Goal: Task Accomplishment & Management: Manage account settings

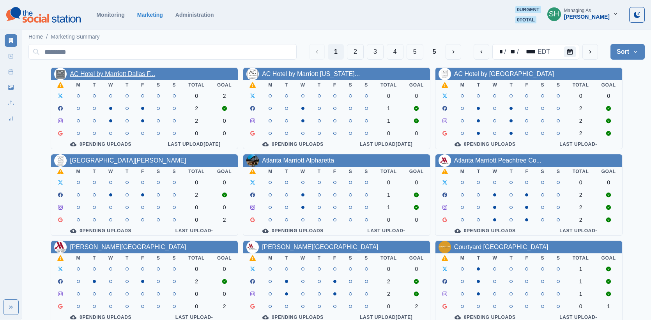
click at [135, 72] on link "AC Hotel by Marriott Dallas F..." at bounding box center [112, 74] width 85 height 7
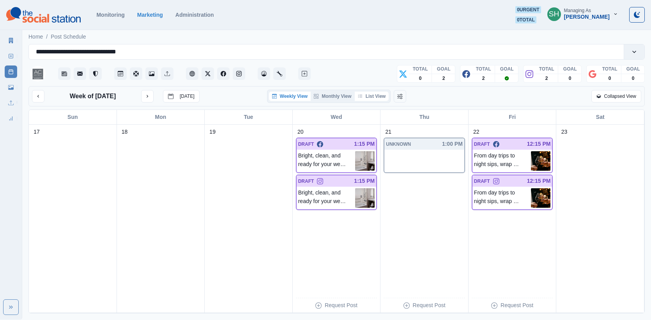
click at [370, 94] on button "List View" at bounding box center [371, 96] width 34 height 9
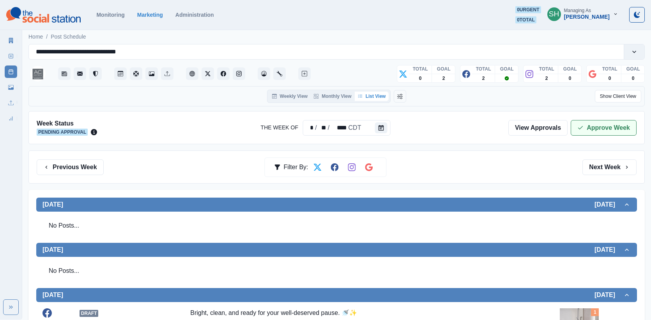
click at [601, 125] on button "Approve Week" at bounding box center [603, 128] width 66 height 16
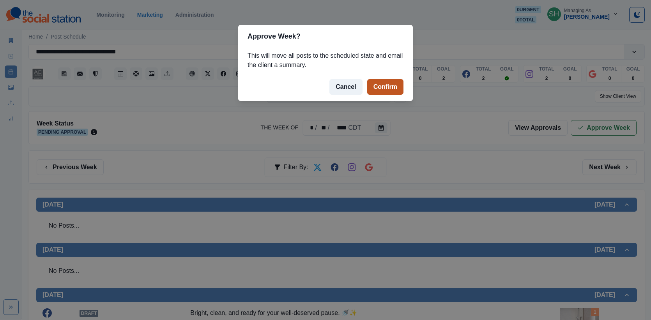
click at [383, 92] on button "Confirm" at bounding box center [385, 87] width 36 height 16
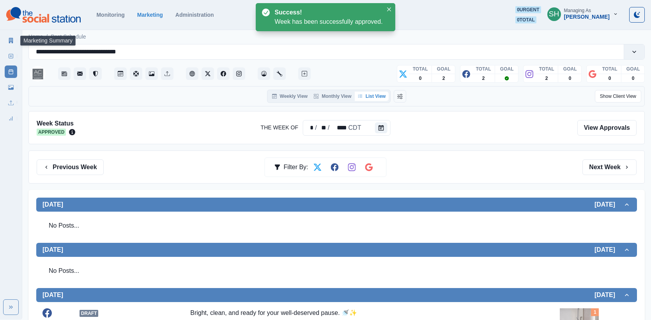
click at [9, 43] on icon at bounding box center [11, 40] width 4 height 5
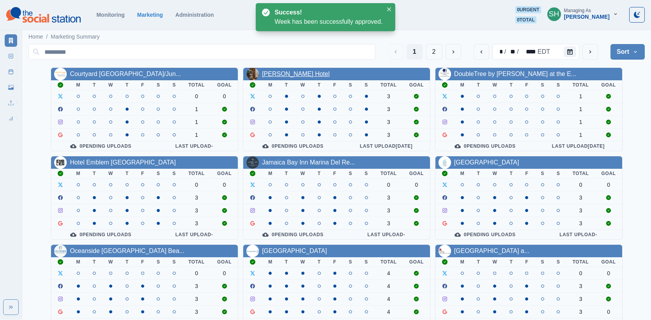
click at [309, 75] on link "Denizen McKinney Hotel" at bounding box center [295, 74] width 67 height 7
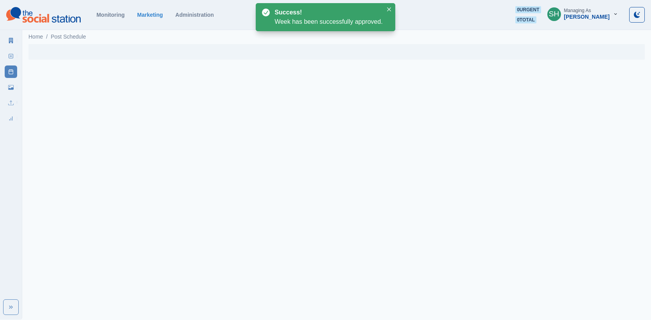
click at [11, 38] on icon at bounding box center [11, 40] width 4 height 5
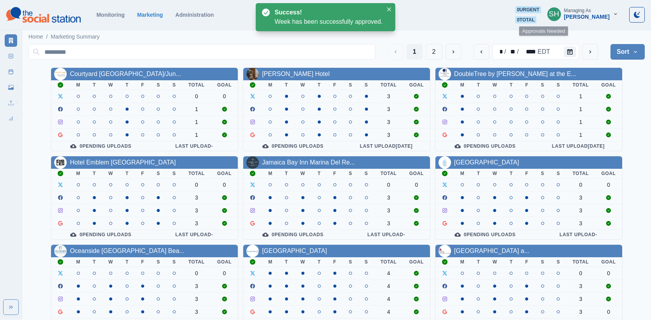
click at [583, 19] on div "Sara Haas" at bounding box center [587, 17] width 46 height 7
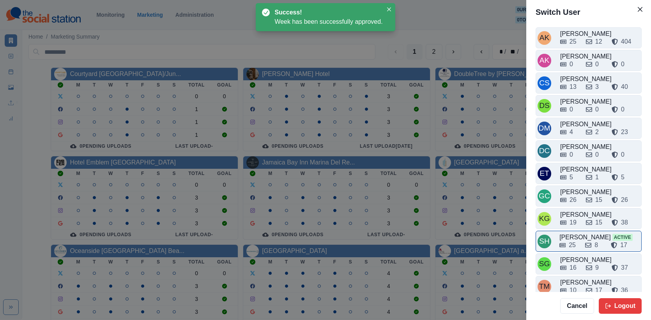
scroll to position [5, 0]
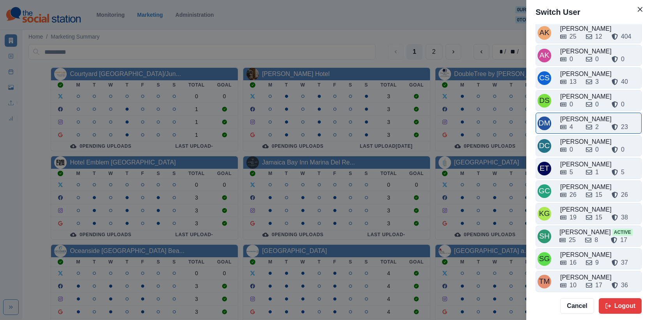
click at [580, 123] on div "4 2 23" at bounding box center [599, 126] width 79 height 9
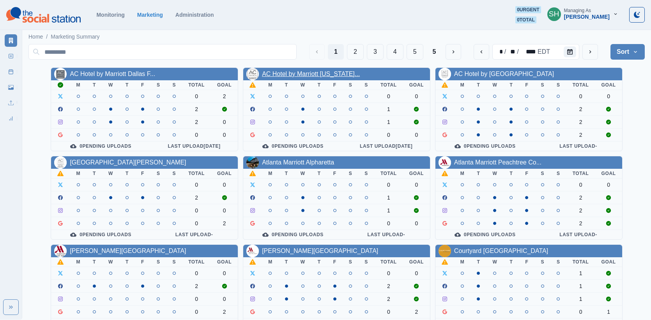
click at [302, 72] on link "AC Hotel by Marriott [US_STATE]..." at bounding box center [311, 74] width 98 height 7
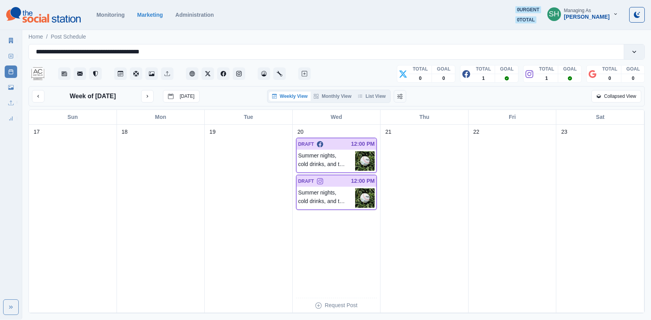
click at [380, 88] on div "Week of August 18, 2025 Today Weekly View Monthly View List View Collapsed View" at bounding box center [336, 96] width 616 height 20
click at [379, 93] on button "List View" at bounding box center [371, 96] width 34 height 9
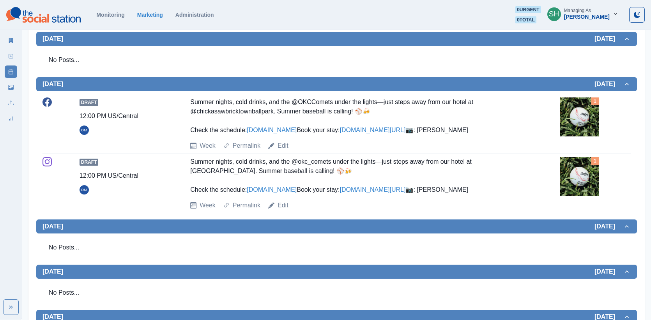
scroll to position [236, 0]
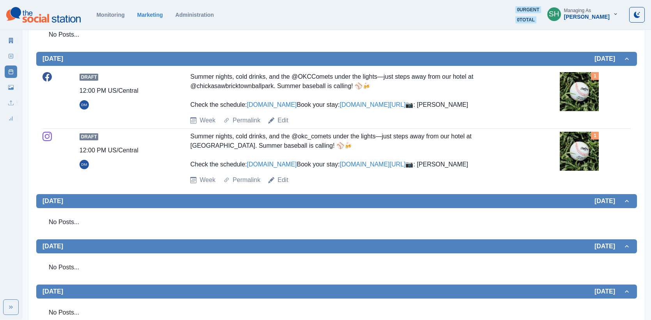
click at [576, 102] on img at bounding box center [578, 91] width 39 height 39
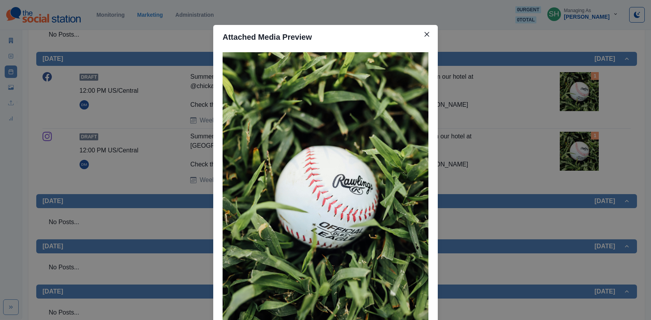
click at [576, 102] on div "Attached Media Preview" at bounding box center [325, 160] width 651 height 320
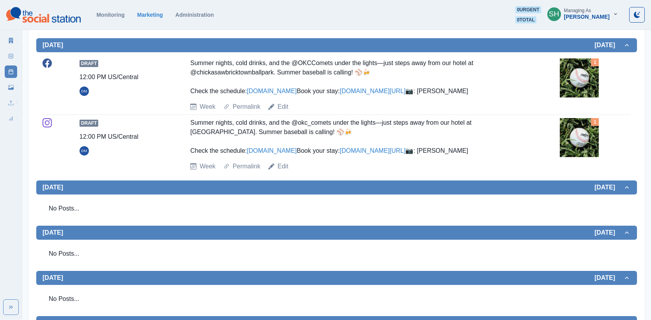
scroll to position [0, 0]
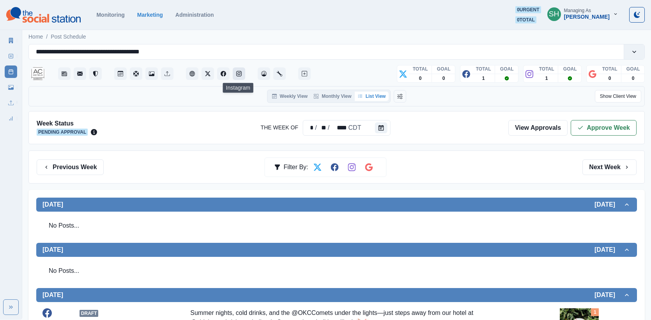
click at [240, 68] on button "Instagram" at bounding box center [239, 73] width 12 height 12
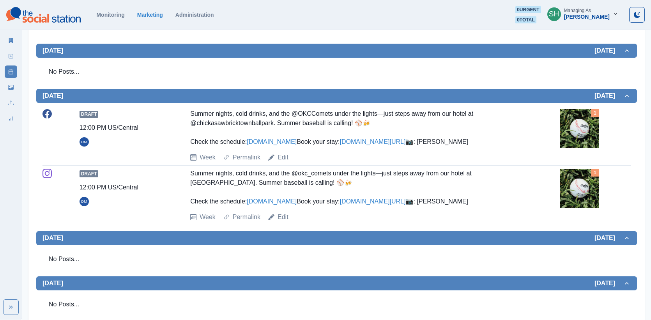
scroll to position [360, 0]
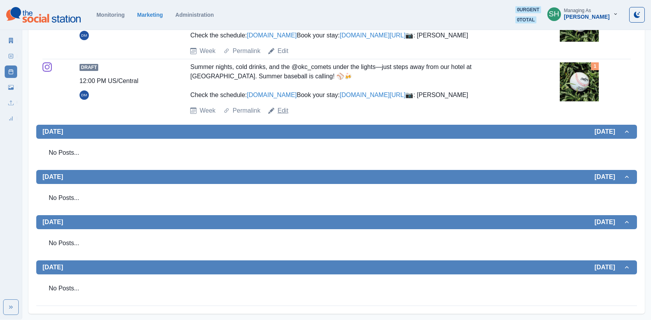
click at [283, 107] on link "Edit" at bounding box center [282, 110] width 11 height 9
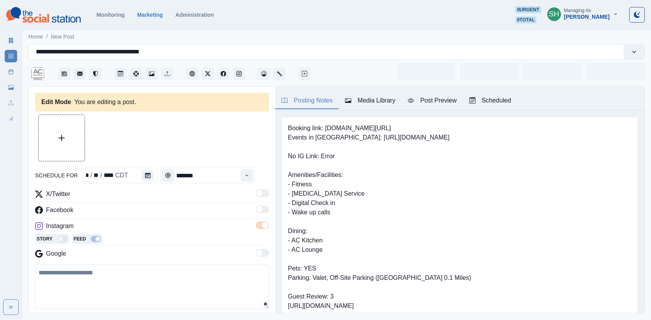
type input "********"
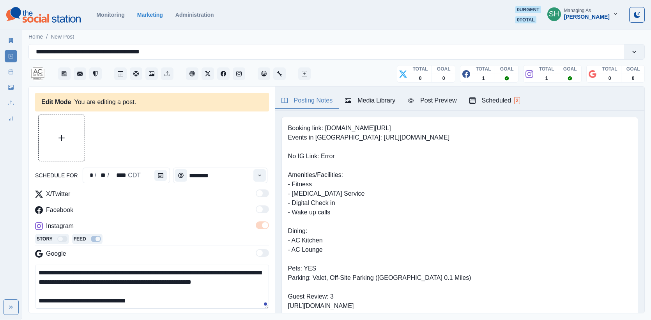
scroll to position [37, 0]
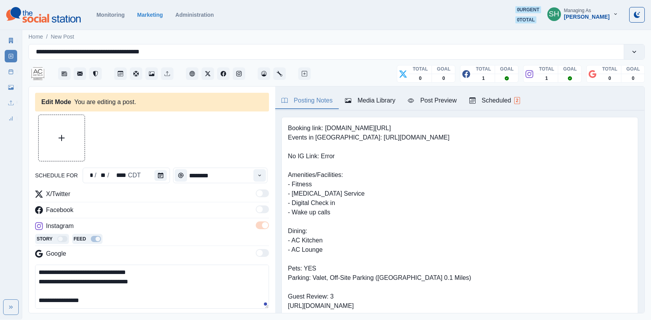
drag, startPoint x: 156, startPoint y: 283, endPoint x: 84, endPoint y: 284, distance: 72.1
click at [84, 284] on textarea "**********" at bounding box center [152, 286] width 234 height 44
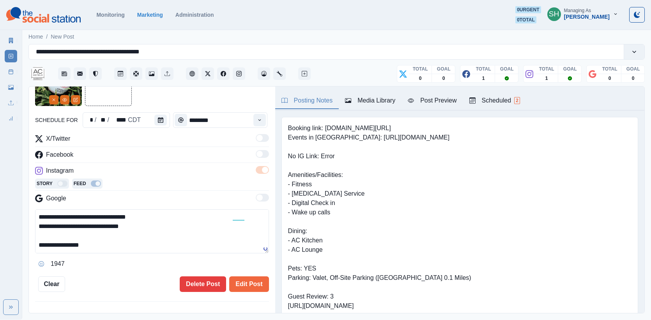
scroll to position [72, 0]
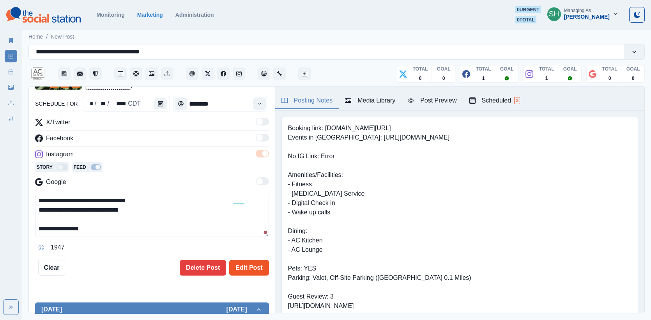
type textarea "**********"
click at [252, 269] on button "Edit Post" at bounding box center [248, 268] width 39 height 16
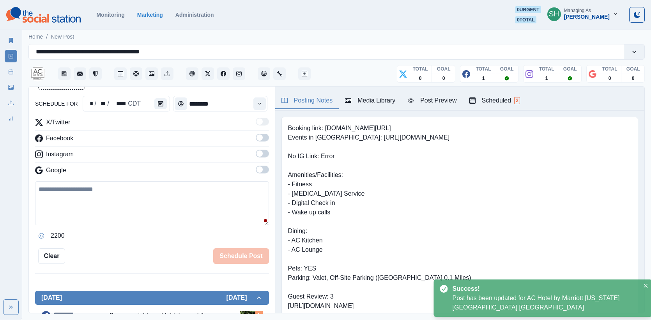
click at [23, 86] on main "**********" at bounding box center [336, 173] width 628 height 291
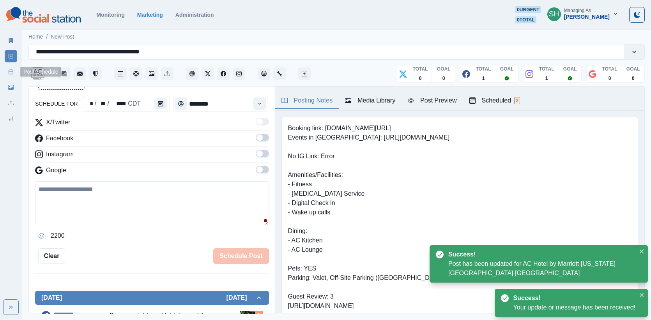
click at [11, 67] on link "Post Schedule" at bounding box center [11, 71] width 12 height 12
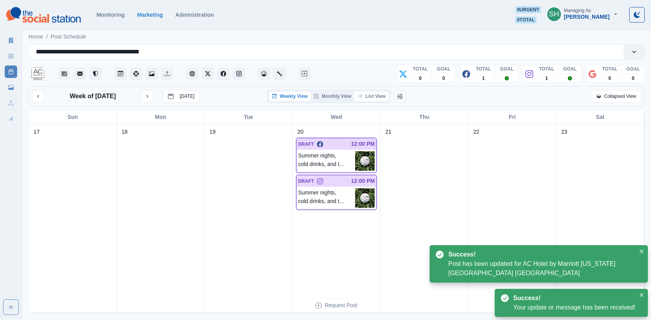
click at [382, 93] on button "List View" at bounding box center [371, 96] width 34 height 9
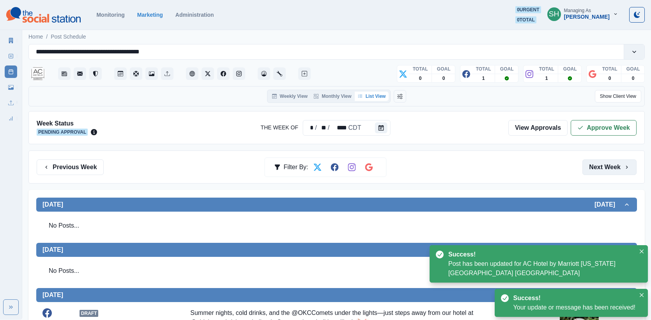
click at [605, 174] on button "Next Week" at bounding box center [609, 167] width 54 height 16
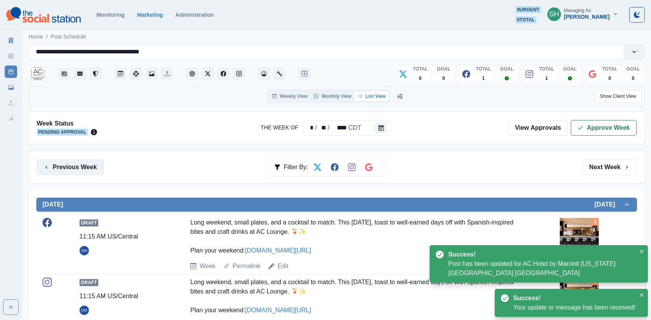
click at [74, 159] on button "Previous Week" at bounding box center [70, 167] width 67 height 16
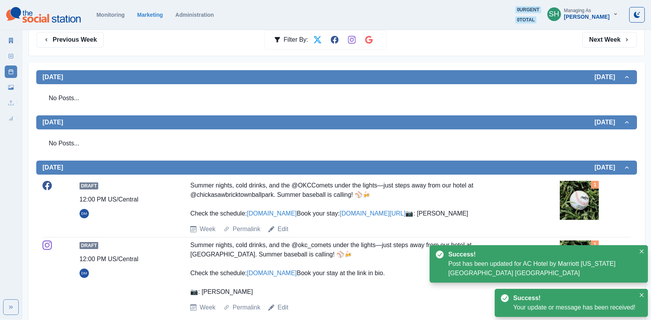
scroll to position [75, 0]
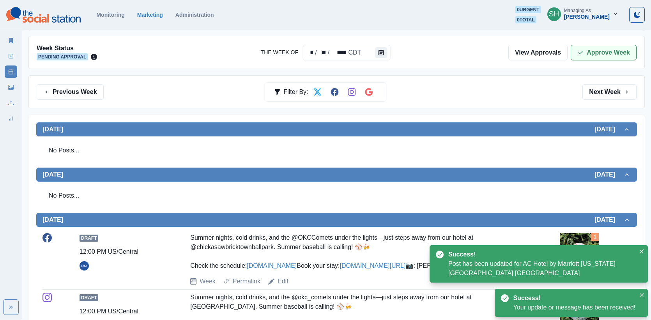
click at [594, 56] on button "Approve Week" at bounding box center [603, 53] width 66 height 16
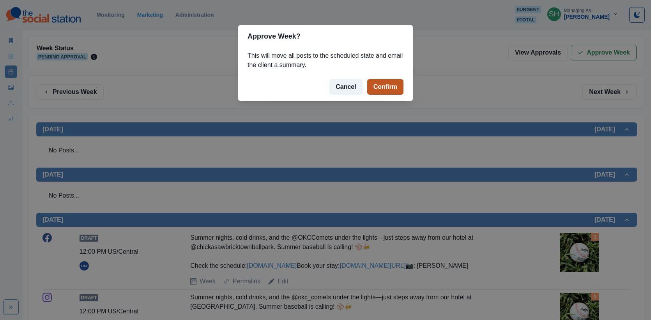
click at [384, 92] on button "Confirm" at bounding box center [385, 87] width 36 height 16
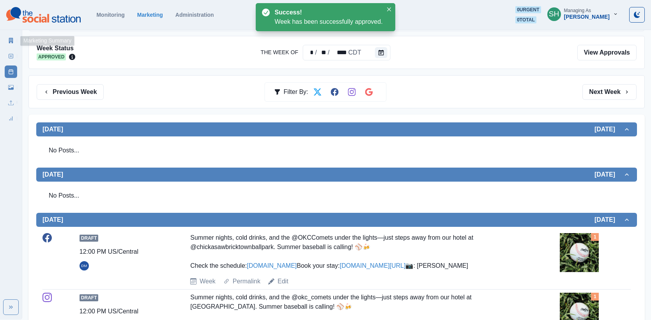
click at [11, 41] on icon at bounding box center [10, 40] width 5 height 5
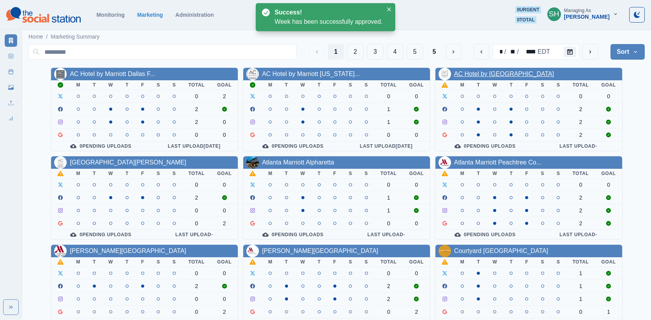
click at [473, 74] on link "AC Hotel by [GEOGRAPHIC_DATA]" at bounding box center [504, 74] width 100 height 7
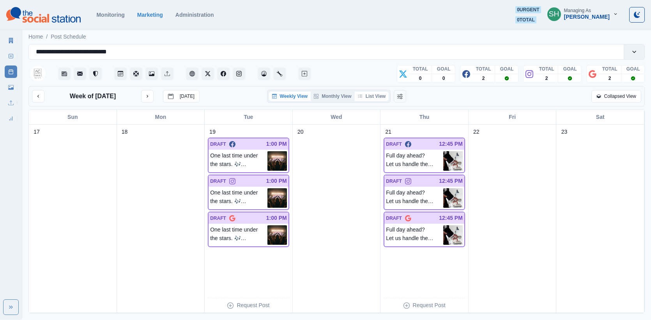
click at [385, 92] on button "List View" at bounding box center [371, 96] width 34 height 9
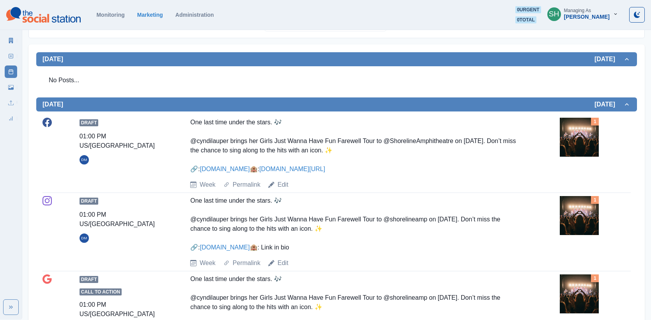
scroll to position [162, 0]
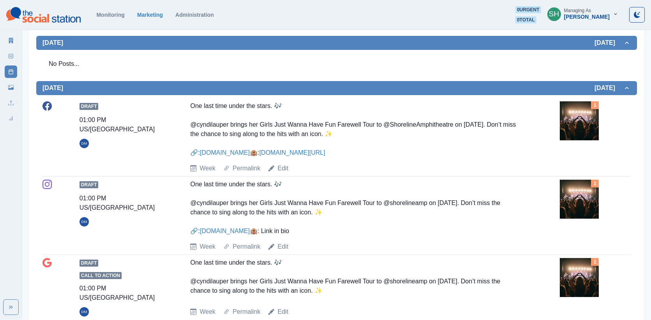
click at [571, 131] on img at bounding box center [578, 120] width 39 height 39
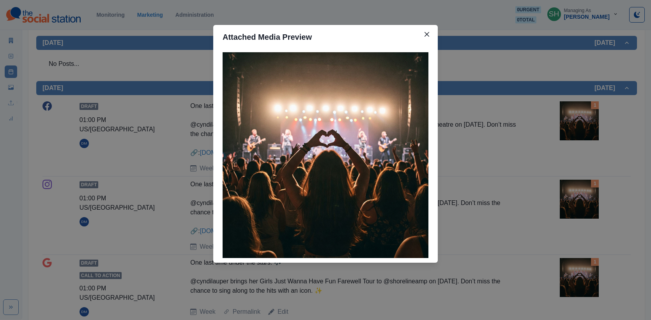
click at [493, 115] on div "Attached Media Preview" at bounding box center [325, 160] width 651 height 320
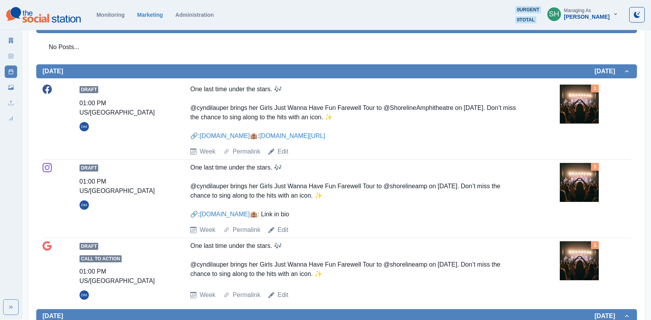
scroll to position [184, 0]
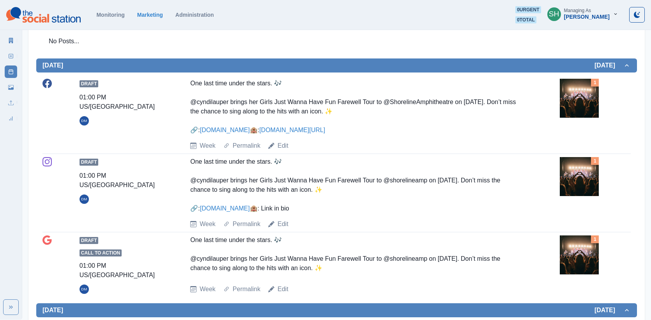
click at [553, 104] on div "Draft 01:00 PM US/Pacific DM One last time under the stars. 🎶 @cyndilauper brin…" at bounding box center [336, 115] width 588 height 72
click at [559, 102] on img at bounding box center [578, 98] width 39 height 39
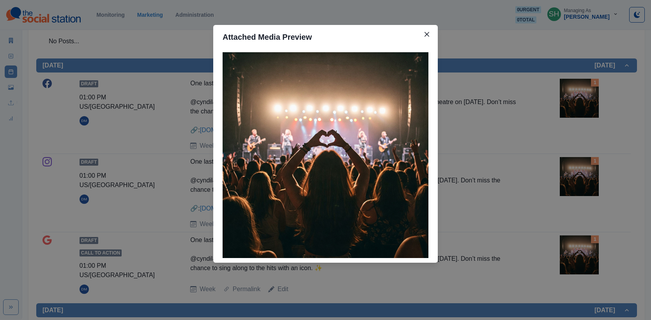
click at [433, 124] on div at bounding box center [325, 155] width 224 height 213
click at [451, 129] on div "Attached Media Preview" at bounding box center [325, 160] width 651 height 320
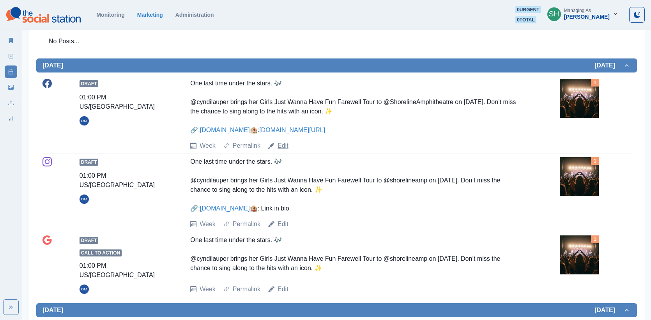
click at [284, 150] on link "Edit" at bounding box center [282, 145] width 11 height 9
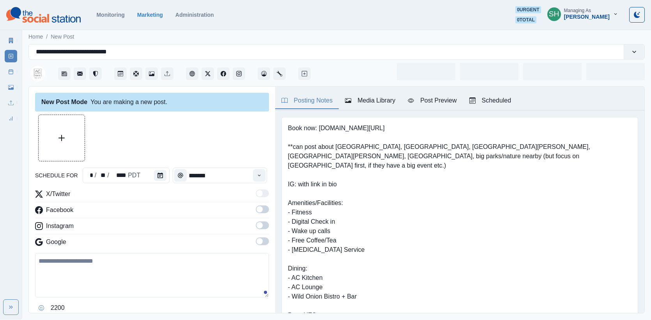
type input "*******"
type textarea "**********"
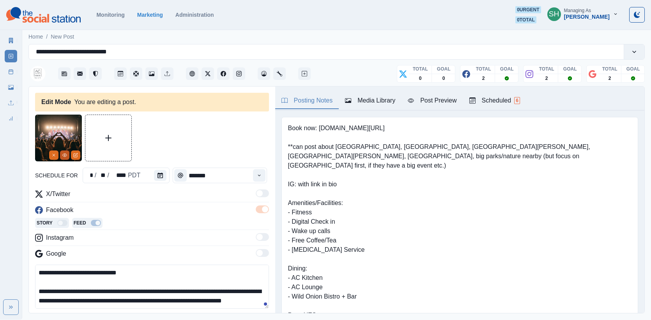
click at [66, 155] on icon "View Media" at bounding box center [64, 155] width 5 height 5
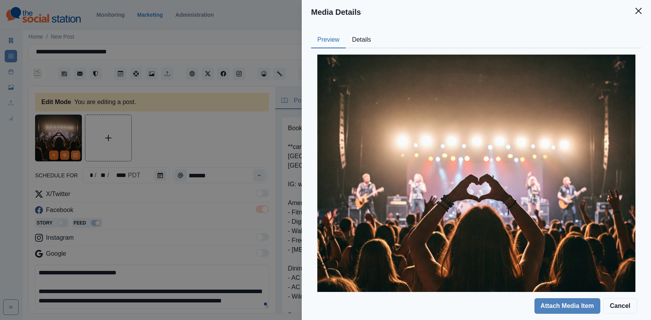
click at [360, 40] on button "Details" at bounding box center [362, 40] width 32 height 16
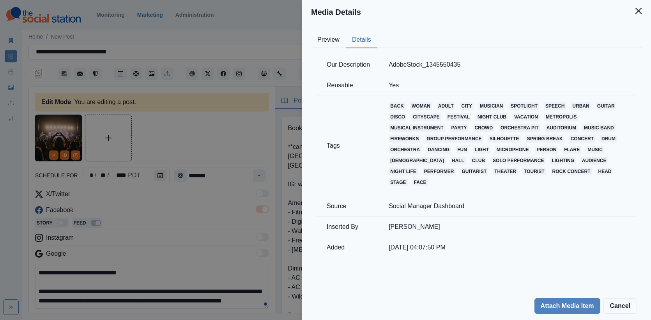
click at [178, 80] on div "Media Details Preview Details Our Description AdobeStock_1345550435 Reusable Ye…" at bounding box center [325, 160] width 651 height 320
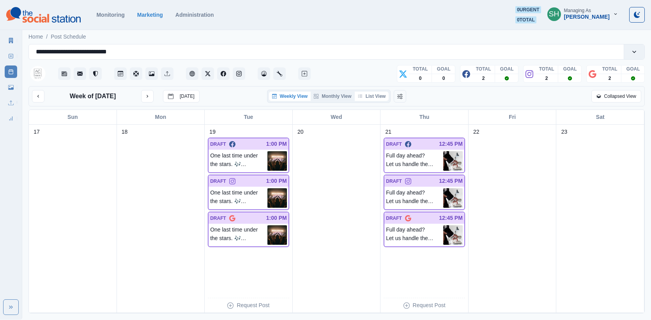
click at [371, 97] on button "List View" at bounding box center [371, 96] width 34 height 9
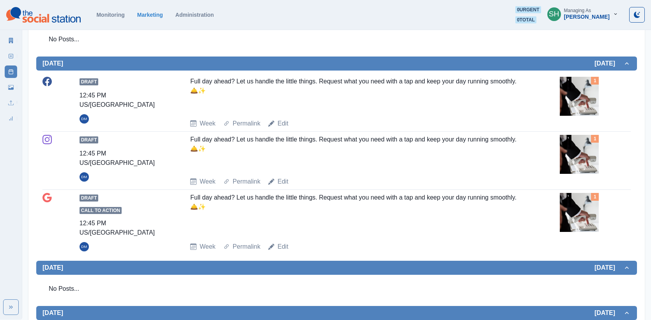
scroll to position [477, 0]
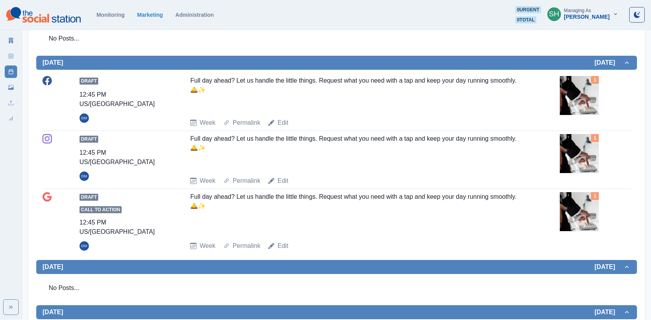
click at [557, 99] on div "Draft 12:45 PM US/Pacific DM Full day ahead? Let us handle the little things. R…" at bounding box center [336, 101] width 588 height 51
click at [572, 105] on img at bounding box center [578, 95] width 39 height 39
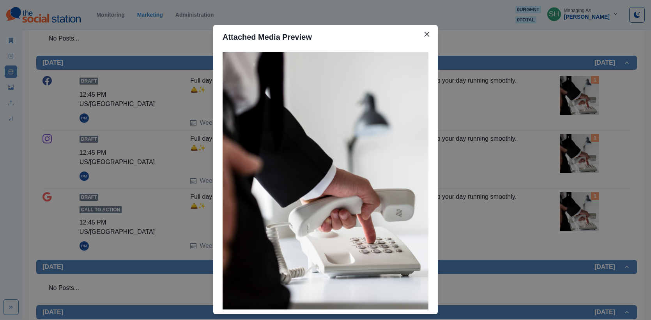
click at [572, 105] on div "Attached Media Preview" at bounding box center [325, 160] width 651 height 320
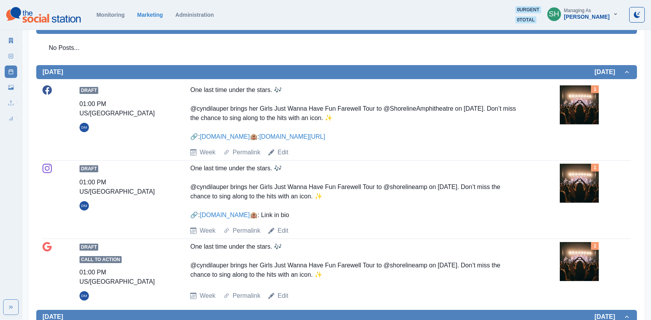
scroll to position [0, 0]
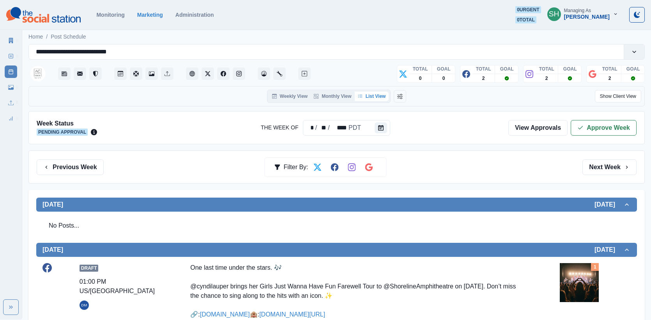
click at [593, 114] on div "Week Status Pending Approval The Week Of * / ** / **** PDT View Approvals Appro…" at bounding box center [336, 127] width 616 height 33
click at [593, 123] on button "Approve Week" at bounding box center [603, 128] width 66 height 16
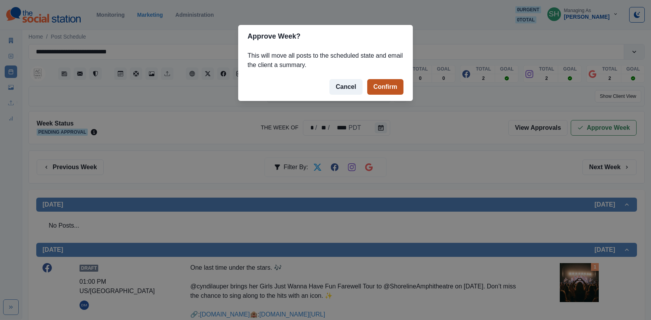
click at [378, 92] on button "Confirm" at bounding box center [385, 87] width 36 height 16
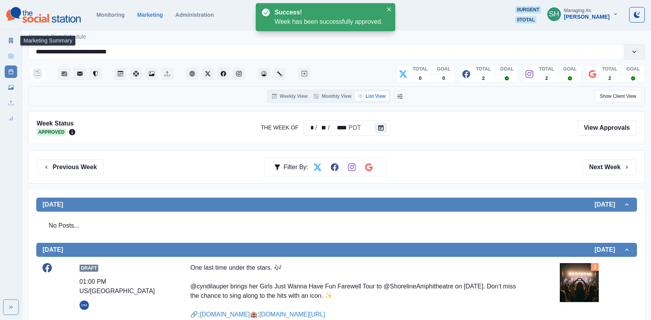
click at [5, 36] on link "Marketing Summary" at bounding box center [11, 40] width 12 height 12
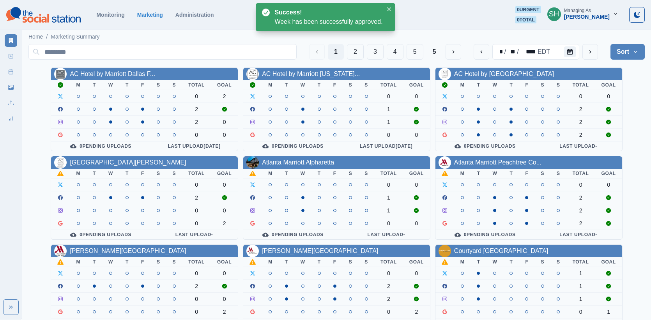
click at [116, 161] on link "[GEOGRAPHIC_DATA][PERSON_NAME]" at bounding box center [128, 162] width 116 height 7
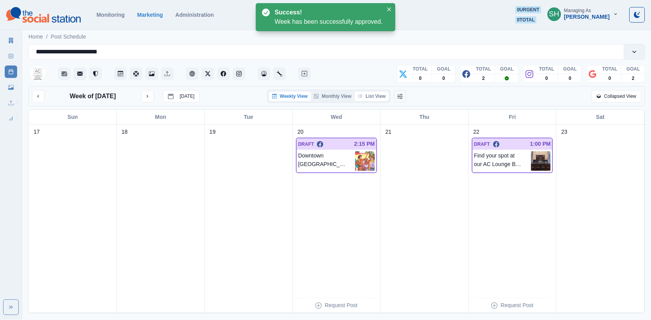
click at [379, 95] on button "List View" at bounding box center [371, 96] width 34 height 9
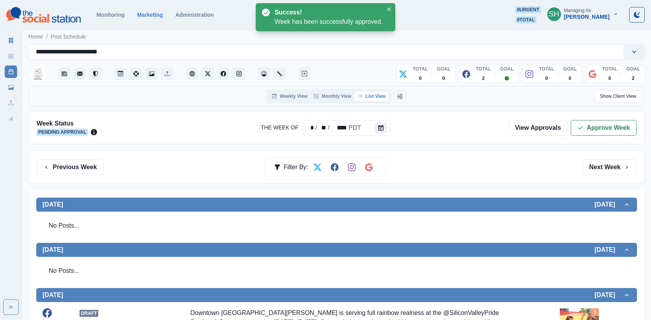
scroll to position [213, 0]
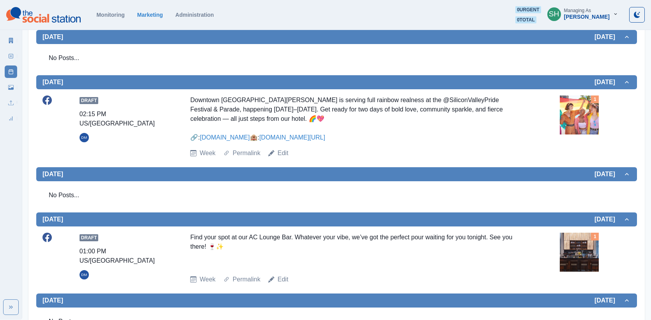
click at [573, 108] on img at bounding box center [578, 114] width 39 height 39
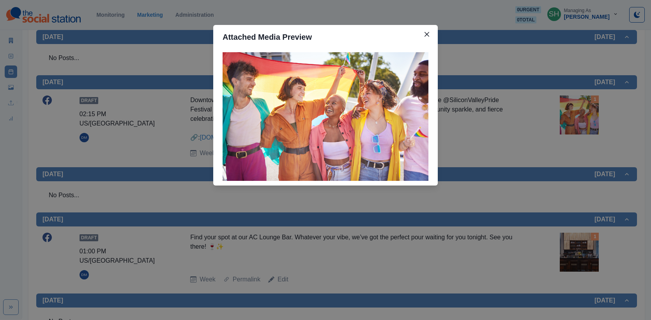
click at [493, 126] on div "Attached Media Preview" at bounding box center [325, 160] width 651 height 320
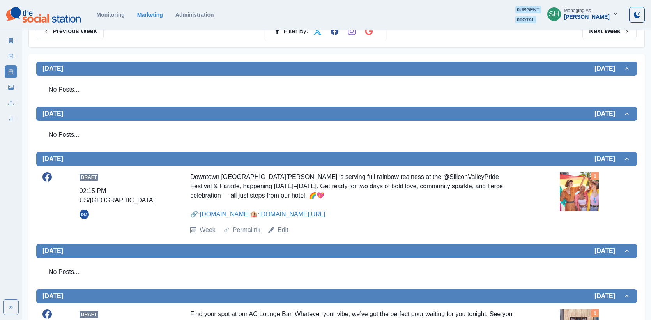
scroll to position [0, 0]
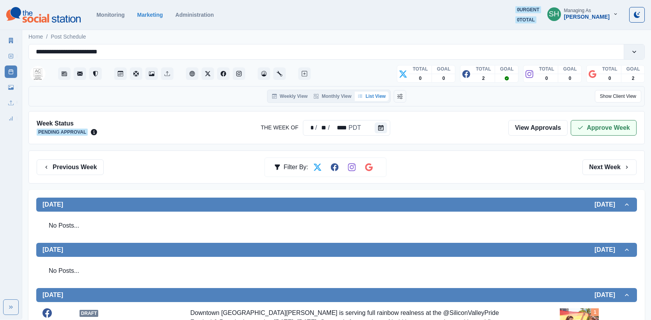
click at [602, 123] on button "Approve Week" at bounding box center [603, 128] width 66 height 16
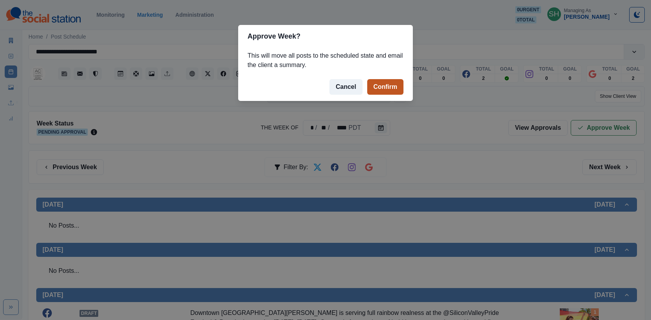
click at [390, 86] on button "Confirm" at bounding box center [385, 87] width 36 height 16
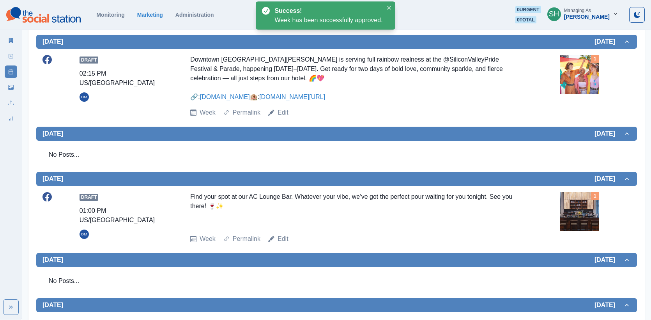
scroll to position [272, 0]
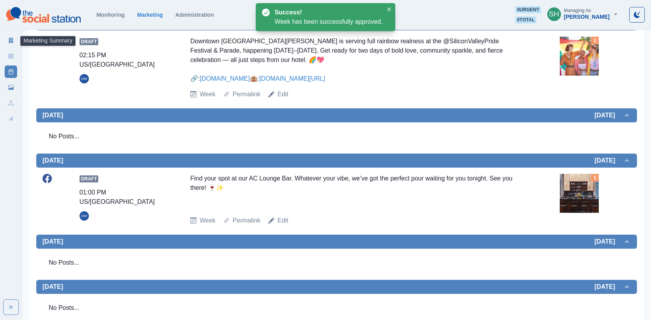
click at [13, 42] on icon at bounding box center [10, 40] width 5 height 5
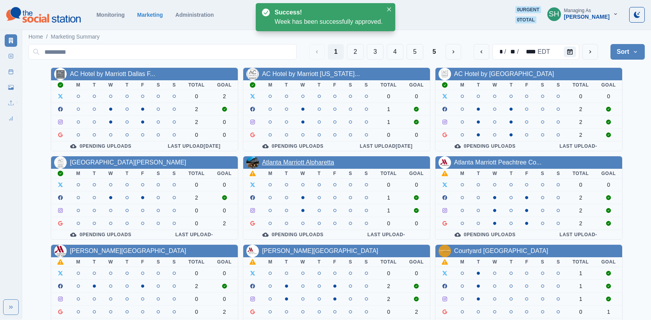
click at [272, 162] on link "Atlanta Marriott Alpharetta" at bounding box center [298, 162] width 72 height 7
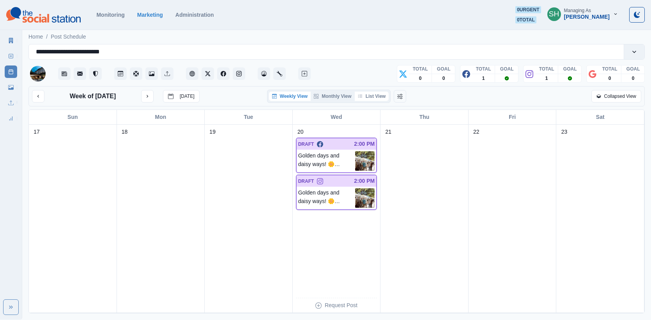
click at [365, 92] on button "List View" at bounding box center [371, 96] width 34 height 9
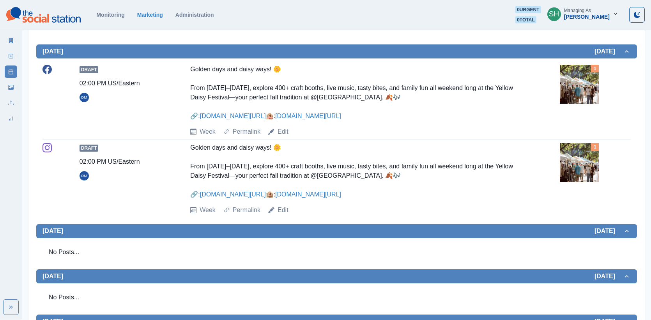
scroll to position [244, 0]
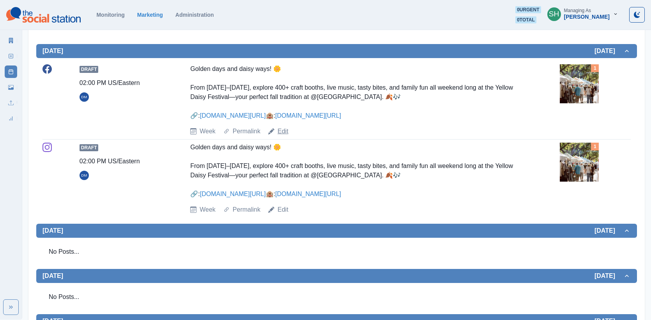
click at [281, 136] on link "Edit" at bounding box center [282, 131] width 11 height 9
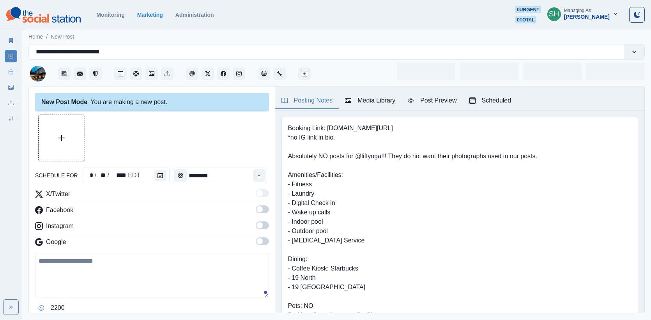
type input "*******"
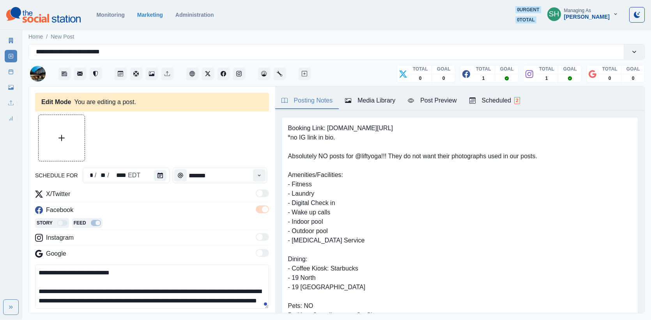
scroll to position [13, 0]
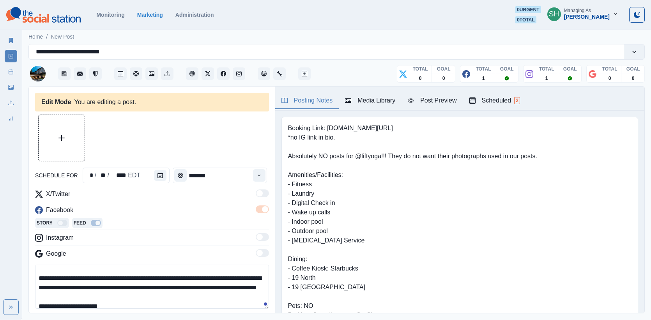
click at [178, 276] on textarea "**********" at bounding box center [152, 286] width 234 height 44
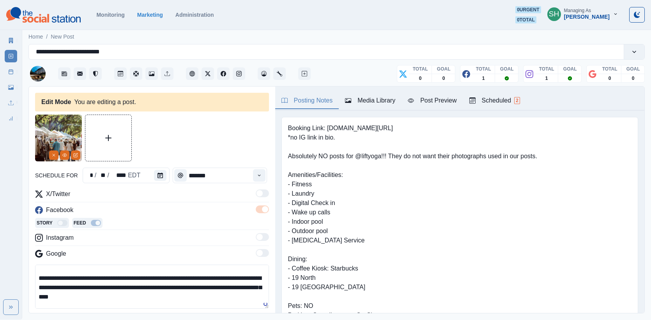
click at [226, 277] on textarea "**********" at bounding box center [152, 286] width 234 height 44
click at [66, 285] on textarea "**********" at bounding box center [152, 286] width 234 height 44
drag, startPoint x: 92, startPoint y: 285, endPoint x: 71, endPoint y: 285, distance: 20.6
click at [71, 285] on textarea "**********" at bounding box center [152, 286] width 234 height 44
drag, startPoint x: 132, startPoint y: 285, endPoint x: 85, endPoint y: 285, distance: 47.5
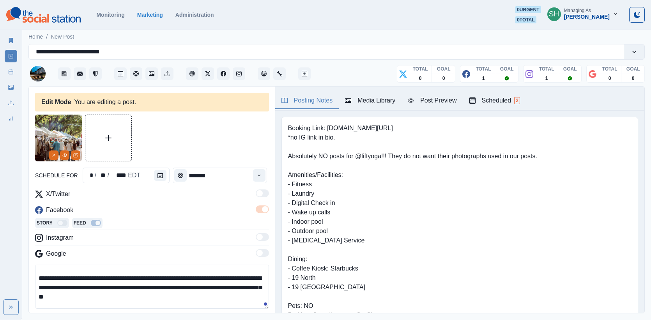
click at [85, 285] on textarea "**********" at bounding box center [152, 286] width 234 height 44
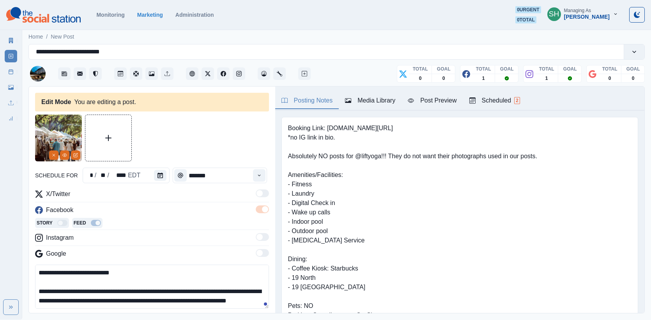
drag, startPoint x: 38, startPoint y: 296, endPoint x: 38, endPoint y: 239, distance: 56.9
click at [38, 239] on div "**********" at bounding box center [152, 257] width 234 height 136
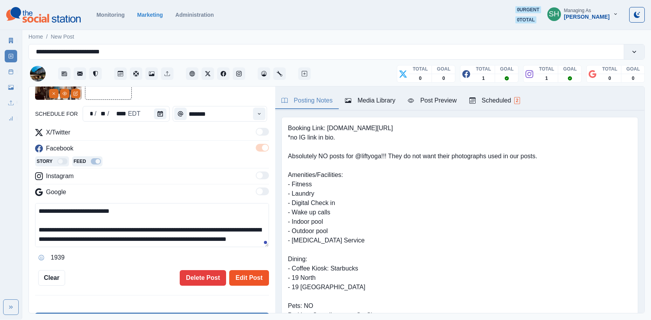
type textarea "**********"
click at [260, 270] on button "Edit Post" at bounding box center [248, 278] width 39 height 16
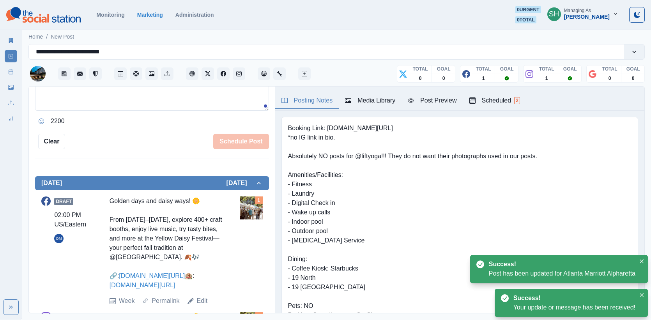
scroll to position [235, 0]
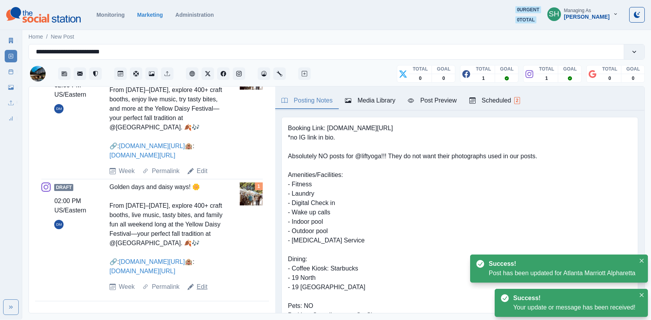
click at [199, 284] on link "Edit" at bounding box center [202, 286] width 11 height 9
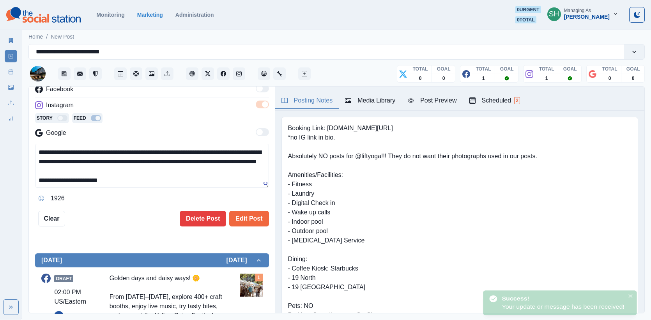
scroll to position [32, 0]
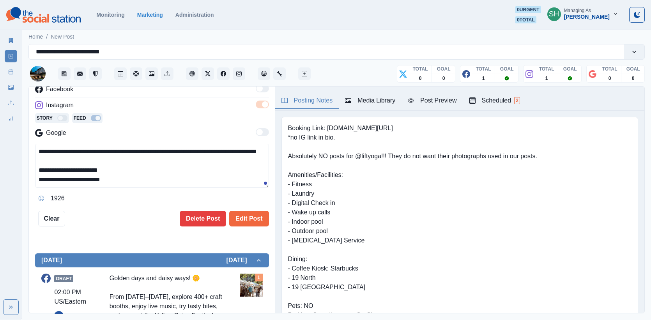
drag, startPoint x: 70, startPoint y: 158, endPoint x: 65, endPoint y: 81, distance: 76.5
click at [65, 81] on div "**********" at bounding box center [336, 177] width 616 height 272
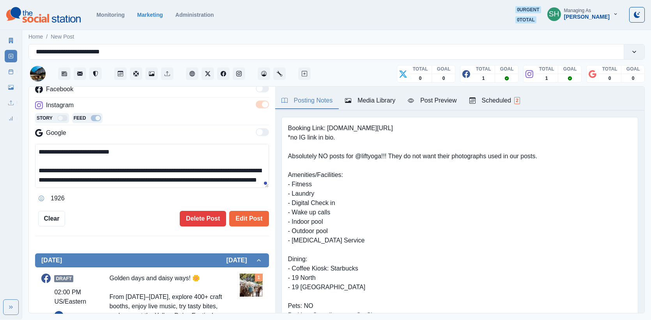
scroll to position [92, 0]
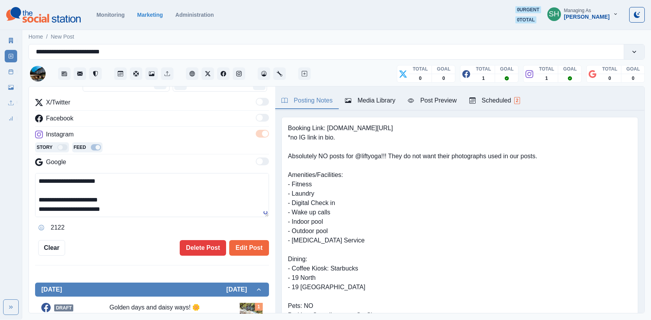
paste textarea "**********"
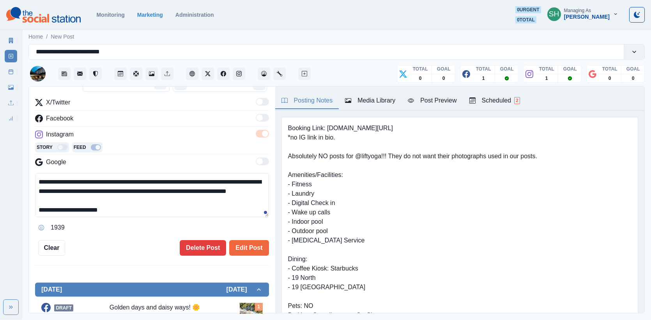
scroll to position [19, 0]
type textarea "**********"
click at [254, 245] on button "Edit Post" at bounding box center [248, 248] width 39 height 16
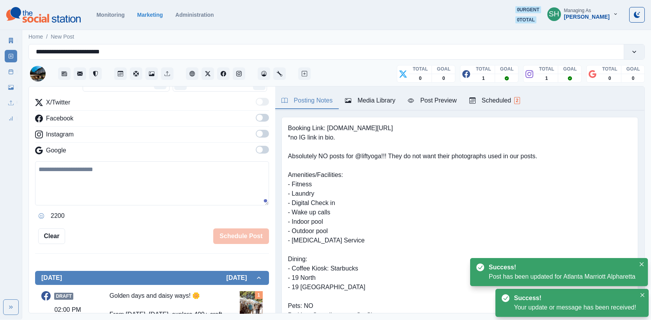
scroll to position [316, 0]
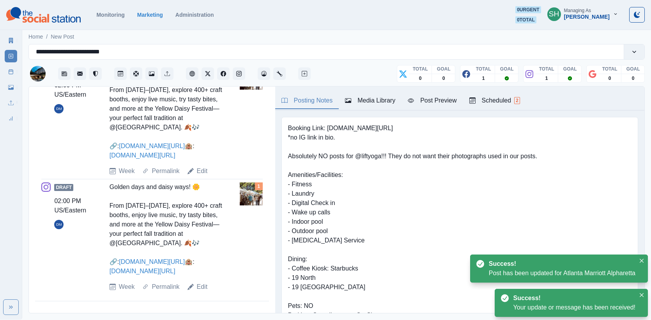
click at [4, 74] on div "Marketing Summary New Post Post Schedule Media Library Uploads Review Summary" at bounding box center [11, 77] width 22 height 93
click at [7, 72] on link "Post Schedule" at bounding box center [11, 71] width 12 height 12
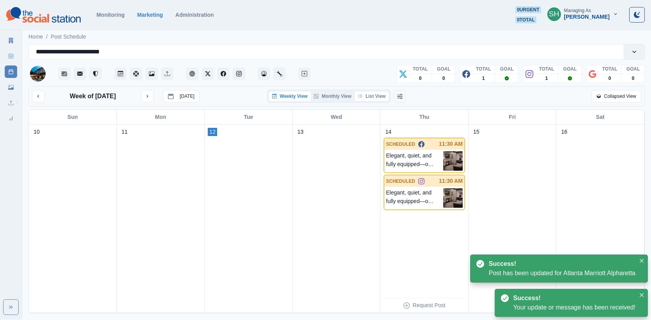
click at [370, 93] on button "List View" at bounding box center [371, 96] width 34 height 9
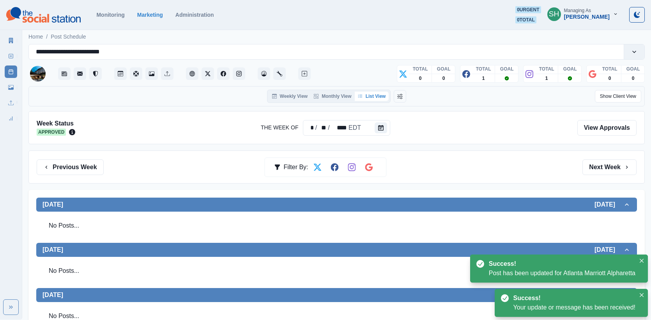
click at [604, 176] on div "Previous Week Filter By: Next Week" at bounding box center [336, 166] width 616 height 33
click at [600, 171] on button "Next Week" at bounding box center [609, 167] width 54 height 16
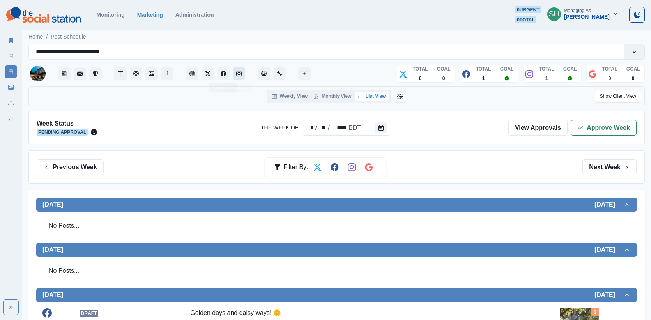
click at [236, 67] on div at bounding box center [215, 74] width 59 height 16
click at [236, 69] on button "Instagram" at bounding box center [239, 73] width 12 height 12
click at [588, 117] on div "Week Status Pending Approval The Week Of * / ** / **** EDT View Approvals Appro…" at bounding box center [336, 127] width 616 height 33
click at [588, 125] on button "Approve Week" at bounding box center [603, 128] width 66 height 16
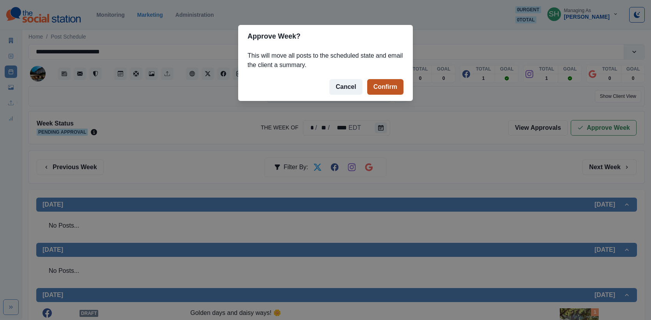
click at [389, 86] on button "Confirm" at bounding box center [385, 87] width 36 height 16
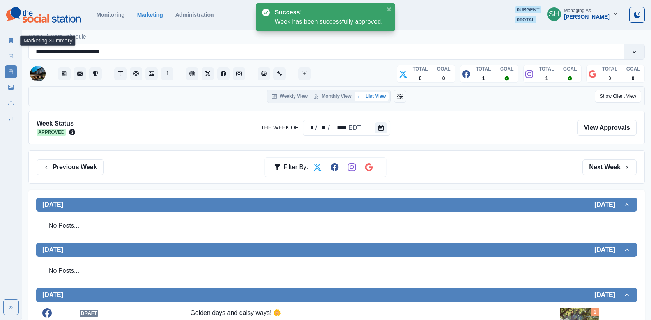
click at [9, 41] on icon at bounding box center [11, 40] width 4 height 5
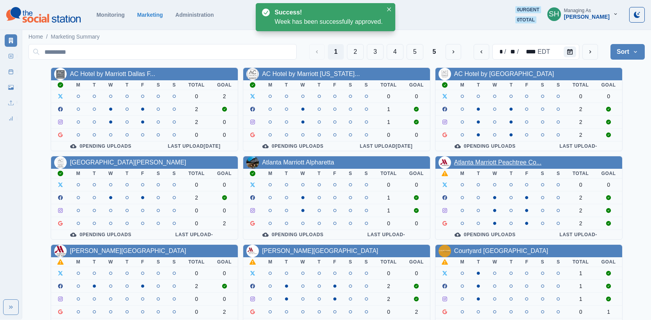
click at [477, 160] on link "Atlanta Marriott Peachtree Co..." at bounding box center [497, 162] width 87 height 7
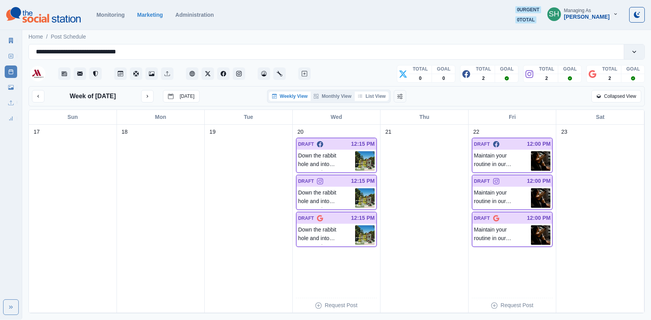
click at [370, 96] on button "List View" at bounding box center [371, 96] width 34 height 9
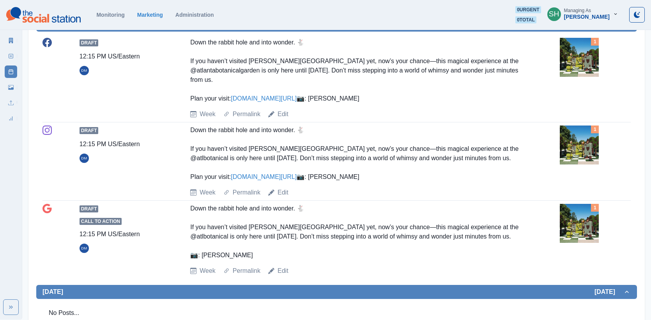
scroll to position [275, 0]
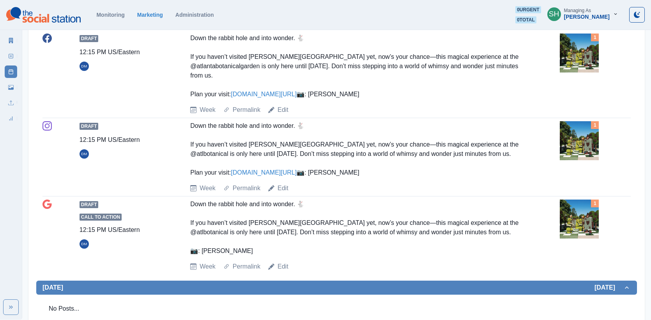
click at [578, 160] on img at bounding box center [578, 140] width 39 height 39
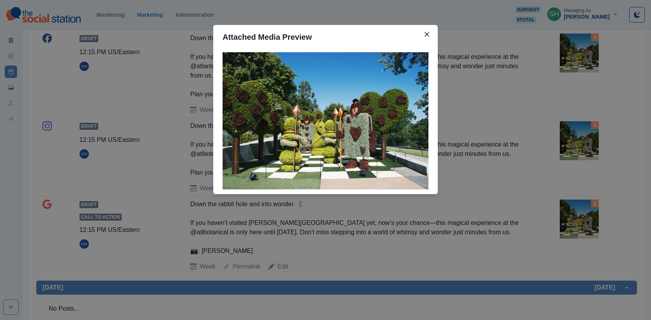
click at [536, 117] on div "Attached Media Preview" at bounding box center [325, 160] width 651 height 320
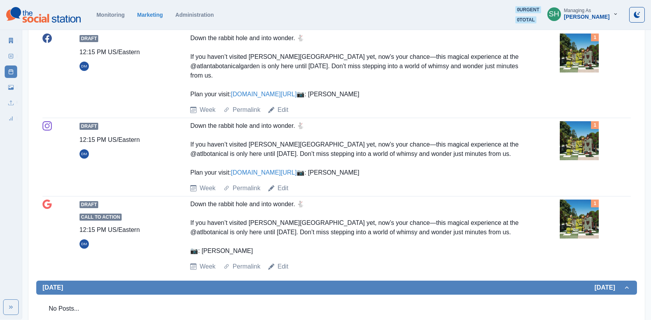
click at [589, 160] on img at bounding box center [578, 140] width 39 height 39
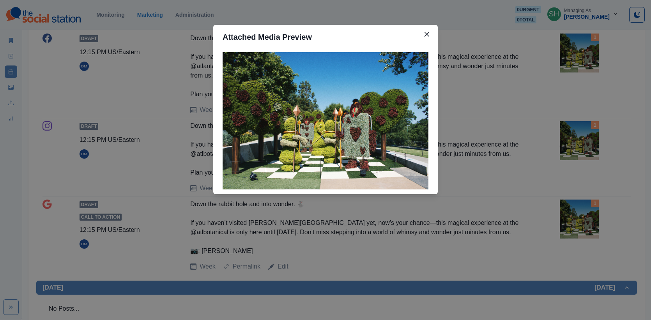
click at [589, 166] on div "Attached Media Preview" at bounding box center [325, 160] width 651 height 320
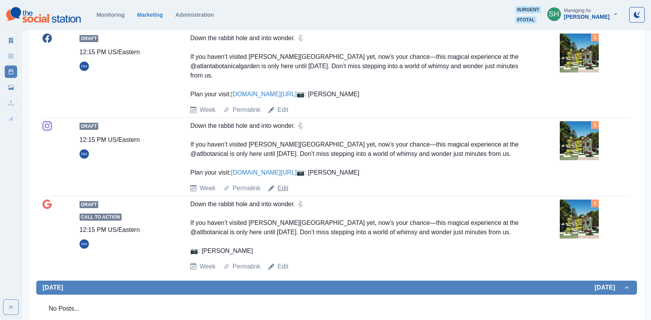
click at [284, 193] on link "Edit" at bounding box center [282, 187] width 11 height 9
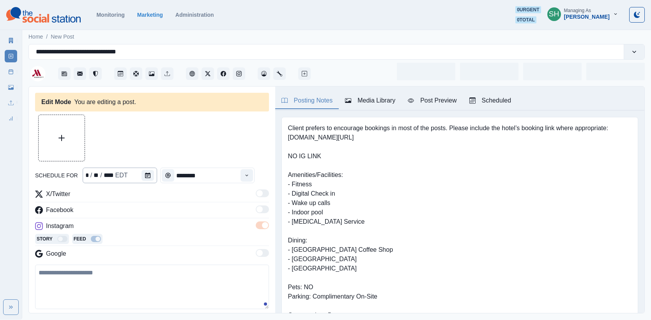
type input "********"
type textarea "**********"
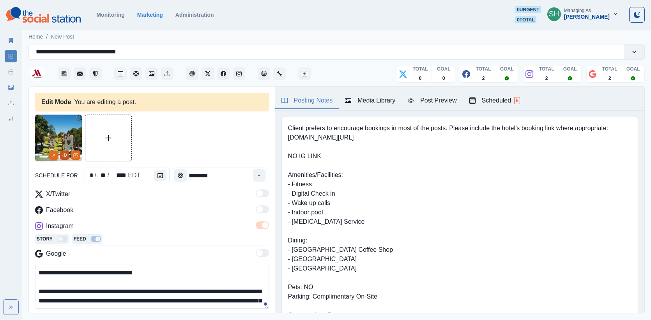
click at [61, 157] on button "View Media" at bounding box center [64, 154] width 9 height 9
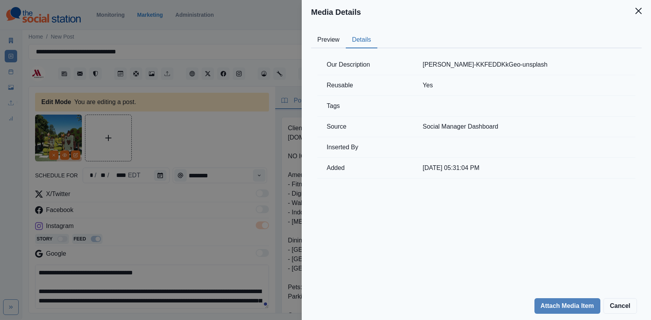
click at [364, 42] on button "Details" at bounding box center [362, 40] width 32 height 16
click at [173, 90] on div "Media Details Preview Details Our Description alicia-morency-KKFEDDKkGeo-unspla…" at bounding box center [325, 160] width 651 height 320
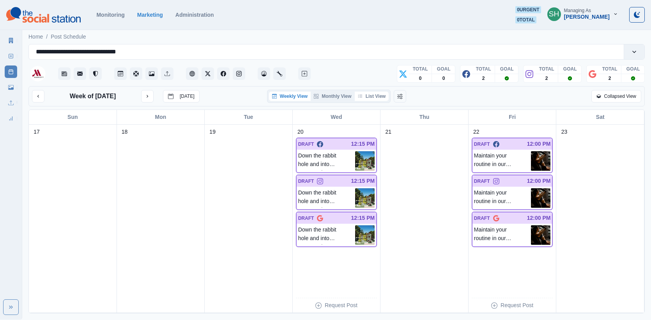
click at [383, 98] on button "List View" at bounding box center [371, 96] width 34 height 9
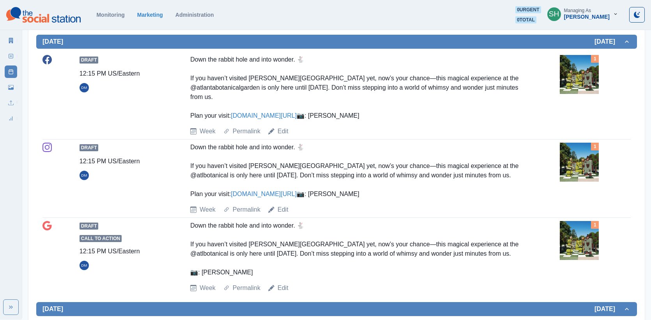
scroll to position [252, 0]
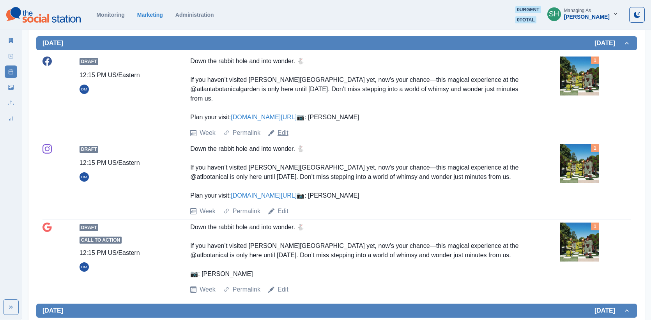
click at [283, 138] on link "Edit" at bounding box center [282, 132] width 11 height 9
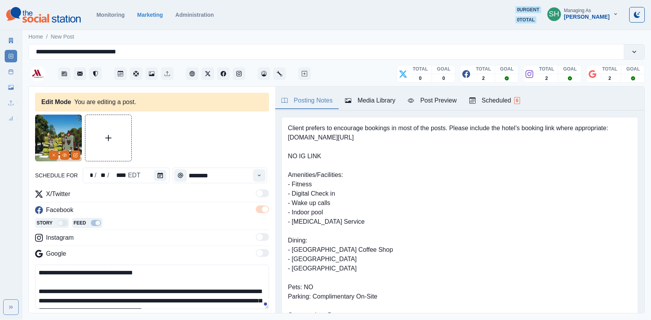
type input "********"
drag, startPoint x: 352, startPoint y: 138, endPoint x: 279, endPoint y: 138, distance: 72.8
click at [279, 138] on div "Client prefers to encourage bookings in most of the posts. Please include the h…" at bounding box center [459, 226] width 369 height 231
copy pre "www.marriott.com/atlcp"
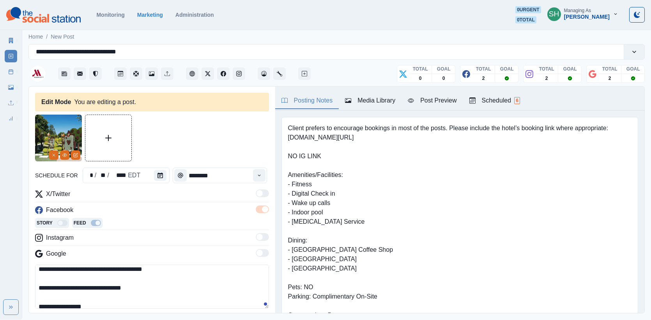
click at [147, 296] on textarea "**********" at bounding box center [152, 286] width 234 height 44
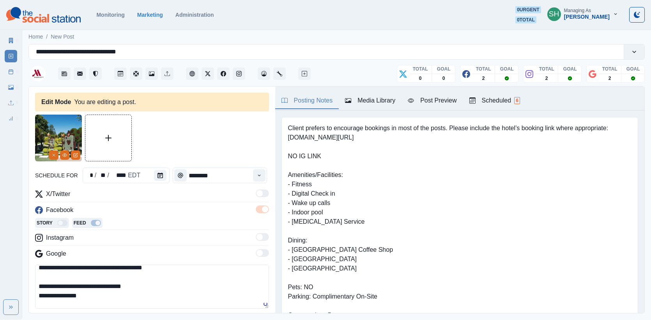
paste textarea "**********"
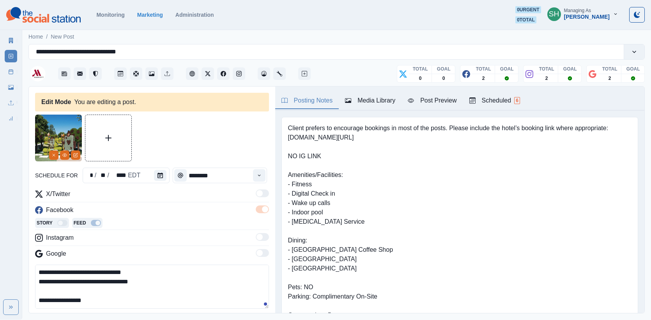
drag, startPoint x: 159, startPoint y: 280, endPoint x: 0, endPoint y: 280, distance: 159.3
click at [0, 280] on html "**********" at bounding box center [325, 159] width 651 height 319
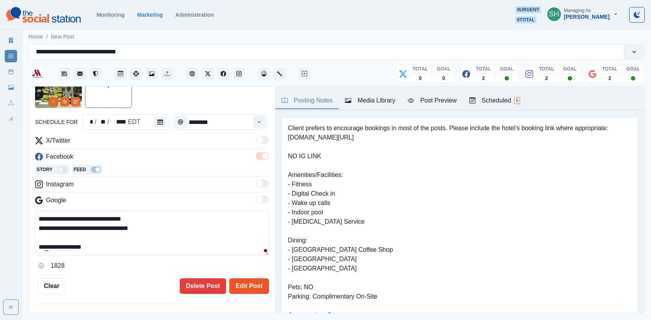
type textarea "**********"
click at [250, 285] on button "Edit Post" at bounding box center [248, 286] width 39 height 16
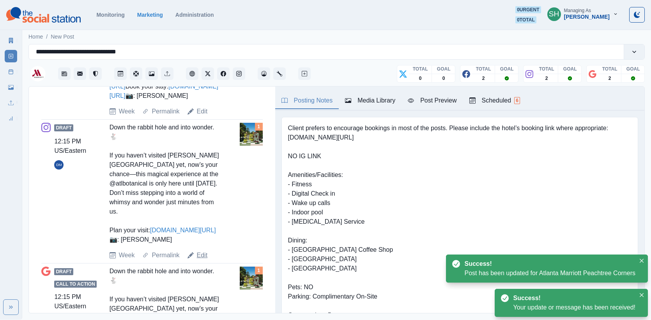
click at [198, 260] on link "Edit" at bounding box center [202, 254] width 11 height 9
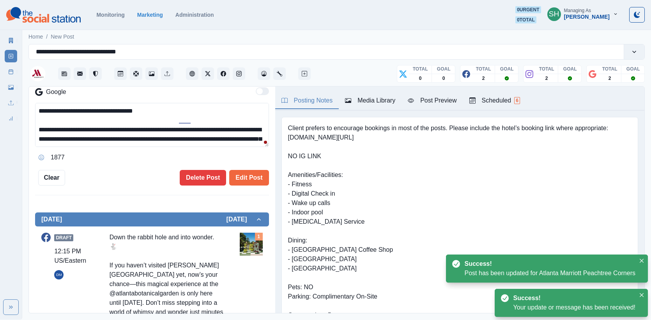
scroll to position [42, 0]
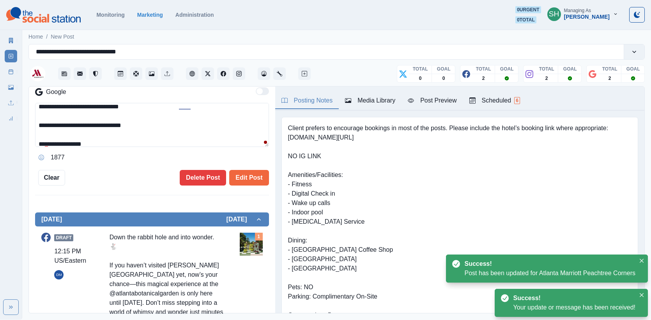
click at [146, 129] on textarea "**********" at bounding box center [152, 125] width 234 height 44
paste textarea "**********"
type textarea "**********"
click at [233, 175] on button "Edit Post" at bounding box center [248, 178] width 39 height 16
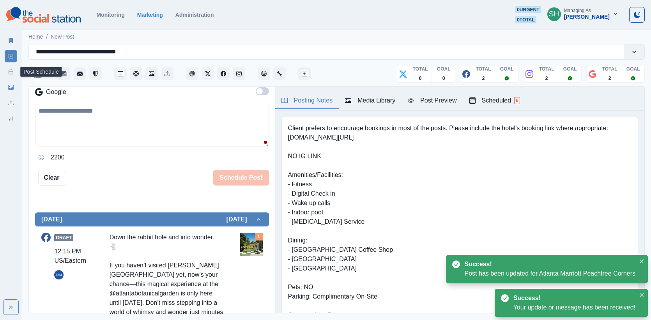
click at [7, 76] on link "Post Schedule" at bounding box center [11, 71] width 12 height 12
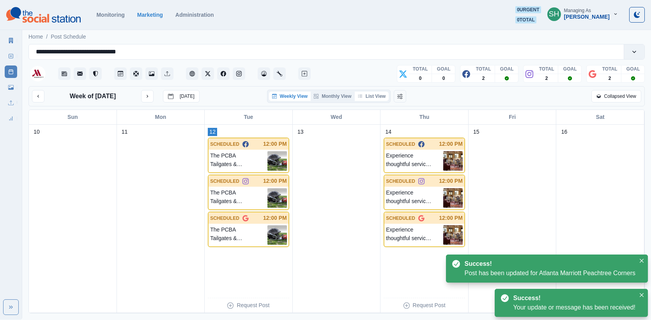
click at [380, 98] on button "List View" at bounding box center [371, 96] width 34 height 9
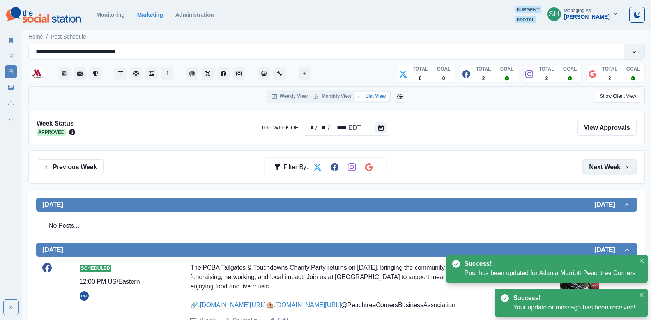
click at [591, 164] on button "Next Week" at bounding box center [609, 167] width 54 height 16
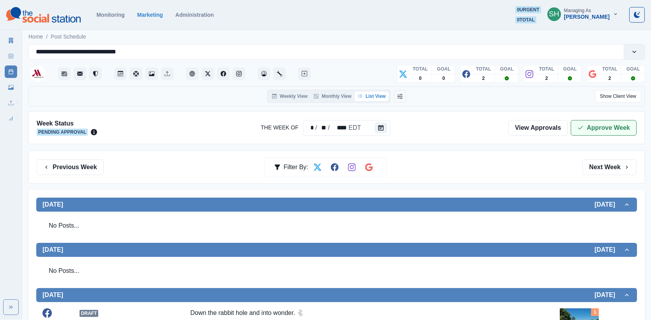
click at [583, 127] on icon "button" at bounding box center [580, 128] width 6 height 6
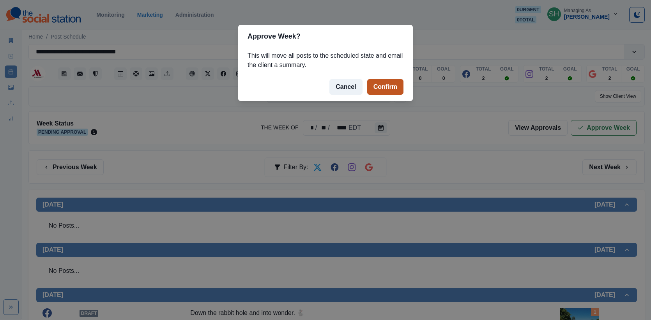
click at [374, 85] on button "Confirm" at bounding box center [385, 87] width 36 height 16
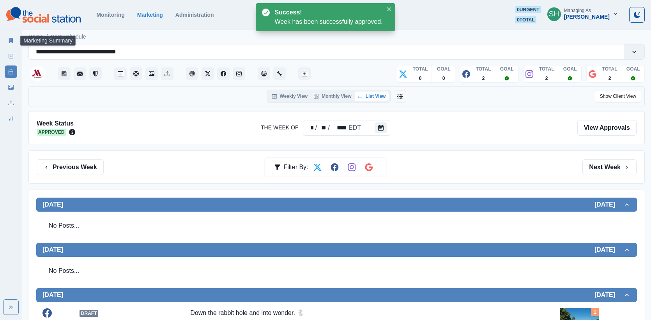
click at [7, 39] on link "Marketing Summary" at bounding box center [11, 40] width 12 height 12
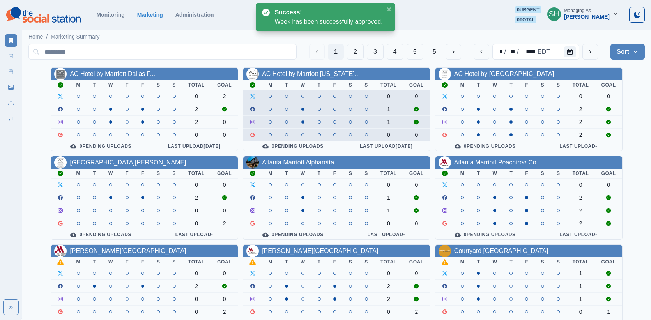
scroll to position [98, 0]
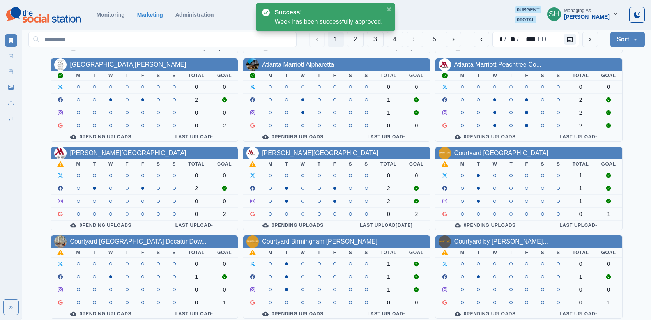
click at [97, 150] on link "[PERSON_NAME][GEOGRAPHIC_DATA]" at bounding box center [128, 153] width 116 height 7
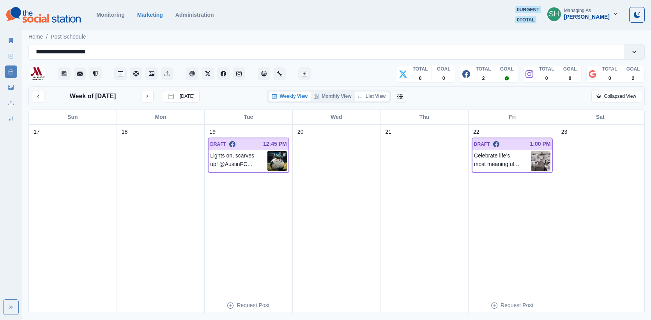
click at [369, 99] on button "List View" at bounding box center [371, 96] width 34 height 9
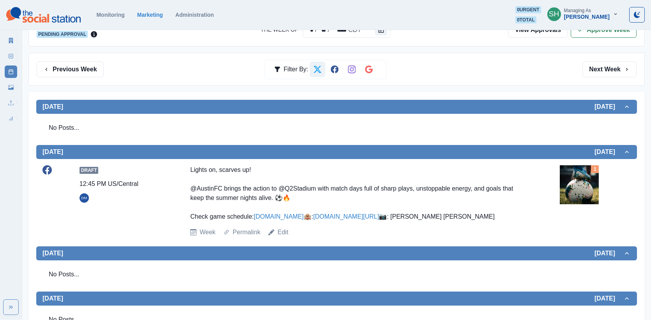
scroll to position [213, 0]
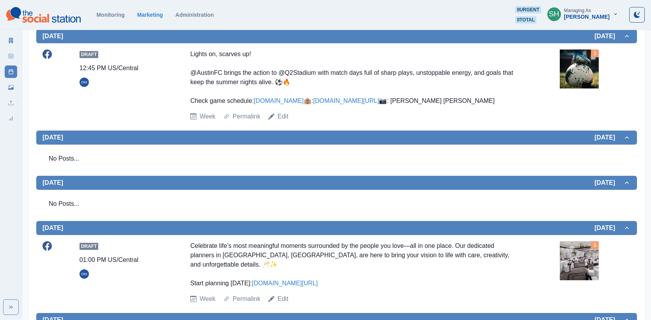
click at [580, 60] on img at bounding box center [578, 68] width 39 height 39
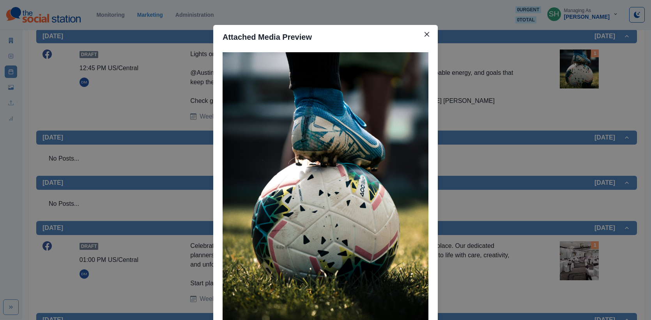
click at [528, 109] on div "Attached Media Preview" at bounding box center [325, 160] width 651 height 320
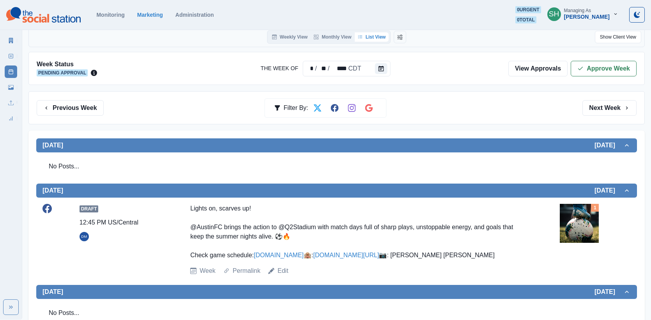
scroll to position [50, 0]
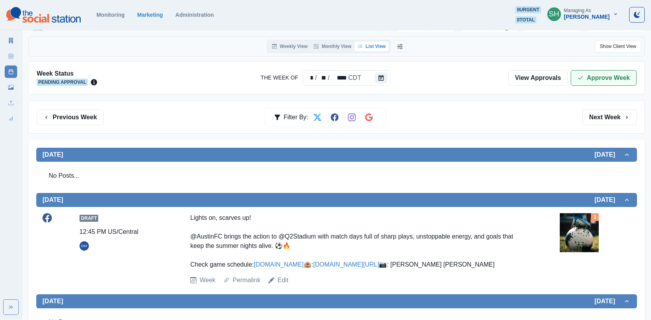
click at [588, 71] on button "Approve Week" at bounding box center [603, 78] width 66 height 16
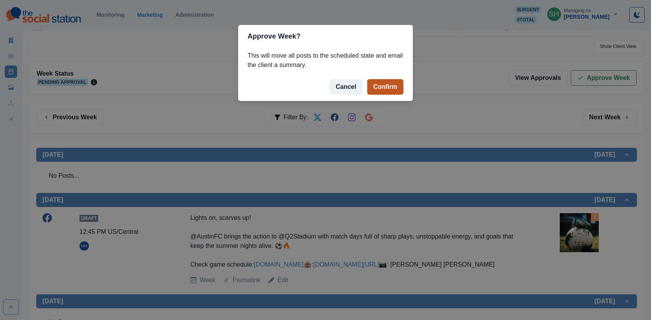
click at [373, 85] on button "Confirm" at bounding box center [385, 87] width 36 height 16
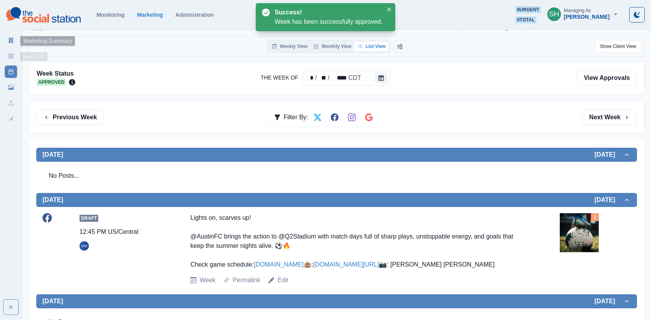
click at [9, 38] on icon at bounding box center [11, 40] width 4 height 5
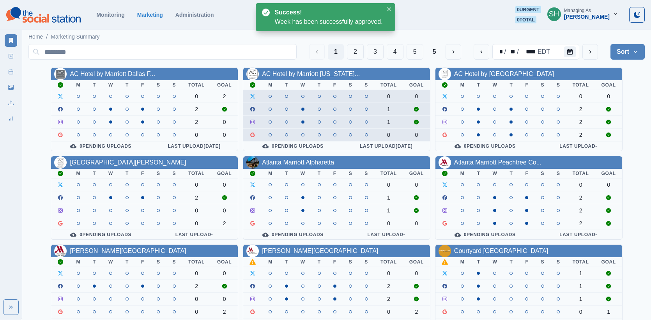
scroll to position [98, 0]
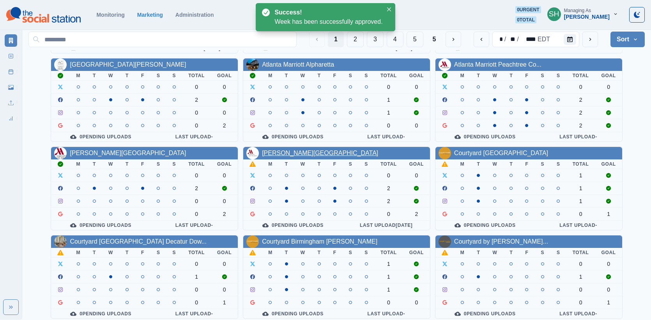
click at [298, 150] on link "[PERSON_NAME][GEOGRAPHIC_DATA]" at bounding box center [320, 153] width 116 height 7
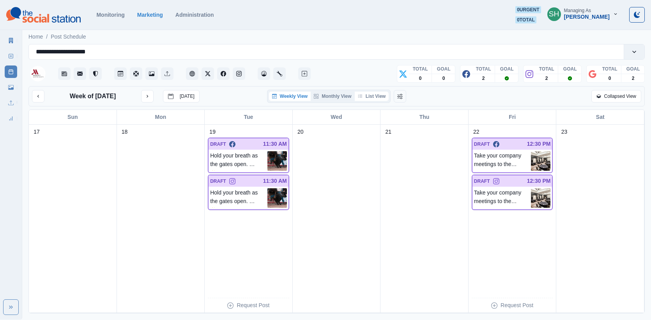
click at [382, 94] on button "List View" at bounding box center [371, 96] width 34 height 9
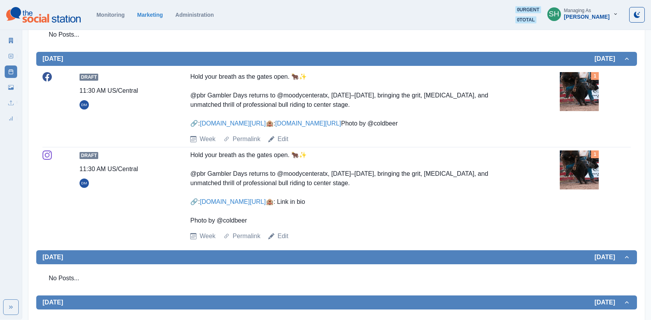
scroll to position [197, 0]
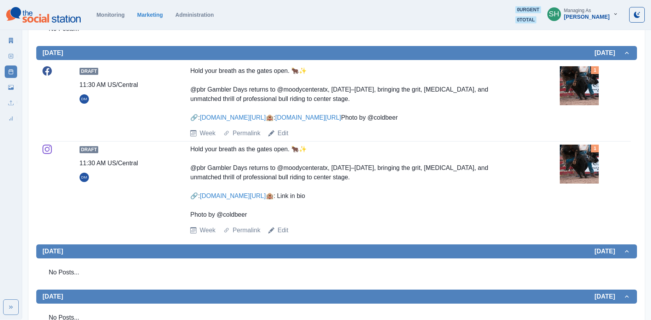
click at [575, 89] on img at bounding box center [578, 85] width 39 height 39
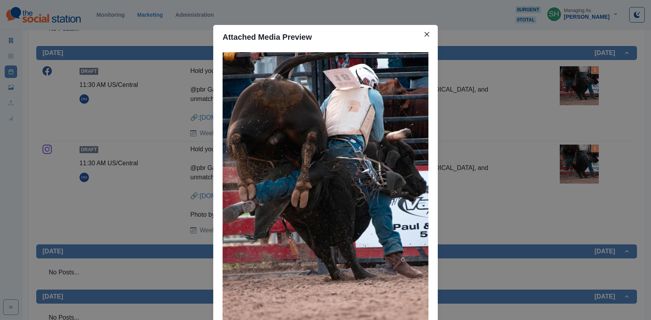
click at [559, 91] on div "Attached Media Preview" at bounding box center [325, 160] width 651 height 320
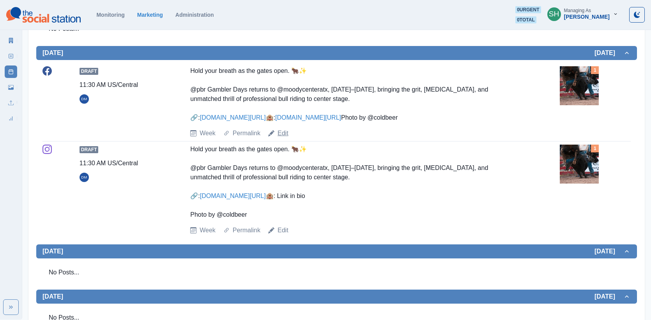
click at [284, 138] on link "Edit" at bounding box center [282, 133] width 11 height 9
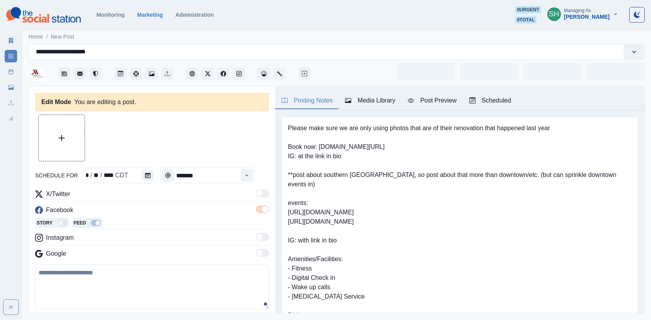
type input "********"
type textarea "**********"
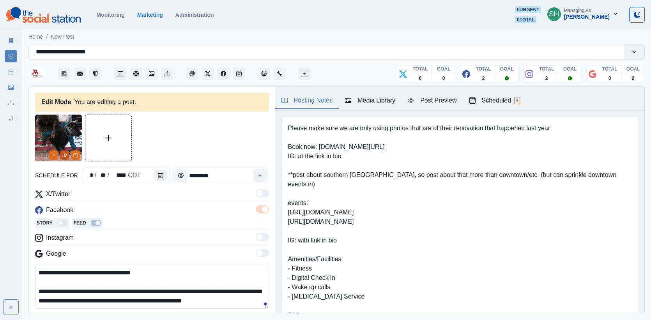
click at [63, 153] on icon "View Media" at bounding box center [65, 154] width 4 height 3
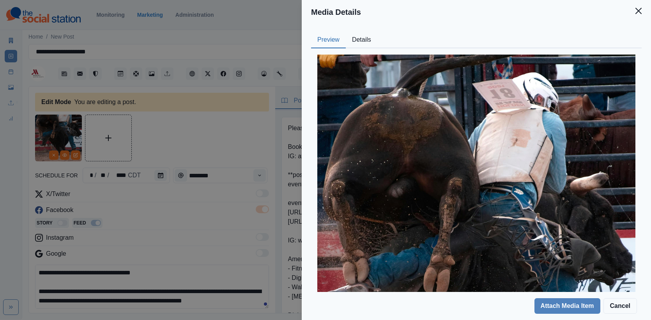
click at [357, 35] on button "Details" at bounding box center [362, 40] width 32 height 16
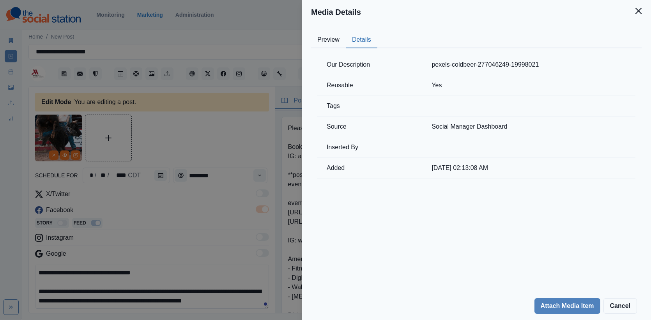
click at [195, 92] on div "Media Details Preview Details Our Description pexels-coldbeer-277046249-1999802…" at bounding box center [325, 160] width 651 height 320
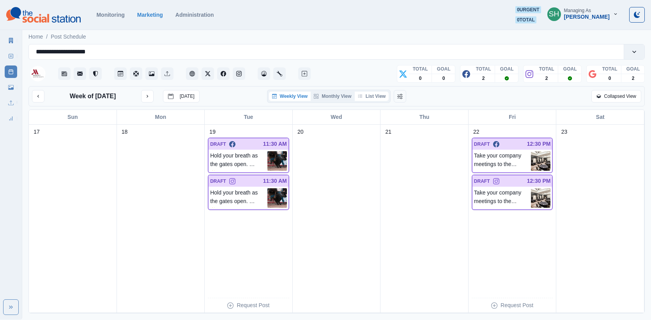
click at [369, 98] on button "List View" at bounding box center [371, 96] width 34 height 9
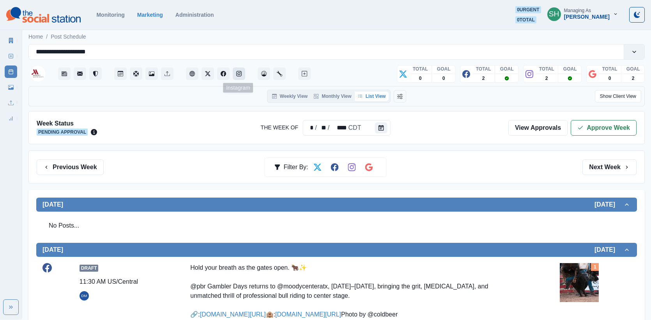
click at [242, 72] on button "Instagram" at bounding box center [239, 73] width 12 height 12
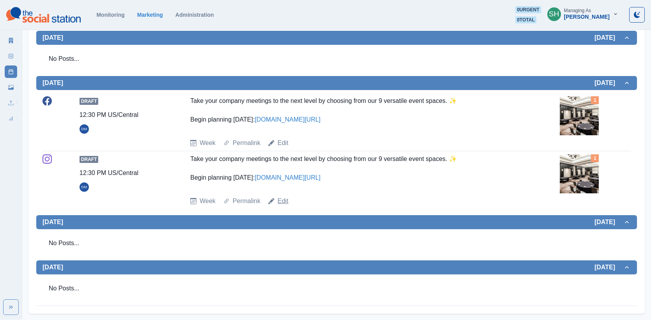
click at [284, 204] on link "Edit" at bounding box center [282, 200] width 11 height 9
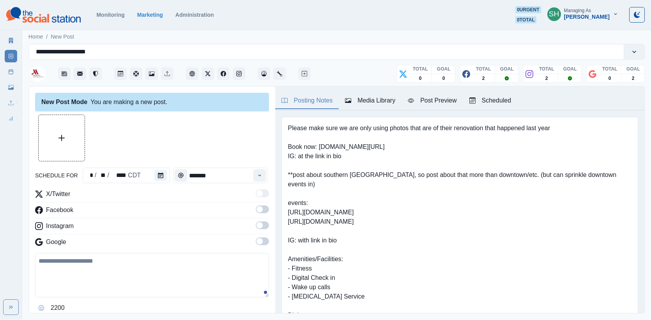
type input "********"
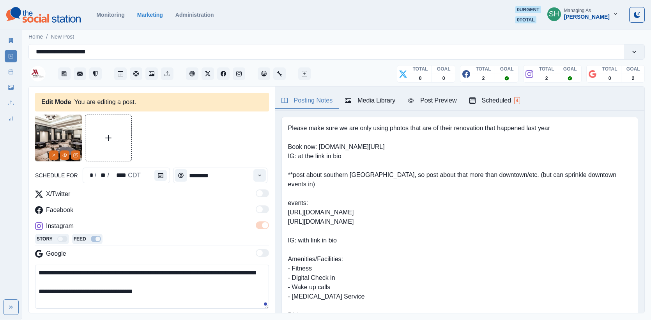
scroll to position [73, 0]
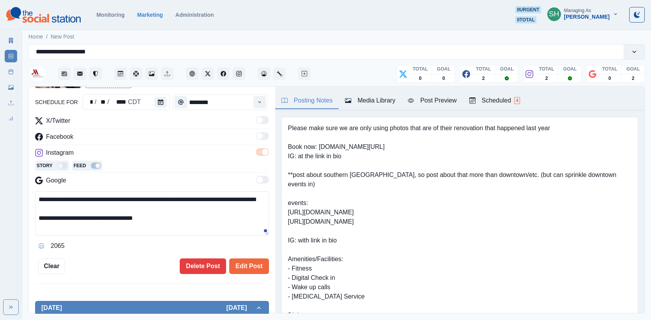
drag, startPoint x: 157, startPoint y: 227, endPoint x: 85, endPoint y: 225, distance: 72.9
click at [85, 225] on textarea "**********" at bounding box center [152, 213] width 234 height 44
type textarea "**********"
click at [238, 263] on button "Edit Post" at bounding box center [248, 266] width 39 height 16
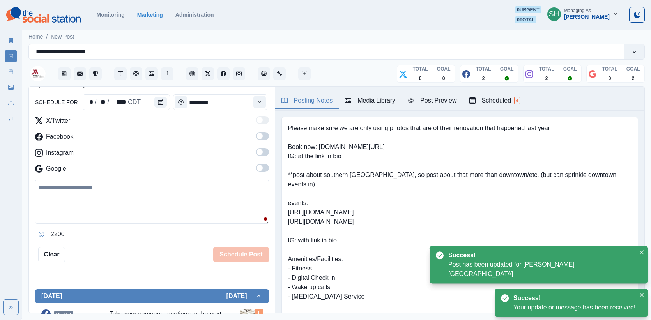
click at [11, 75] on link "Post Schedule" at bounding box center [11, 71] width 12 height 12
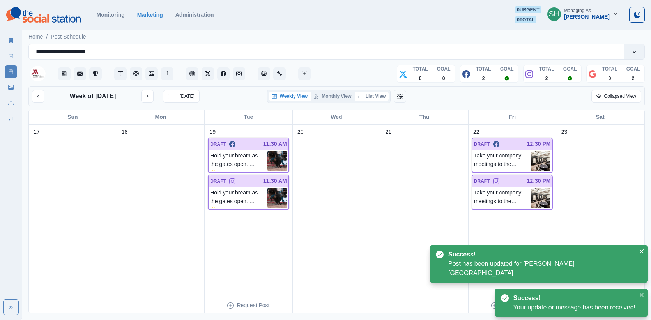
click at [379, 93] on button "List View" at bounding box center [371, 96] width 34 height 9
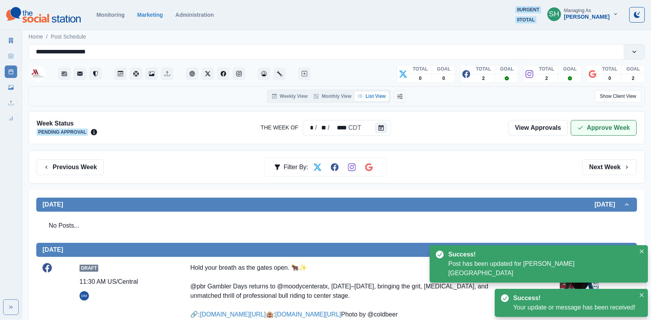
click at [582, 125] on icon "button" at bounding box center [580, 128] width 6 height 6
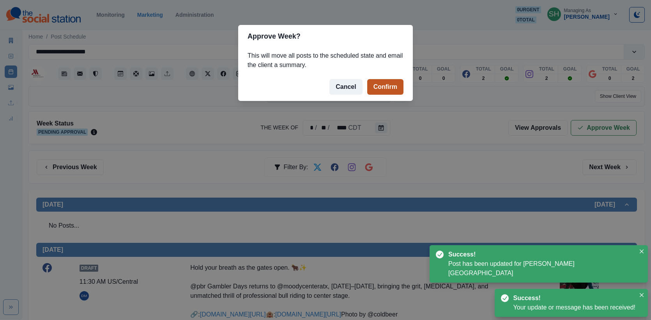
click at [386, 86] on button "Confirm" at bounding box center [385, 87] width 36 height 16
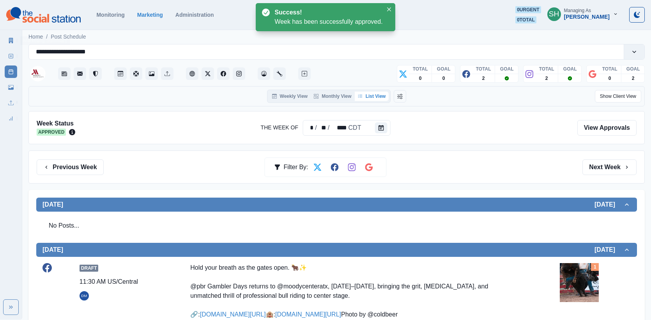
click at [15, 43] on link "Marketing Summary" at bounding box center [11, 40] width 12 height 12
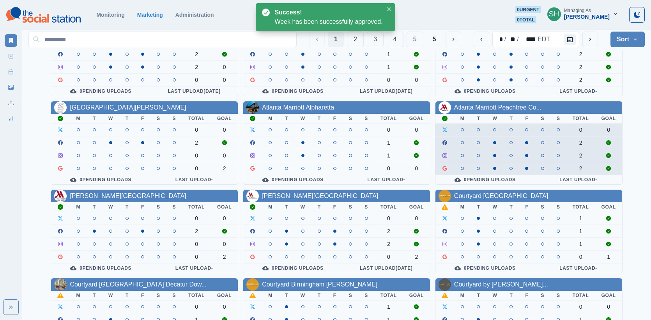
scroll to position [98, 0]
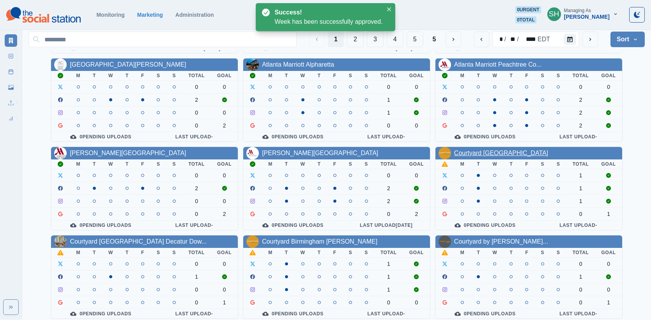
click at [477, 151] on link "Courtyard [GEOGRAPHIC_DATA]" at bounding box center [501, 153] width 94 height 7
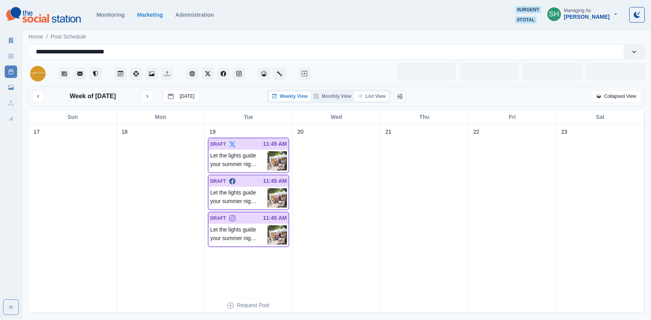
click at [359, 98] on icon "button" at bounding box center [360, 96] width 5 height 5
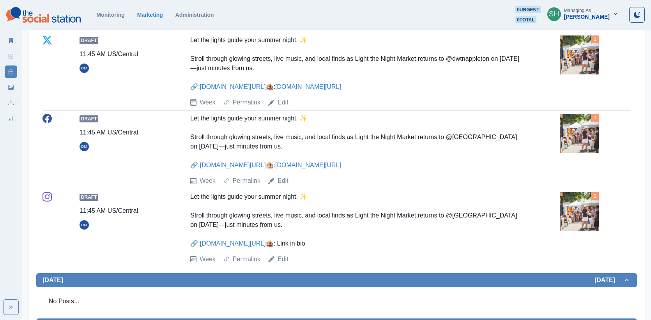
scroll to position [229, 0]
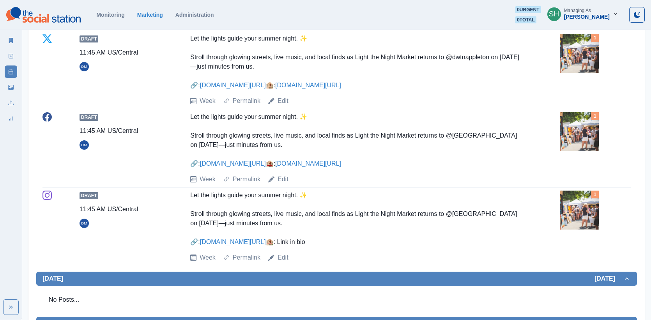
click at [570, 138] on img at bounding box center [578, 131] width 39 height 39
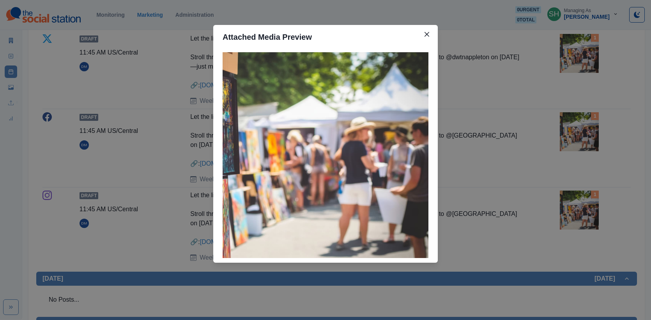
click at [534, 146] on div "Attached Media Preview" at bounding box center [325, 160] width 651 height 320
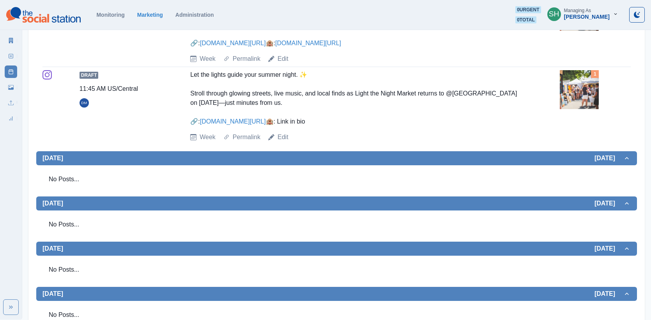
scroll to position [340, 0]
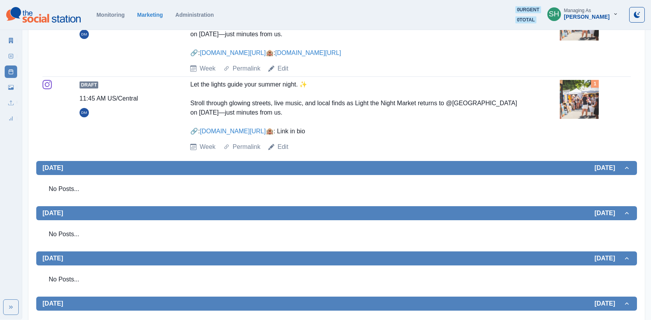
click at [587, 119] on img at bounding box center [578, 99] width 39 height 39
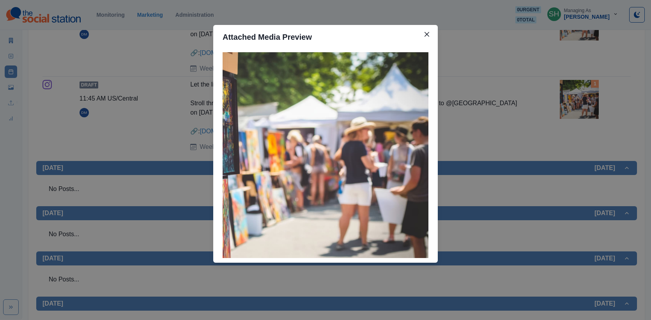
click at [566, 121] on div "Attached Media Preview" at bounding box center [325, 160] width 651 height 320
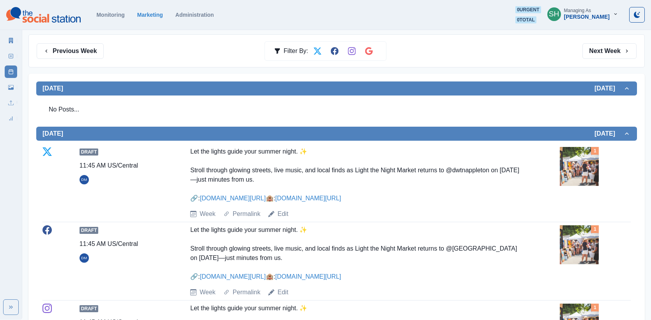
scroll to position [0, 0]
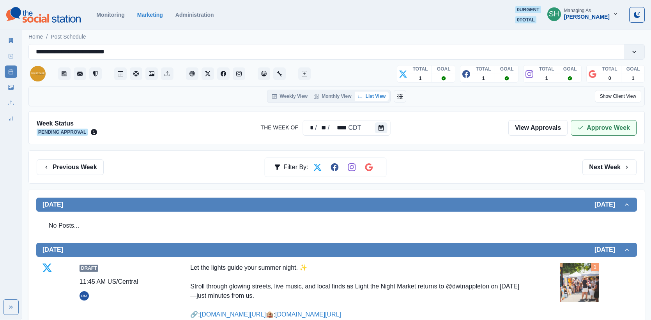
click at [600, 131] on button "Approve Week" at bounding box center [603, 128] width 66 height 16
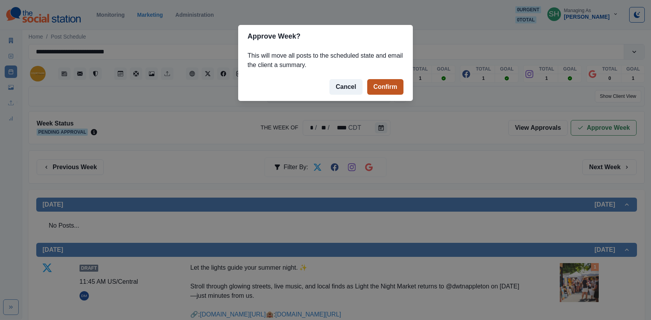
click at [390, 85] on button "Confirm" at bounding box center [385, 87] width 36 height 16
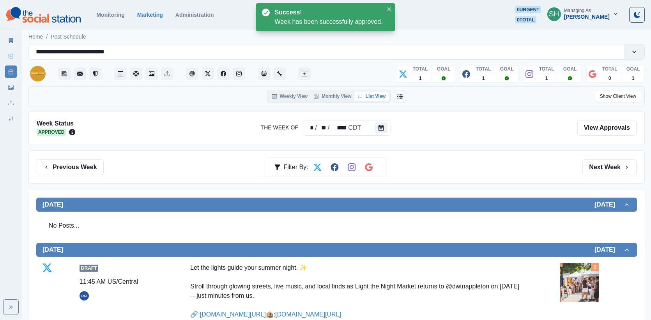
click at [10, 38] on icon at bounding box center [11, 40] width 4 height 5
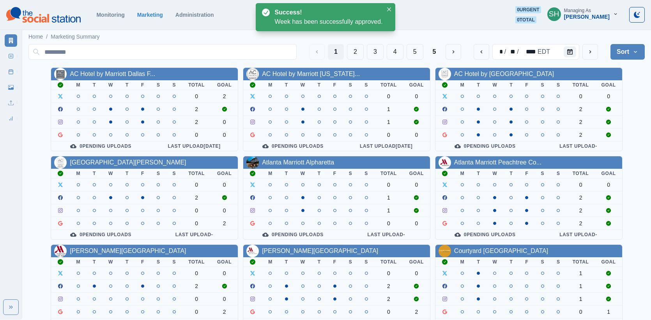
scroll to position [98, 0]
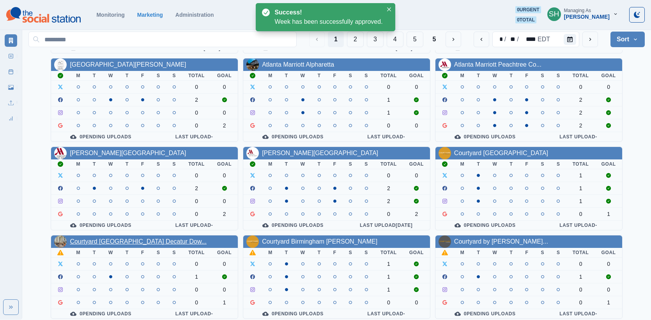
click at [157, 238] on link "Courtyard [GEOGRAPHIC_DATA] Decatur Dow..." at bounding box center [138, 241] width 137 height 7
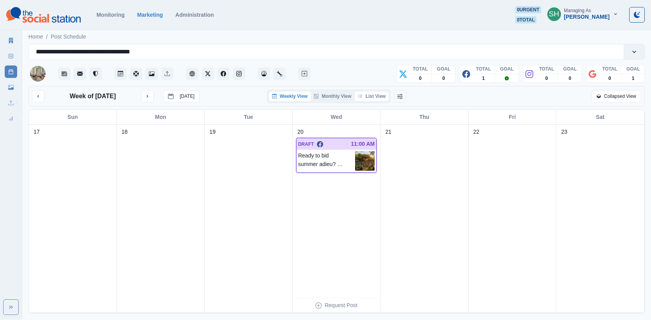
click at [359, 93] on button "List View" at bounding box center [371, 96] width 34 height 9
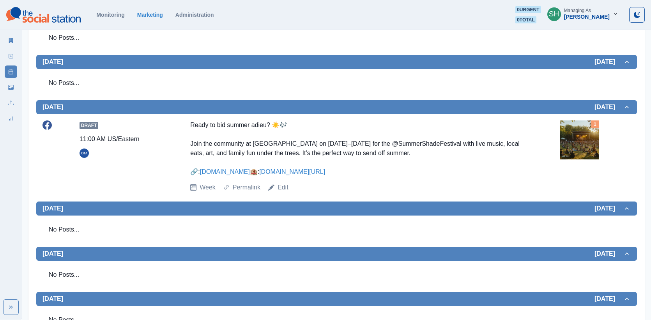
scroll to position [199, 0]
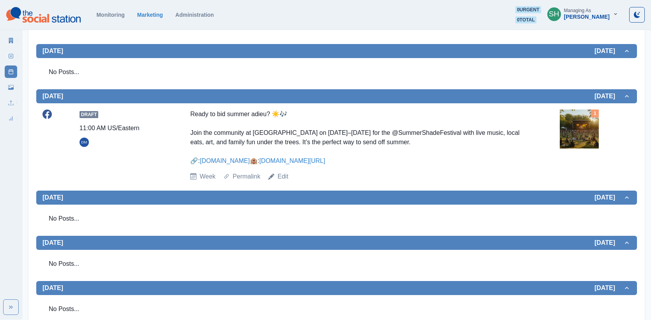
click at [586, 124] on img at bounding box center [578, 128] width 39 height 39
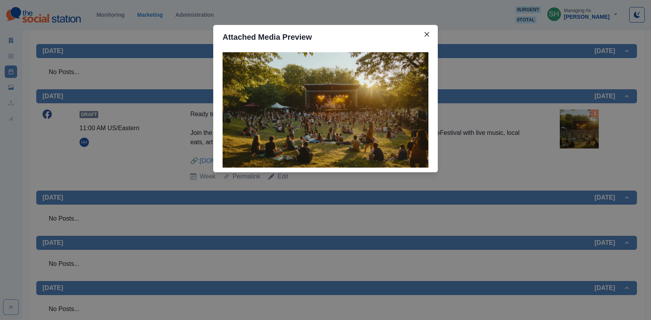
click at [531, 102] on div "Attached Media Preview" at bounding box center [325, 160] width 651 height 320
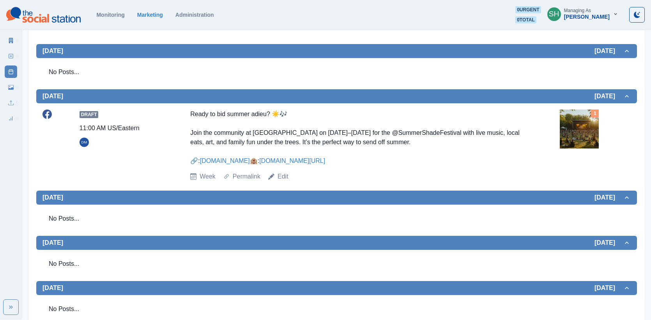
scroll to position [0, 0]
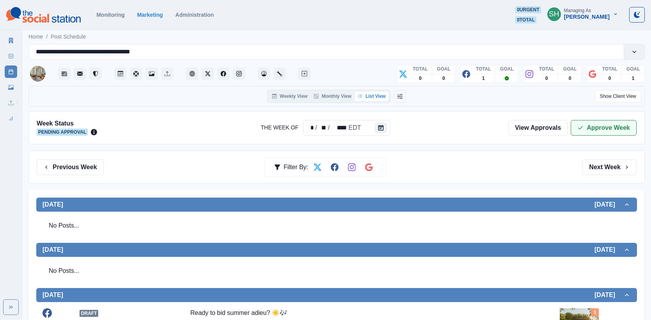
click at [581, 125] on icon "button" at bounding box center [580, 128] width 6 height 6
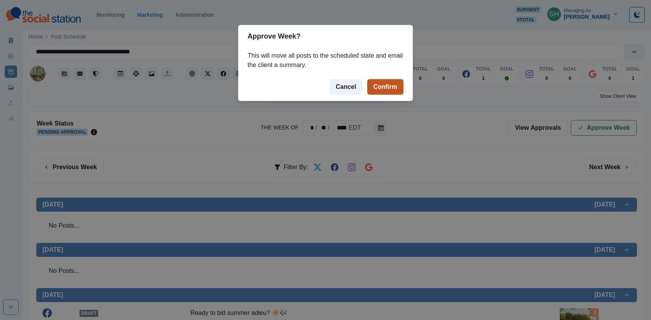
click at [394, 86] on button "Confirm" at bounding box center [385, 87] width 36 height 16
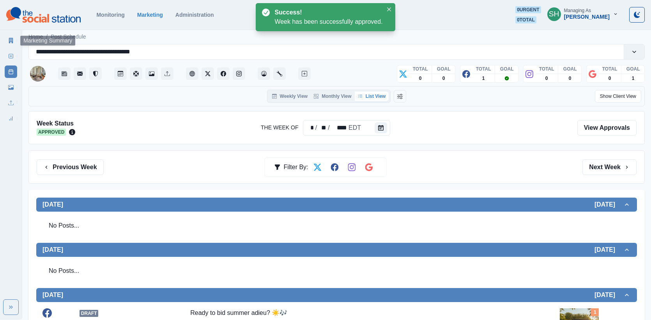
click at [11, 41] on icon at bounding box center [10, 40] width 5 height 5
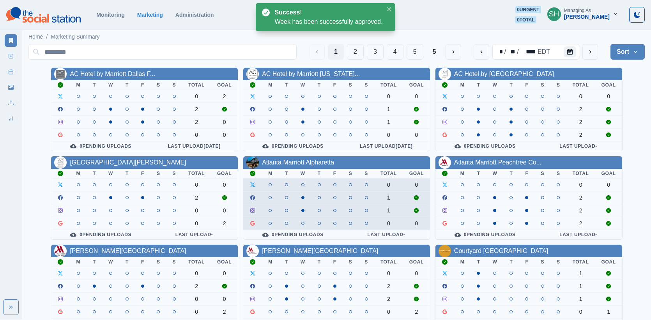
scroll to position [98, 0]
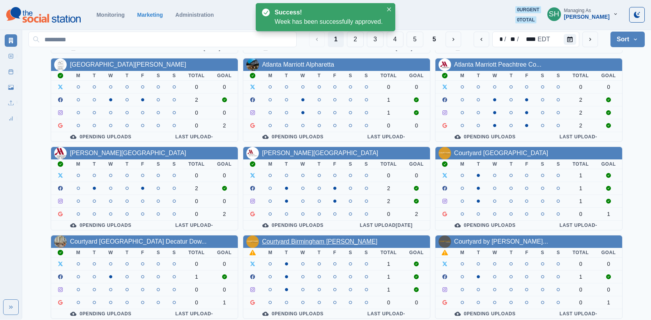
click at [309, 238] on link "Courtyard Birmingham [PERSON_NAME]" at bounding box center [319, 241] width 115 height 7
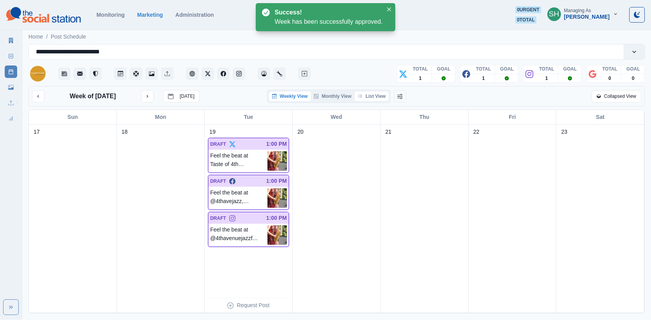
click at [373, 95] on button "List View" at bounding box center [371, 96] width 34 height 9
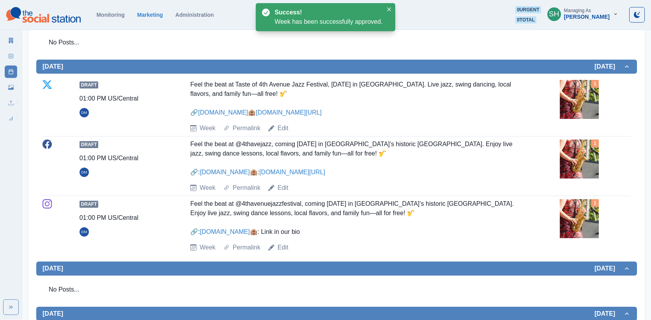
scroll to position [194, 0]
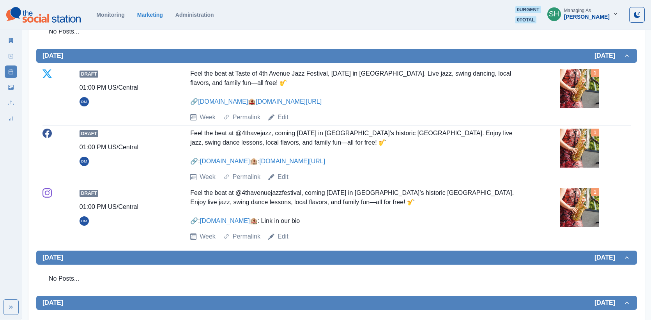
click at [579, 159] on img at bounding box center [578, 148] width 39 height 39
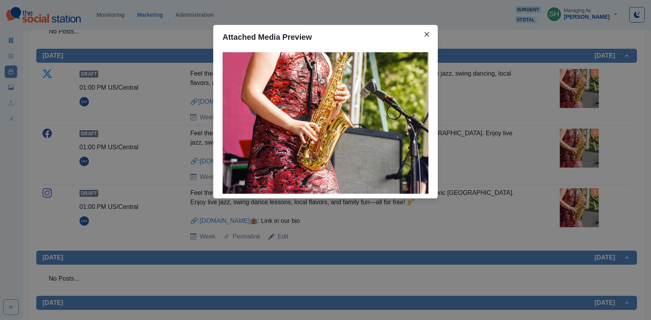
click at [579, 159] on div "Attached Media Preview" at bounding box center [325, 160] width 651 height 320
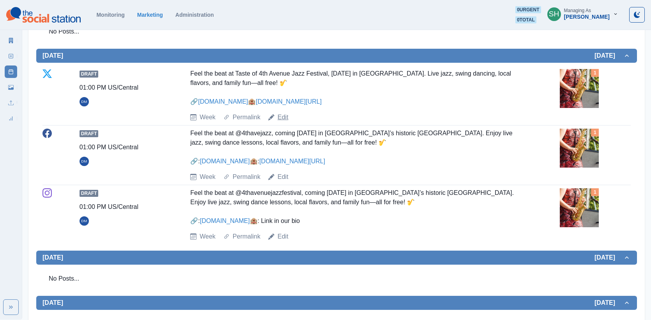
click at [280, 122] on link "Edit" at bounding box center [282, 117] width 11 height 9
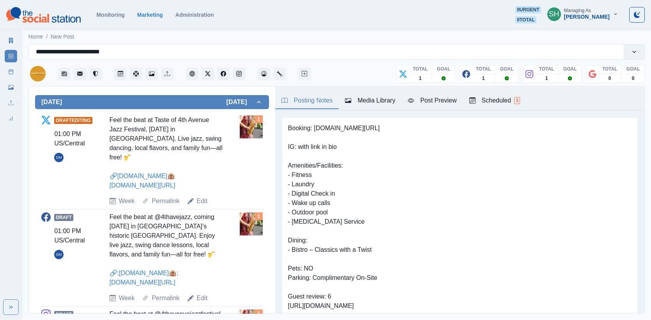
scroll to position [303, 0]
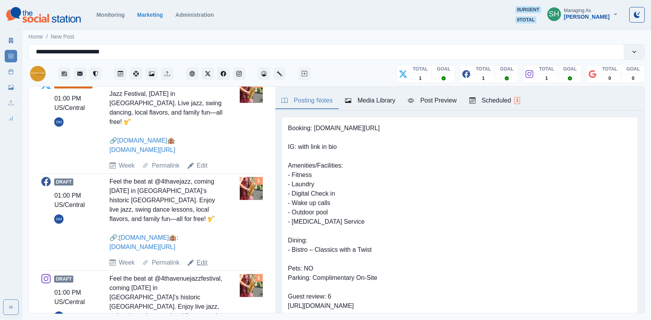
click at [201, 258] on link "Edit" at bounding box center [202, 262] width 11 height 9
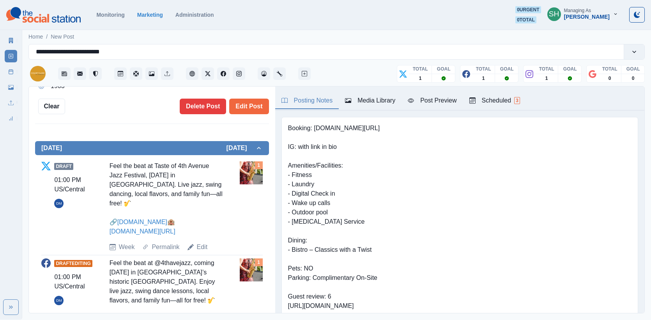
scroll to position [114, 0]
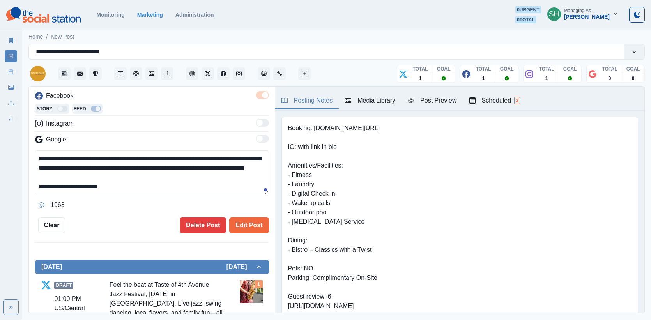
click at [243, 157] on textarea "**********" at bounding box center [152, 172] width 234 height 44
type textarea "**********"
click at [263, 220] on button "Edit Post" at bounding box center [248, 225] width 39 height 16
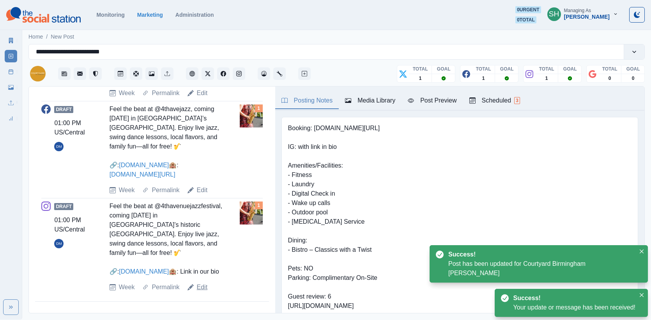
click at [201, 286] on link "Edit" at bounding box center [202, 286] width 11 height 9
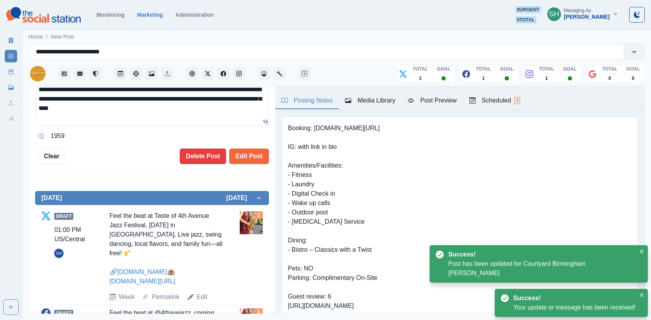
scroll to position [144, 0]
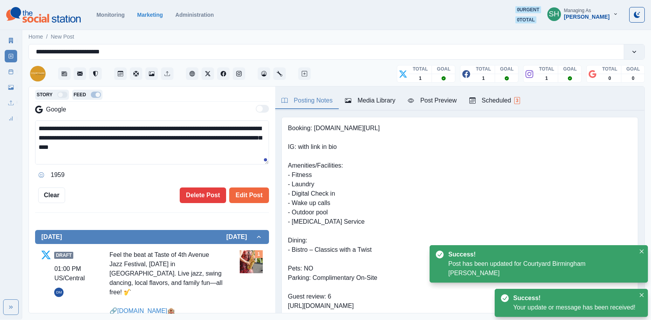
click at [81, 137] on textarea "**********" at bounding box center [152, 142] width 234 height 44
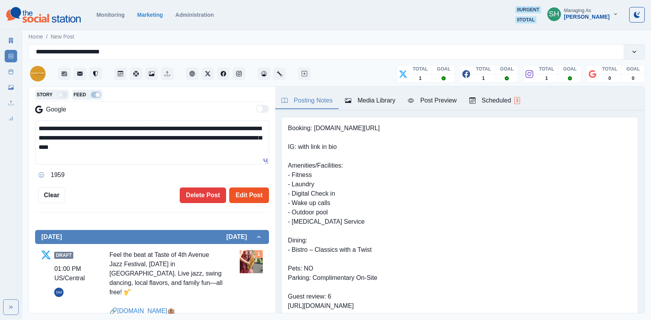
type textarea "**********"
click at [245, 194] on button "Edit Post" at bounding box center [248, 195] width 39 height 16
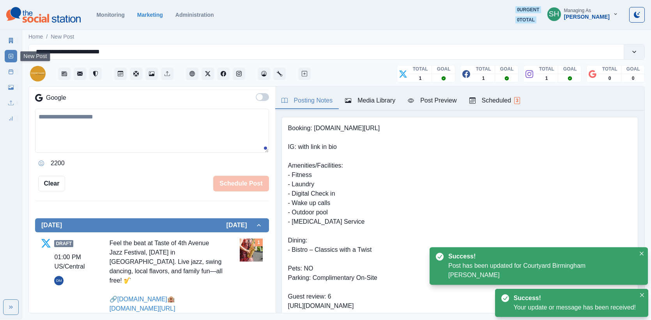
click at [7, 68] on link "Post Schedule" at bounding box center [11, 71] width 12 height 12
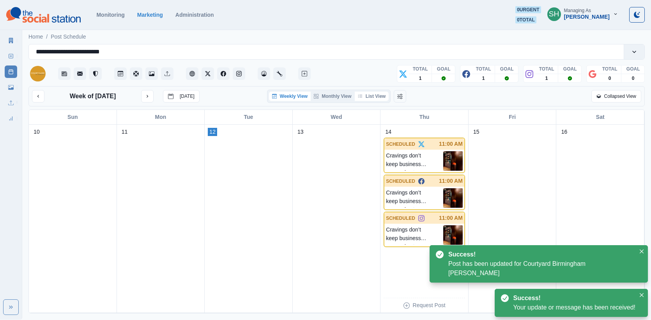
click at [374, 98] on button "List View" at bounding box center [371, 96] width 34 height 9
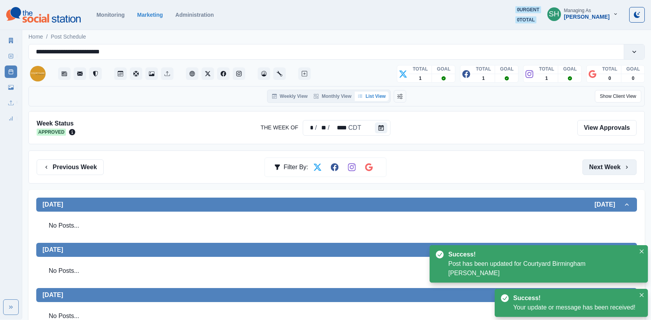
click at [598, 173] on button "Next Week" at bounding box center [609, 167] width 54 height 16
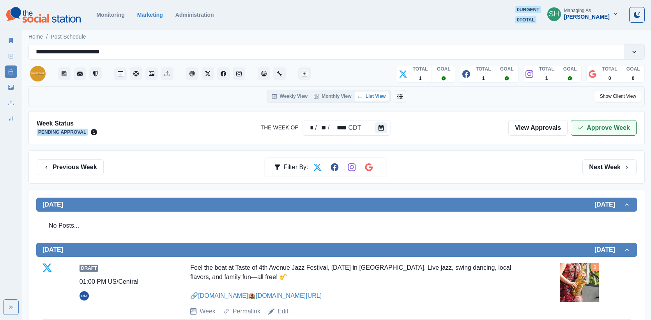
click at [577, 122] on button "Approve Week" at bounding box center [603, 128] width 66 height 16
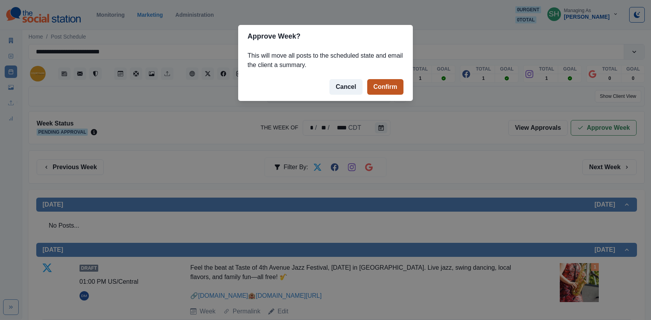
click at [381, 83] on button "Confirm" at bounding box center [385, 87] width 36 height 16
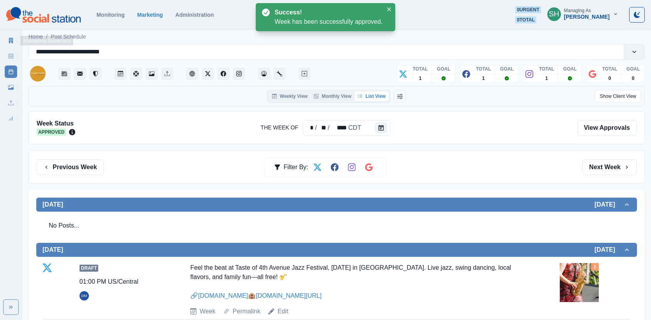
click at [6, 37] on link "Marketing Summary" at bounding box center [11, 40] width 12 height 12
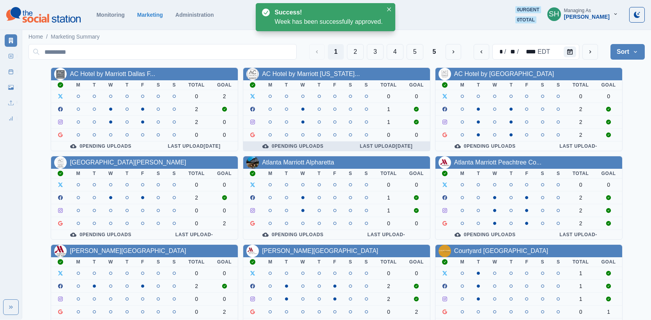
scroll to position [98, 0]
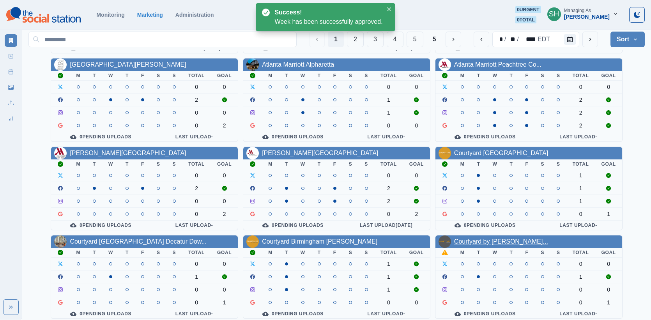
click at [472, 238] on link "Courtyard by [PERSON_NAME]..." at bounding box center [501, 241] width 94 height 7
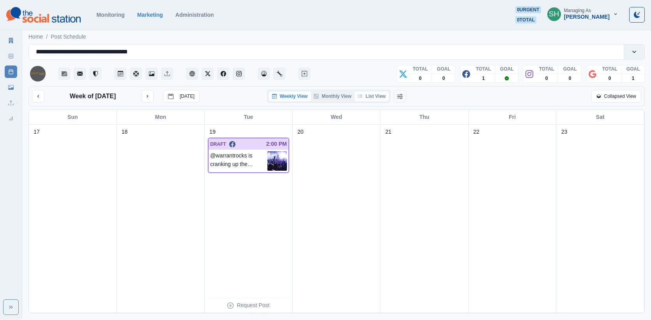
click at [365, 96] on button "List View" at bounding box center [371, 96] width 34 height 9
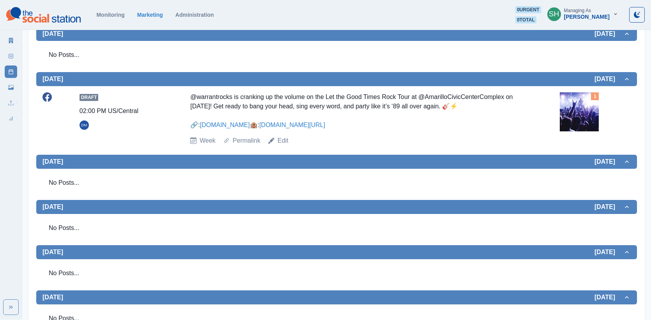
scroll to position [41, 0]
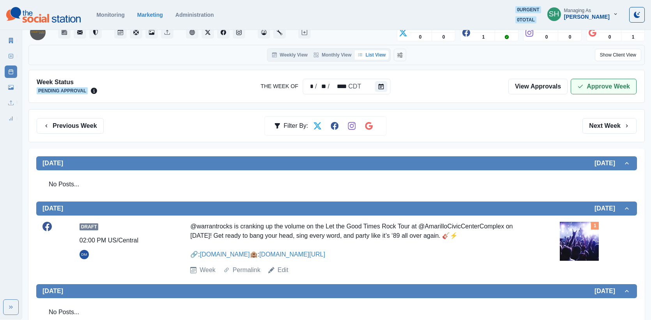
click at [589, 80] on button "Approve Week" at bounding box center [603, 87] width 66 height 16
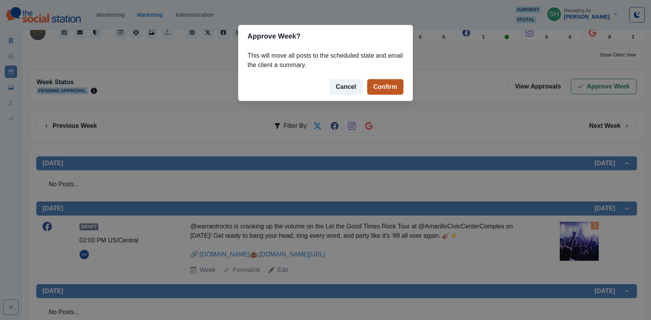
click at [382, 86] on button "Confirm" at bounding box center [385, 87] width 36 height 16
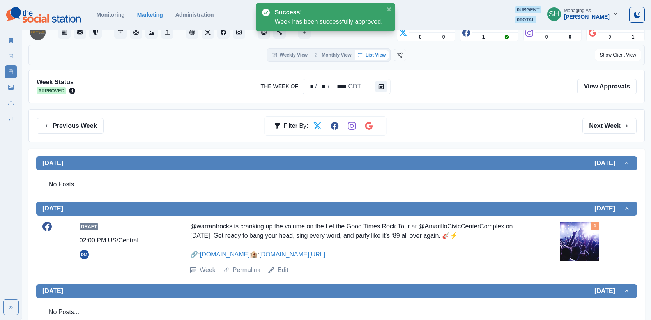
scroll to position [254, 0]
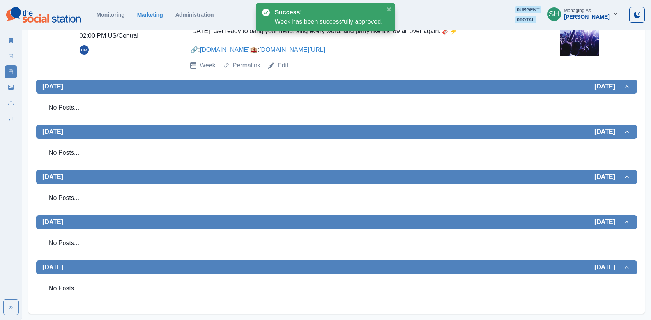
click at [24, 37] on main "**********" at bounding box center [336, 51] width 628 height 538
click at [9, 37] on link "Marketing Summary" at bounding box center [11, 40] width 12 height 12
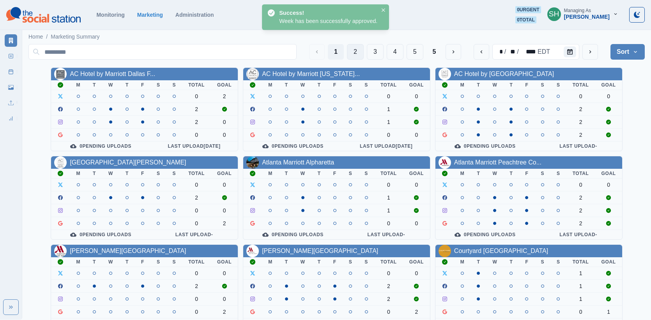
click at [361, 46] on button "2" at bounding box center [355, 52] width 17 height 16
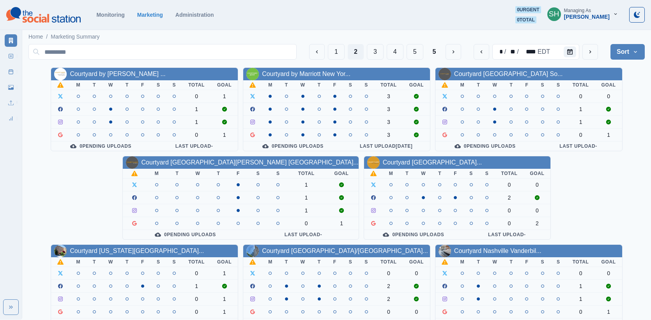
click at [130, 68] on div "Courtyard by Marriott Dallas ..." at bounding box center [144, 74] width 187 height 12
click at [130, 71] on link "Courtyard by Marriott Dallas ..." at bounding box center [117, 74] width 95 height 7
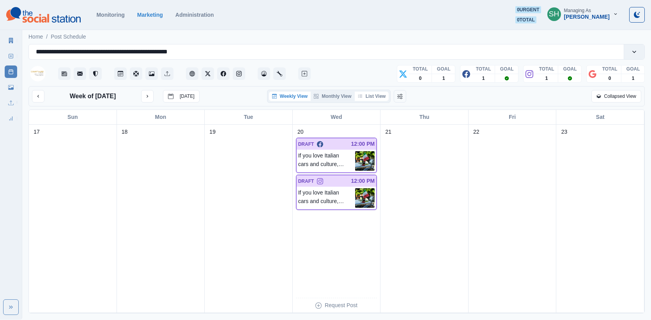
click at [371, 95] on button "List View" at bounding box center [371, 96] width 34 height 9
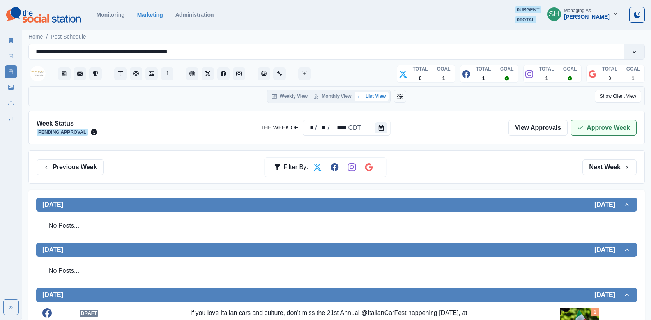
click at [580, 132] on button "Approve Week" at bounding box center [603, 128] width 66 height 16
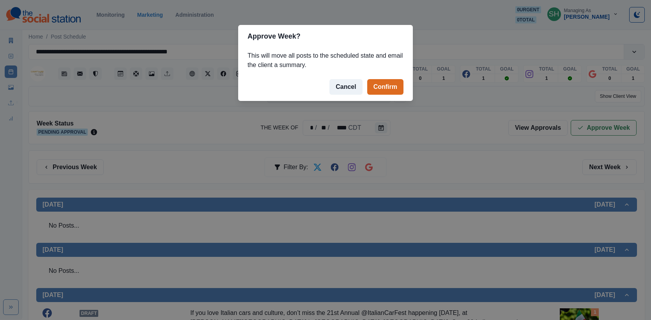
click at [395, 77] on footer "Cancel Confirm" at bounding box center [325, 87] width 175 height 28
click at [389, 82] on button "Confirm" at bounding box center [385, 87] width 36 height 16
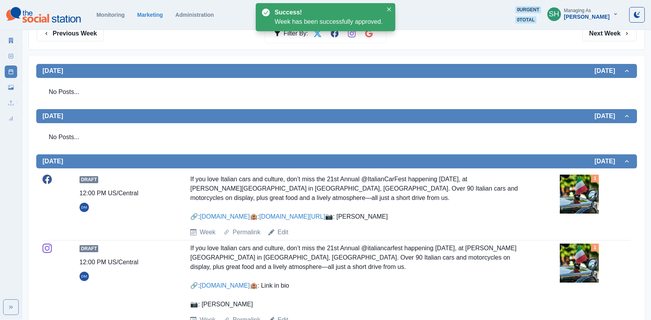
scroll to position [274, 0]
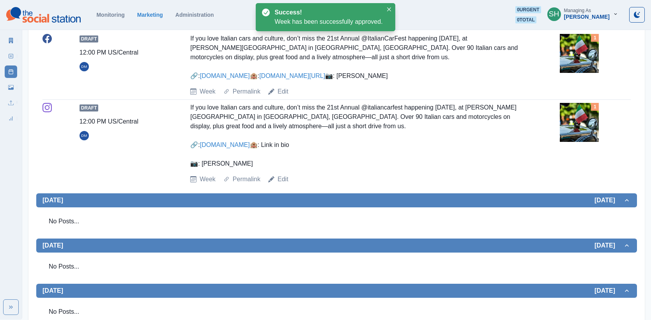
click at [11, 40] on icon at bounding box center [10, 40] width 5 height 5
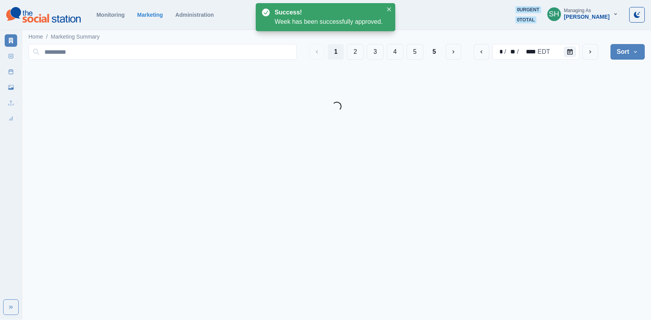
scroll to position [98, 0]
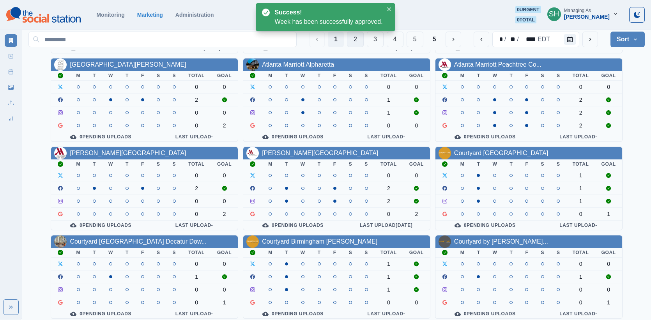
click at [359, 42] on button "2" at bounding box center [355, 40] width 17 height 16
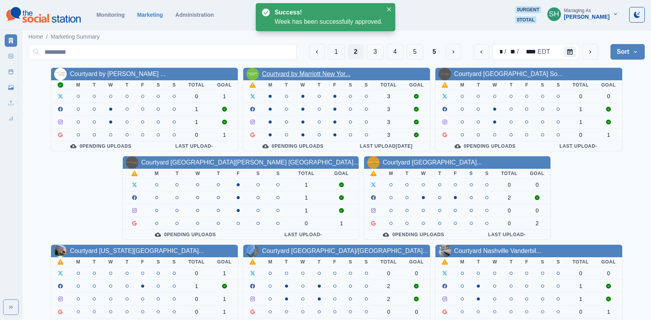
click at [337, 71] on link "Courtyard by Marriott New Yor..." at bounding box center [306, 74] width 88 height 7
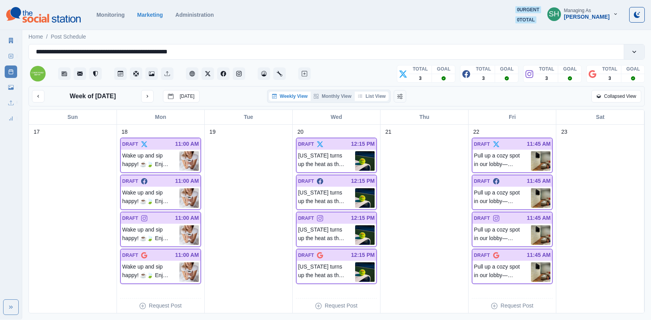
click at [364, 97] on button "List View" at bounding box center [371, 96] width 34 height 9
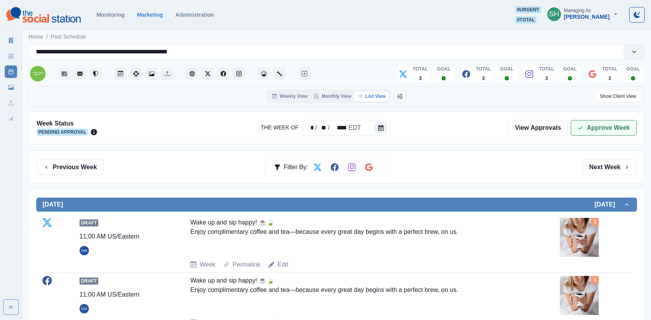
click at [603, 130] on button "Approve Week" at bounding box center [603, 128] width 66 height 16
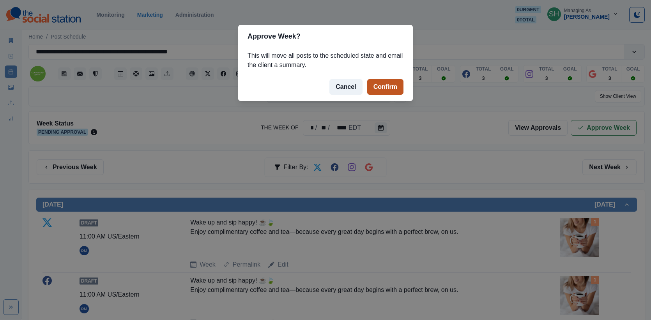
click at [393, 90] on button "Confirm" at bounding box center [385, 87] width 36 height 16
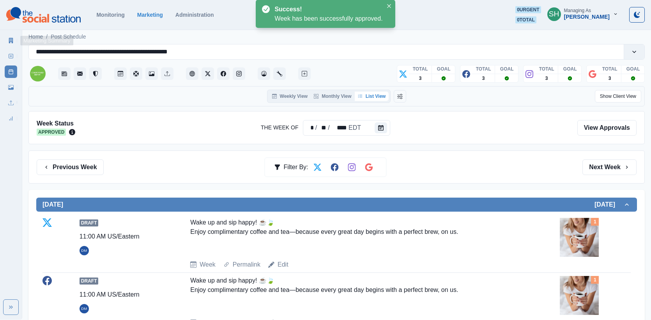
click at [11, 41] on icon at bounding box center [10, 40] width 5 height 5
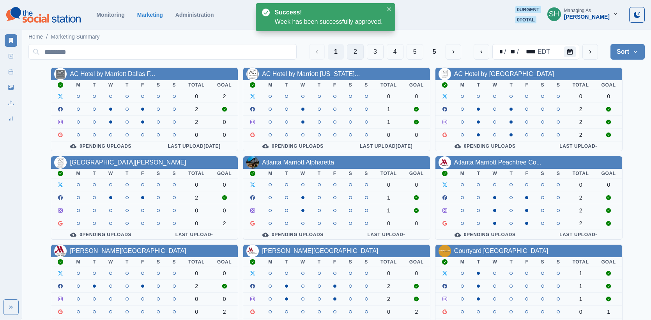
click at [359, 51] on button "2" at bounding box center [355, 52] width 17 height 16
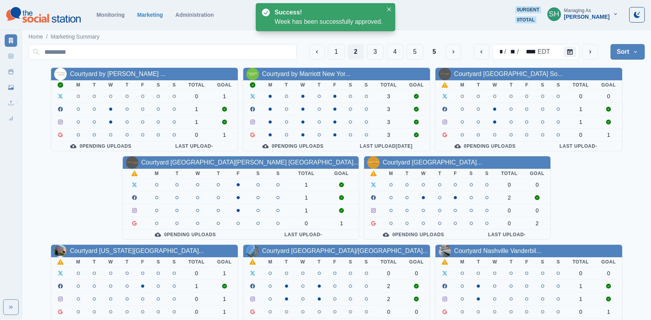
click at [483, 69] on div "Courtyard Dallas Arlington So..." at bounding box center [508, 73] width 109 height 9
click at [483, 72] on link "Courtyard Dallas Arlington So..." at bounding box center [508, 74] width 109 height 7
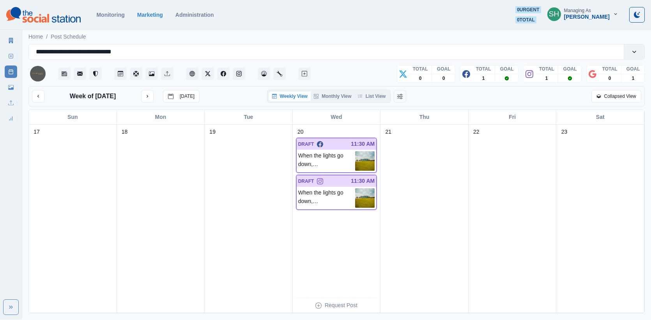
click at [374, 88] on div "Week of August 18, 2025 Today Weekly View Monthly View List View Collapsed View" at bounding box center [336, 96] width 616 height 20
click at [373, 96] on button "List View" at bounding box center [371, 96] width 34 height 9
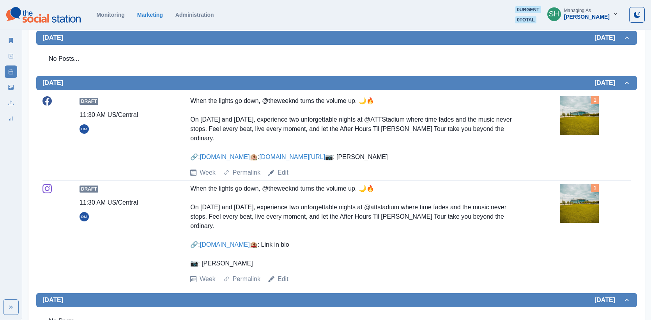
scroll to position [215, 0]
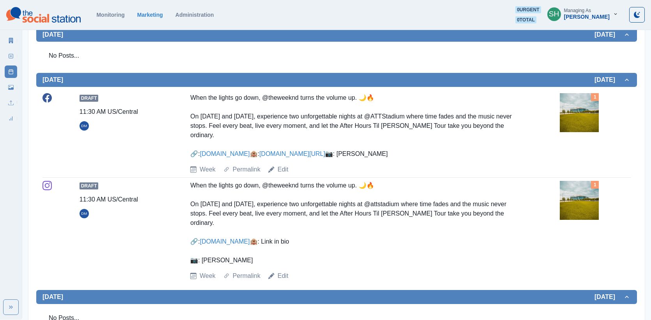
click at [582, 111] on img at bounding box center [578, 112] width 39 height 39
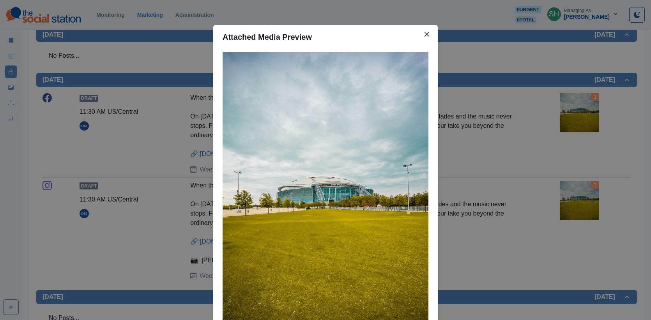
click at [520, 126] on div "Attached Media Preview" at bounding box center [325, 160] width 651 height 320
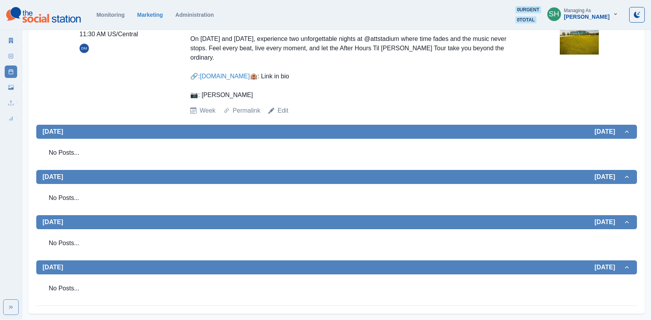
scroll to position [0, 0]
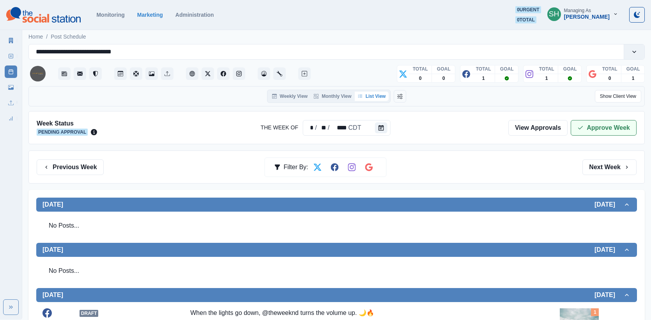
click at [585, 129] on button "Approve Week" at bounding box center [603, 128] width 66 height 16
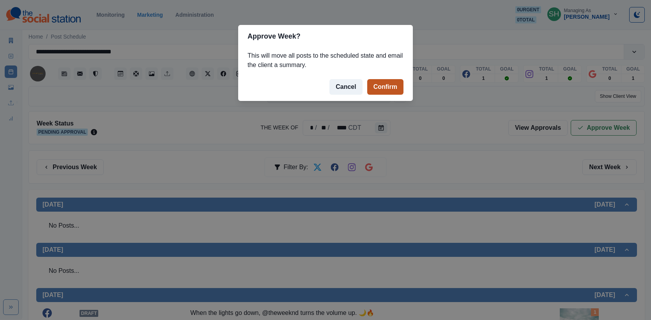
click at [395, 88] on button "Confirm" at bounding box center [385, 87] width 36 height 16
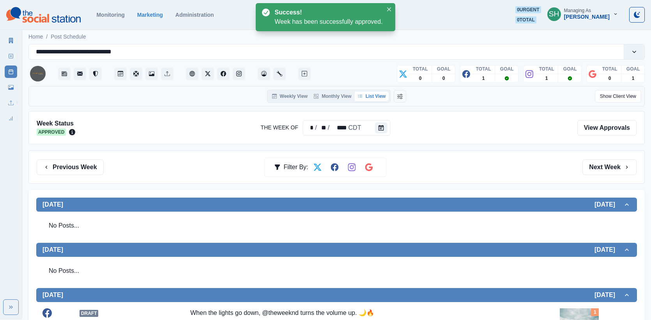
click at [5, 35] on link "Marketing Summary" at bounding box center [11, 40] width 12 height 12
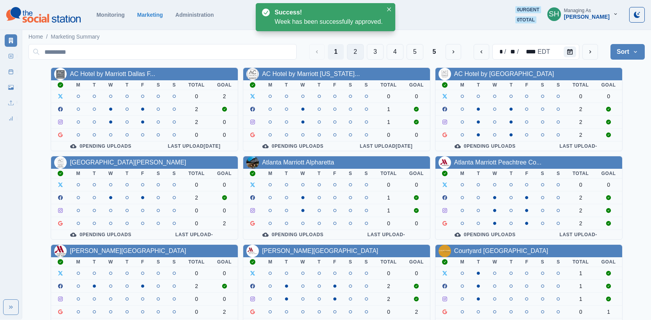
click at [354, 52] on button "2" at bounding box center [355, 52] width 17 height 16
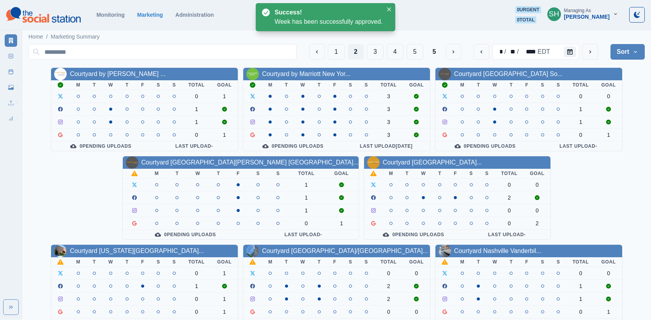
click at [129, 156] on div "Courtyard Fort Myers Cape Cor..." at bounding box center [241, 162] width 236 height 12
click at [141, 158] on div "Courtyard Fort Myers Cape Cor..." at bounding box center [249, 162] width 217 height 9
click at [141, 159] on link "Courtyard Fort Myers Cape Cor..." at bounding box center [249, 162] width 217 height 7
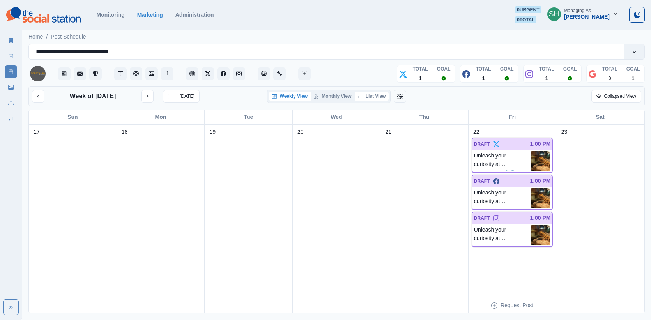
click at [385, 97] on button "List View" at bounding box center [371, 96] width 34 height 9
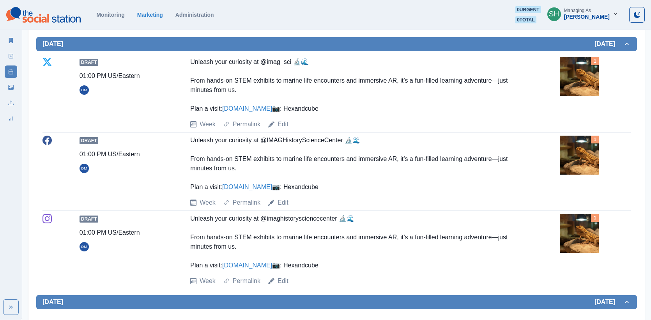
scroll to position [343, 0]
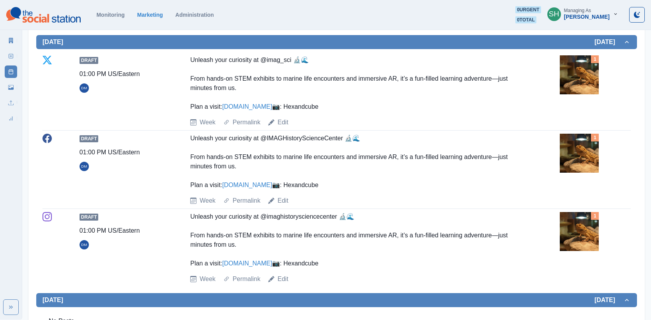
click at [564, 77] on img at bounding box center [578, 74] width 39 height 39
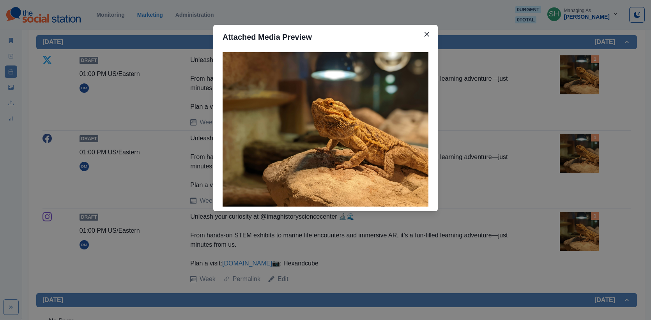
click at [544, 81] on div "Attached Media Preview" at bounding box center [325, 160] width 651 height 320
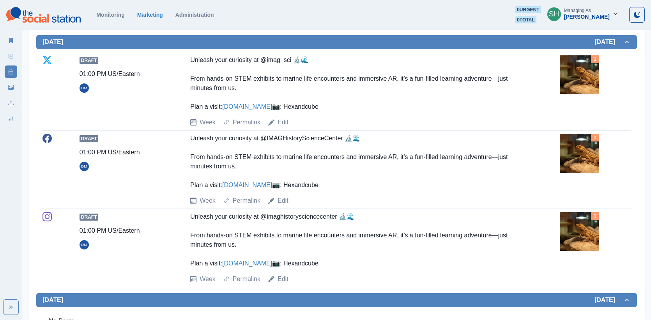
scroll to position [370, 0]
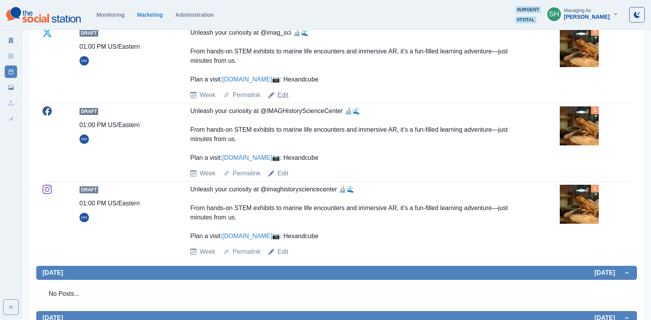
click at [281, 100] on link "Edit" at bounding box center [282, 94] width 11 height 9
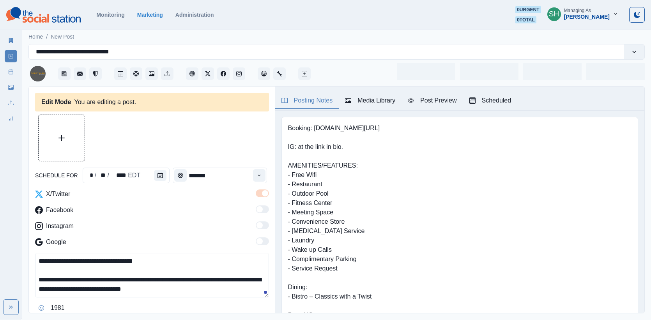
type input "*******"
type textarea "**********"
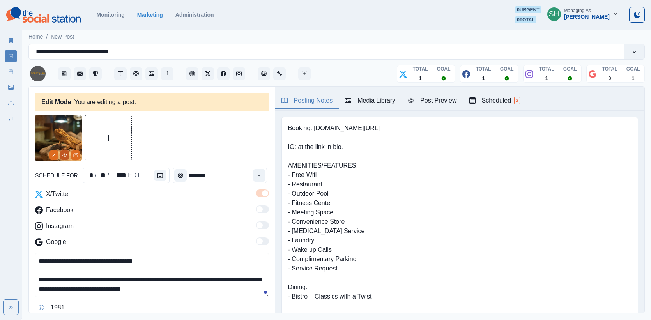
click at [64, 155] on icon "View Media" at bounding box center [64, 155] width 5 height 5
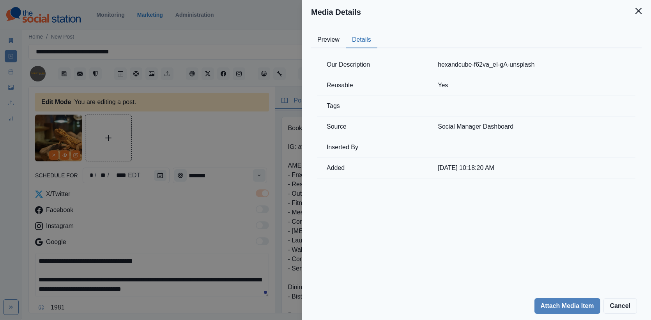
click at [356, 32] on button "Details" at bounding box center [362, 40] width 32 height 16
click at [180, 129] on div "Media Details Preview Details Our Description hexandcube-f62va_eI-gA-unsplash R…" at bounding box center [325, 160] width 651 height 320
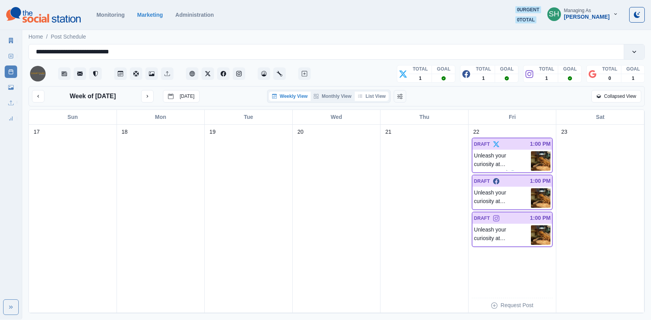
click at [372, 92] on button "List View" at bounding box center [371, 96] width 34 height 9
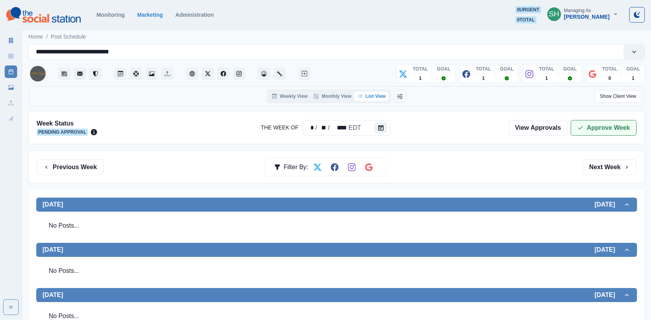
click at [590, 125] on button "Approve Week" at bounding box center [603, 128] width 66 height 16
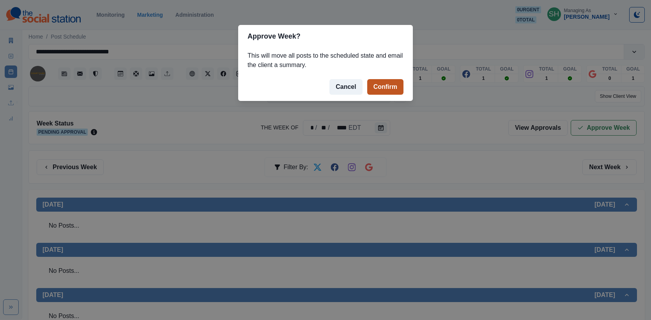
click at [383, 84] on button "Confirm" at bounding box center [385, 87] width 36 height 16
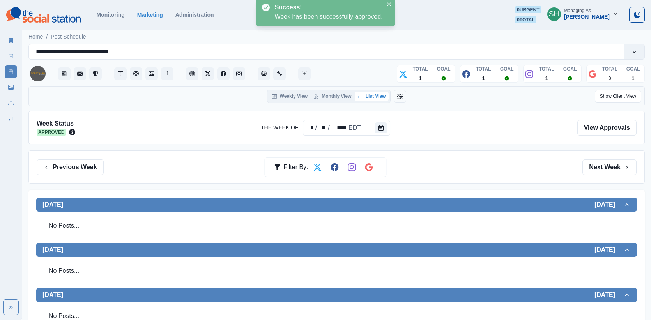
scroll to position [476, 0]
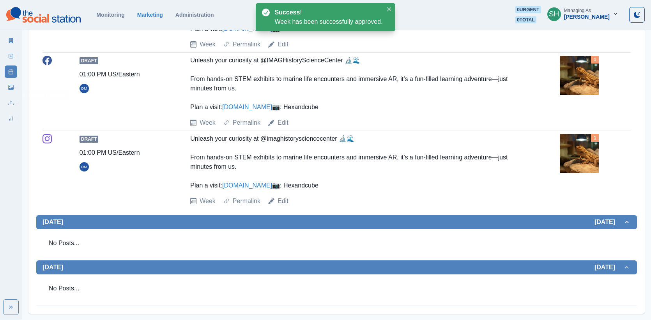
click at [3, 41] on div "Marketing Summary New Post Post Schedule Media Library Uploads Review Summary" at bounding box center [11, 77] width 22 height 93
click at [11, 41] on icon at bounding box center [11, 40] width 4 height 5
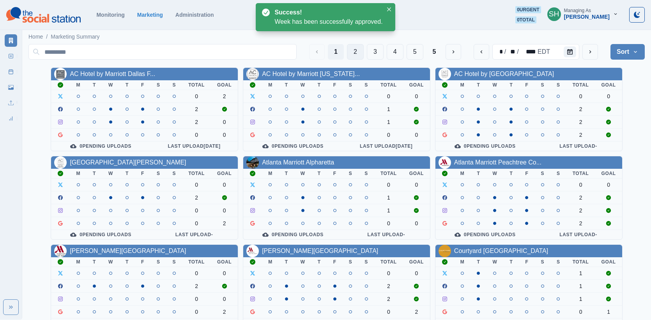
click at [351, 49] on button "2" at bounding box center [355, 52] width 17 height 16
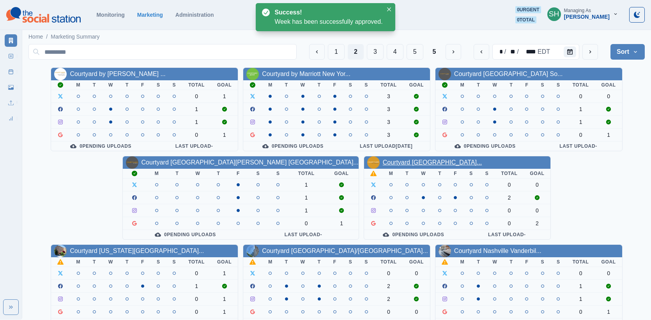
click at [383, 159] on link "Courtyard Fort Worth Downtown..." at bounding box center [432, 162] width 99 height 7
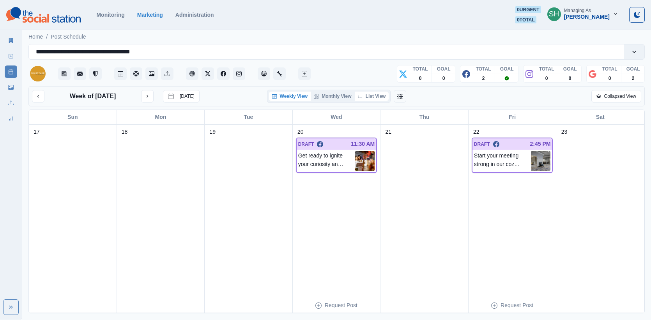
click at [368, 96] on button "List View" at bounding box center [371, 96] width 34 height 9
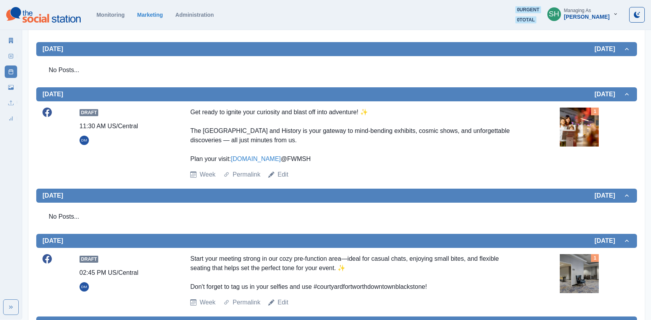
scroll to position [202, 0]
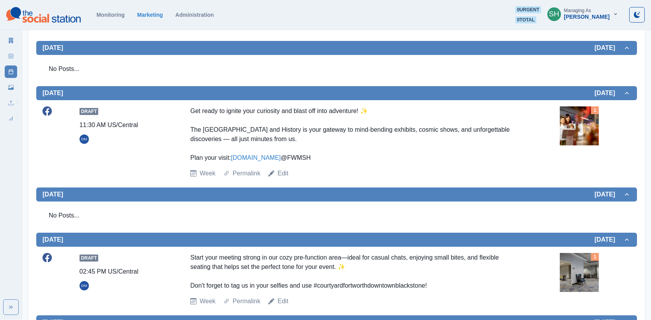
click at [569, 116] on img at bounding box center [578, 125] width 39 height 39
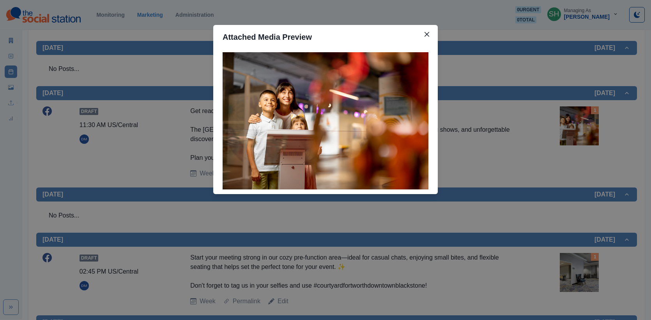
click at [515, 104] on div "Attached Media Preview" at bounding box center [325, 160] width 651 height 320
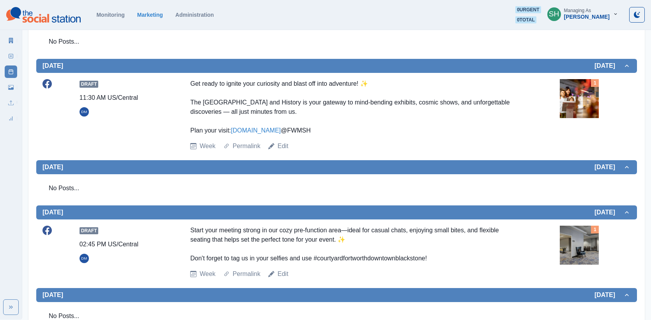
scroll to position [319, 0]
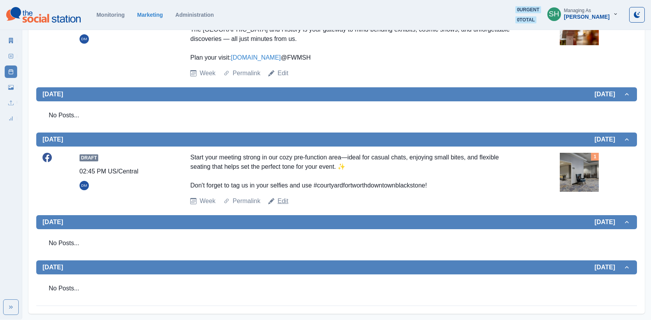
click at [279, 200] on link "Edit" at bounding box center [282, 200] width 11 height 9
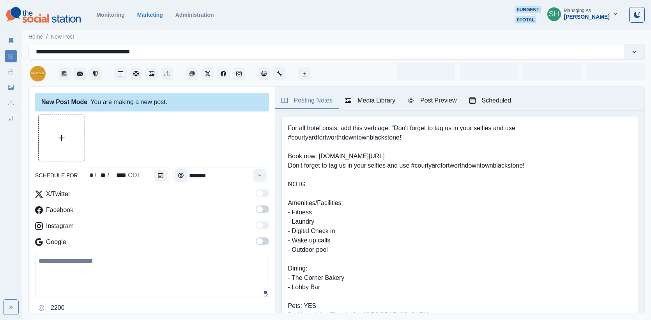
type input "*******"
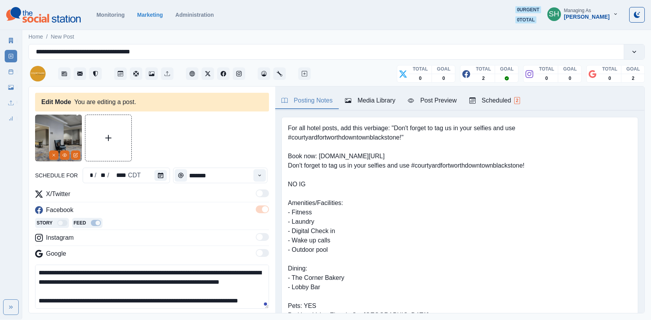
click at [192, 270] on textarea "**********" at bounding box center [152, 286] width 234 height 44
click at [199, 271] on textarea "**********" at bounding box center [152, 286] width 234 height 44
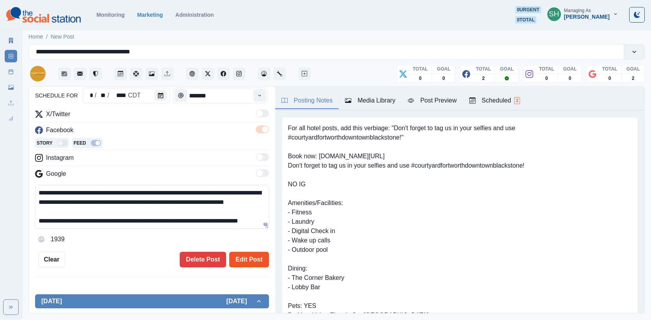
type textarea "**********"
click at [245, 261] on button "Edit Post" at bounding box center [248, 260] width 39 height 16
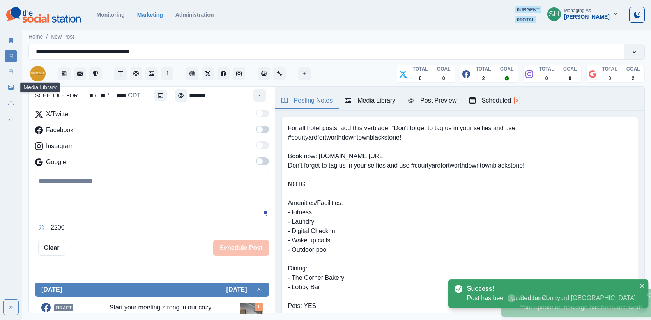
click at [13, 72] on icon at bounding box center [10, 71] width 5 height 5
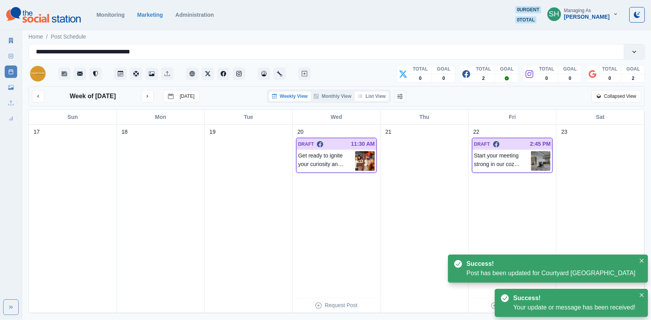
click at [374, 97] on button "List View" at bounding box center [371, 96] width 34 height 9
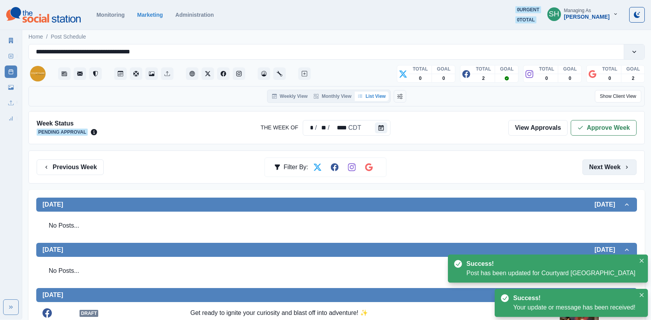
click at [605, 168] on button "Next Week" at bounding box center [609, 167] width 54 height 16
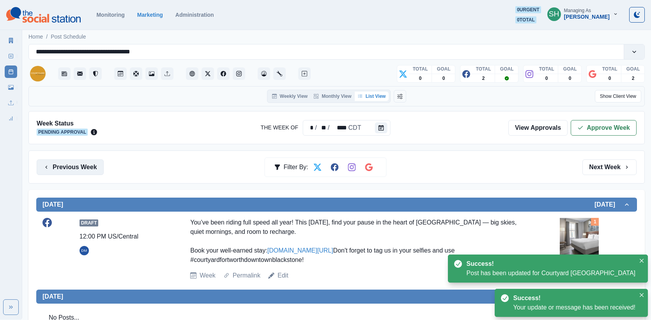
click at [73, 169] on button "Previous Week" at bounding box center [70, 167] width 67 height 16
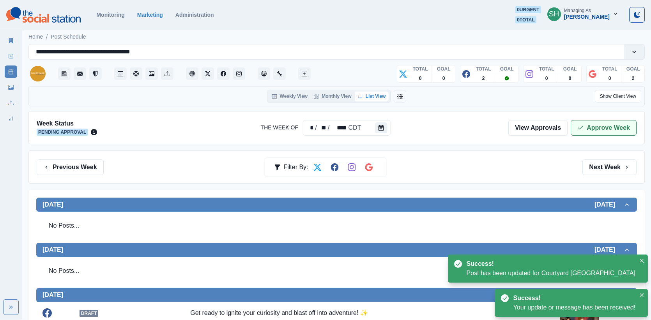
click at [581, 125] on icon "button" at bounding box center [580, 128] width 6 height 6
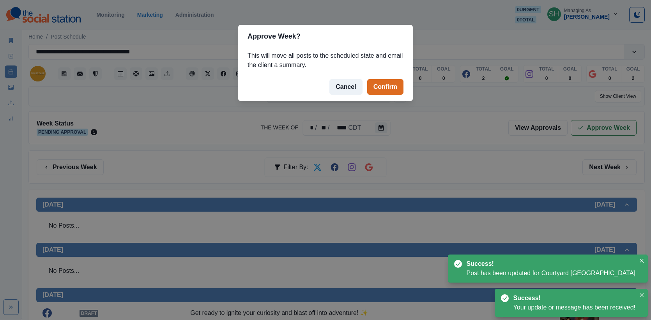
click at [365, 86] on footer "Cancel Confirm" at bounding box center [325, 87] width 175 height 28
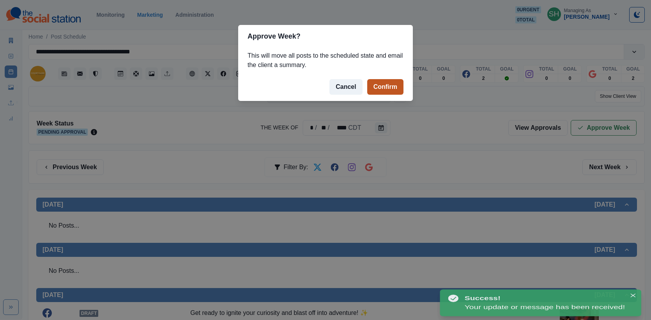
click at [379, 86] on button "Confirm" at bounding box center [385, 87] width 36 height 16
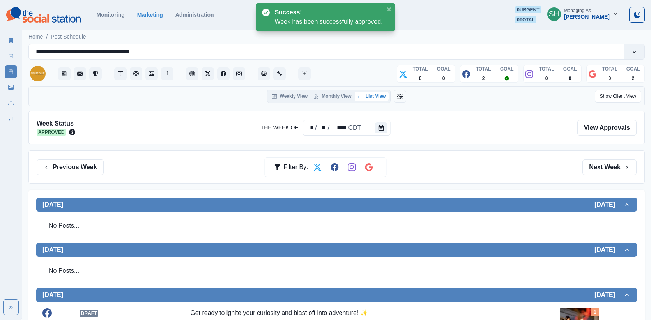
scroll to position [319, 0]
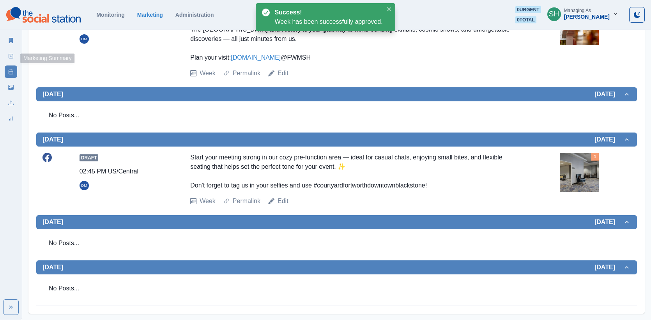
click at [11, 38] on icon at bounding box center [11, 40] width 4 height 5
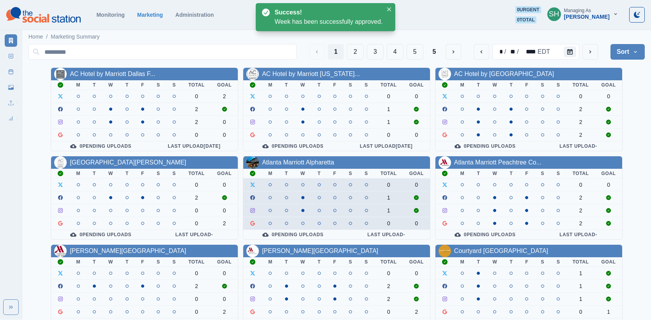
scroll to position [98, 0]
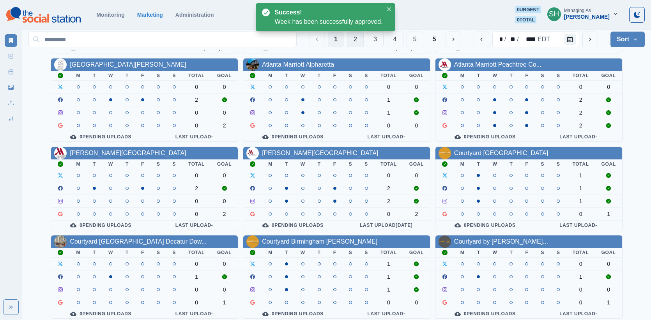
click at [354, 45] on button "2" at bounding box center [355, 40] width 17 height 16
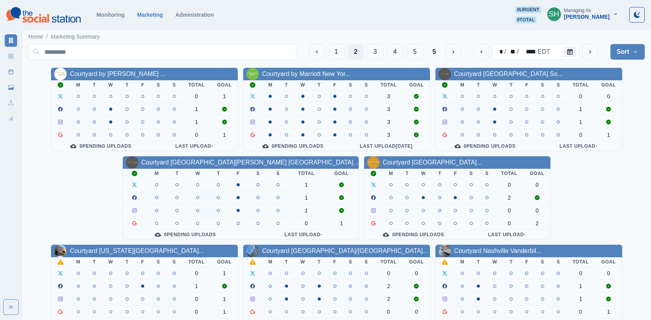
click at [238, 245] on div "Courtyard Kansas City Country..." at bounding box center [144, 251] width 187 height 12
click at [204, 247] on link "Courtyard Kansas City Country..." at bounding box center [137, 250] width 134 height 7
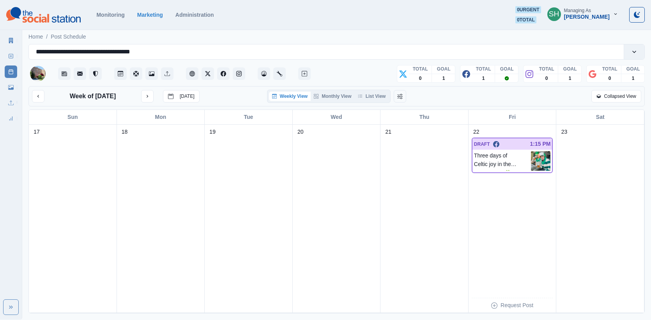
click at [360, 92] on button "List View" at bounding box center [371, 96] width 34 height 9
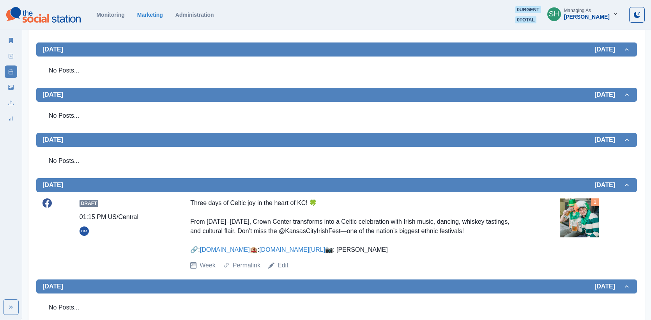
scroll to position [275, 0]
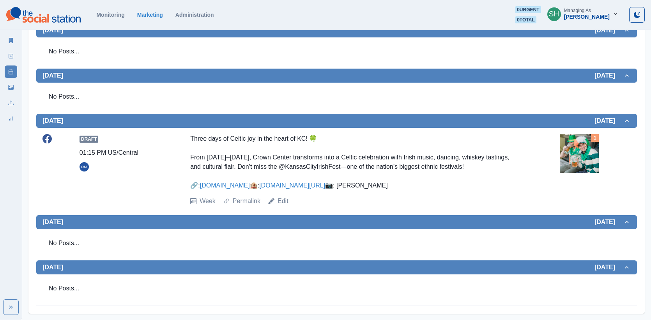
click at [597, 144] on img at bounding box center [578, 153] width 39 height 39
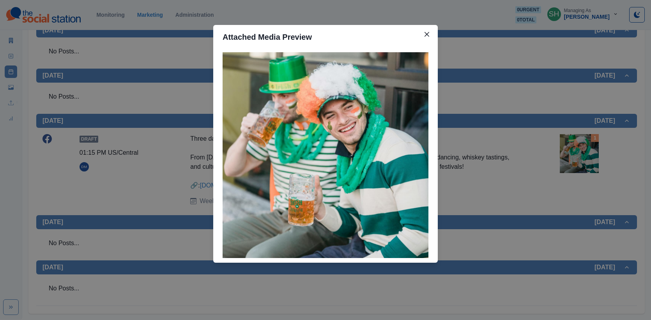
click at [503, 121] on div "Attached Media Preview" at bounding box center [325, 160] width 651 height 320
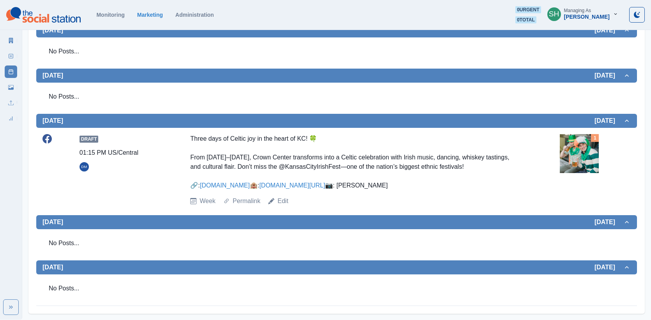
scroll to position [0, 0]
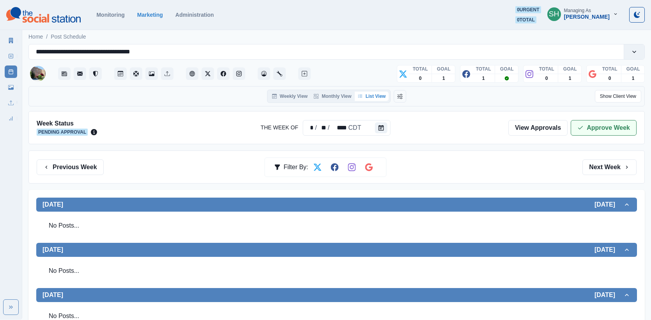
click at [587, 122] on button "Approve Week" at bounding box center [603, 128] width 66 height 16
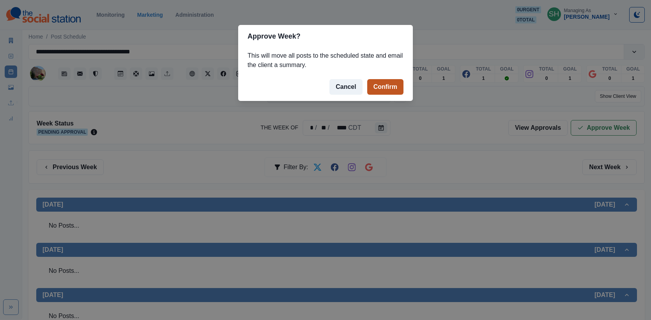
click at [393, 85] on button "Confirm" at bounding box center [385, 87] width 36 height 16
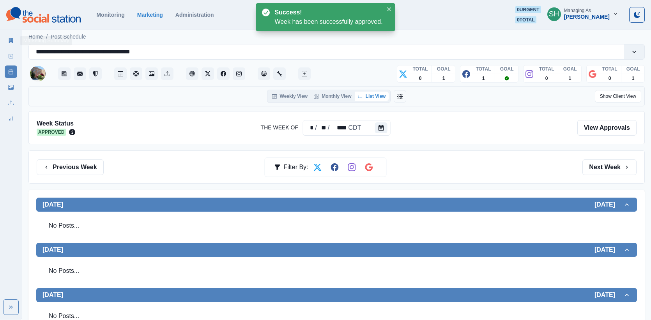
click at [7, 41] on link "Marketing Summary" at bounding box center [11, 40] width 12 height 12
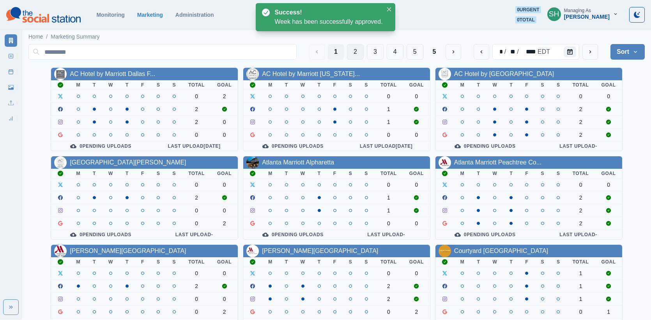
click at [348, 53] on button "2" at bounding box center [355, 52] width 17 height 16
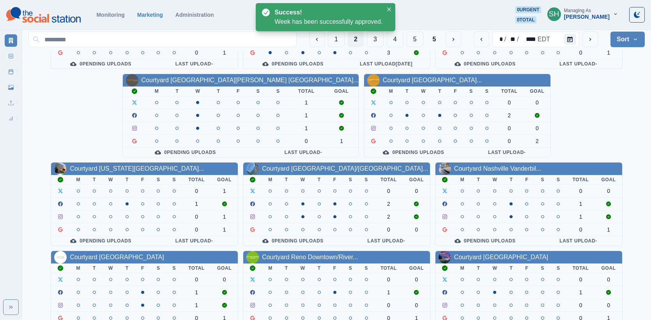
scroll to position [87, 0]
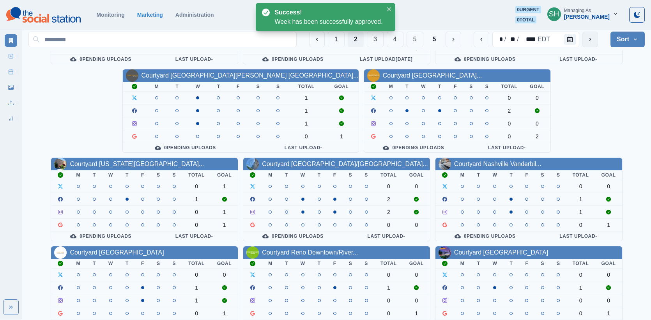
click at [585, 41] on button "next" at bounding box center [590, 40] width 16 height 16
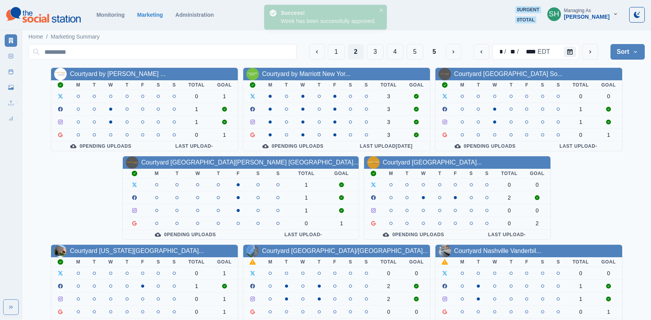
scroll to position [98, 0]
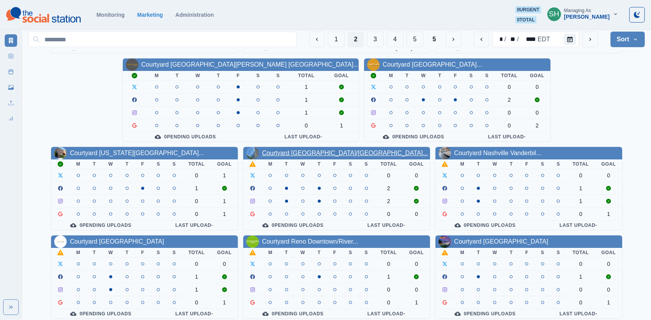
click at [262, 150] on link "Courtyard Long Island City/Ne..." at bounding box center [345, 153] width 166 height 7
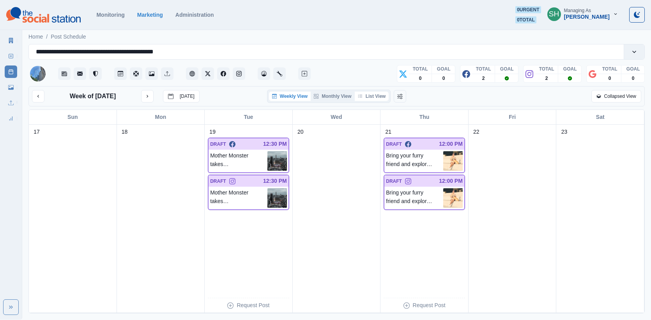
click at [377, 99] on button "List View" at bounding box center [371, 96] width 34 height 9
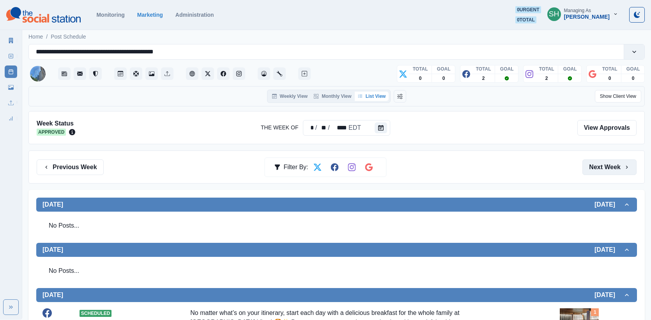
click at [608, 160] on button "Next Week" at bounding box center [609, 167] width 54 height 16
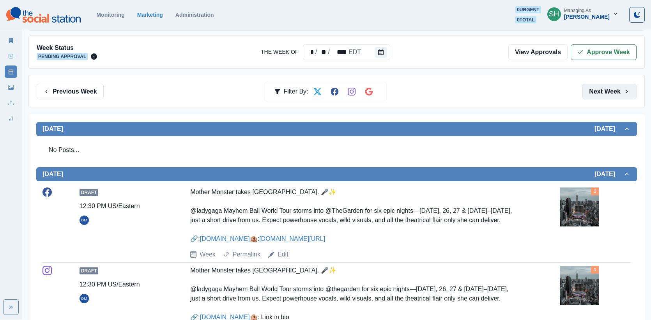
scroll to position [171, 0]
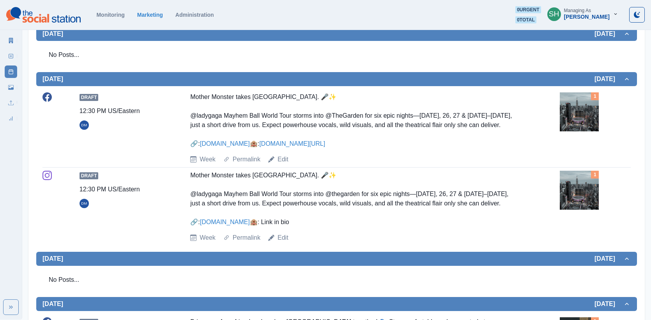
click at [580, 113] on img at bounding box center [578, 111] width 39 height 39
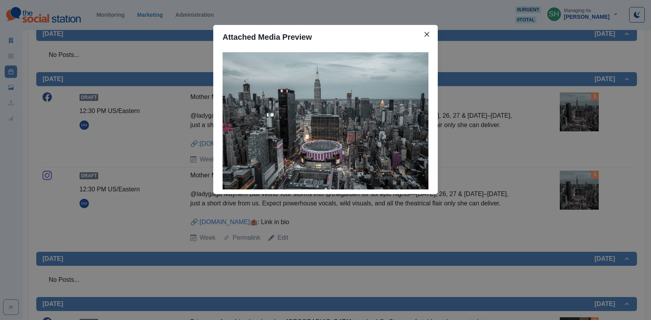
click at [494, 122] on div "Attached Media Preview" at bounding box center [325, 160] width 651 height 320
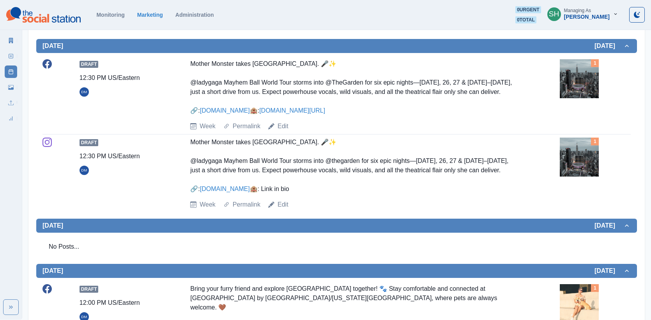
scroll to position [205, 0]
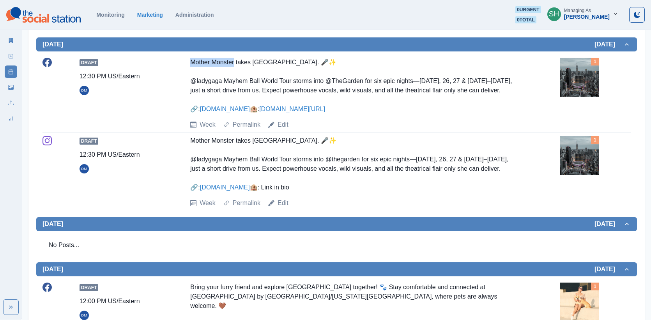
drag, startPoint x: 236, startPoint y: 62, endPoint x: 188, endPoint y: 63, distance: 47.5
click at [188, 63] on div "Draft 12:30 PM US/Eastern DM Mother Monster takes Manhattan. 🎤✨ @ladygaga Mayhe…" at bounding box center [336, 94] width 588 height 72
copy div "Mother Monster"
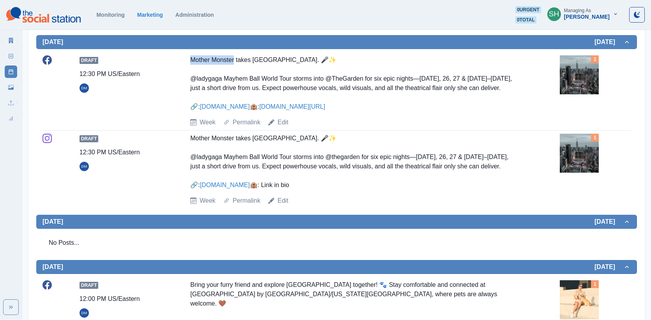
scroll to position [0, 0]
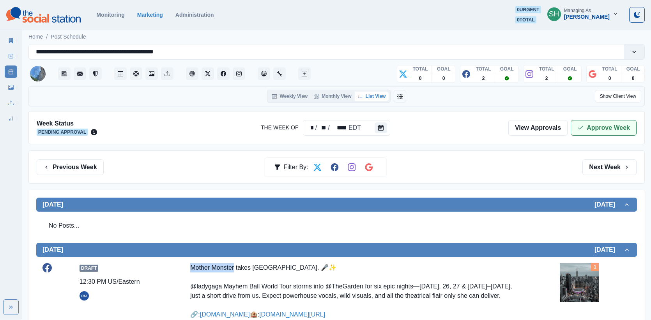
click at [598, 125] on button "Approve Week" at bounding box center [603, 128] width 66 height 16
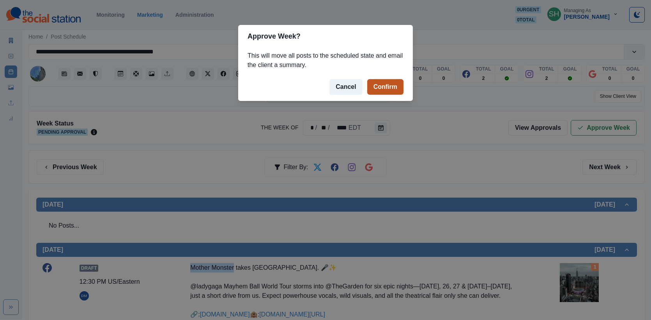
click at [389, 85] on button "Confirm" at bounding box center [385, 87] width 36 height 16
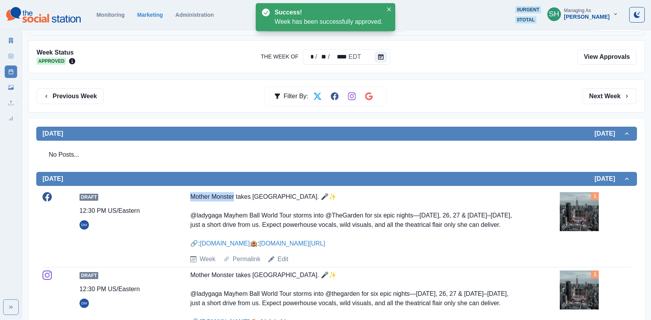
scroll to position [160, 0]
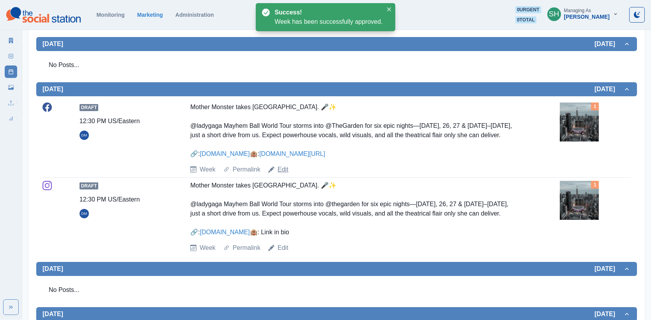
click at [285, 174] on link "Edit" at bounding box center [282, 169] width 11 height 9
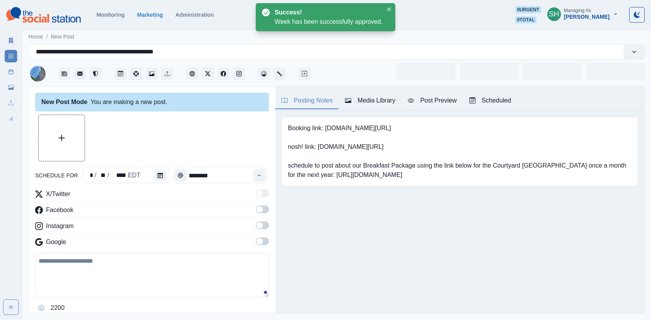
type input "********"
type textarea "**********"
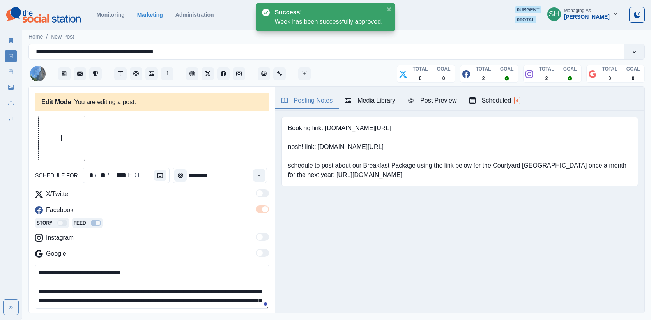
click at [356, 105] on button "Media Library" at bounding box center [370, 101] width 63 height 16
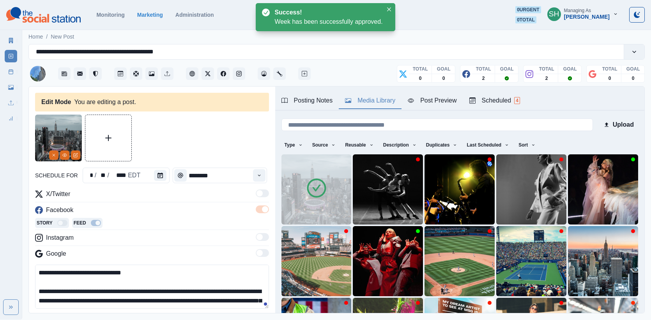
click at [65, 156] on icon "View Media" at bounding box center [65, 154] width 4 height 3
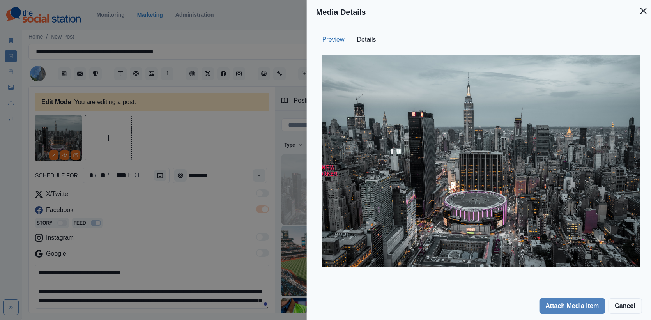
click at [360, 36] on button "Details" at bounding box center [367, 40] width 32 height 16
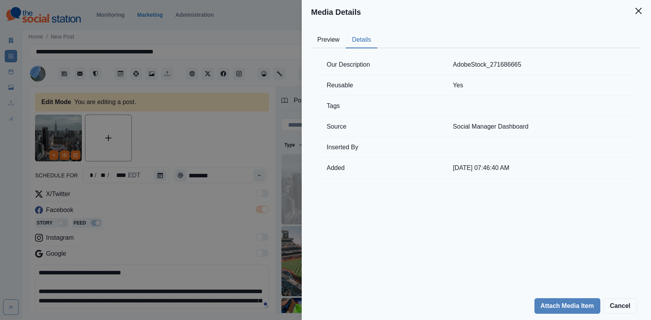
click at [170, 68] on div "Media Details Preview Details Our Description AdobeStock_271686665 Reusable Yes…" at bounding box center [325, 160] width 651 height 320
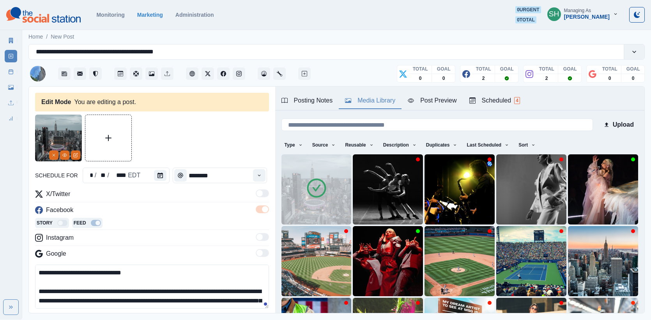
click at [11, 36] on link "Marketing Summary" at bounding box center [11, 40] width 12 height 12
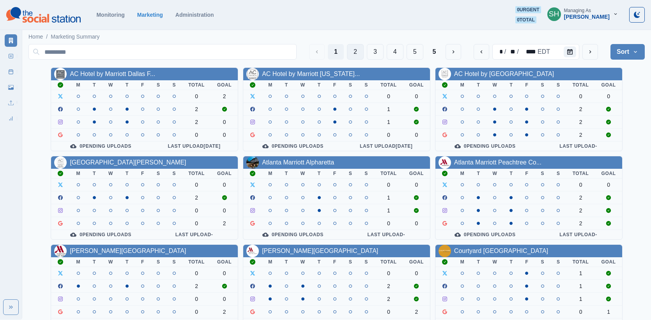
click at [349, 55] on button "2" at bounding box center [355, 52] width 17 height 16
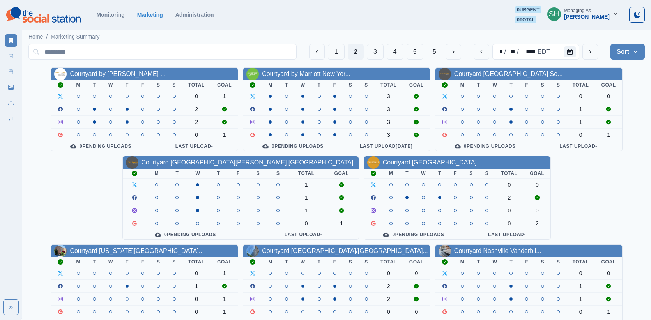
scroll to position [98, 0]
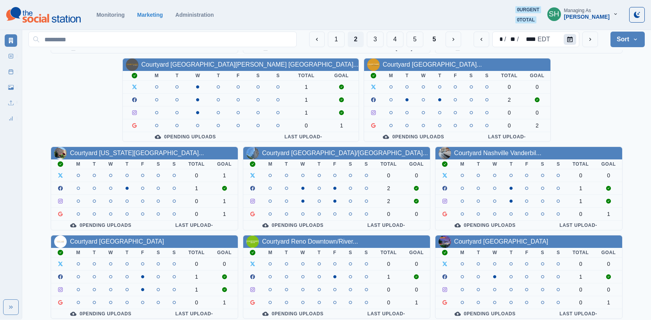
click at [572, 42] on button "Calendar" at bounding box center [569, 39] width 12 height 11
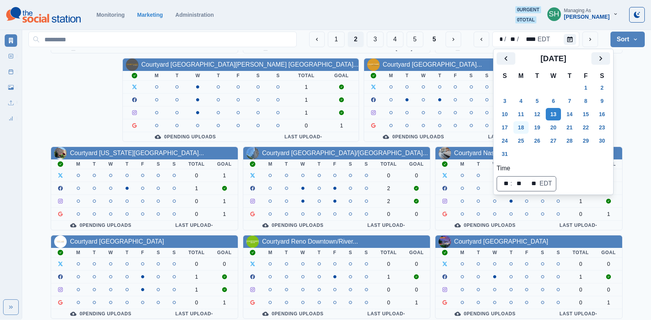
click at [524, 125] on button "18" at bounding box center [521, 127] width 16 height 12
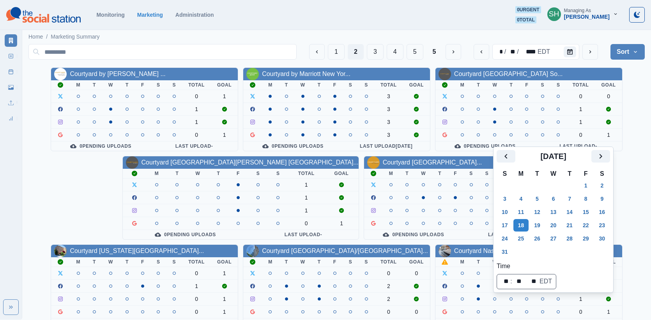
click at [626, 111] on div "Courtyard by Marriott Dallas ... M T W T F S S Total Goal 0 1 1 1 0 1 0 Pending…" at bounding box center [336, 285] width 616 height 437
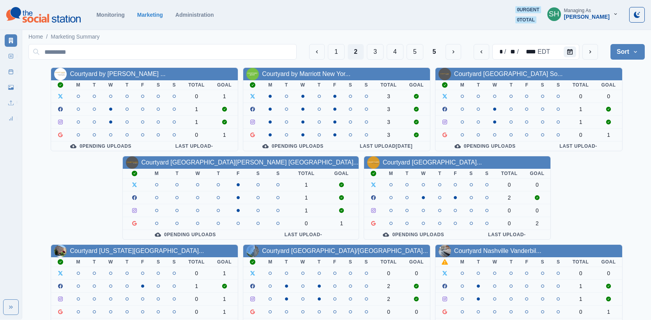
scroll to position [98, 0]
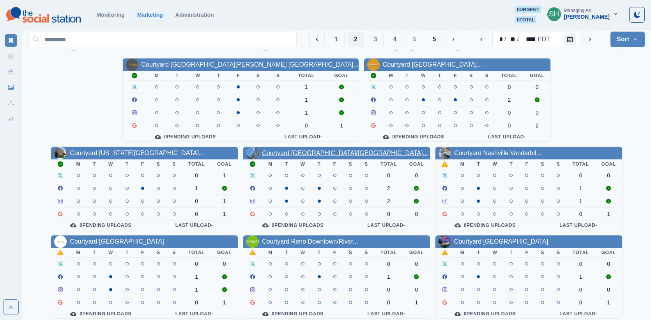
click at [262, 150] on link "Courtyard Long Island City/Ne..." at bounding box center [345, 153] width 166 height 7
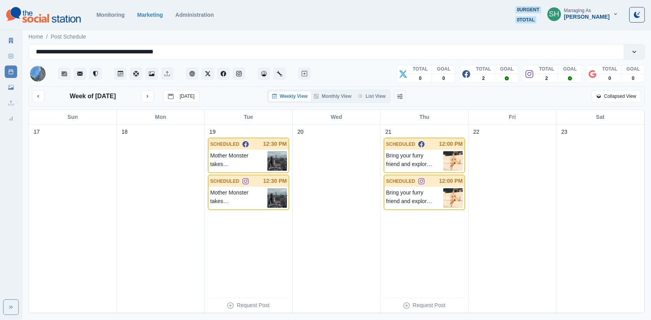
click at [393, 93] on div "Weekly View Monthly View List View" at bounding box center [336, 96] width 203 height 13
click at [362, 97] on icon "button" at bounding box center [360, 96] width 5 height 5
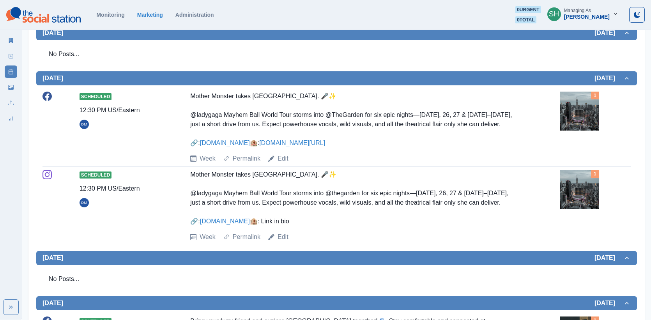
scroll to position [473, 0]
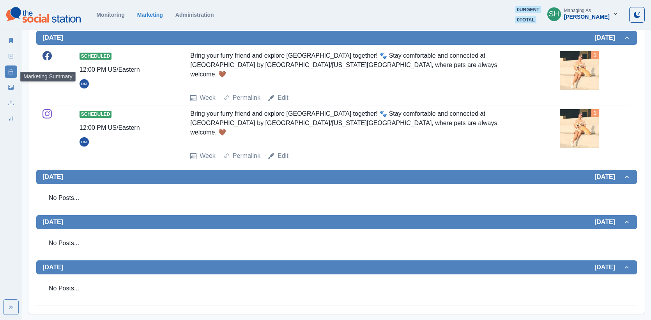
click at [12, 38] on icon at bounding box center [11, 40] width 4 height 5
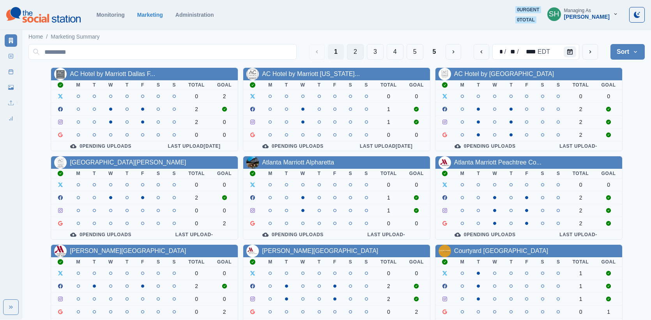
click at [355, 56] on button "2" at bounding box center [355, 52] width 17 height 16
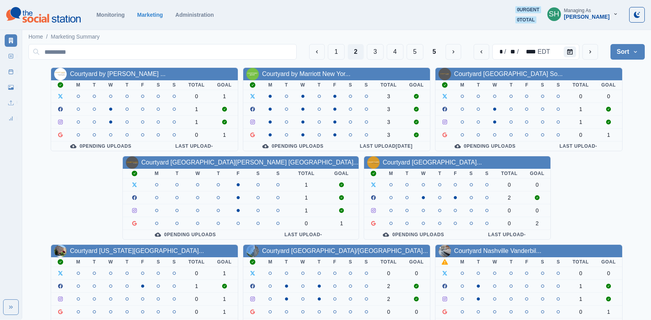
click at [364, 156] on div "Courtyard Fort Worth Downtown..." at bounding box center [457, 162] width 187 height 12
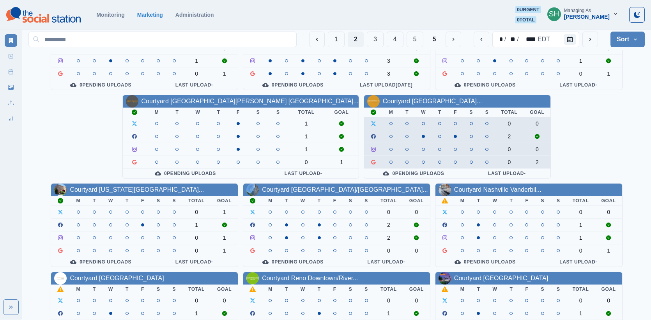
scroll to position [98, 0]
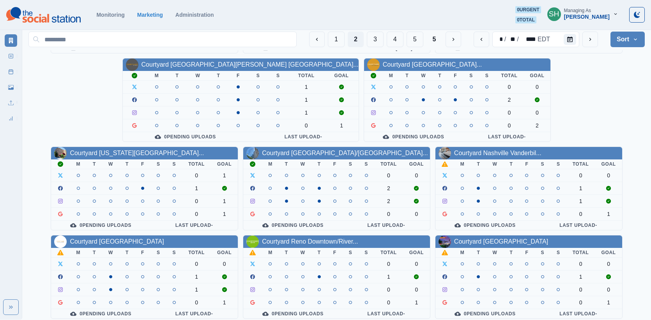
click at [454, 154] on div "Courtyard Nashville Vanderbil..." at bounding box center [497, 152] width 87 height 9
click at [454, 152] on link "Courtyard Nashville Vanderbil..." at bounding box center [497, 153] width 87 height 7
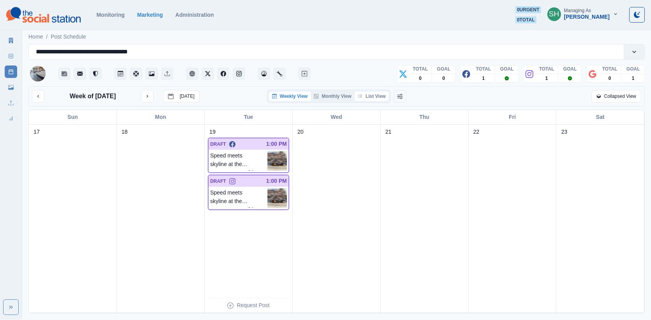
click at [380, 96] on button "List View" at bounding box center [371, 96] width 34 height 9
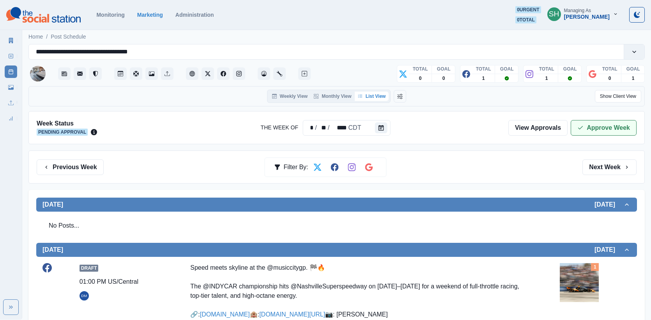
click at [612, 120] on button "Approve Week" at bounding box center [603, 128] width 66 height 16
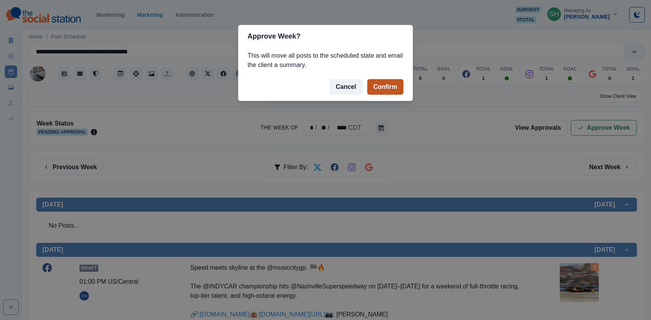
click at [384, 88] on button "Confirm" at bounding box center [385, 87] width 36 height 16
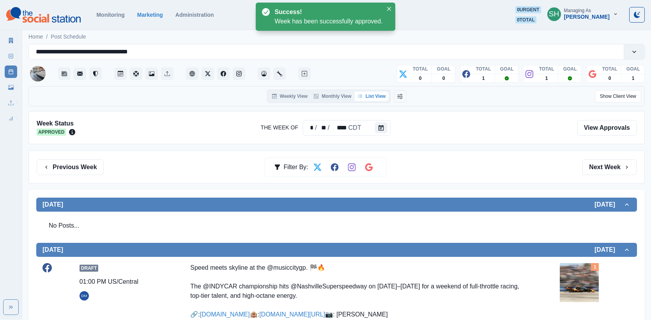
click at [9, 42] on icon at bounding box center [10, 40] width 5 height 5
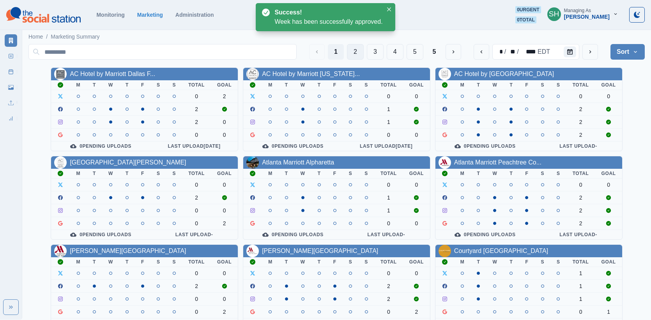
click at [358, 48] on button "2" at bounding box center [355, 52] width 17 height 16
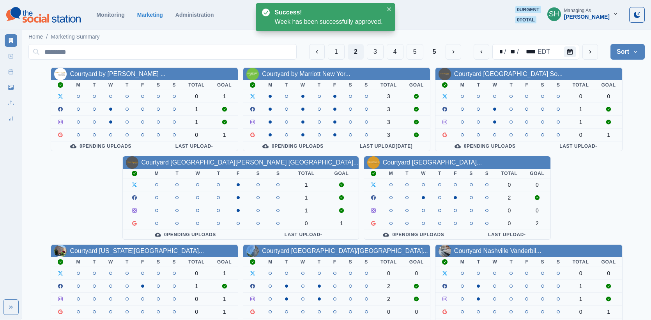
scroll to position [98, 0]
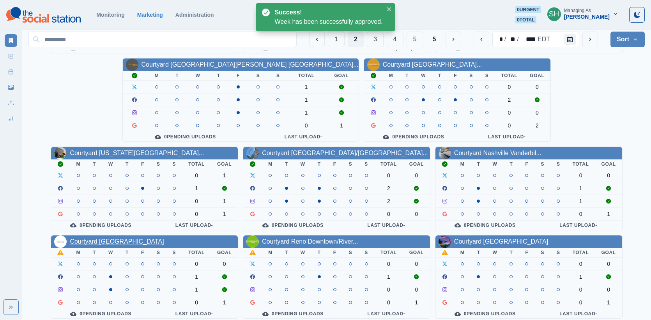
click at [164, 238] on link "Courtyard Pittsburgh Downtown" at bounding box center [117, 241] width 94 height 7
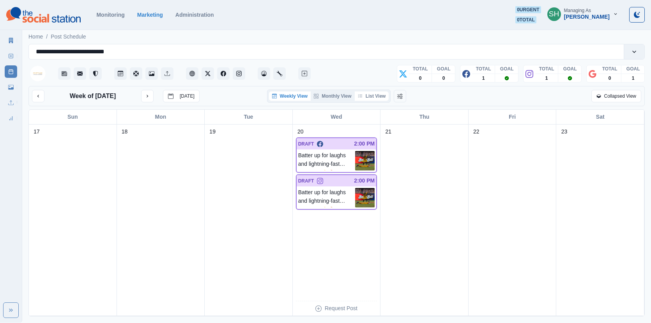
click at [368, 98] on button "List View" at bounding box center [371, 96] width 34 height 9
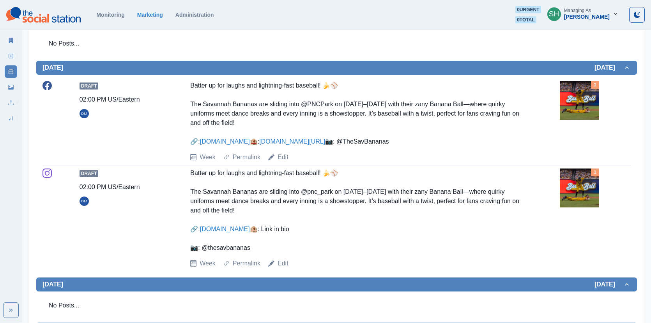
scroll to position [237, 0]
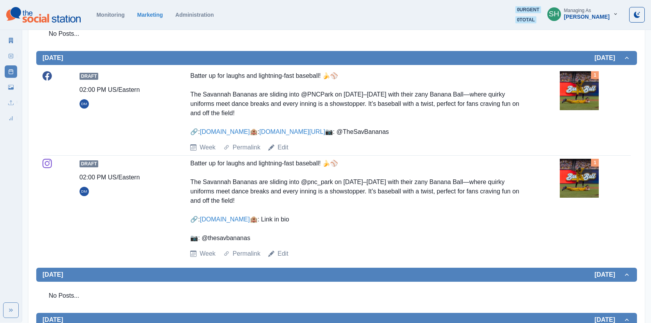
click at [578, 97] on img at bounding box center [578, 90] width 39 height 39
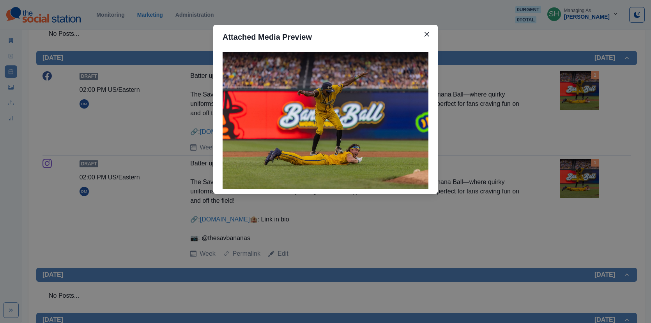
click at [537, 96] on div "Attached Media Preview" at bounding box center [325, 161] width 651 height 323
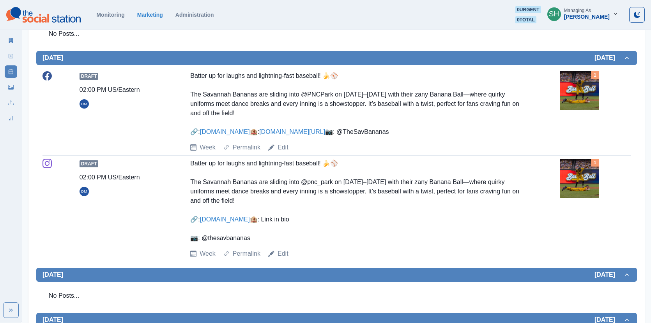
click at [259, 135] on link "www.marriott.com/pitcy" at bounding box center [292, 132] width 66 height 7
click at [228, 131] on link "www.thesavannahbananas.com" at bounding box center [225, 132] width 50 height 7
click at [565, 84] on img at bounding box center [578, 90] width 39 height 39
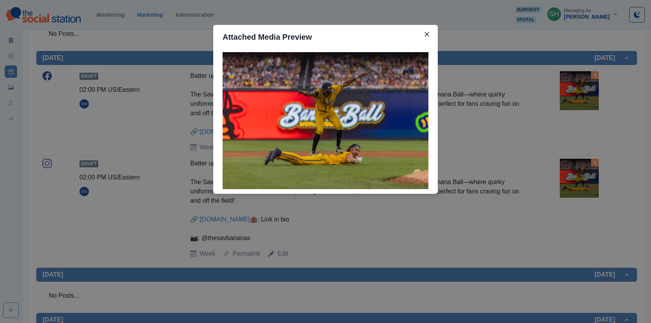
click at [165, 104] on div "Attached Media Preview" at bounding box center [325, 161] width 651 height 323
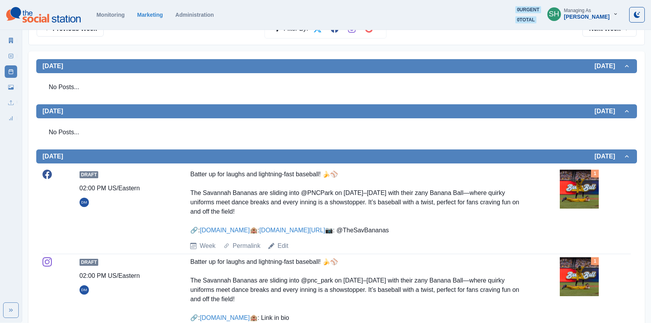
scroll to position [0, 0]
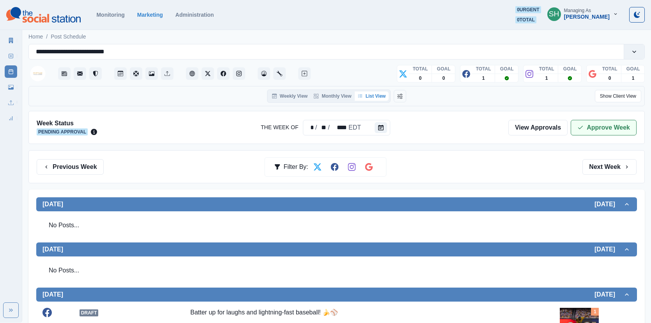
click at [587, 120] on button "Approve Week" at bounding box center [603, 128] width 66 height 16
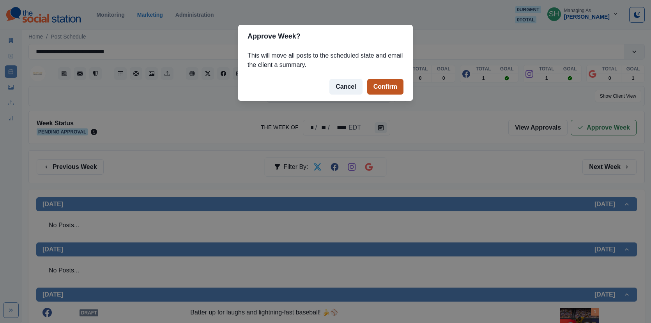
click at [393, 88] on button "Confirm" at bounding box center [385, 87] width 36 height 16
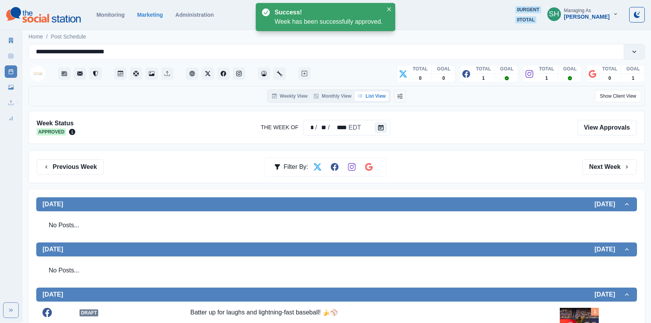
click at [8, 39] on link "Marketing Summary" at bounding box center [11, 40] width 12 height 12
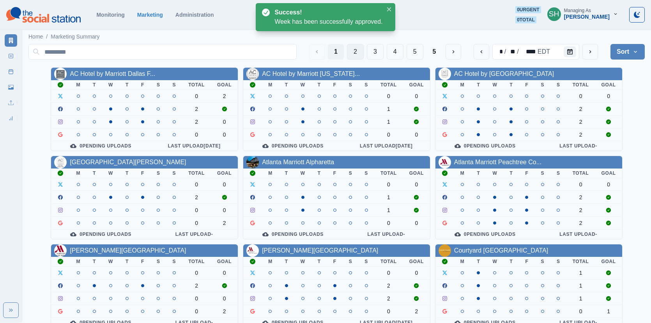
click at [354, 52] on button "2" at bounding box center [355, 52] width 17 height 16
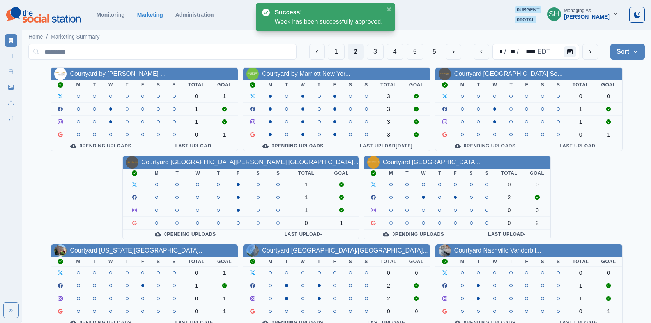
scroll to position [94, 0]
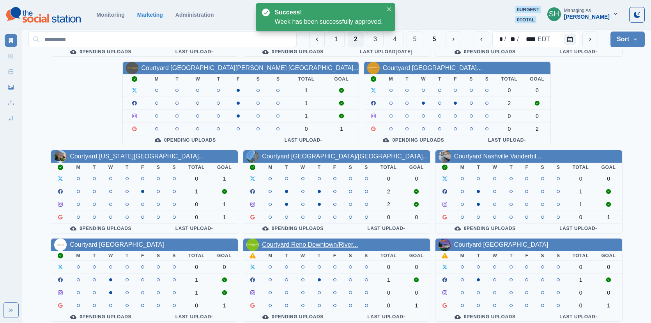
click at [262, 242] on link "Courtyard Reno Downtown/River..." at bounding box center [310, 245] width 96 height 7
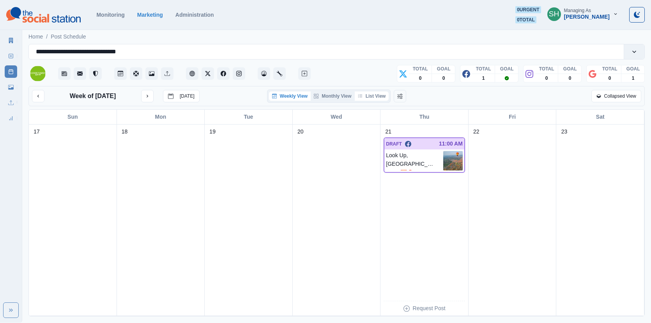
click at [376, 95] on button "List View" at bounding box center [371, 96] width 34 height 9
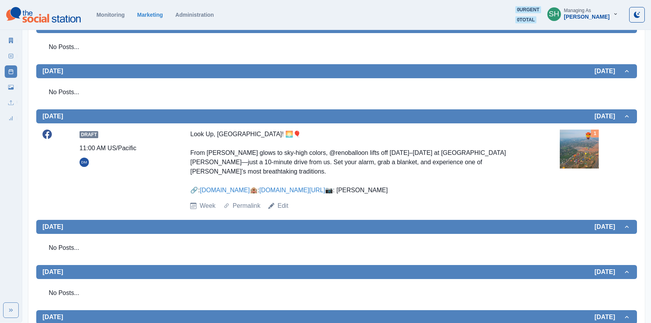
scroll to position [224, 0]
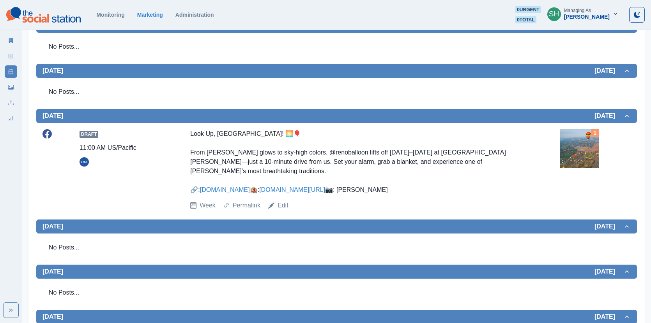
click at [565, 155] on img at bounding box center [578, 148] width 39 height 39
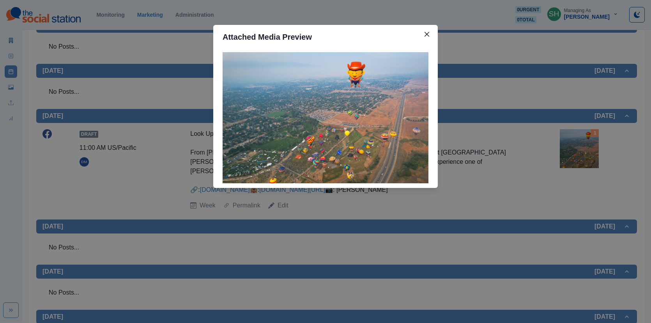
click at [545, 150] on div "Attached Media Preview" at bounding box center [325, 161] width 651 height 323
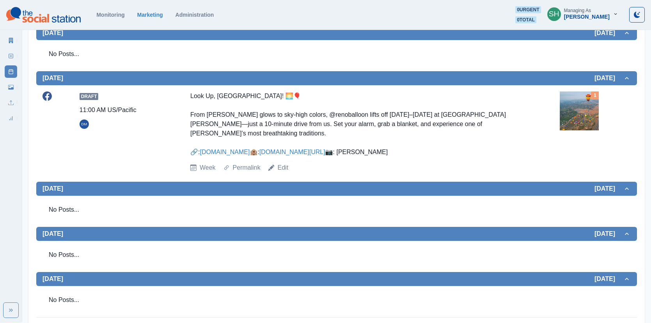
scroll to position [264, 0]
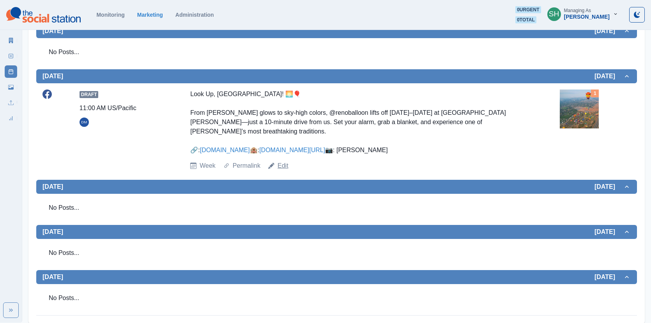
click at [287, 171] on link "Edit" at bounding box center [282, 165] width 11 height 9
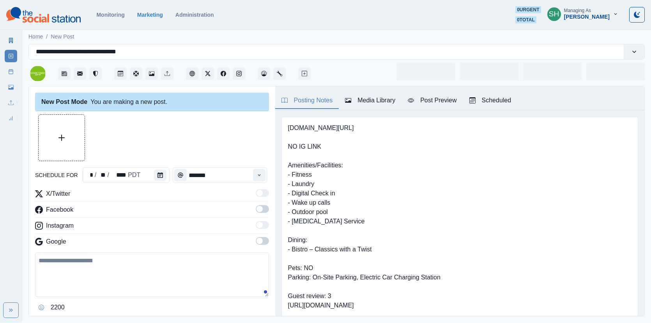
type input "********"
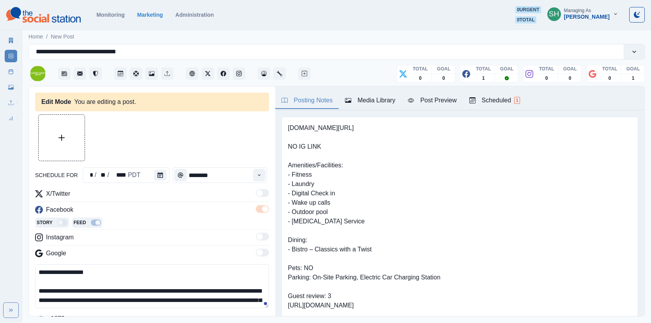
scroll to position [58, 0]
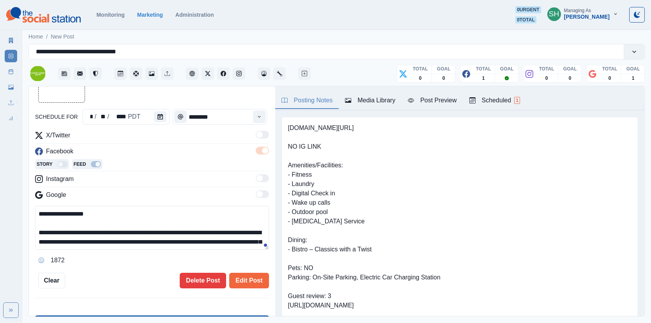
click at [156, 240] on textarea "**********" at bounding box center [152, 228] width 234 height 44
click at [160, 240] on textarea "**********" at bounding box center [152, 228] width 234 height 44
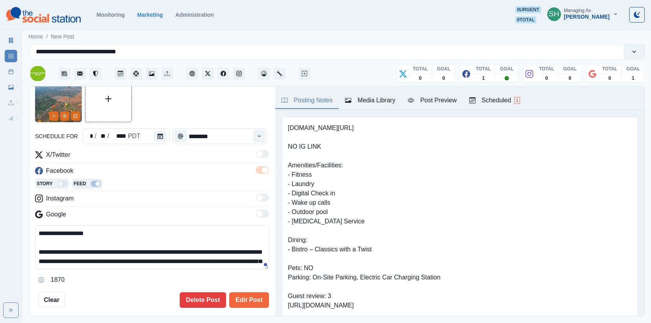
scroll to position [33, 0]
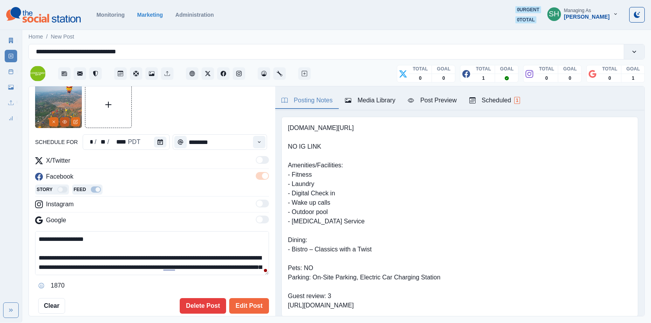
click at [68, 123] on button "View Media" at bounding box center [64, 121] width 9 height 9
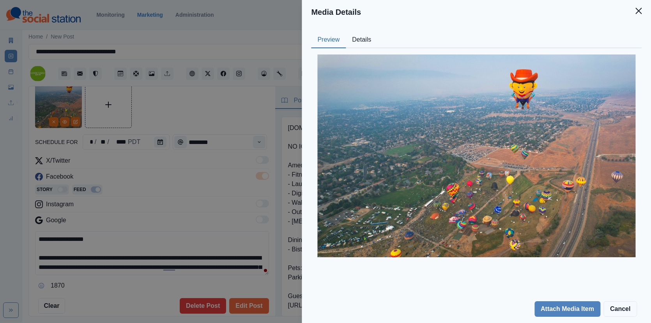
click at [362, 55] on img at bounding box center [476, 156] width 318 height 203
click at [362, 38] on button "Details" at bounding box center [362, 40] width 32 height 16
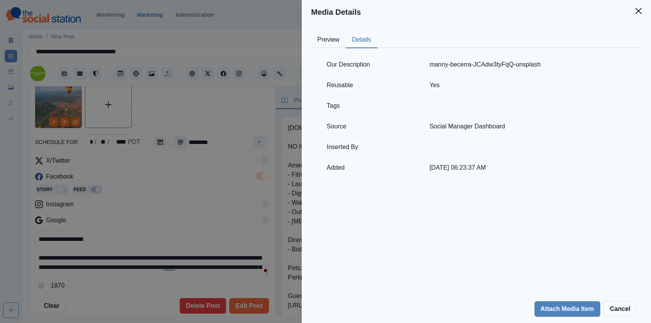
click at [225, 158] on div "Media Details Preview Details Our Description manny-becerra-JCAdw3tyFqQ-unsplas…" at bounding box center [325, 161] width 651 height 323
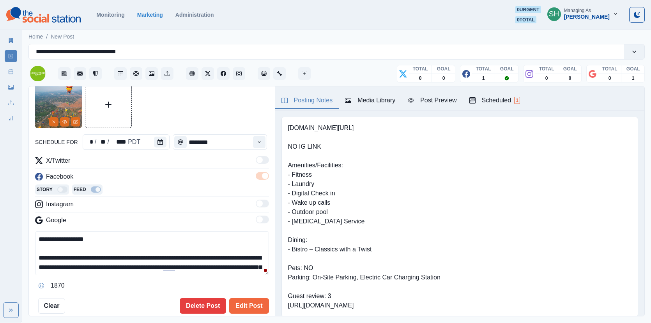
click at [360, 104] on div "Media Library" at bounding box center [370, 100] width 50 height 9
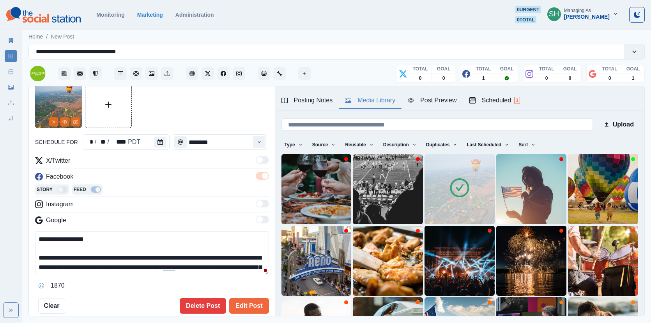
click at [456, 190] on icon at bounding box center [459, 188] width 22 height 22
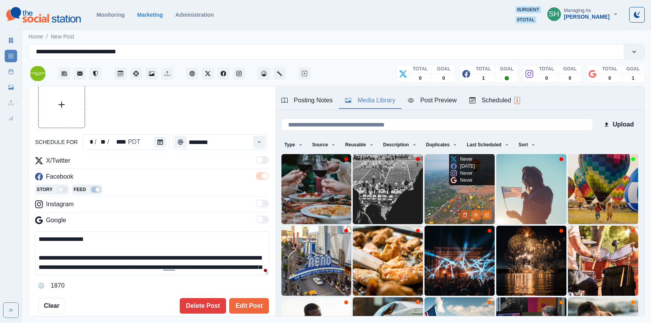
click at [465, 213] on icon "Delete Media" at bounding box center [465, 215] width 3 height 4
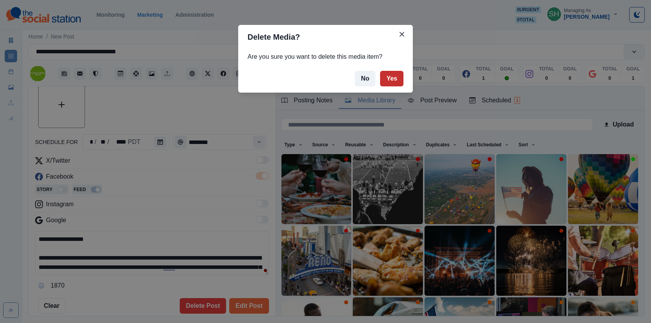
click at [390, 76] on button "Yes" at bounding box center [391, 79] width 23 height 16
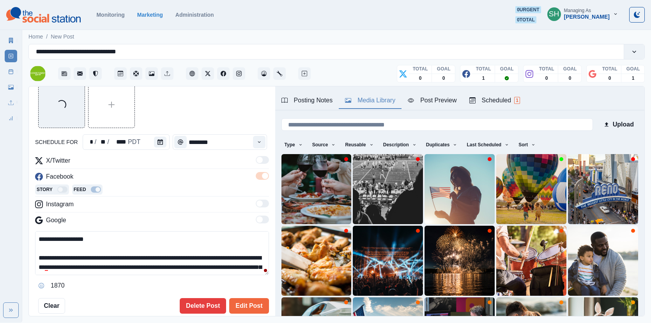
scroll to position [65, 0]
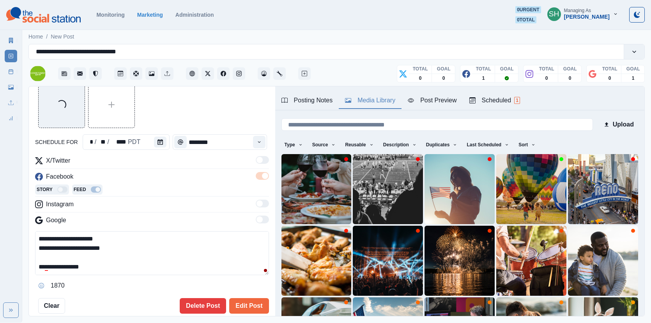
drag, startPoint x: 108, startPoint y: 268, endPoint x: 49, endPoint y: 268, distance: 58.4
click at [49, 268] on textarea "**********" at bounding box center [152, 253] width 234 height 44
paste textarea
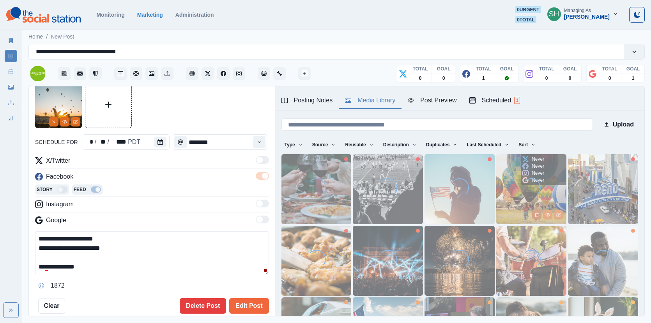
type textarea "**********"
click at [536, 212] on button "Delete Media" at bounding box center [536, 214] width 9 height 9
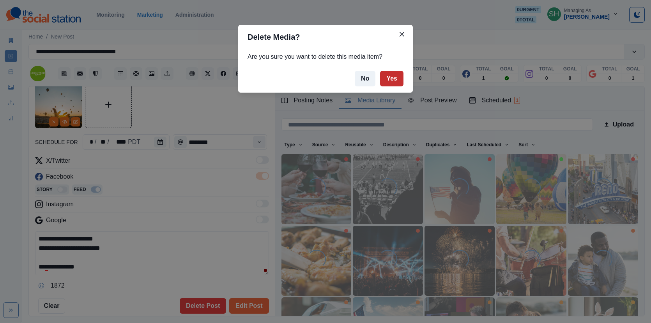
click at [391, 83] on button "Yes" at bounding box center [391, 79] width 23 height 16
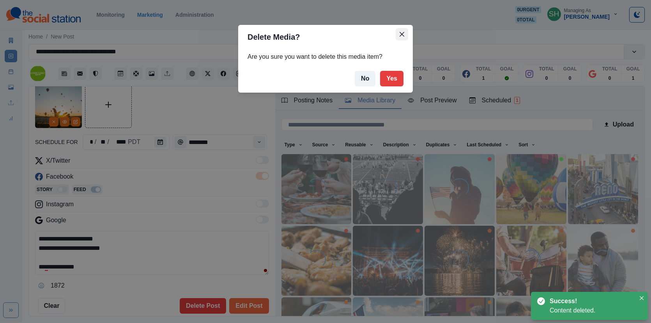
click at [401, 34] on icon "Close" at bounding box center [401, 34] width 5 height 5
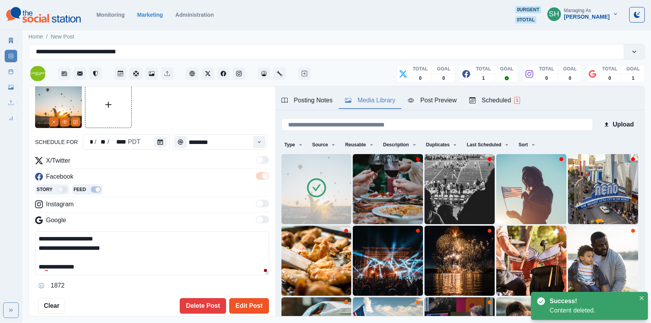
click at [256, 300] on button "Edit Post" at bounding box center [248, 306] width 39 height 16
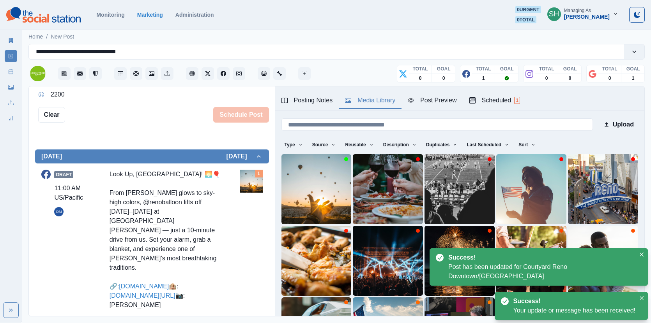
scroll to position [234, 0]
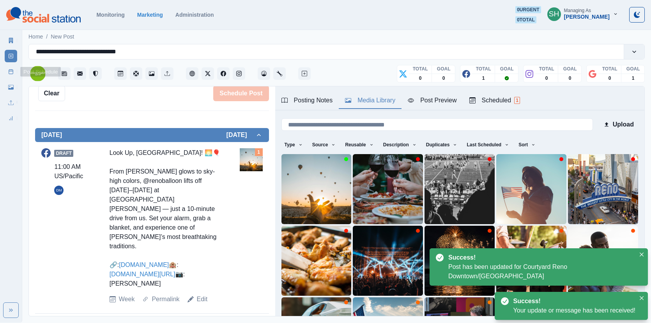
click at [10, 72] on icon at bounding box center [10, 71] width 5 height 5
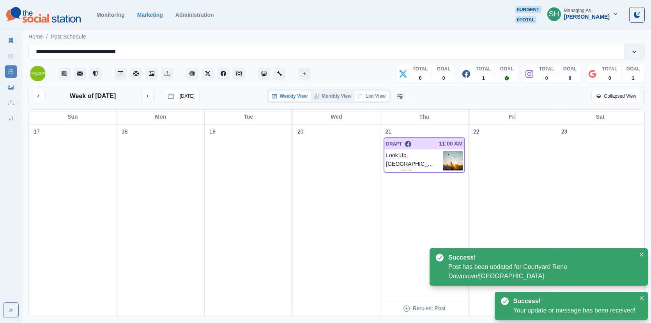
click at [376, 97] on button "List View" at bounding box center [371, 96] width 34 height 9
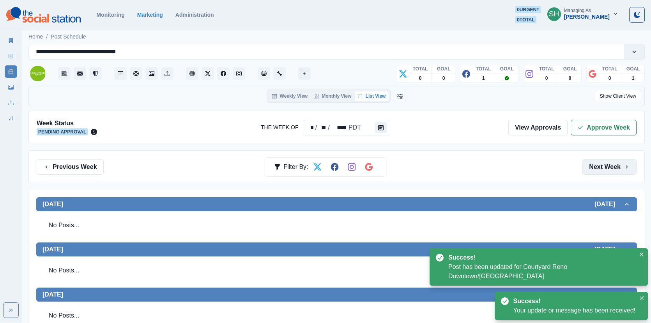
click at [601, 162] on button "Next Week" at bounding box center [609, 167] width 54 height 16
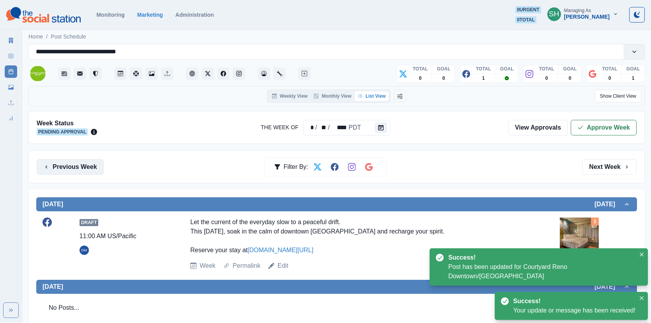
click at [90, 163] on button "Previous Week" at bounding box center [70, 167] width 67 height 16
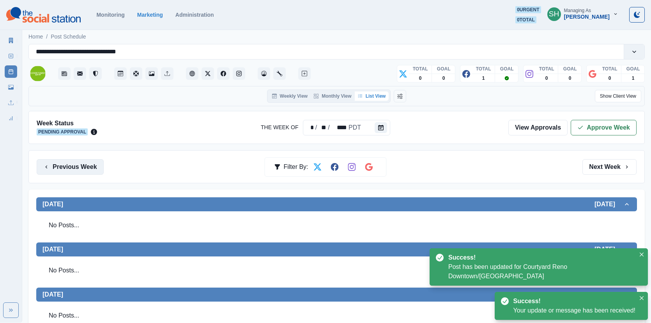
scroll to position [297, 0]
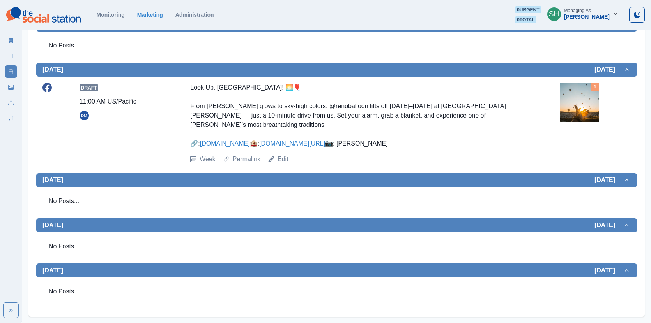
click at [591, 83] on div "1" at bounding box center [595, 87] width 8 height 8
click at [573, 83] on img at bounding box center [578, 102] width 39 height 39
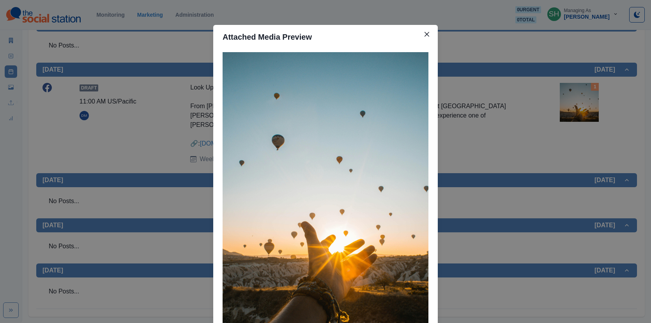
click at [540, 91] on div "Attached Media Preview" at bounding box center [325, 161] width 651 height 323
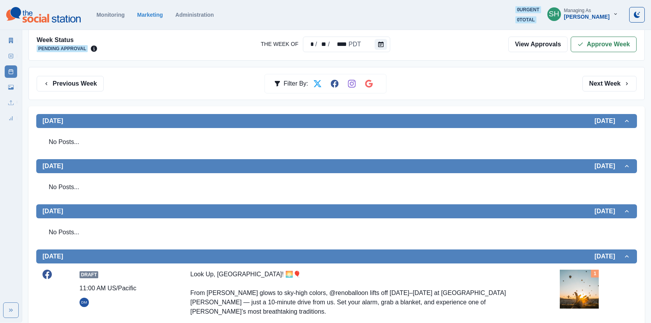
scroll to position [0, 0]
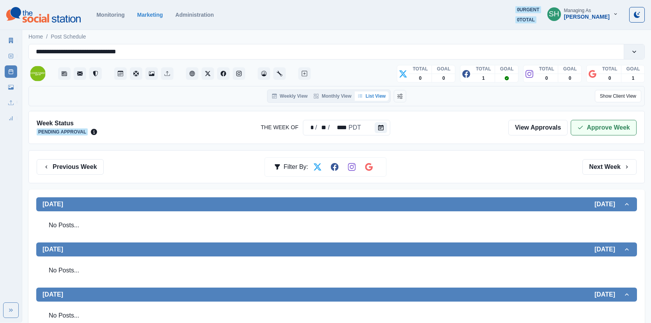
click at [586, 125] on button "Approve Week" at bounding box center [603, 128] width 66 height 16
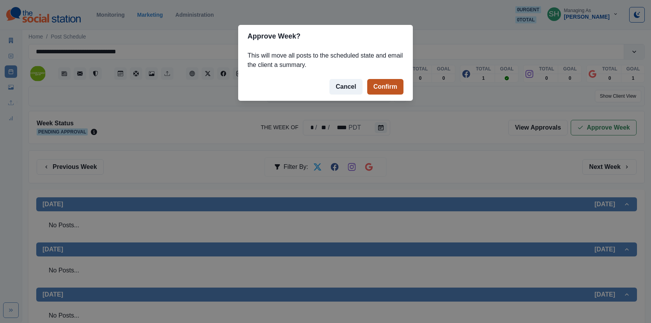
click at [383, 88] on button "Confirm" at bounding box center [385, 87] width 36 height 16
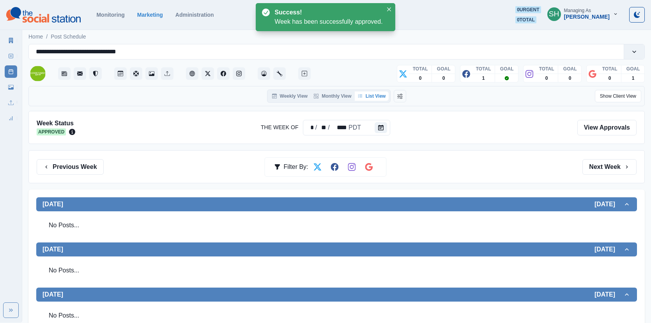
click at [14, 41] on link "Marketing Summary" at bounding box center [11, 40] width 12 height 12
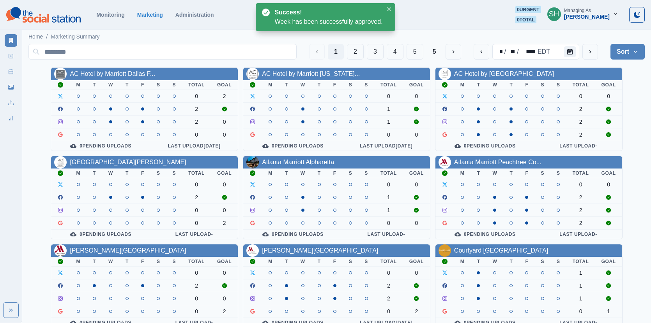
scroll to position [94, 0]
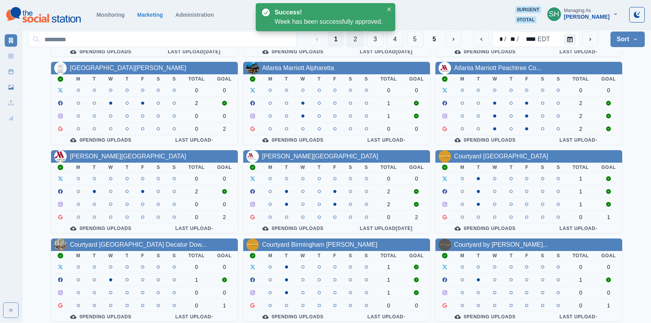
click at [357, 43] on button "2" at bounding box center [355, 40] width 17 height 16
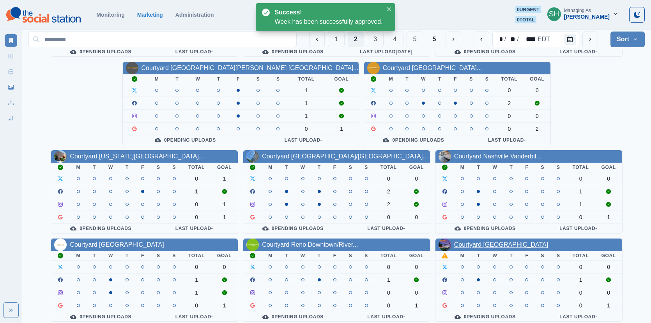
click at [454, 244] on link "Courtyard Scottsdale North" at bounding box center [501, 245] width 94 height 7
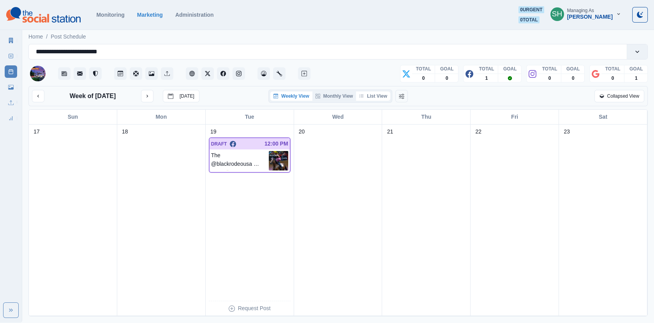
click at [367, 97] on button "List View" at bounding box center [373, 96] width 34 height 9
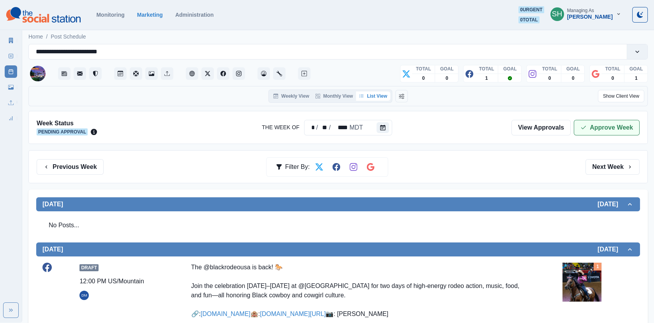
click at [601, 130] on button "Approve Week" at bounding box center [607, 128] width 66 height 16
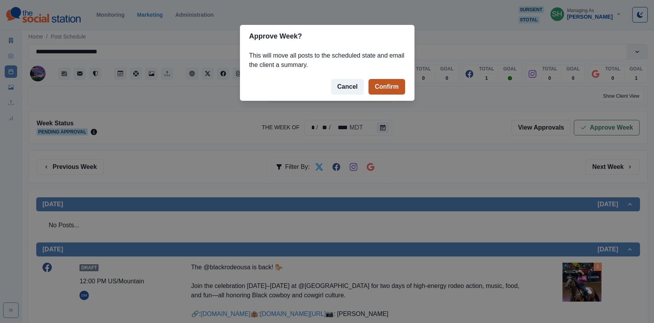
click at [399, 84] on button "Confirm" at bounding box center [387, 87] width 36 height 16
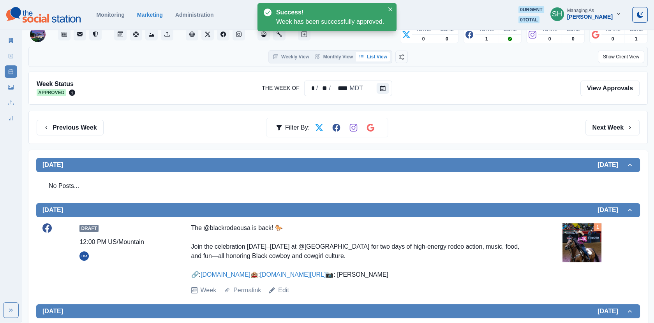
scroll to position [72, 0]
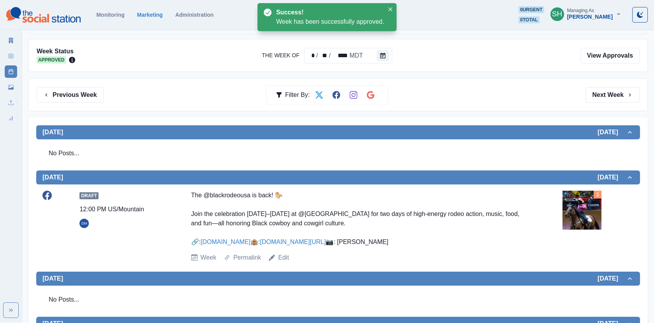
click at [584, 221] on img at bounding box center [581, 210] width 39 height 39
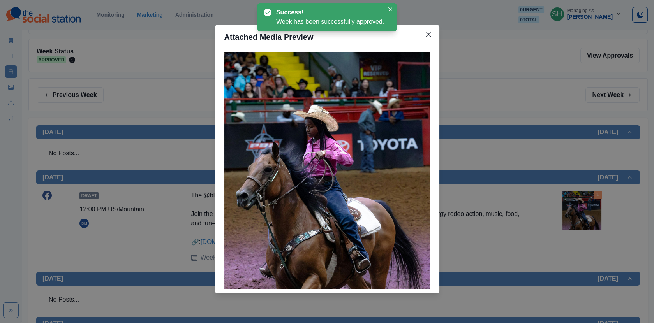
click at [534, 173] on div "Attached Media Preview" at bounding box center [327, 161] width 654 height 323
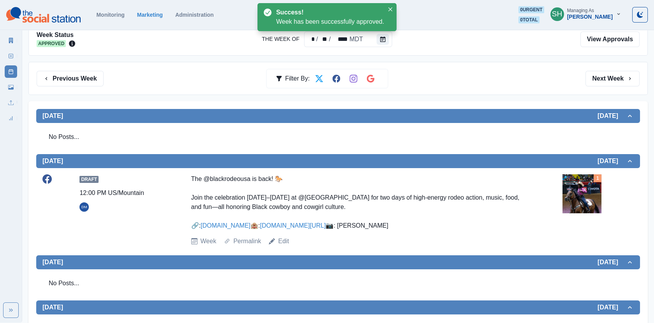
scroll to position [182, 0]
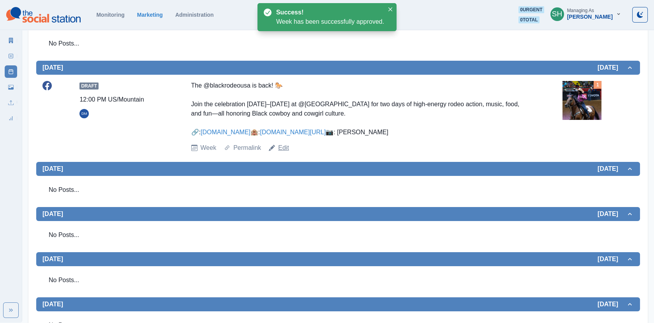
click at [287, 153] on link "Edit" at bounding box center [283, 147] width 11 height 9
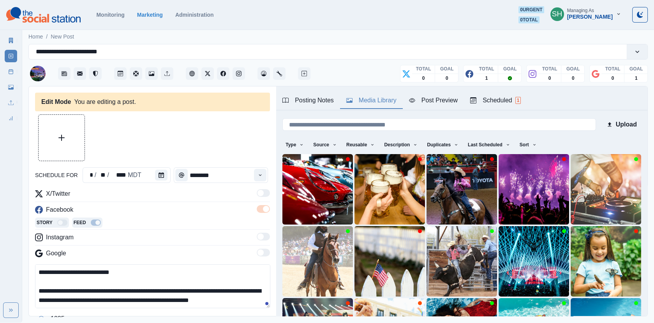
click at [397, 104] on div "Media Library" at bounding box center [371, 100] width 50 height 9
click at [420, 106] on button "Post Preview" at bounding box center [433, 101] width 61 height 16
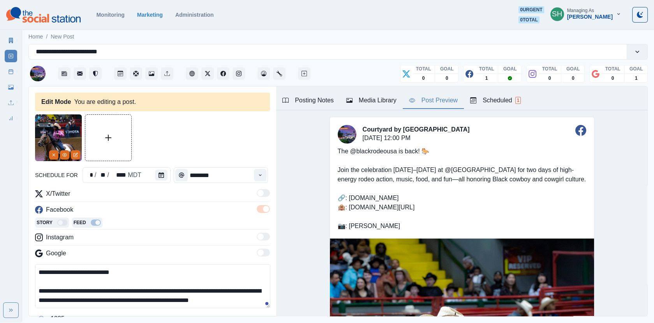
scroll to position [169, 0]
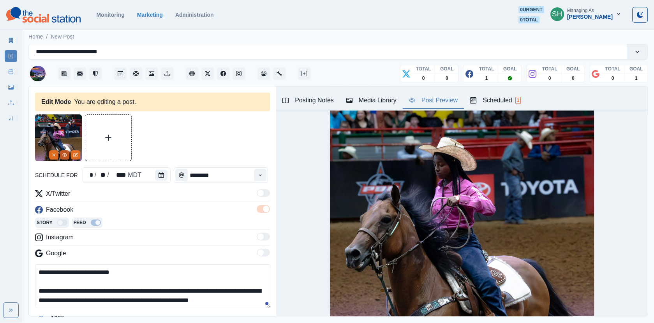
click at [62, 154] on icon "View Media" at bounding box center [64, 155] width 5 height 5
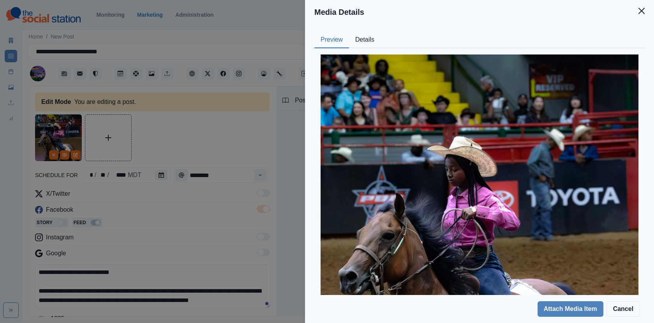
click at [375, 42] on button "Details" at bounding box center [365, 40] width 32 height 16
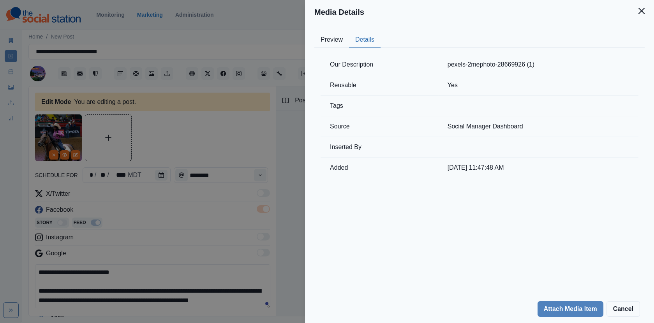
click at [129, 83] on div "Media Details Preview Details Our Description pexels-2mephoto-28669926 (1) Reus…" at bounding box center [327, 161] width 654 height 323
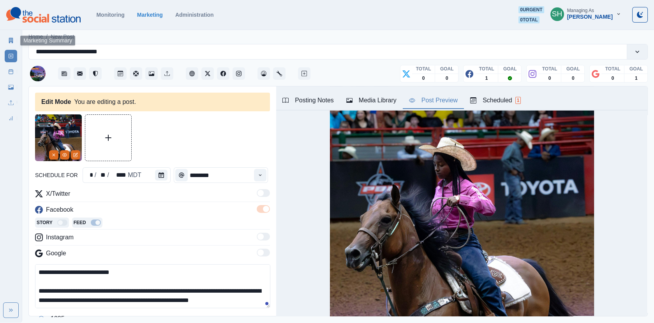
click at [12, 36] on link "Marketing Summary" at bounding box center [11, 40] width 12 height 12
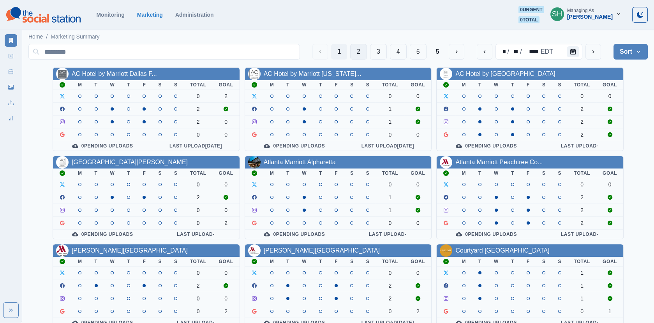
click at [354, 53] on button "2" at bounding box center [358, 52] width 17 height 16
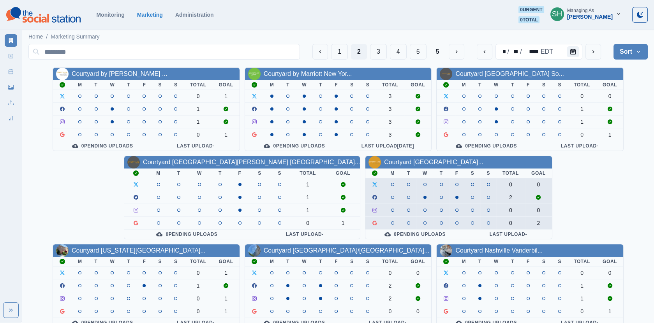
scroll to position [94, 0]
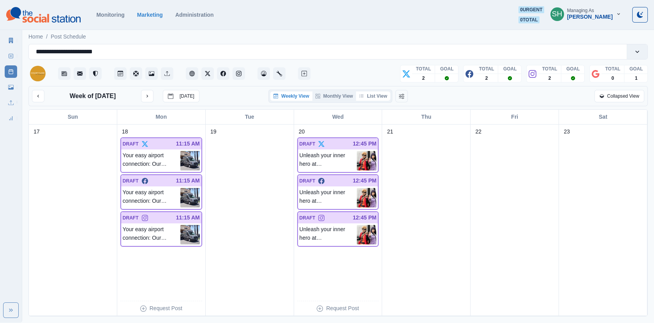
click at [384, 97] on button "List View" at bounding box center [373, 96] width 34 height 9
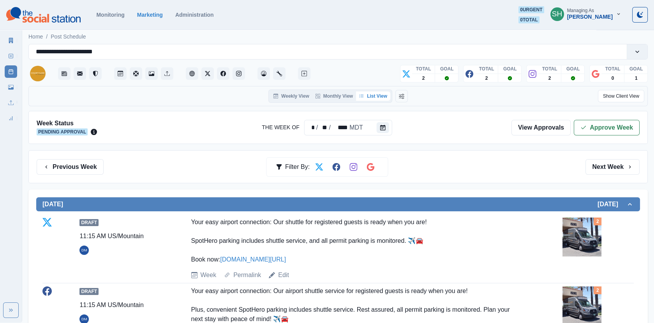
scroll to position [126, 0]
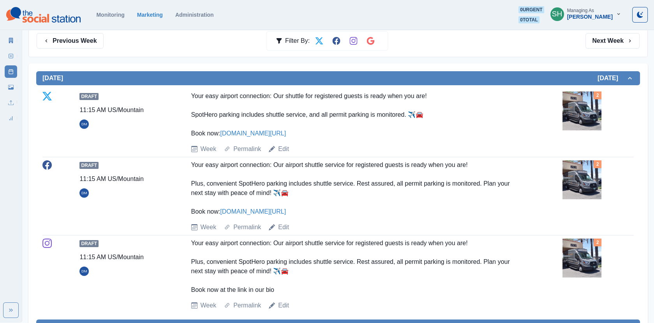
click at [581, 119] on img at bounding box center [581, 111] width 39 height 39
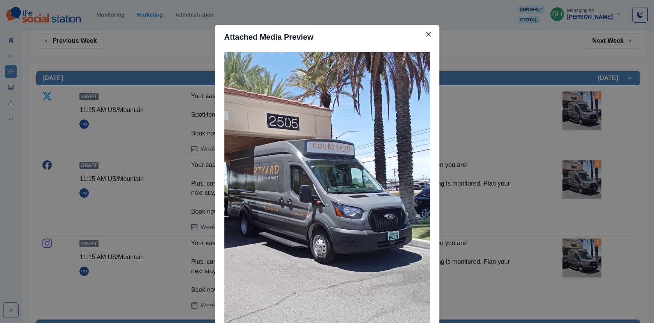
click at [533, 119] on div "Attached Media Preview" at bounding box center [327, 161] width 654 height 323
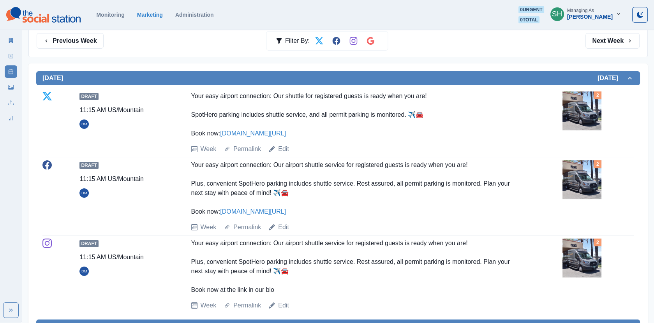
click at [579, 117] on img at bounding box center [581, 111] width 39 height 39
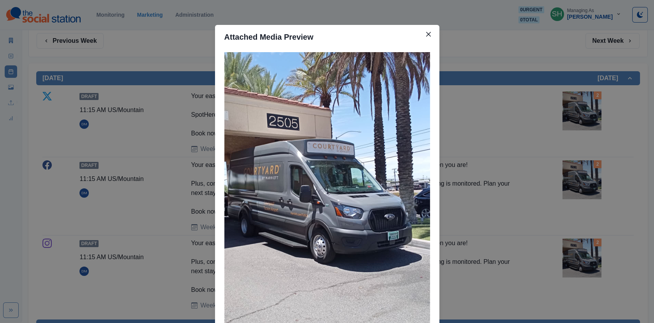
click at [523, 111] on div "Attached Media Preview" at bounding box center [327, 161] width 654 height 323
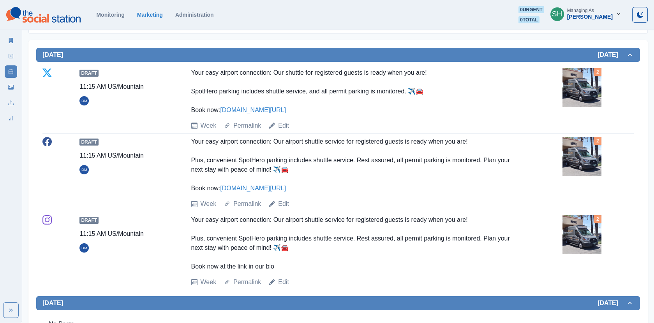
scroll to position [148, 0]
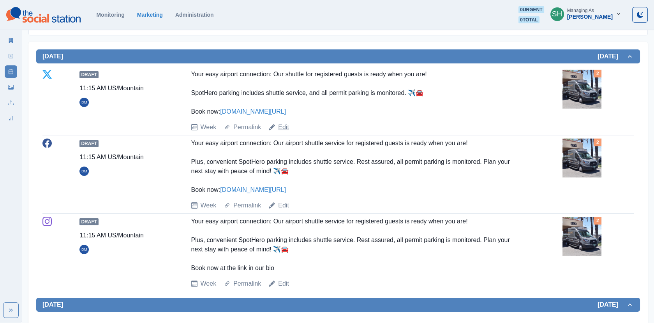
click at [281, 123] on link "Edit" at bounding box center [283, 127] width 11 height 9
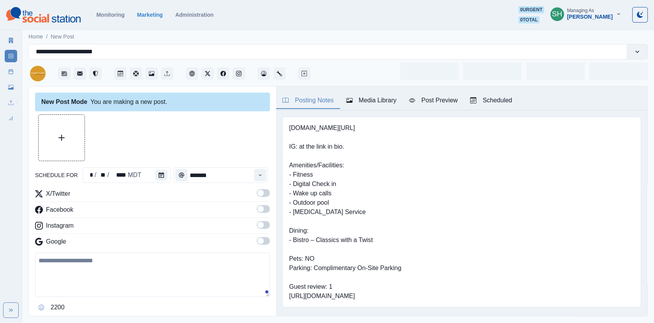
type input "********"
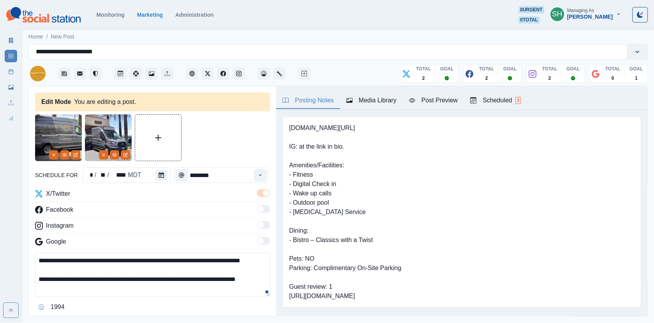
scroll to position [7, 0]
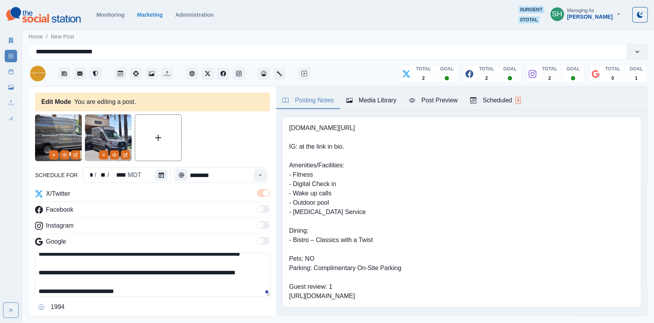
drag, startPoint x: 38, startPoint y: 289, endPoint x: 35, endPoint y: 279, distance: 11.2
click at [35, 279] on textarea "**********" at bounding box center [152, 275] width 235 height 44
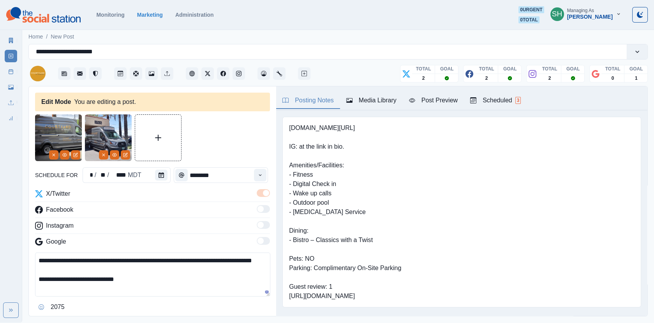
scroll to position [56, 0]
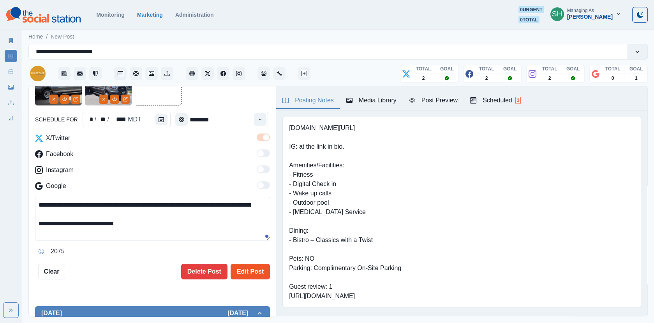
type textarea "**********"
click at [269, 274] on button "Edit Post" at bounding box center [250, 272] width 39 height 16
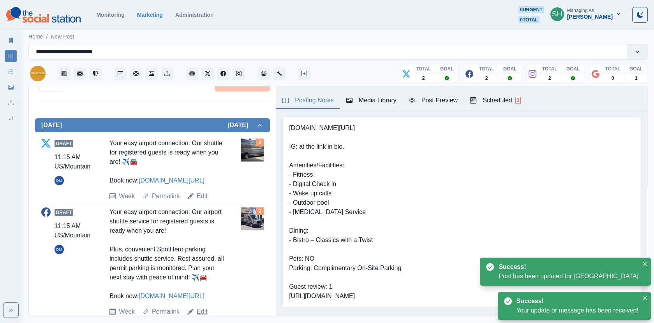
click at [204, 312] on link "Edit" at bounding box center [202, 311] width 11 height 9
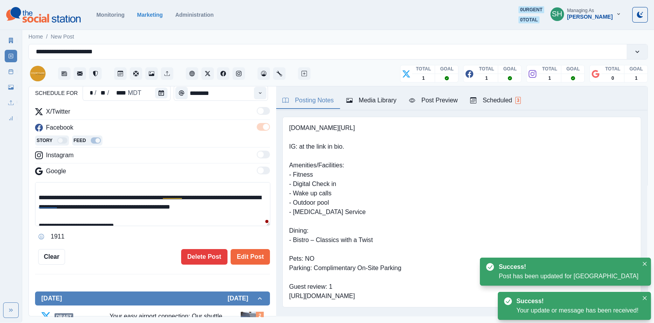
scroll to position [25, 0]
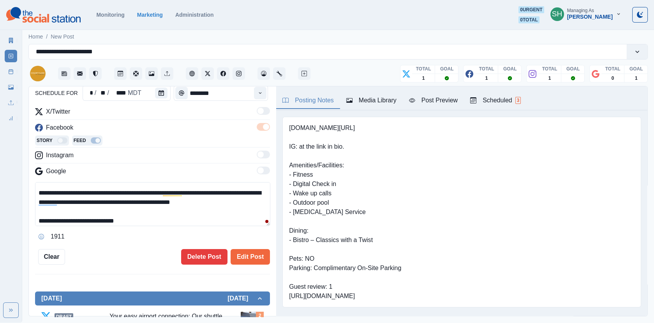
drag, startPoint x: 120, startPoint y: 201, endPoint x: 208, endPoint y: 191, distance: 88.1
click at [208, 191] on textarea "**********" at bounding box center [152, 204] width 235 height 44
type textarea "**********"
click at [245, 255] on button "Edit Post" at bounding box center [250, 257] width 39 height 16
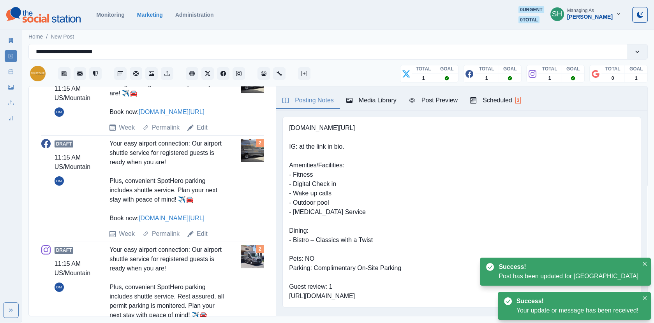
scroll to position [372, 0]
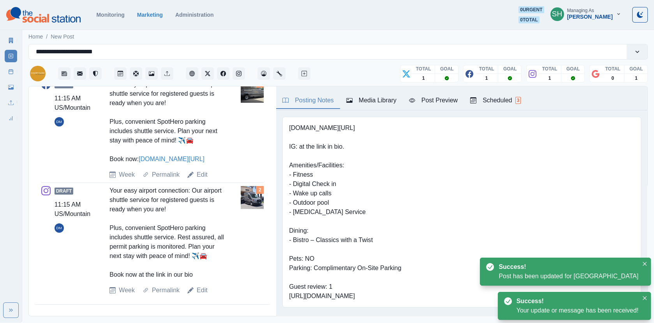
click at [205, 281] on div "Draft 11:15 AM US/Mountain DM Your easy airport connection: Our airport shuttle…" at bounding box center [152, 240] width 222 height 109
click at [205, 282] on div "Draft 11:15 AM US/Mountain DM Your easy airport connection: Our airport shuttle…" at bounding box center [152, 240] width 222 height 109
click at [205, 283] on div "Draft 11:15 AM US/Mountain DM Your easy airport connection: Our airport shuttle…" at bounding box center [152, 240] width 222 height 109
click at [204, 286] on link "Edit" at bounding box center [202, 290] width 11 height 9
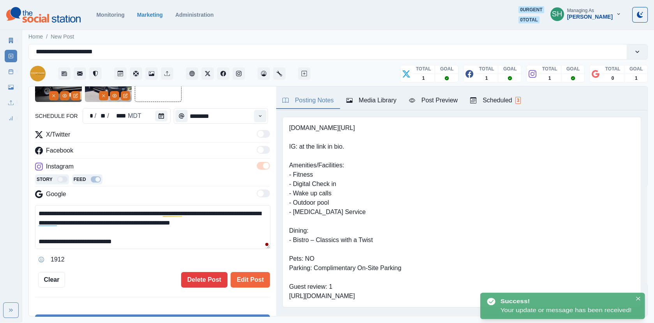
drag, startPoint x: 120, startPoint y: 219, endPoint x: 211, endPoint y: 214, distance: 90.9
click at [211, 214] on textarea "**********" at bounding box center [152, 227] width 235 height 44
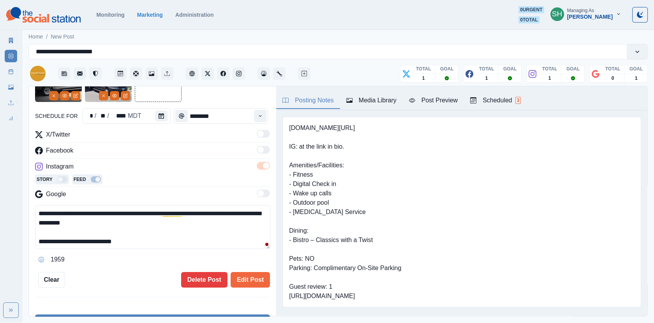
scroll to position [6, 0]
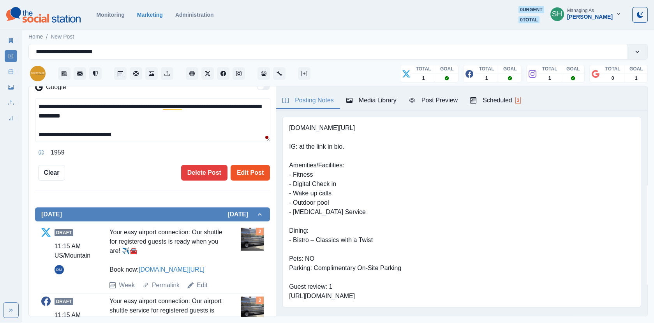
type textarea "**********"
click at [256, 177] on button "Edit Post" at bounding box center [250, 173] width 39 height 16
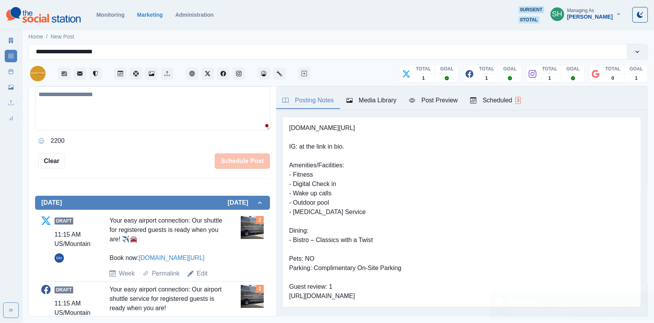
scroll to position [155, 0]
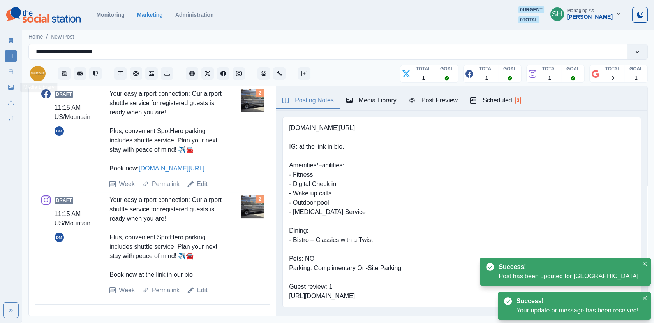
click at [7, 73] on link "Post Schedule" at bounding box center [11, 71] width 12 height 12
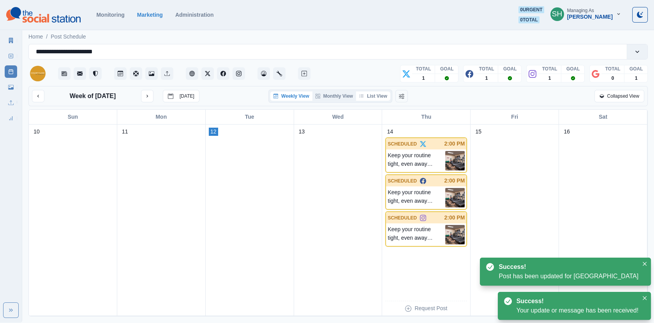
click at [381, 97] on button "List View" at bounding box center [373, 96] width 34 height 9
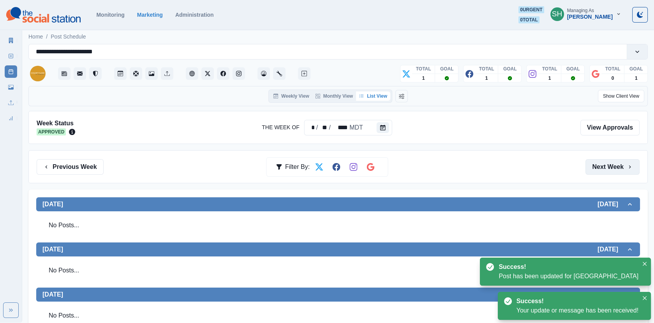
click at [610, 160] on button "Next Week" at bounding box center [612, 167] width 54 height 16
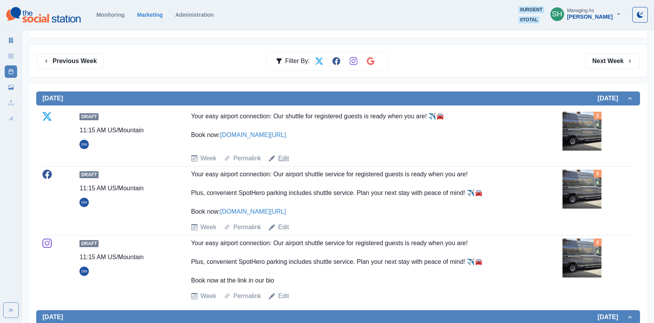
click at [282, 158] on link "Edit" at bounding box center [283, 158] width 11 height 9
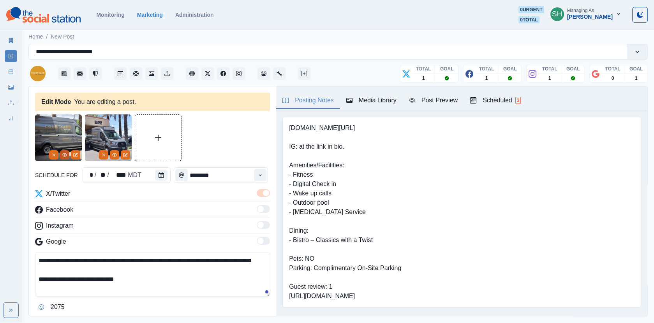
click at [63, 154] on icon "View Media" at bounding box center [64, 155] width 5 height 5
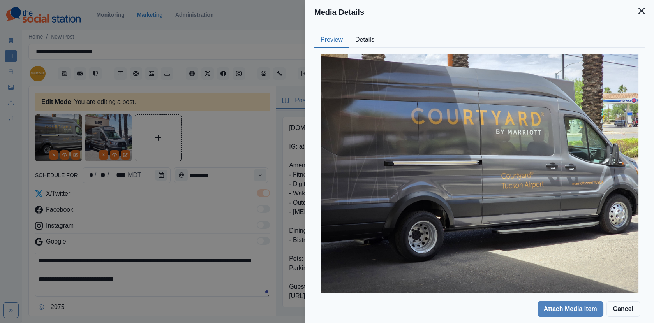
click at [363, 37] on button "Details" at bounding box center [365, 40] width 32 height 16
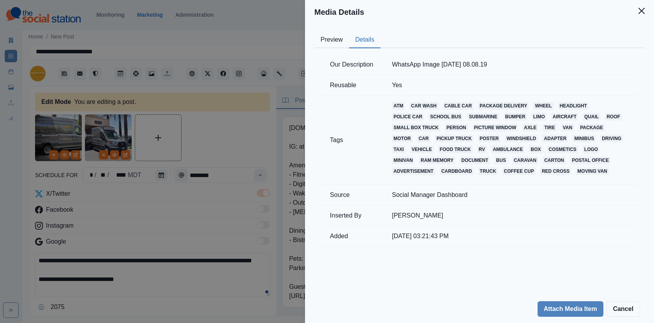
click at [236, 148] on div "Media Details Preview Details Our Description WhatsApp Image 2025-07-28 at 08.0…" at bounding box center [327, 161] width 654 height 323
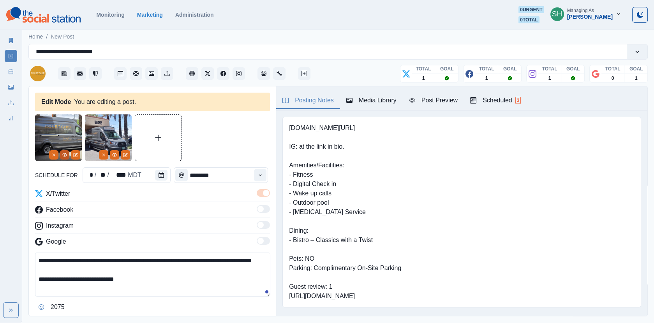
click at [63, 154] on icon "View Media" at bounding box center [64, 155] width 5 height 5
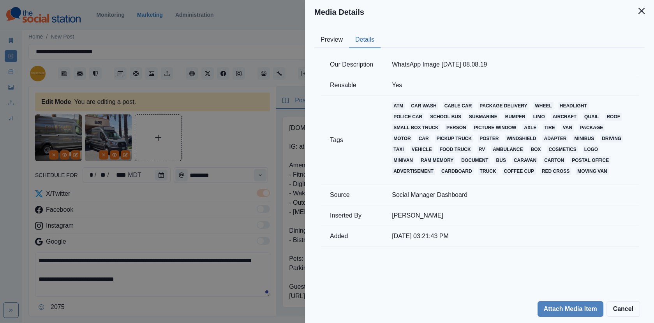
click at [367, 38] on button "Details" at bounding box center [365, 40] width 32 height 16
click at [205, 115] on div "Media Details Preview Details Our Description WhatsApp Image 2025-07-28 at 08.0…" at bounding box center [327, 161] width 654 height 323
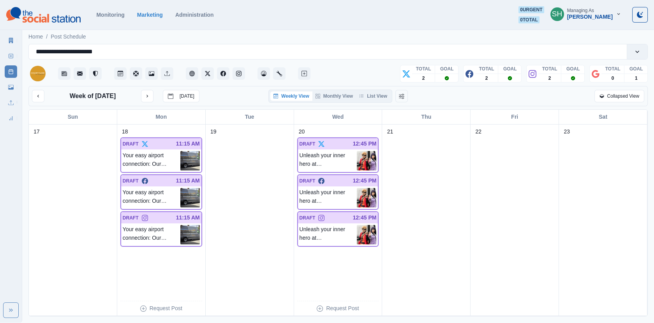
click at [379, 110] on div "Wed" at bounding box center [338, 117] width 88 height 14
click at [378, 99] on button "List View" at bounding box center [373, 96] width 34 height 9
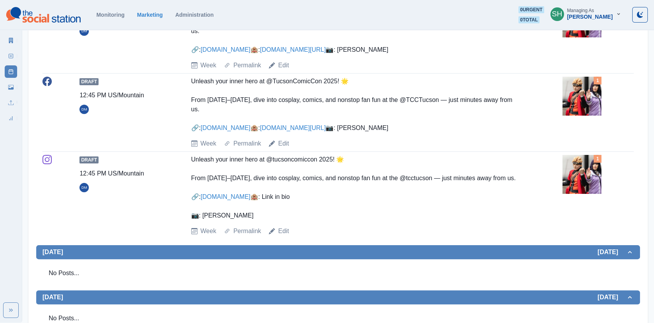
click at [577, 116] on img at bounding box center [581, 96] width 39 height 39
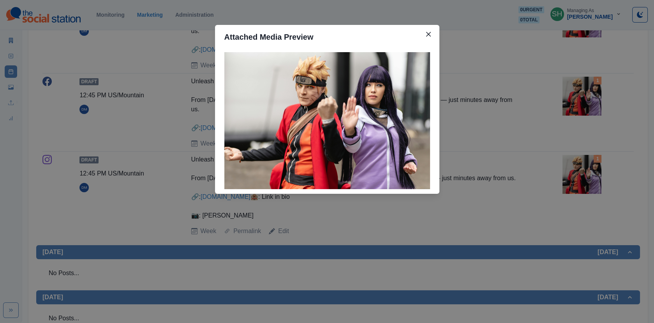
click at [577, 125] on div "Attached Media Preview" at bounding box center [327, 161] width 654 height 323
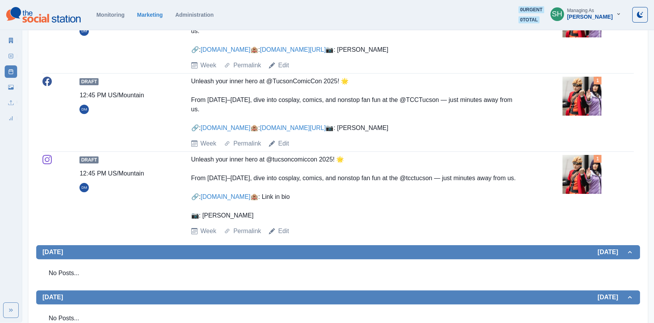
click at [569, 116] on img at bounding box center [581, 96] width 39 height 39
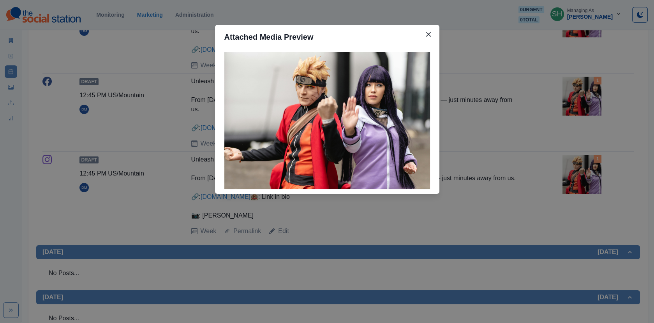
click at [569, 131] on div "Attached Media Preview" at bounding box center [327, 161] width 654 height 323
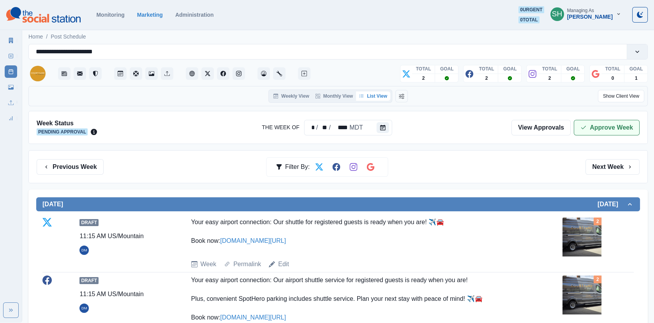
click at [587, 120] on button "Approve Week" at bounding box center [607, 128] width 66 height 16
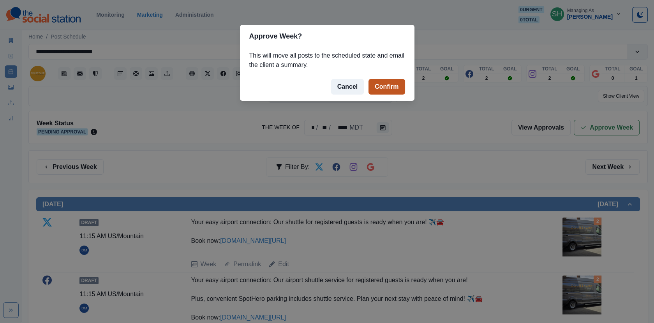
click at [379, 84] on button "Confirm" at bounding box center [387, 87] width 36 height 16
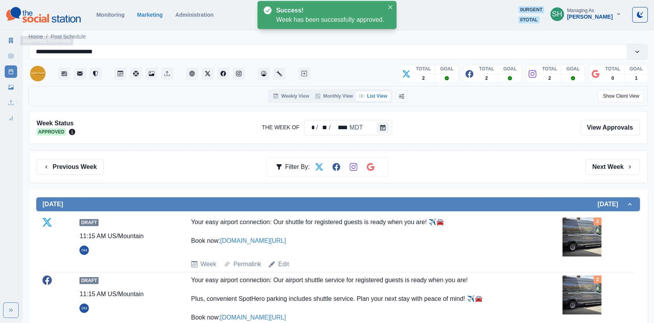
click at [11, 41] on icon at bounding box center [11, 40] width 4 height 5
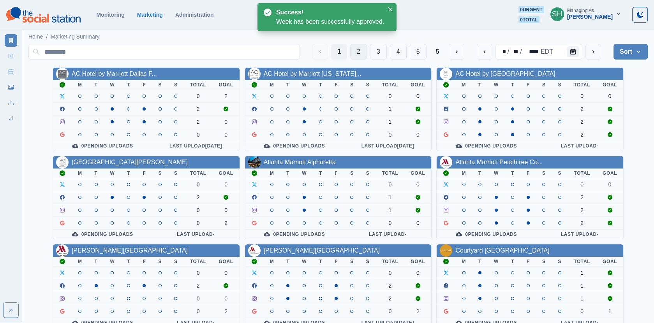
click at [351, 57] on button "2" at bounding box center [358, 52] width 17 height 16
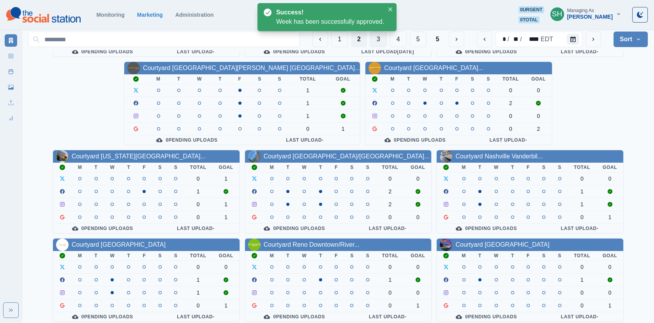
click at [379, 41] on button "3" at bounding box center [378, 40] width 17 height 16
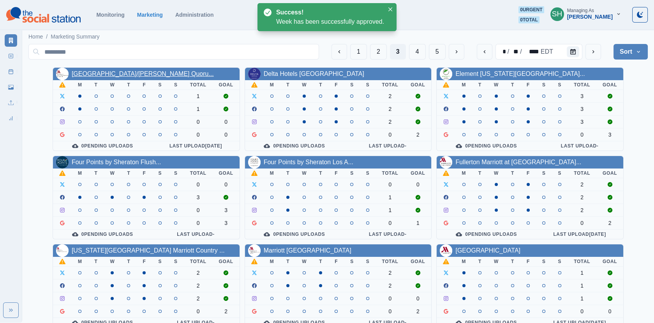
click at [86, 75] on link "Dallas/Addison Marriott Quoru..." at bounding box center [143, 74] width 142 height 7
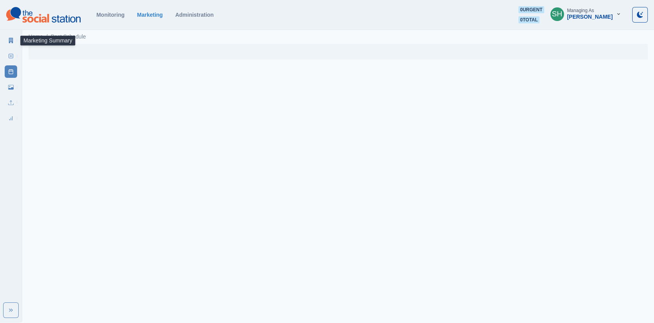
click at [10, 39] on icon at bounding box center [11, 40] width 4 height 5
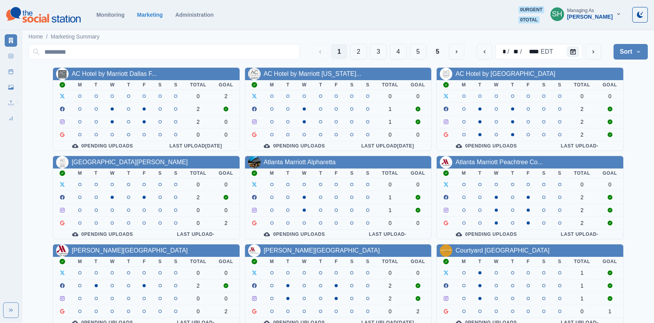
click at [610, 18] on div "[PERSON_NAME]" at bounding box center [590, 17] width 46 height 7
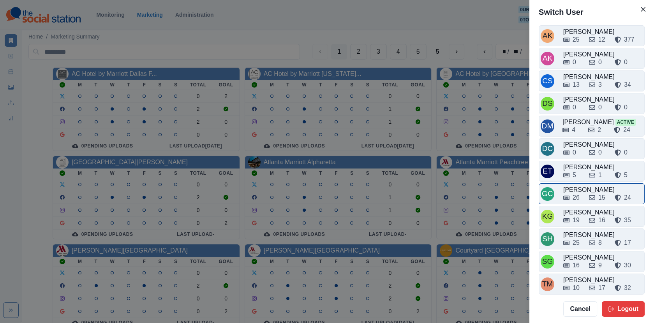
click at [583, 194] on div "26 15 24" at bounding box center [602, 197] width 79 height 9
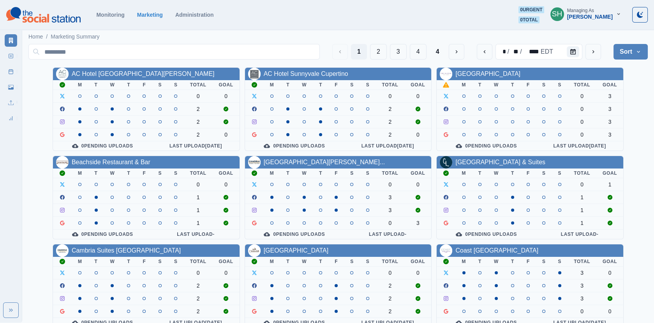
click at [626, 52] on button "Sort" at bounding box center [631, 52] width 34 height 16
click at [602, 103] on span "Pending Post Approval" at bounding box center [608, 101] width 67 height 9
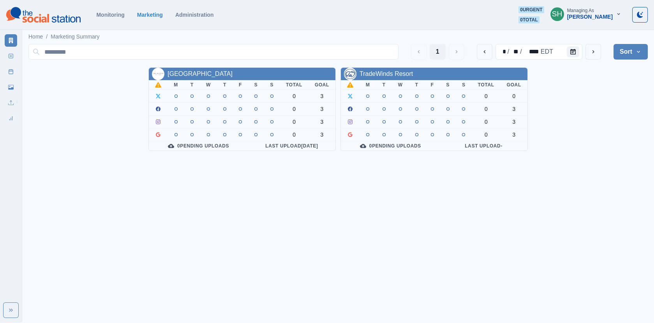
click at [618, 51] on button "Sort" at bounding box center [631, 52] width 34 height 16
click at [595, 69] on span "Client Name" at bounding box center [608, 73] width 67 height 9
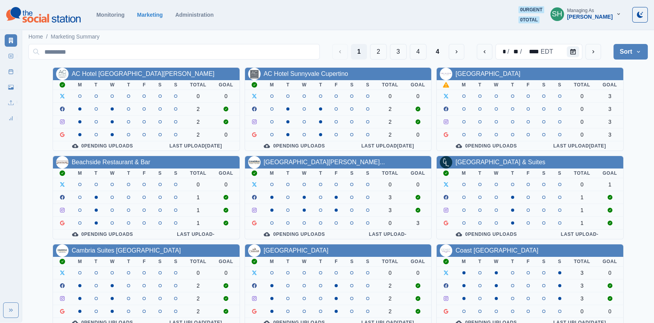
click at [594, 3] on section "Monitoring Marketing Administration 0 urgent 0 total SH Managing As Gizelle Car…" at bounding box center [327, 15] width 654 height 30
click at [597, 19] on div "Gizelle Carlos" at bounding box center [590, 17] width 46 height 7
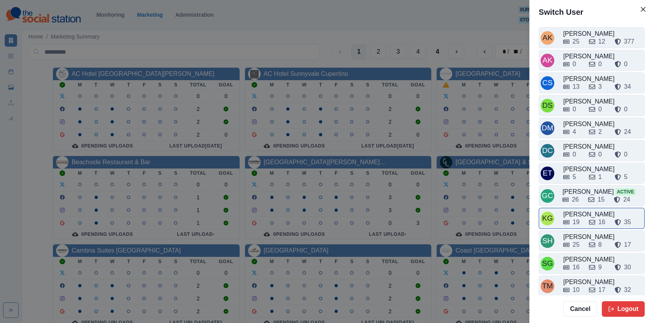
scroll to position [2, 0]
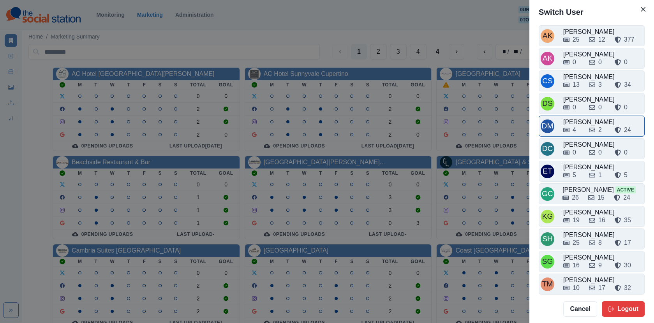
click at [580, 118] on div "[PERSON_NAME]" at bounding box center [602, 122] width 79 height 9
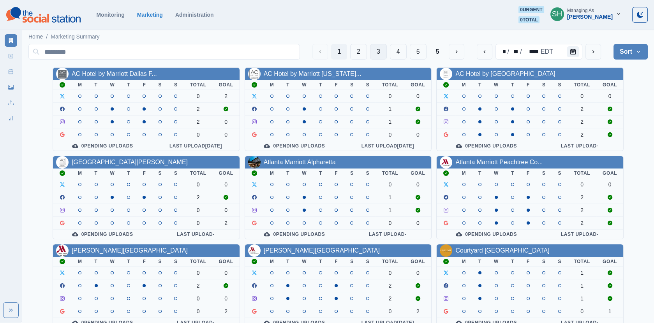
click at [377, 52] on button "3" at bounding box center [378, 52] width 17 height 16
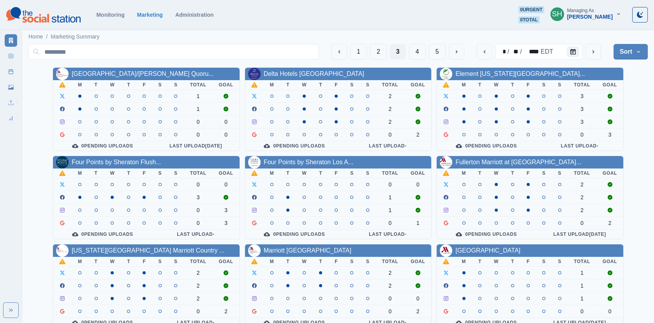
click at [106, 68] on div "Dallas/Addison Marriott Quoru..." at bounding box center [146, 74] width 187 height 12
click at [106, 71] on link "Dallas/Addison Marriott Quoru..." at bounding box center [143, 74] width 142 height 7
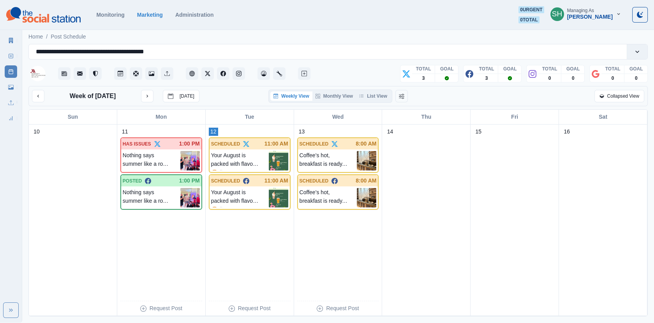
click at [106, 70] on div at bounding box center [170, 73] width 284 height 19
click at [369, 99] on button "List View" at bounding box center [373, 96] width 34 height 9
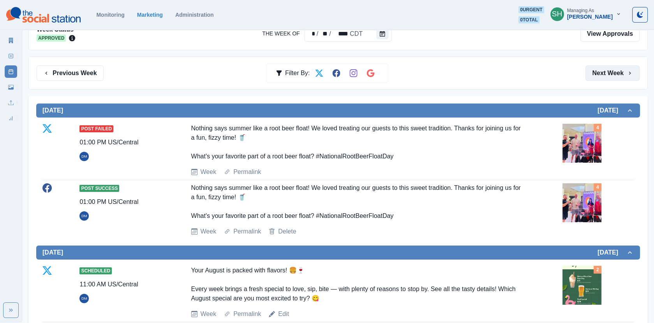
click at [599, 74] on button "Next Week" at bounding box center [612, 73] width 54 height 16
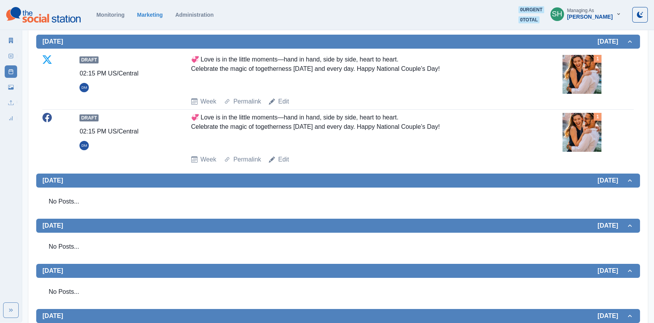
scroll to position [100, 0]
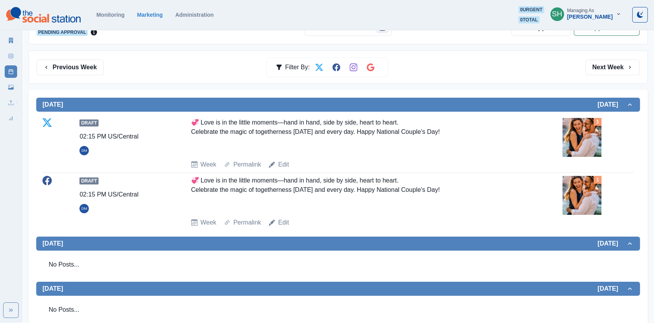
click at [566, 128] on img at bounding box center [581, 137] width 39 height 39
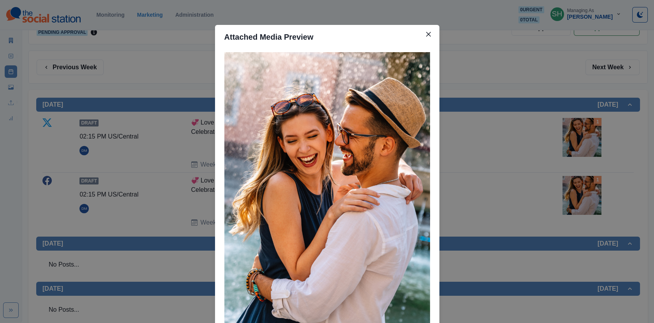
click at [566, 128] on div "Attached Media Preview" at bounding box center [327, 161] width 654 height 323
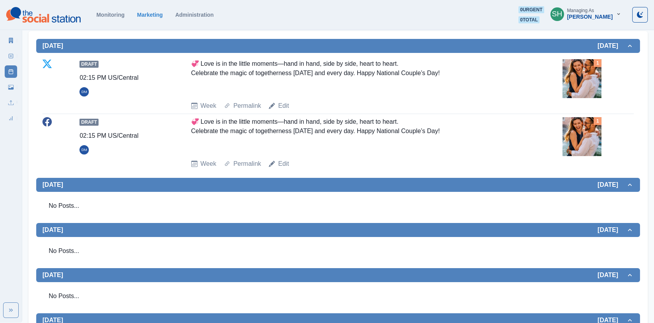
scroll to position [0, 0]
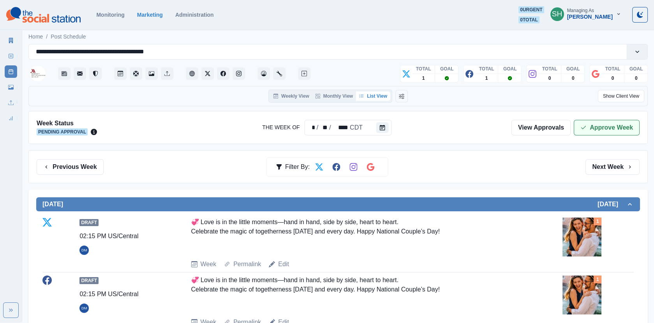
click at [594, 134] on button "Approve Week" at bounding box center [607, 128] width 66 height 16
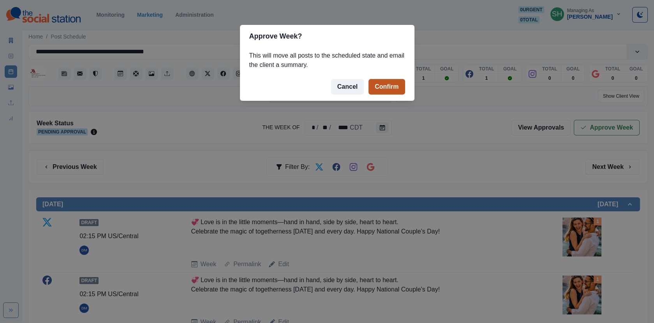
click at [369, 87] on button "Confirm" at bounding box center [387, 87] width 36 height 16
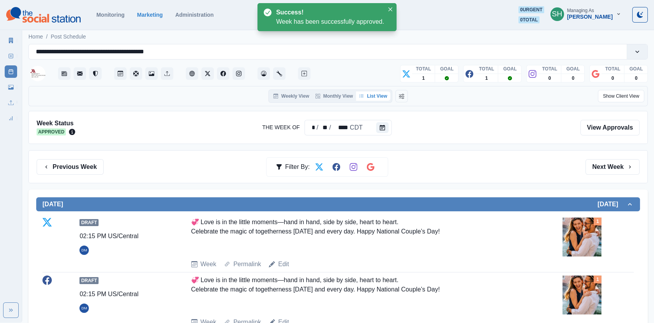
click at [3, 41] on div "Marketing Summary New Post Post Schedule Media Library Uploads Review Summary" at bounding box center [11, 77] width 22 height 93
click at [9, 41] on icon at bounding box center [10, 40] width 5 height 5
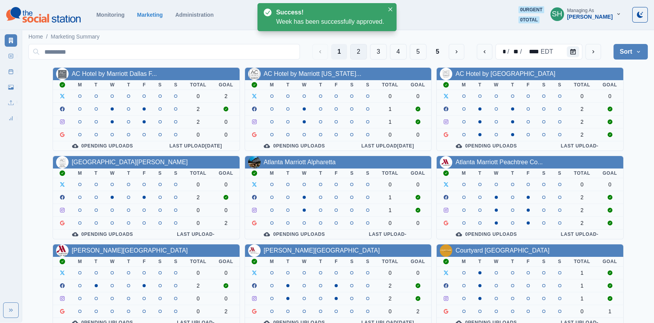
click at [360, 52] on button "2" at bounding box center [358, 52] width 17 height 16
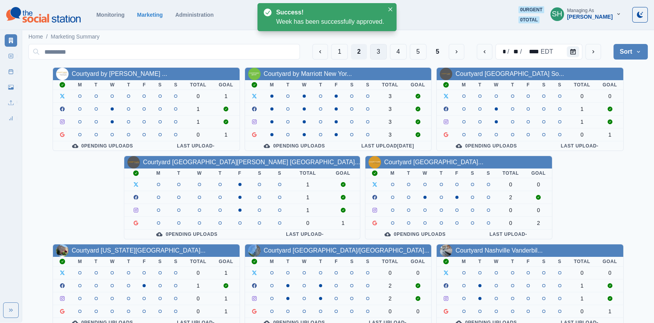
click at [384, 52] on button "3" at bounding box center [378, 52] width 17 height 16
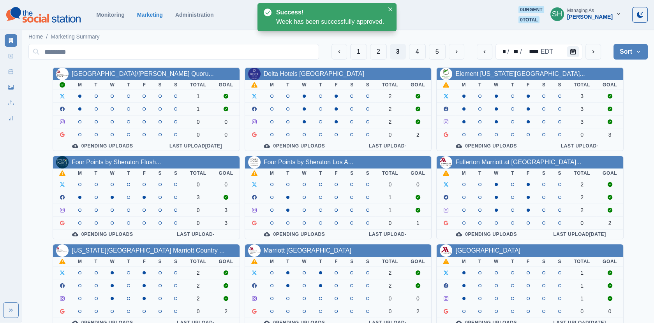
click at [300, 79] on div "Delta Hotels Indianapolis East" at bounding box center [338, 74] width 187 height 12
click at [284, 68] on div "Delta Hotels Indianapolis East" at bounding box center [338, 74] width 187 height 12
click at [284, 74] on link "Delta Hotels Indianapolis East" at bounding box center [314, 74] width 101 height 7
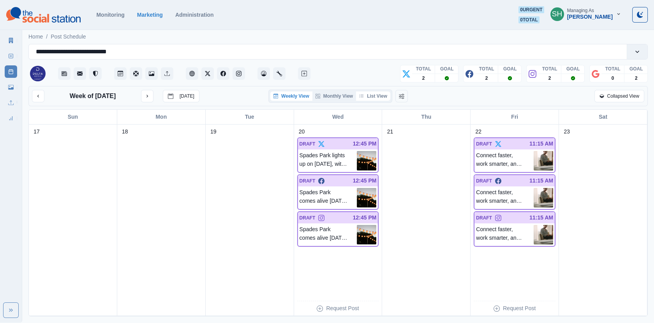
click at [371, 97] on button "List View" at bounding box center [373, 96] width 34 height 9
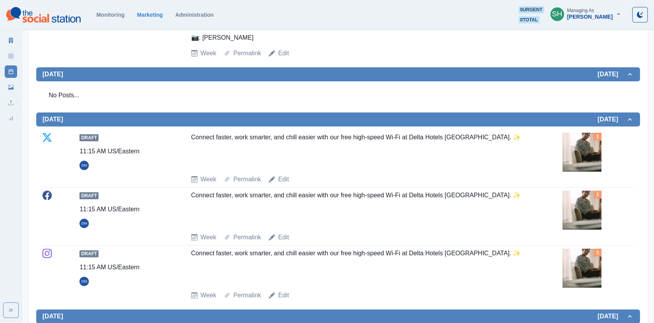
scroll to position [652, 0]
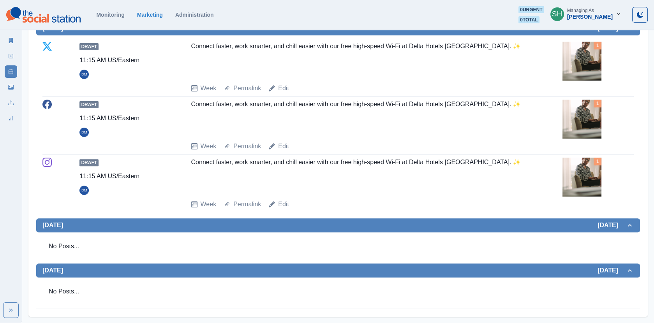
click at [590, 121] on img at bounding box center [581, 119] width 39 height 39
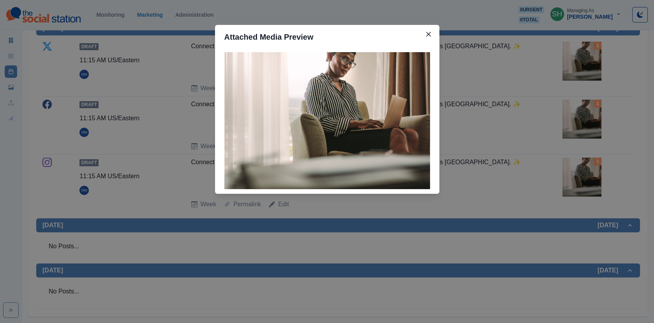
click at [590, 121] on div "Attached Media Preview" at bounding box center [327, 161] width 654 height 323
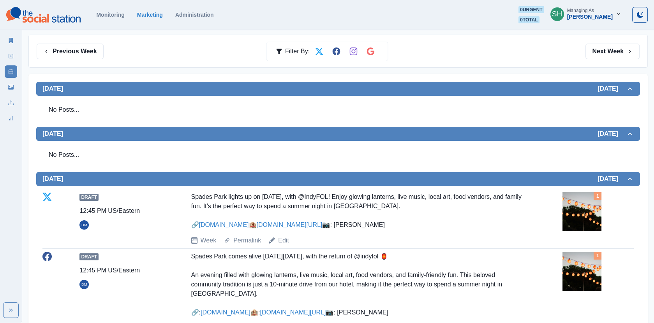
scroll to position [0, 0]
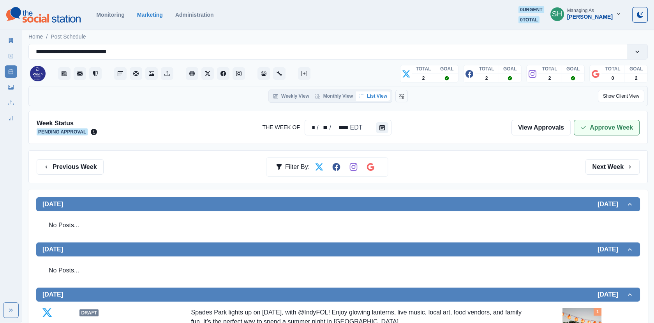
click at [587, 129] on icon "button" at bounding box center [583, 128] width 6 height 6
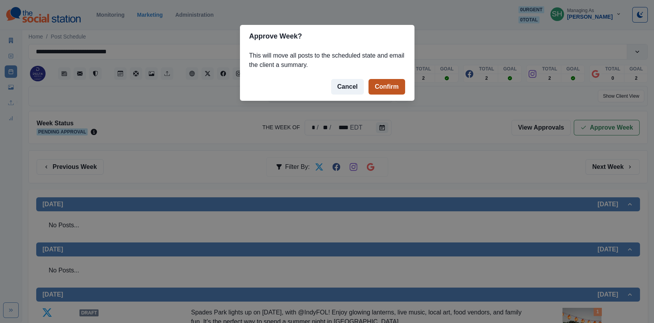
click at [396, 90] on button "Confirm" at bounding box center [387, 87] width 36 height 16
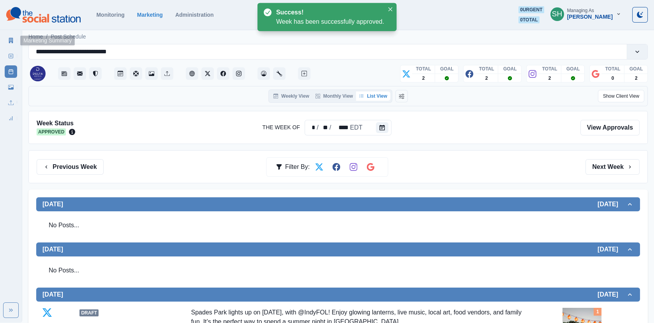
click at [12, 39] on icon at bounding box center [11, 40] width 4 height 5
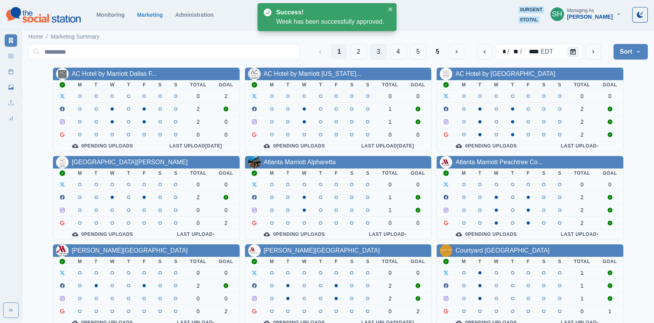
click at [376, 53] on button "3" at bounding box center [378, 52] width 17 height 16
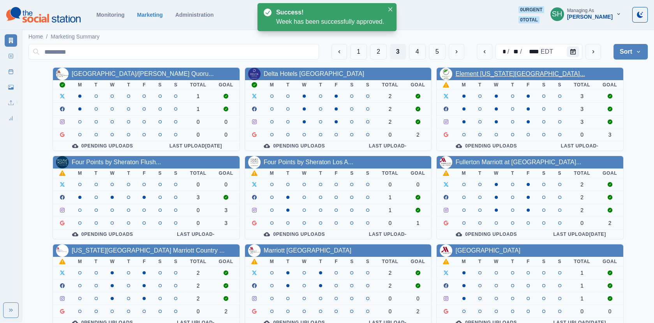
click at [460, 72] on link "Element New York Times Square..." at bounding box center [519, 74] width 129 height 7
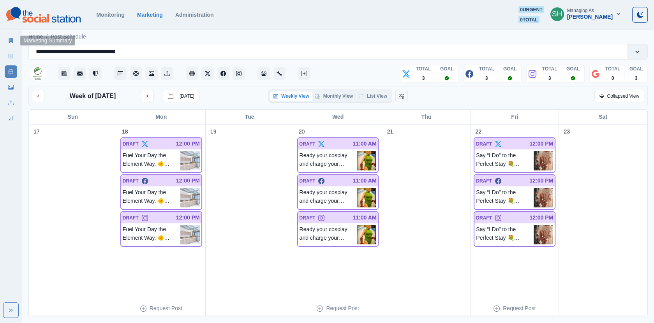
click at [14, 39] on link "Marketing Summary" at bounding box center [11, 40] width 12 height 12
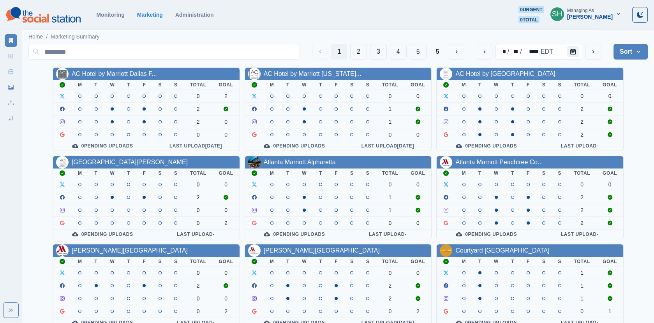
click at [593, 18] on div "[PERSON_NAME]" at bounding box center [590, 17] width 46 height 7
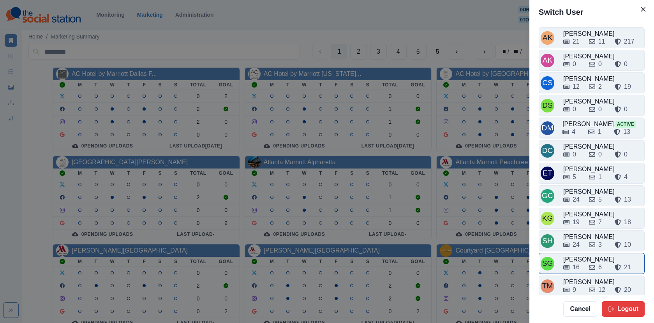
click at [580, 255] on div "Sarah Gleason" at bounding box center [602, 259] width 79 height 9
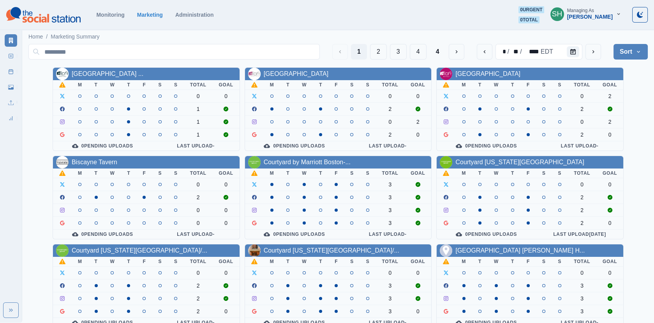
scroll to position [94, 0]
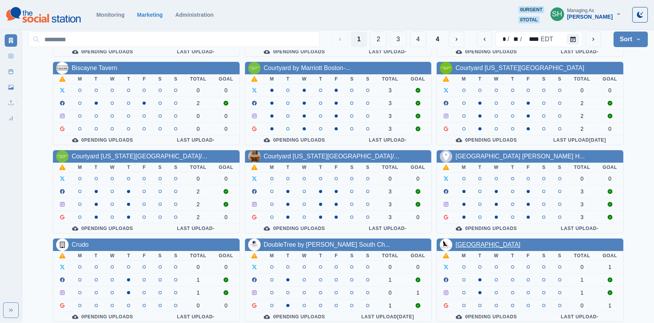
click at [487, 242] on link "Eagle Crest Resort" at bounding box center [487, 245] width 65 height 7
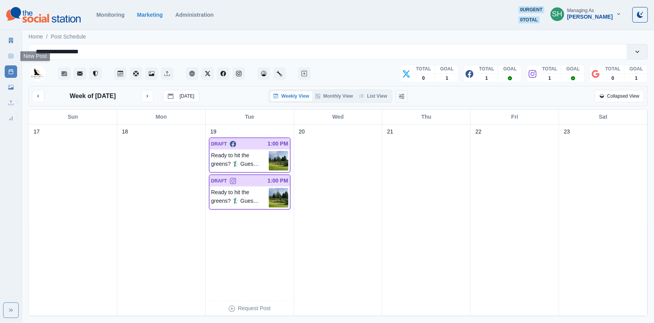
click at [9, 56] on icon at bounding box center [10, 55] width 5 height 5
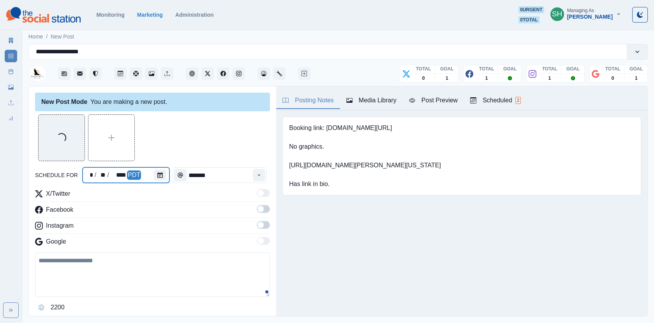
click at [138, 171] on div "* / ** / **** PDT" at bounding box center [113, 175] width 56 height 9
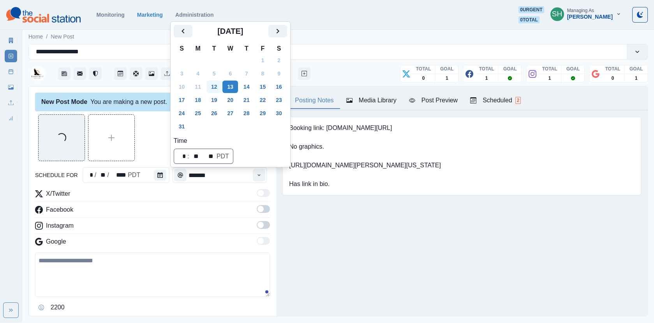
click at [213, 85] on button "12" at bounding box center [214, 87] width 16 height 12
click at [168, 130] on div "Loading..." at bounding box center [152, 138] width 235 height 47
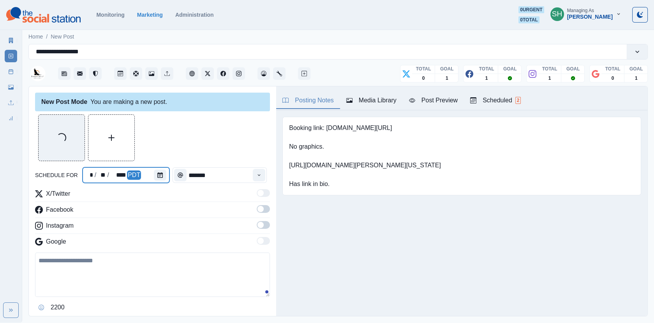
scroll to position [71, 0]
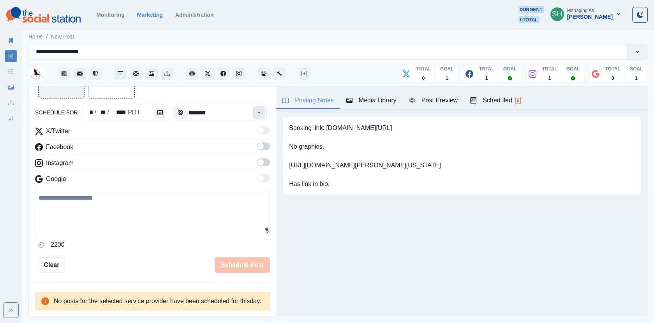
click at [264, 109] on button "Time" at bounding box center [259, 112] width 12 height 12
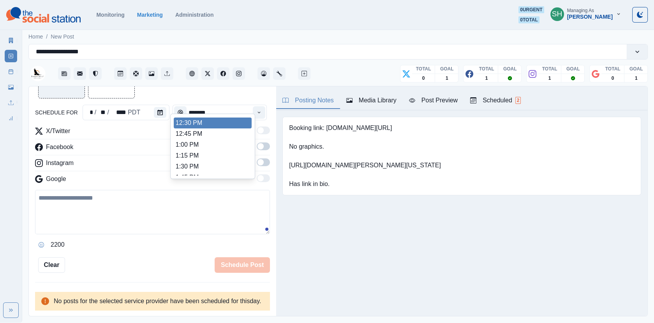
scroll to position [196, 0]
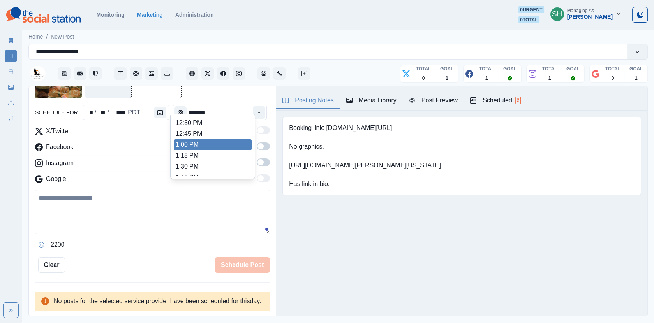
click at [209, 146] on li "1:00 PM" at bounding box center [213, 144] width 78 height 11
type input "*******"
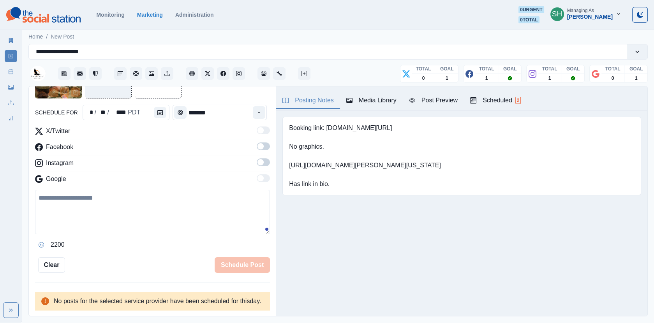
click at [264, 143] on span at bounding box center [263, 147] width 13 height 8
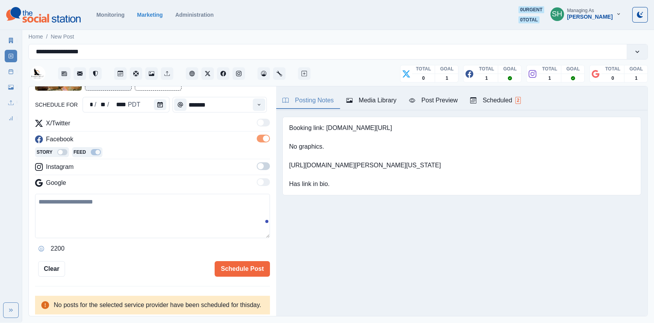
click at [266, 169] on label at bounding box center [263, 168] width 13 height 12
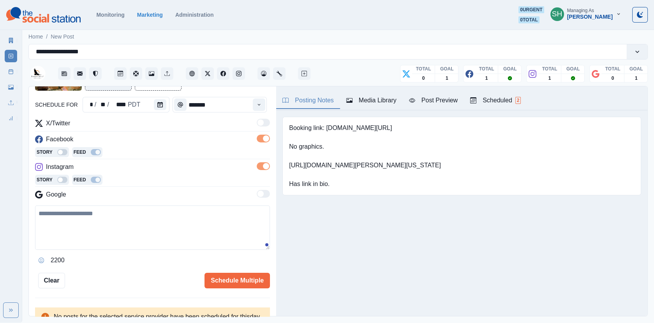
scroll to position [0, 0]
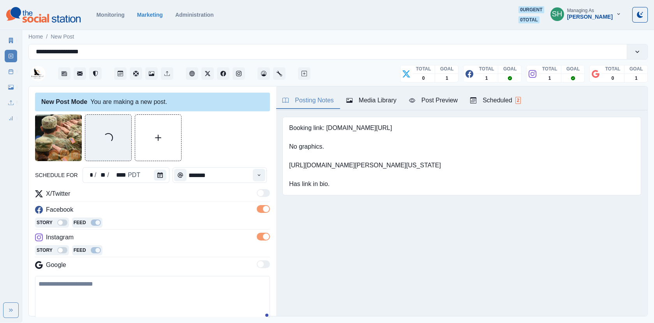
click at [363, 97] on div "Media Library" at bounding box center [371, 100] width 50 height 9
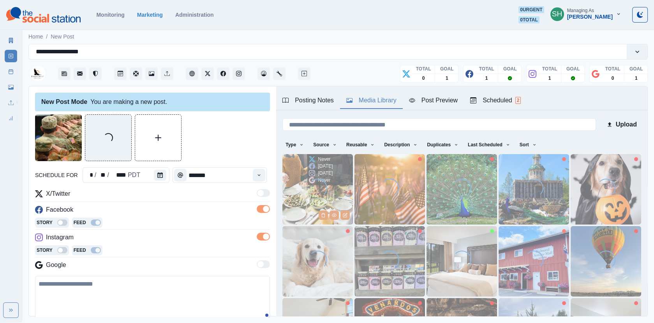
click at [339, 201] on img at bounding box center [317, 189] width 71 height 71
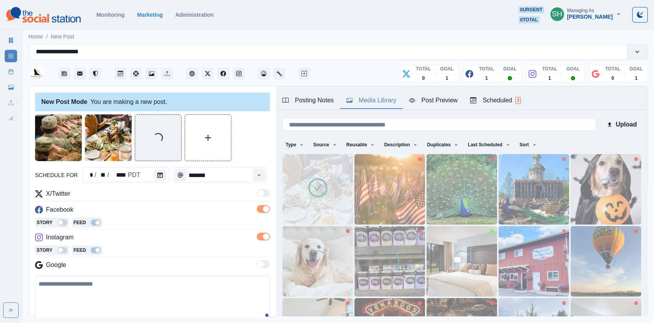
click at [339, 201] on img at bounding box center [317, 189] width 71 height 71
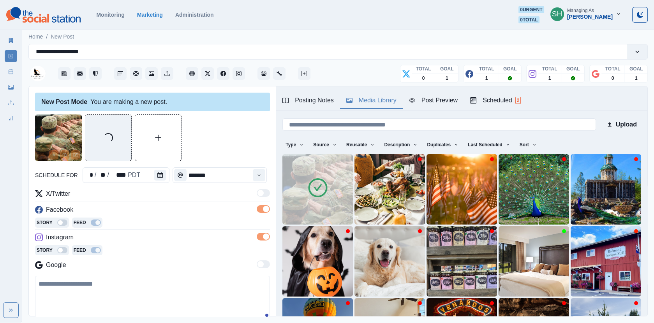
click at [339, 201] on img at bounding box center [317, 189] width 71 height 71
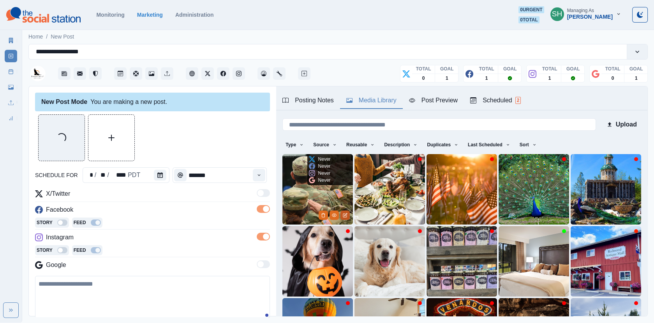
click at [346, 215] on icon "Edit Media" at bounding box center [345, 215] width 5 height 5
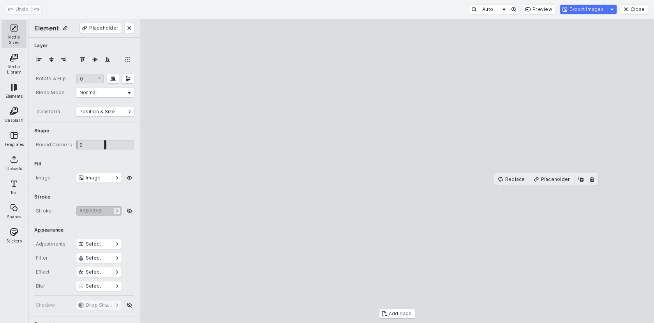
click at [12, 32] on button "Media Sizes" at bounding box center [14, 34] width 25 height 28
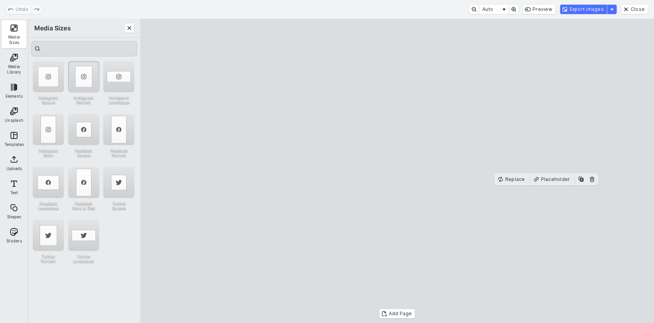
click at [86, 87] on div "Instagram Portrait" at bounding box center [83, 76] width 31 height 31
click at [578, 14] on div "Undo Auto Preview Export Images Close" at bounding box center [327, 9] width 654 height 19
click at [574, 8] on button "Export Images" at bounding box center [583, 9] width 47 height 9
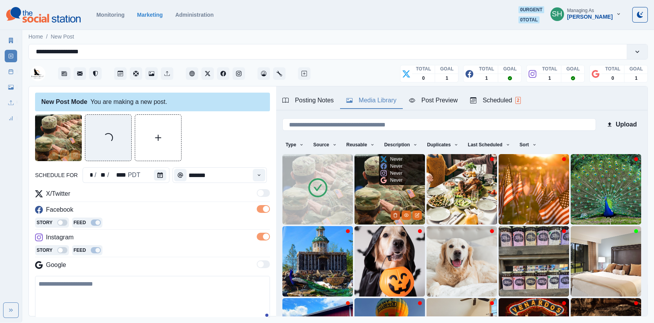
click at [393, 214] on icon "Delete Media" at bounding box center [395, 215] width 5 height 5
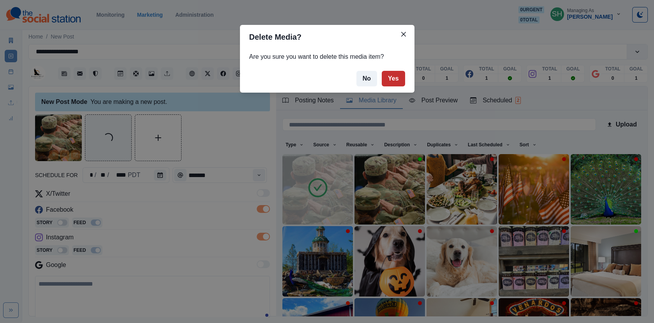
click at [397, 83] on button "Yes" at bounding box center [393, 79] width 23 height 16
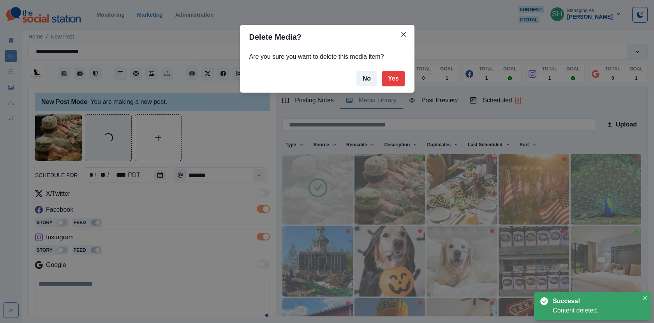
click at [150, 281] on div "Delete Media? Are you sure you want to delete this media item? No Yes" at bounding box center [327, 161] width 654 height 323
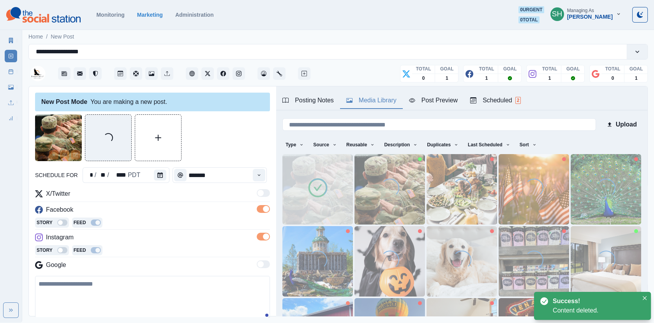
click at [154, 288] on textarea at bounding box center [152, 298] width 235 height 44
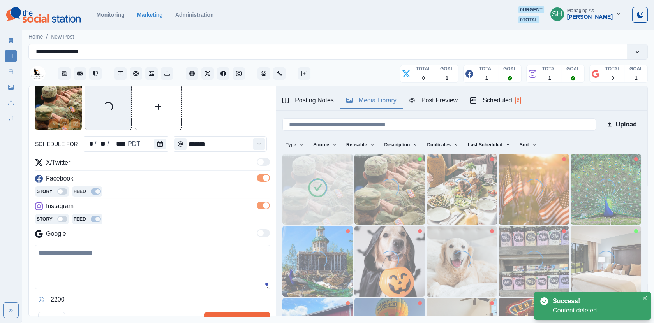
scroll to position [40, 0]
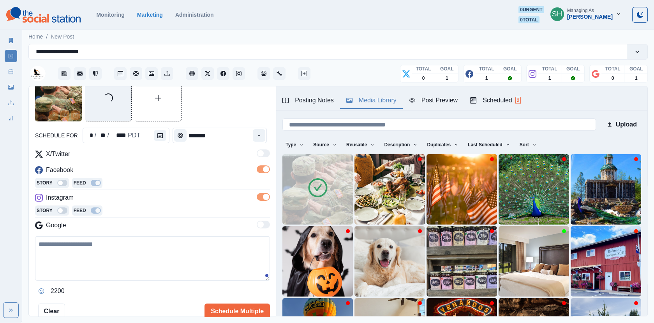
paste textarea "**********"
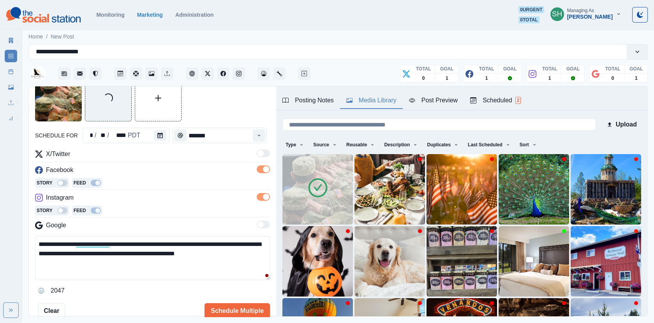
drag, startPoint x: 76, startPoint y: 243, endPoint x: 13, endPoint y: 243, distance: 62.3
click at [13, 243] on div "**********" at bounding box center [327, 161] width 654 height 323
drag, startPoint x: 48, startPoint y: 245, endPoint x: -1, endPoint y: 241, distance: 49.2
click at [0, 241] on html "**********" at bounding box center [327, 161] width 654 height 323
click at [181, 242] on textarea "**********" at bounding box center [152, 258] width 235 height 44
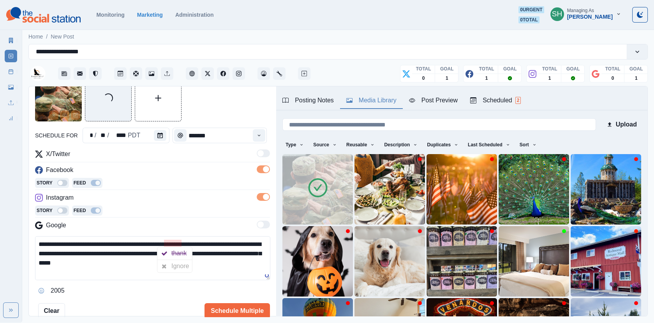
paste textarea "**********"
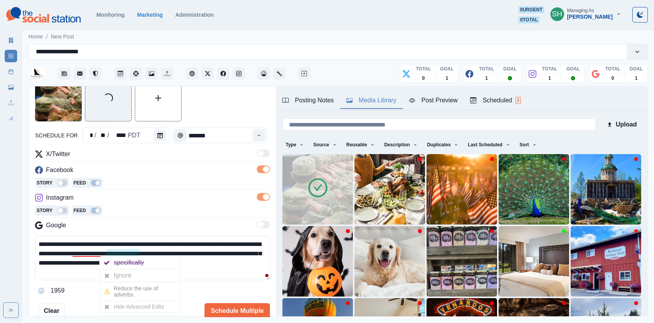
drag, startPoint x: 261, startPoint y: 263, endPoint x: 108, endPoint y: 253, distance: 153.8
click at [108, 253] on textarea "**********" at bounding box center [152, 258] width 235 height 44
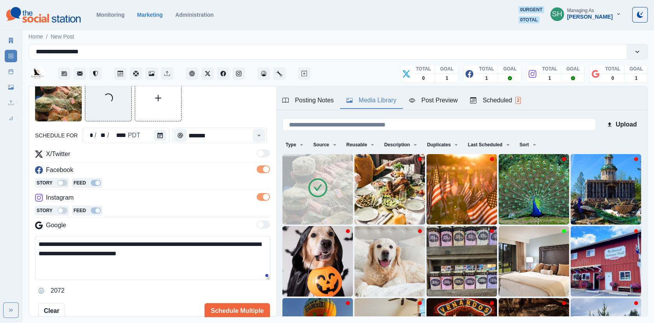
click at [430, 100] on div "Post Preview" at bounding box center [433, 100] width 49 height 9
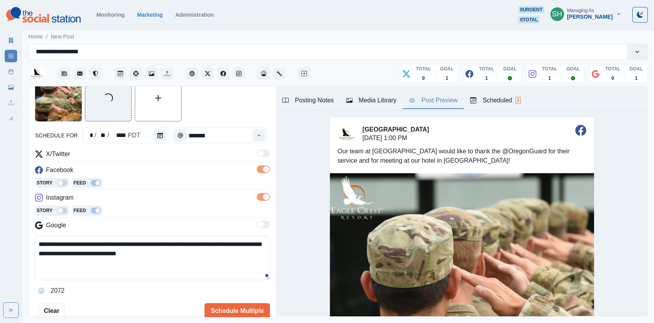
click at [218, 251] on textarea "**********" at bounding box center [152, 258] width 235 height 44
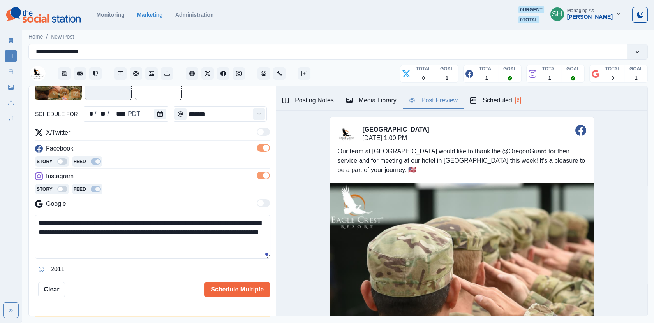
scroll to position [73, 0]
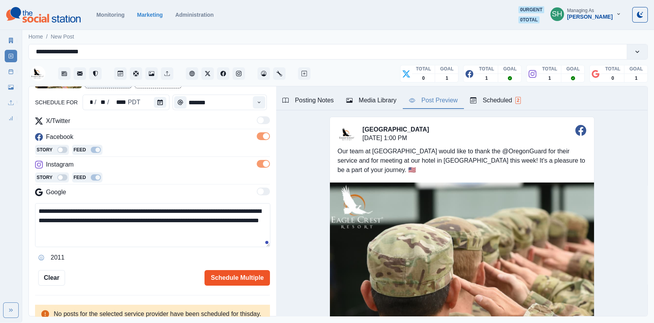
type textarea "**********"
click at [219, 280] on button "Schedule Multiple" at bounding box center [237, 278] width 65 height 16
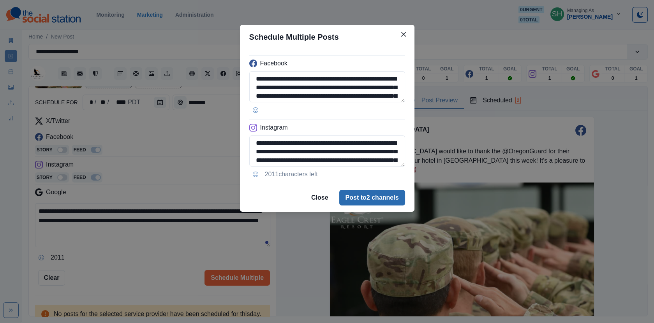
click at [375, 203] on button "Post to 2 channels" at bounding box center [372, 198] width 66 height 16
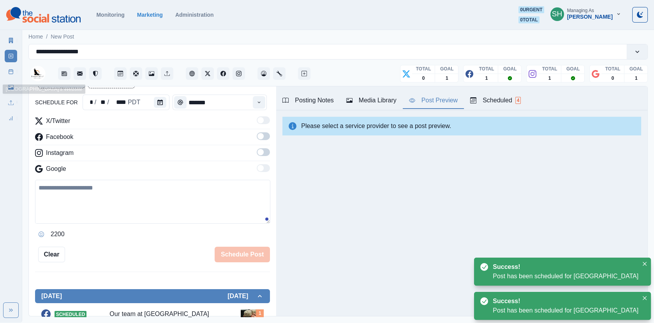
click at [15, 71] on link "Post Schedule" at bounding box center [11, 71] width 12 height 12
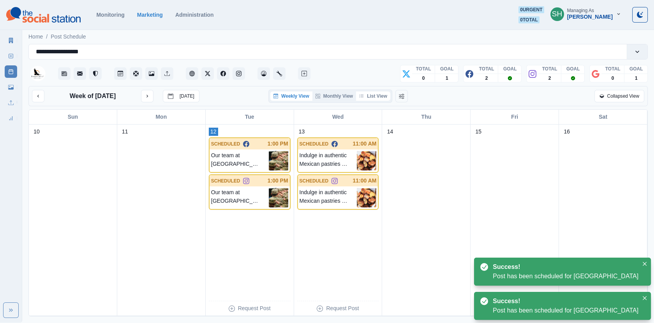
click at [384, 93] on button "List View" at bounding box center [373, 96] width 34 height 9
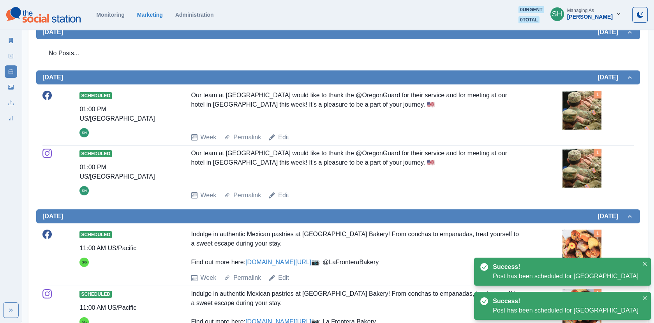
scroll to position [168, 0]
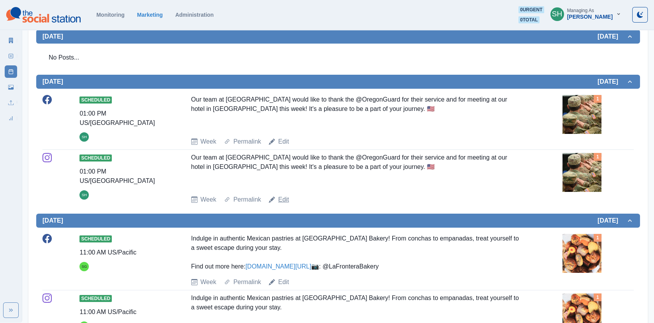
click at [283, 198] on link "Edit" at bounding box center [283, 199] width 11 height 9
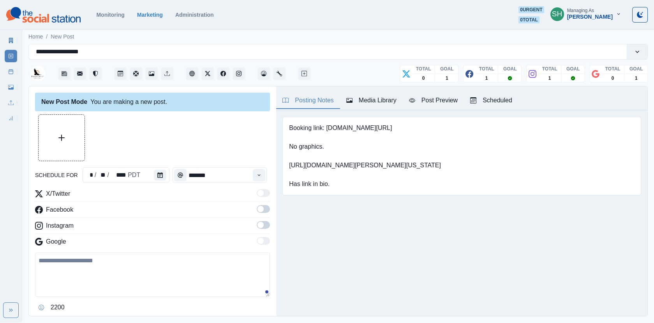
type input "*******"
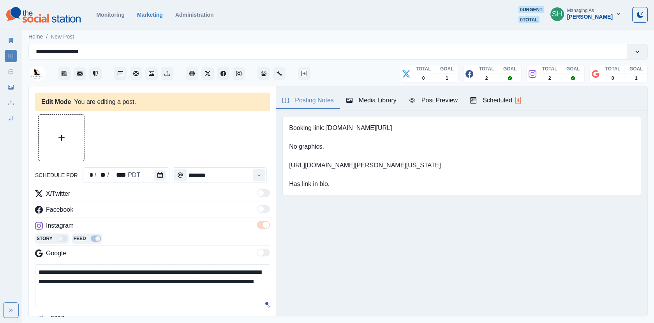
scroll to position [7, 0]
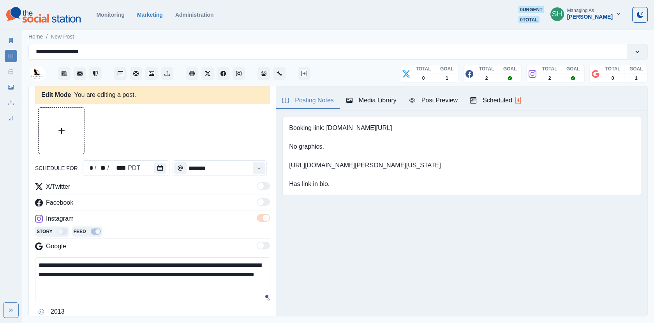
drag, startPoint x: 235, startPoint y: 264, endPoint x: 199, endPoint y: 262, distance: 35.9
click at [199, 262] on textarea "**********" at bounding box center [152, 279] width 235 height 44
paste textarea "********"
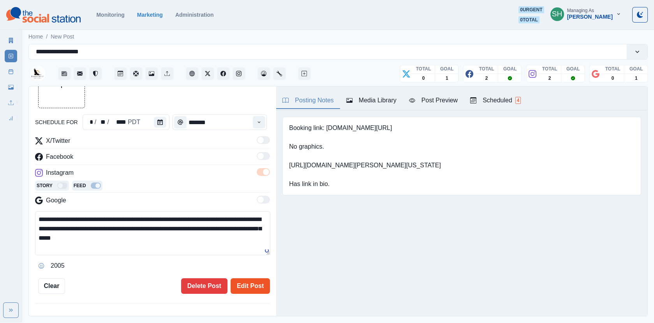
type textarea "**********"
click at [262, 285] on button "Edit Post" at bounding box center [250, 287] width 39 height 16
click at [245, 279] on button "Edit Post" at bounding box center [250, 287] width 39 height 16
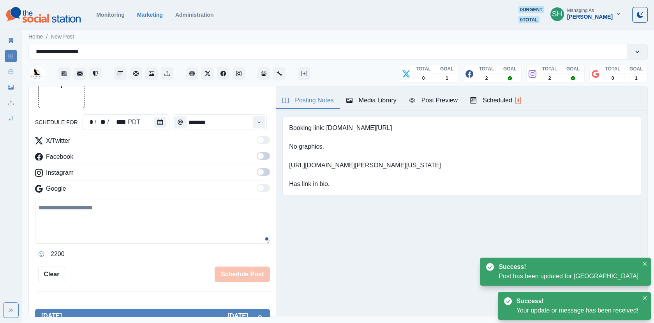
click at [12, 71] on icon at bounding box center [10, 71] width 5 height 5
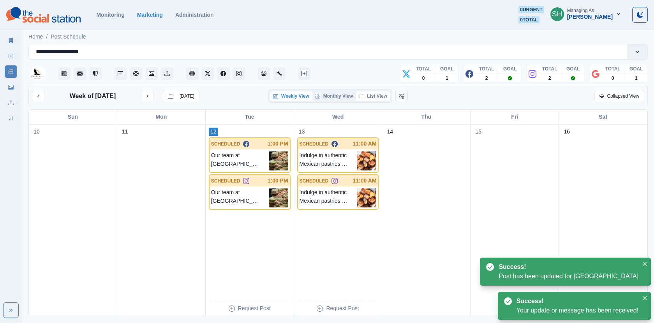
click at [361, 97] on icon "button" at bounding box center [361, 96] width 5 height 5
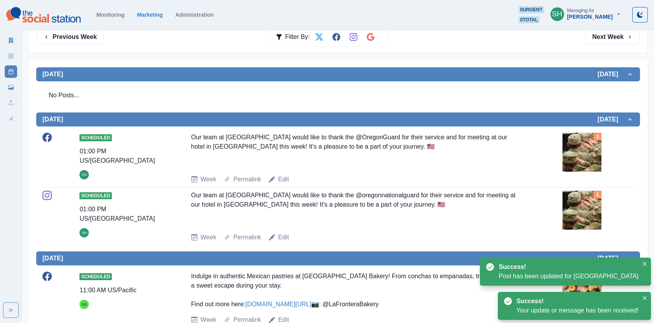
scroll to position [135, 0]
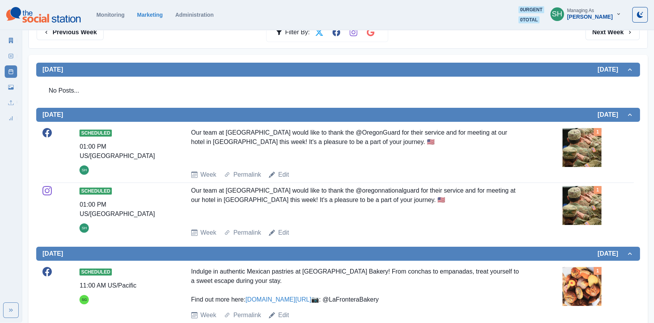
click at [5, 34] on div "Marketing Summary" at bounding box center [11, 39] width 12 height 16
click at [9, 38] on icon at bounding box center [11, 40] width 4 height 5
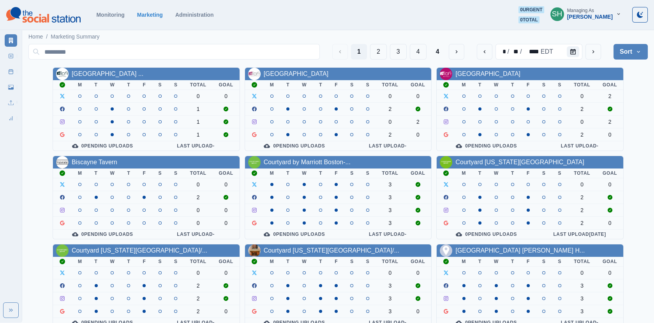
click at [594, 2] on section "Monitoring Marketing Administration 0 urgent 0 total SH Managing As Sarah Gleas…" at bounding box center [327, 15] width 654 height 30
click at [594, 21] on button "SH Managing As Sarah Gleason" at bounding box center [585, 14] width 83 height 16
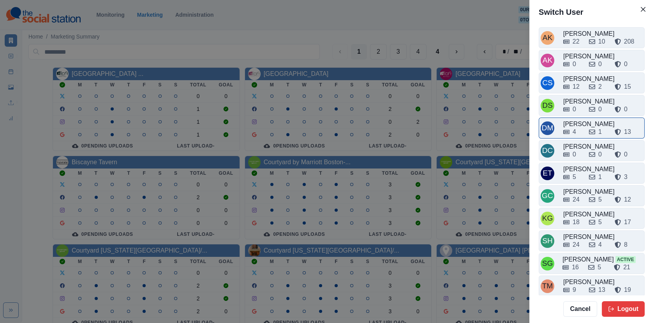
click at [582, 127] on div "4" at bounding box center [572, 131] width 19 height 9
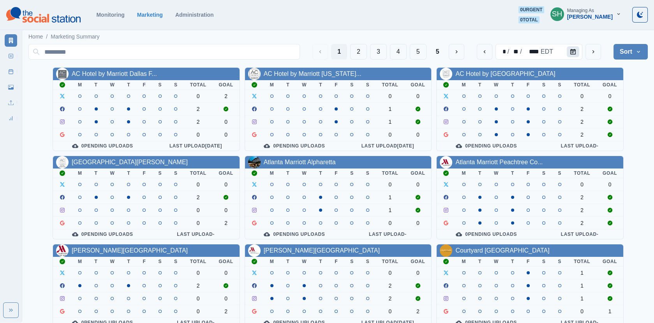
click at [571, 49] on icon "Calendar" at bounding box center [572, 51] width 5 height 5
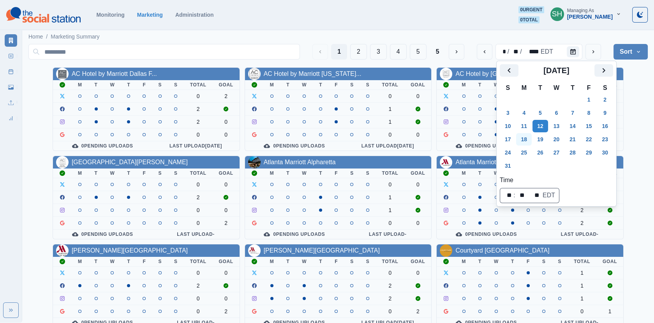
click at [522, 139] on button "18" at bounding box center [524, 139] width 16 height 12
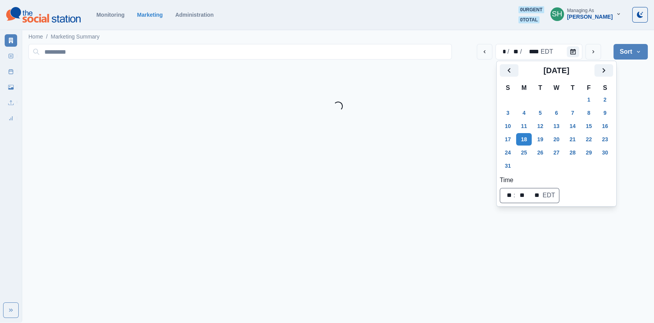
click at [649, 117] on html "Selected Date: Monday, August 18, 2025 Monitoring Marketing Administration 0 ur…" at bounding box center [327, 58] width 654 height 117
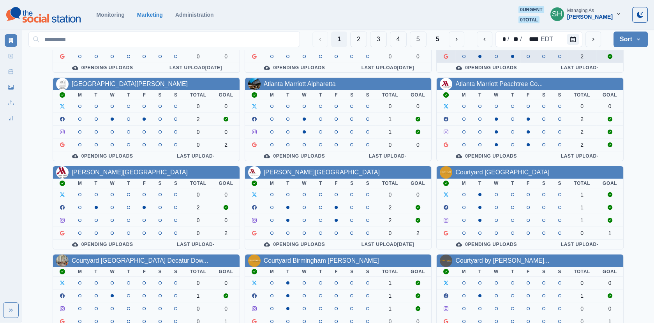
scroll to position [94, 0]
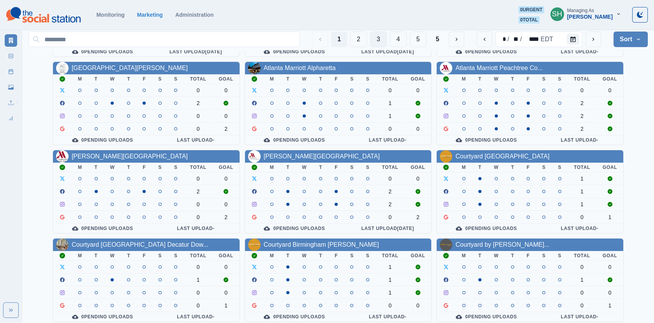
click at [374, 34] on button "3" at bounding box center [378, 40] width 17 height 16
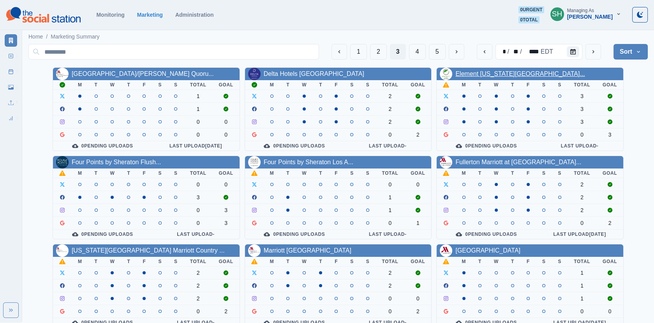
click at [471, 71] on link "Element New York Times Square..." at bounding box center [519, 74] width 129 height 7
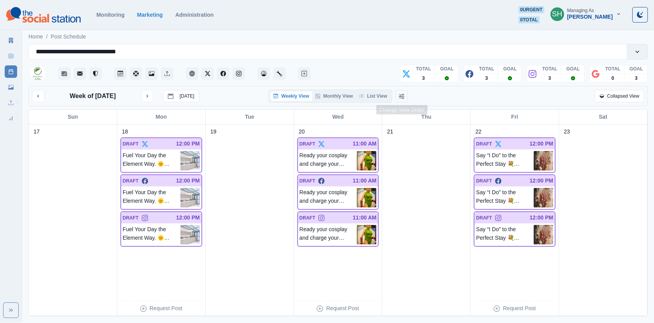
click at [383, 90] on div "Weekly View Monthly View List View" at bounding box center [330, 96] width 124 height 13
click at [376, 101] on div "Weekly View Monthly View List View" at bounding box center [330, 96] width 124 height 13
click at [372, 94] on button "List View" at bounding box center [373, 96] width 34 height 9
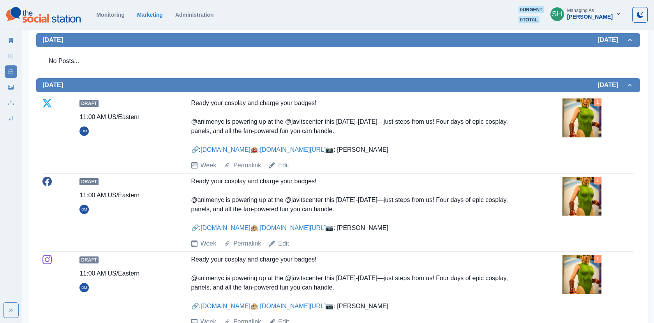
scroll to position [369, 0]
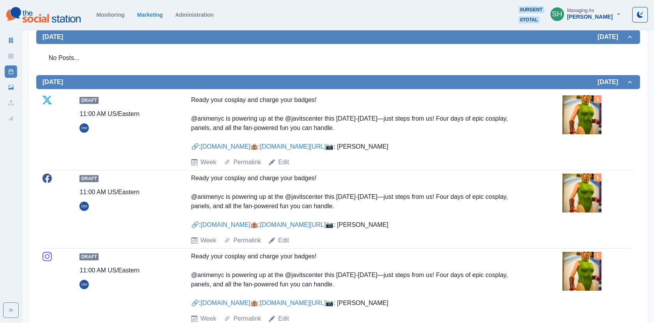
click at [582, 116] on img at bounding box center [581, 114] width 39 height 39
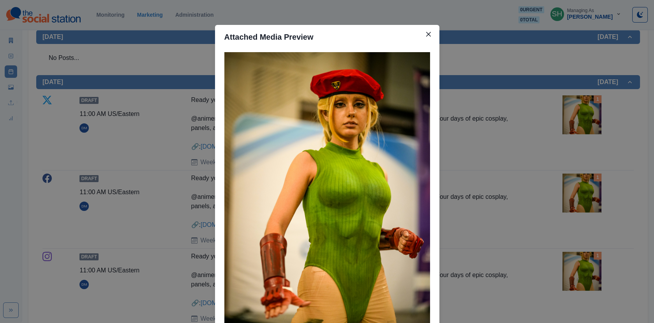
click at [499, 83] on div "Attached Media Preview" at bounding box center [327, 161] width 654 height 323
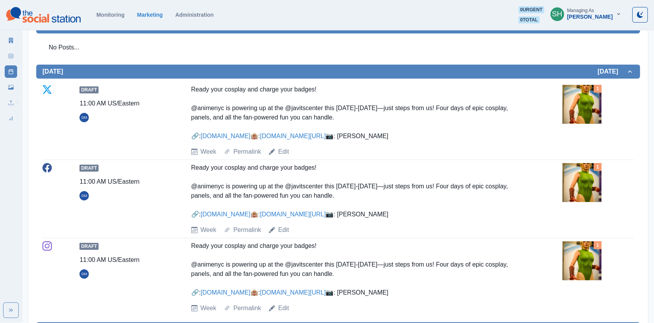
scroll to position [386, 0]
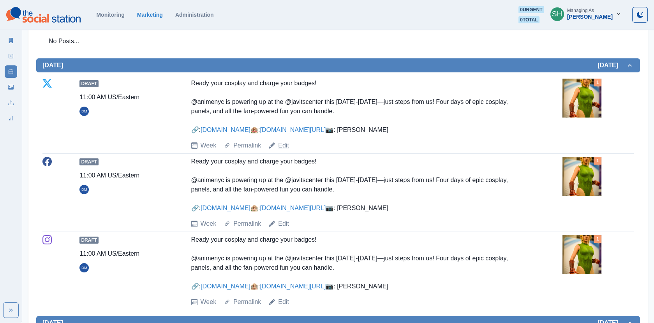
click at [283, 150] on link "Edit" at bounding box center [283, 145] width 11 height 9
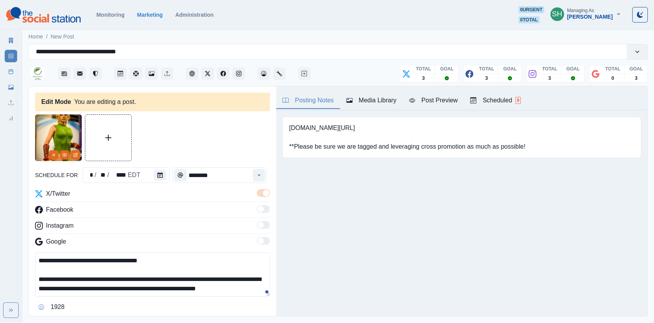
click at [228, 277] on textarea "**********" at bounding box center [152, 275] width 235 height 44
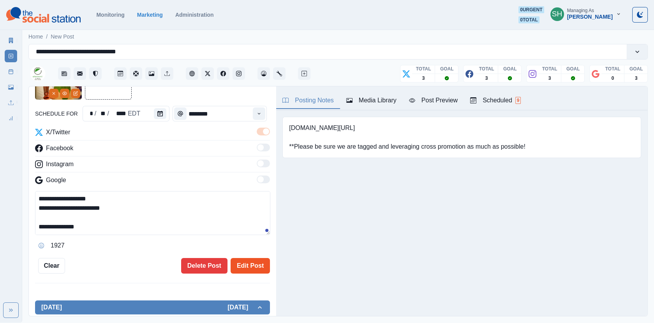
click at [241, 268] on button "Edit Post" at bounding box center [250, 266] width 39 height 16
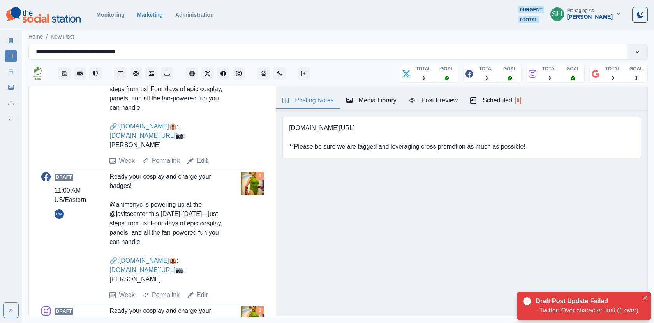
scroll to position [205, 0]
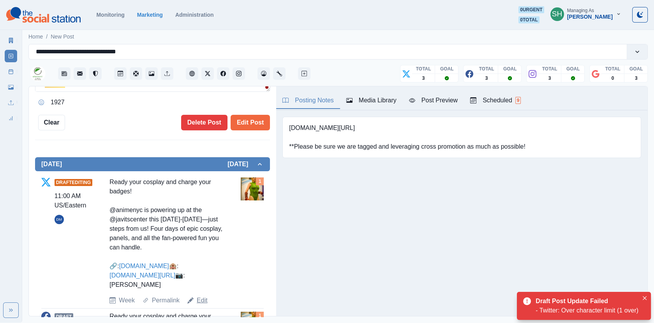
click at [201, 305] on link "Edit" at bounding box center [202, 300] width 11 height 9
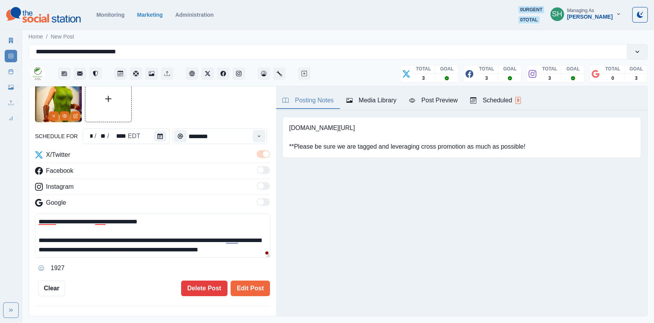
click at [122, 238] on textarea "**********" at bounding box center [152, 236] width 235 height 44
type textarea "**********"
click at [252, 286] on button "Edit Post" at bounding box center [250, 289] width 39 height 16
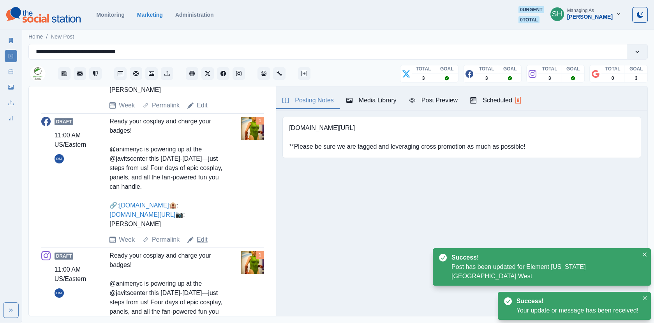
click at [203, 245] on link "Edit" at bounding box center [202, 239] width 11 height 9
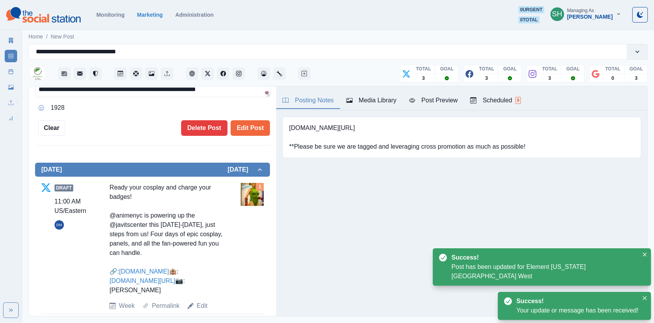
scroll to position [148, 0]
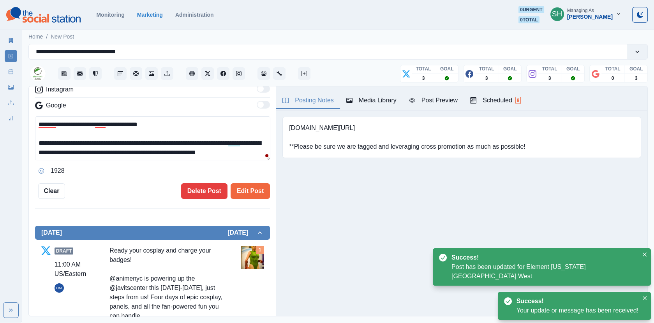
click at [225, 144] on textarea "**********" at bounding box center [152, 138] width 235 height 44
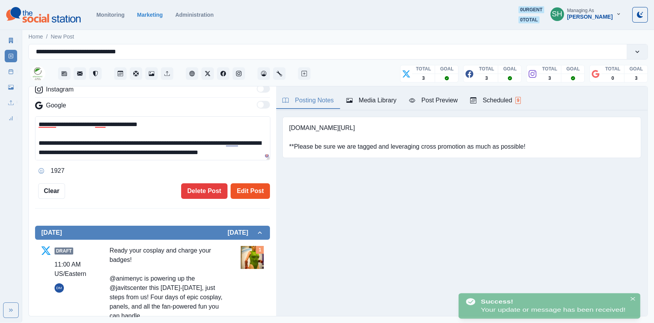
type textarea "**********"
click at [247, 185] on button "Edit Post" at bounding box center [250, 191] width 39 height 16
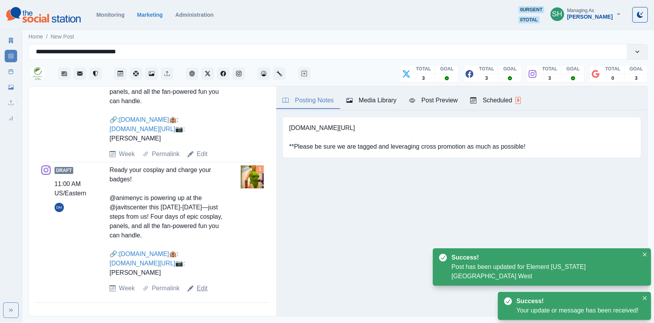
click at [203, 290] on link "Edit" at bounding box center [202, 288] width 11 height 9
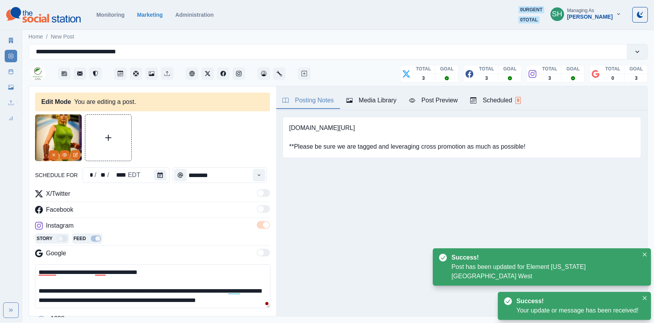
click at [226, 293] on textarea "**********" at bounding box center [152, 286] width 235 height 44
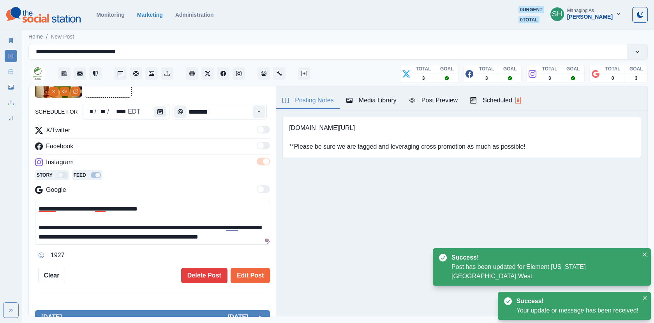
type textarea "**********"
click at [242, 266] on div "**********" at bounding box center [152, 167] width 235 height 233
click at [245, 273] on button "Edit Post" at bounding box center [250, 276] width 39 height 16
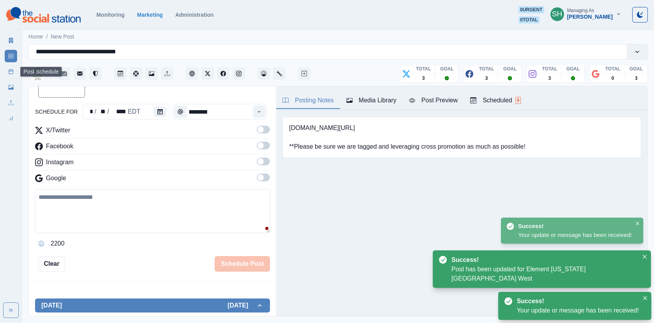
click at [11, 72] on icon at bounding box center [10, 71] width 5 height 5
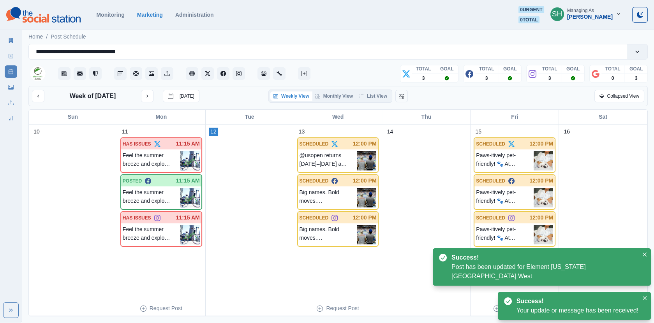
click at [368, 102] on div "Weekly View Monthly View List View" at bounding box center [330, 96] width 124 height 13
click at [361, 94] on icon "button" at bounding box center [361, 96] width 5 height 5
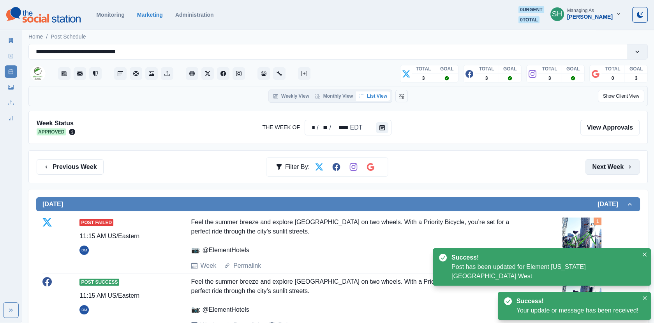
click at [603, 167] on button "Next Week" at bounding box center [612, 167] width 54 height 16
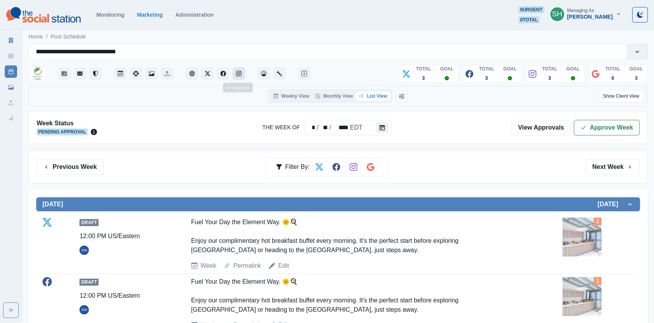
click at [238, 74] on icon "Instagram" at bounding box center [238, 73] width 5 height 5
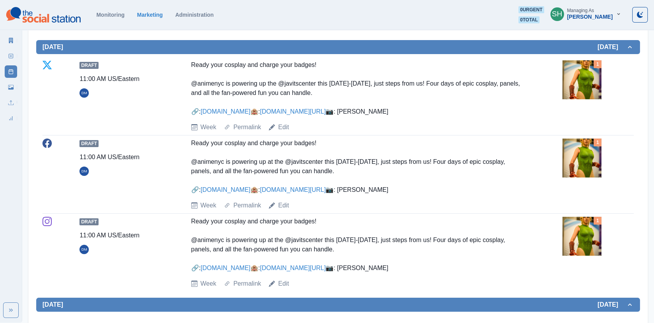
scroll to position [476, 0]
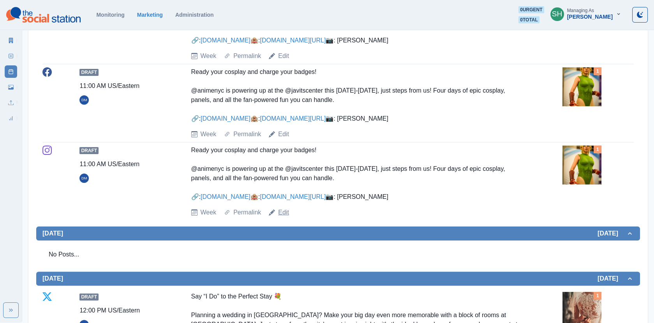
click at [283, 217] on link "Edit" at bounding box center [283, 212] width 11 height 9
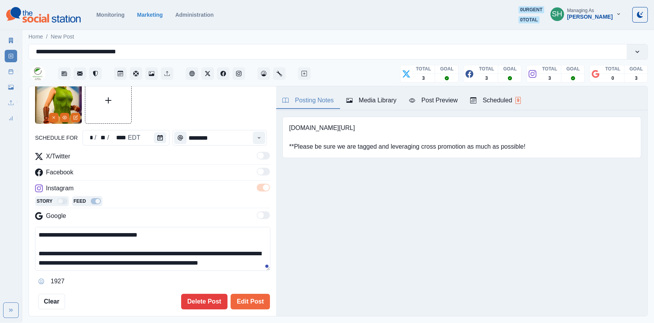
scroll to position [56, 0]
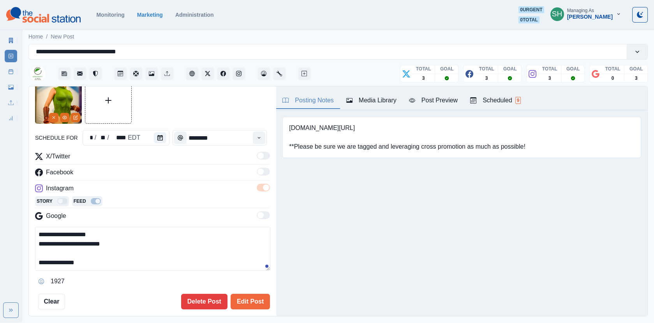
drag, startPoint x: 125, startPoint y: 242, endPoint x: 51, endPoint y: 243, distance: 73.6
click at [51, 243] on textarea "**********" at bounding box center [152, 249] width 235 height 44
type textarea "**********"
click at [237, 295] on button "Edit Post" at bounding box center [250, 302] width 39 height 16
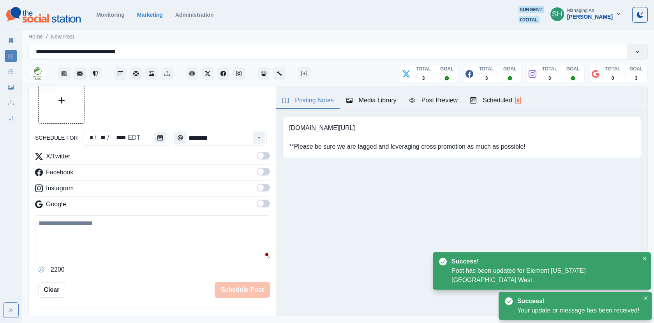
click at [11, 76] on link "Post Schedule" at bounding box center [11, 71] width 12 height 12
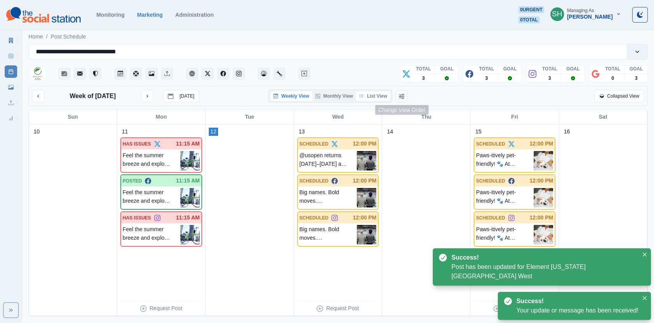
click at [374, 95] on button "List View" at bounding box center [373, 96] width 34 height 9
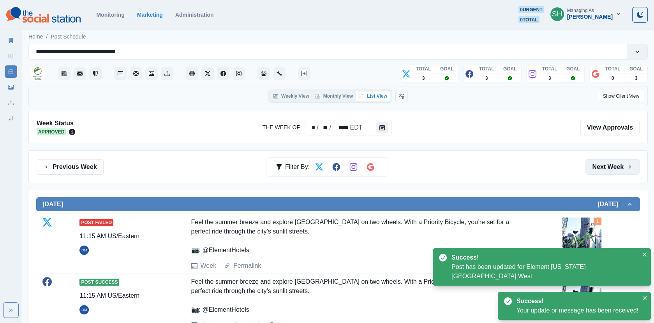
click at [604, 160] on button "Next Week" at bounding box center [612, 167] width 54 height 16
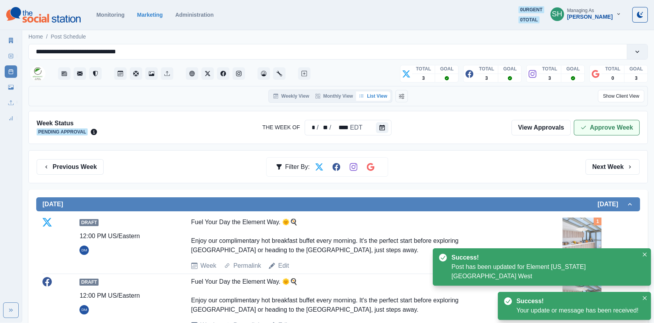
click at [589, 126] on button "Approve Week" at bounding box center [607, 128] width 66 height 16
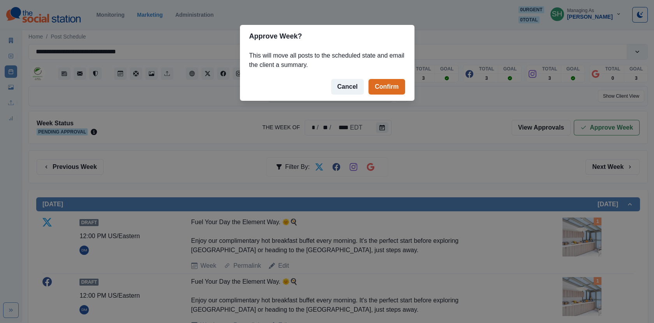
click at [386, 78] on footer "Cancel Confirm" at bounding box center [327, 87] width 175 height 28
click at [386, 84] on button "Confirm" at bounding box center [387, 87] width 36 height 16
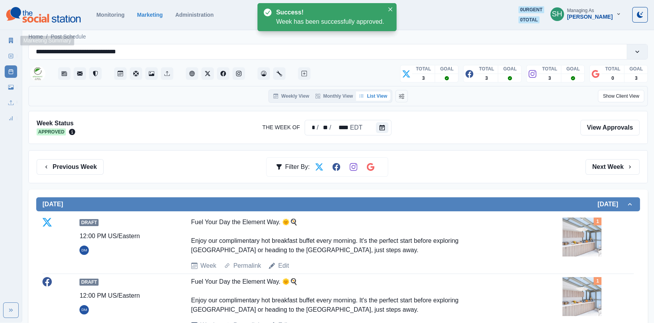
click at [16, 41] on link "Marketing Summary" at bounding box center [11, 40] width 12 height 12
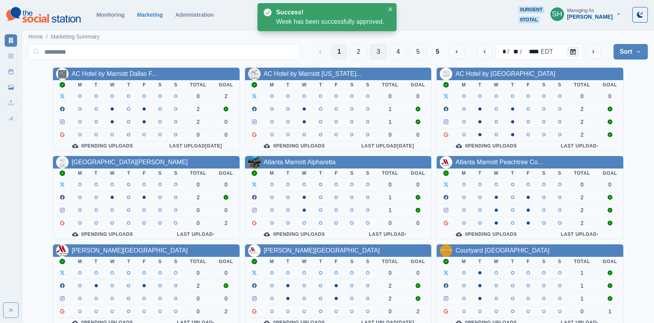
click at [382, 49] on button "3" at bounding box center [378, 52] width 17 height 16
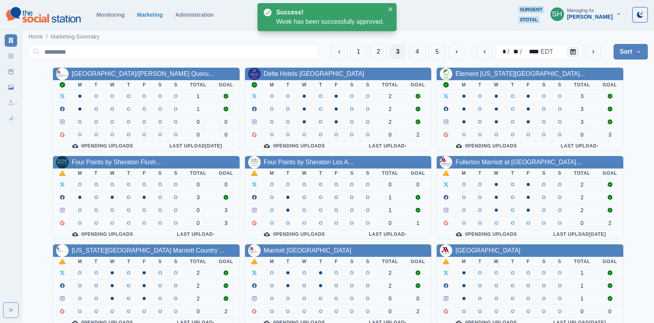
click at [599, 14] on div "[PERSON_NAME]" at bounding box center [590, 17] width 46 height 7
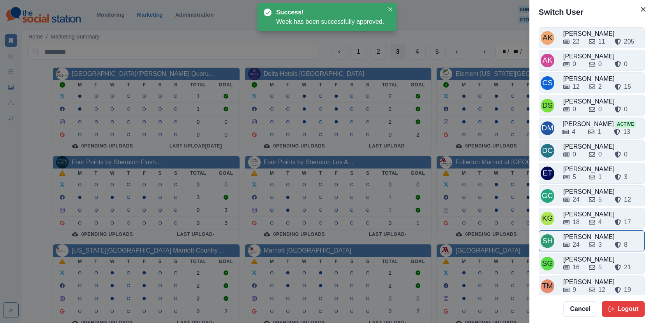
click at [580, 243] on div "24" at bounding box center [576, 244] width 7 height 9
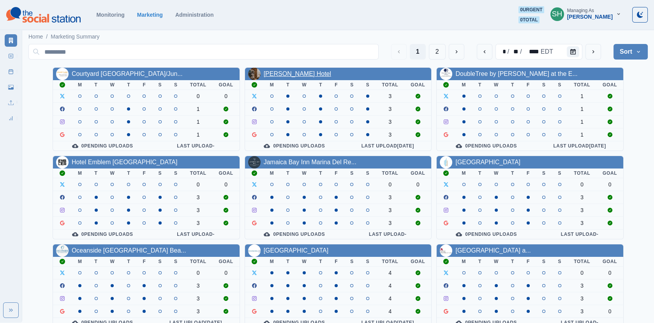
click at [305, 75] on link "Denizen McKinney Hotel" at bounding box center [297, 74] width 67 height 7
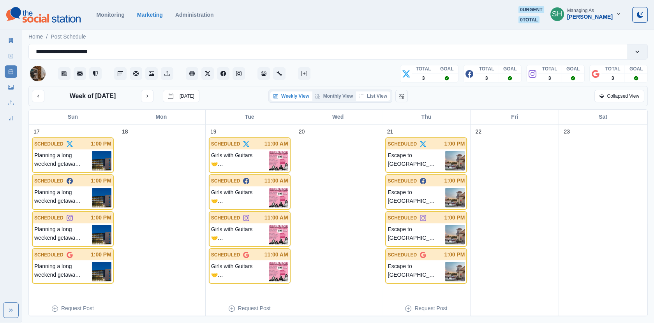
click at [360, 97] on icon "button" at bounding box center [361, 96] width 5 height 5
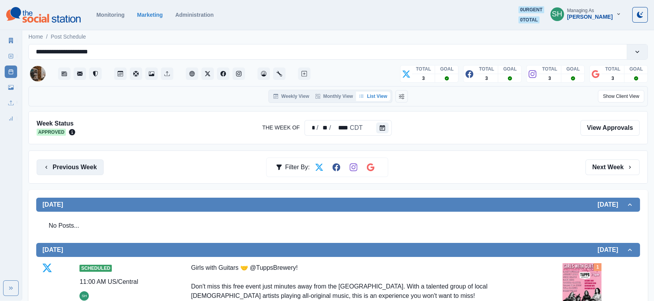
click at [73, 166] on button "Previous Week" at bounding box center [70, 167] width 67 height 16
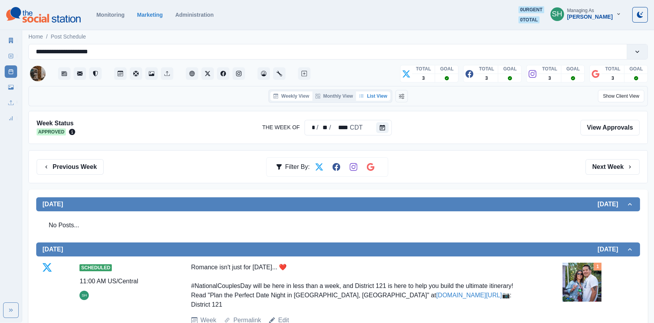
click at [274, 96] on icon "button" at bounding box center [275, 96] width 5 height 5
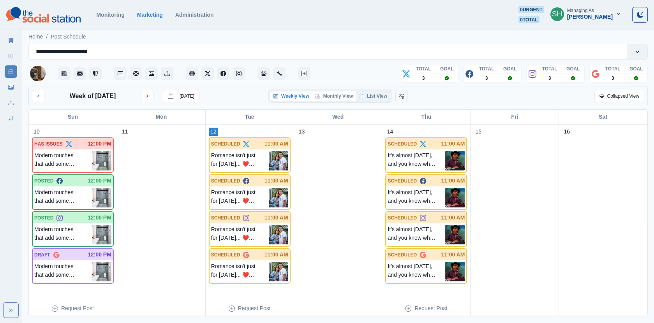
click at [342, 95] on button "Monthly View" at bounding box center [334, 96] width 44 height 9
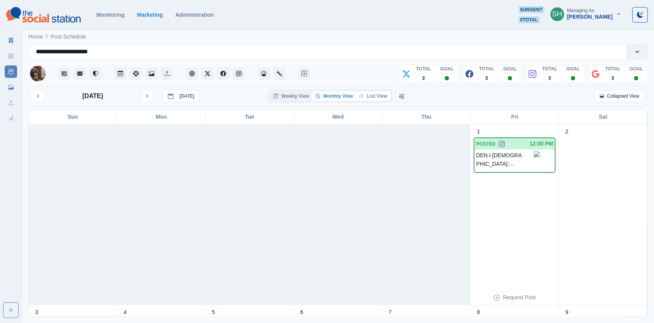
click at [381, 95] on button "List View" at bounding box center [373, 96] width 34 height 9
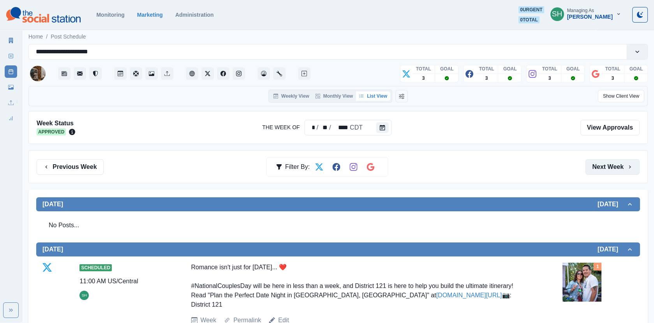
click at [618, 162] on button "Next Week" at bounding box center [612, 167] width 54 height 16
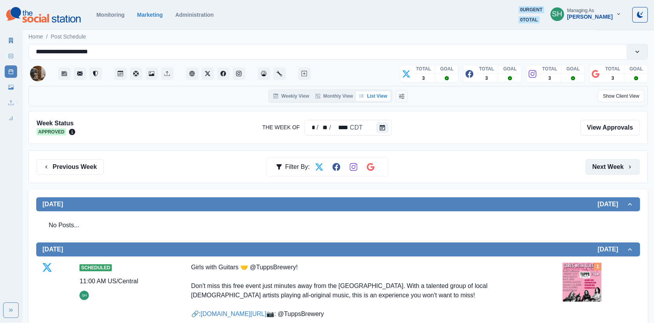
click at [593, 173] on button "Next Week" at bounding box center [612, 167] width 54 height 16
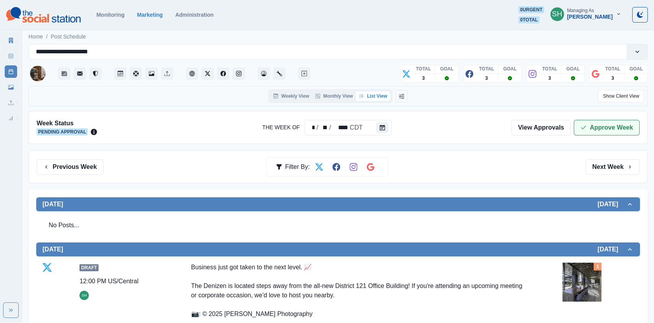
click at [601, 122] on button "Approve Week" at bounding box center [607, 128] width 66 height 16
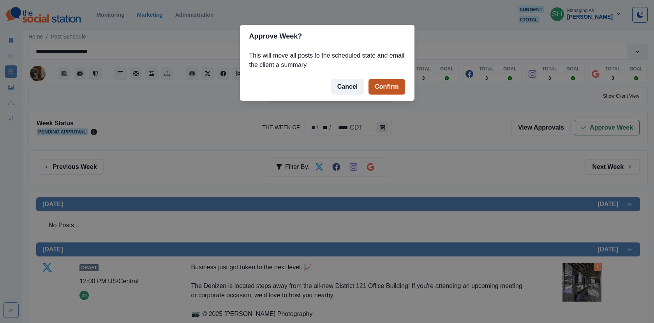
click at [385, 85] on button "Confirm" at bounding box center [387, 87] width 36 height 16
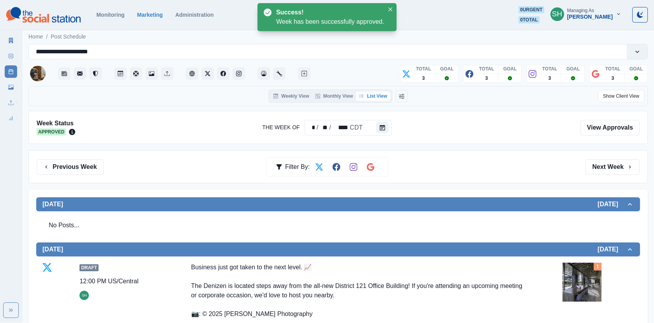
click at [65, 158] on div "Previous Week Filter By: Next Week" at bounding box center [337, 166] width 619 height 33
click at [68, 168] on button "Previous Week" at bounding box center [70, 167] width 67 height 16
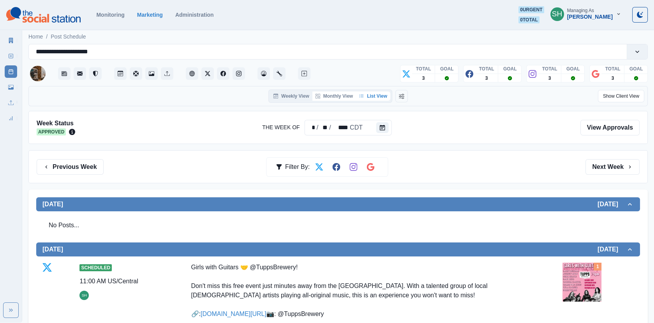
click at [320, 97] on button "Monthly View" at bounding box center [334, 96] width 44 height 9
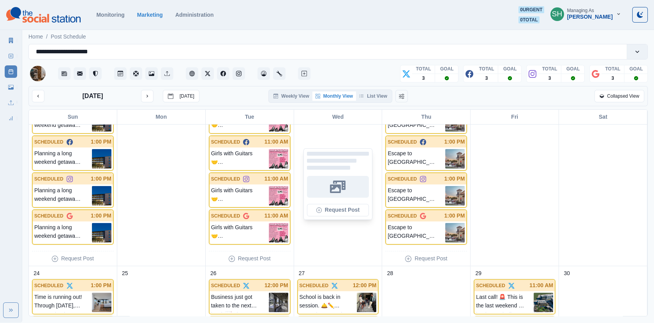
scroll to position [592, 0]
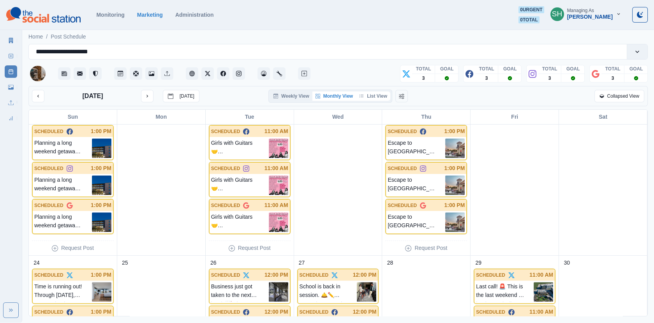
click at [381, 98] on button "List View" at bounding box center [373, 96] width 34 height 9
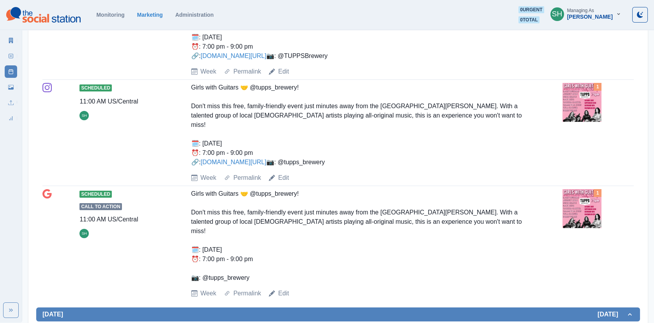
scroll to position [0, 0]
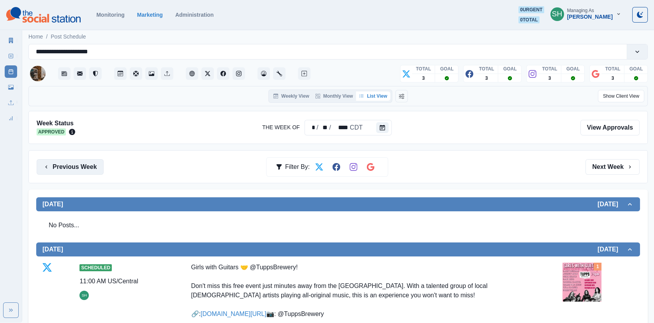
click at [85, 168] on button "Previous Week" at bounding box center [70, 167] width 67 height 16
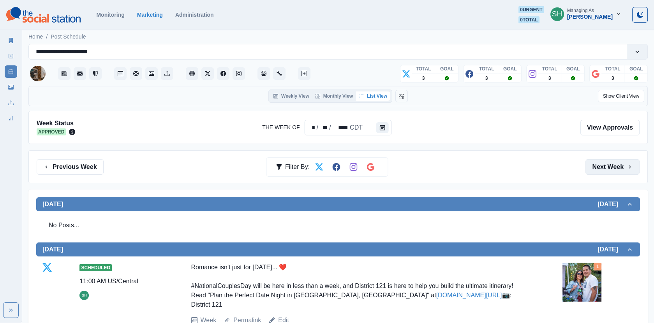
click at [595, 169] on button "Next Week" at bounding box center [612, 167] width 54 height 16
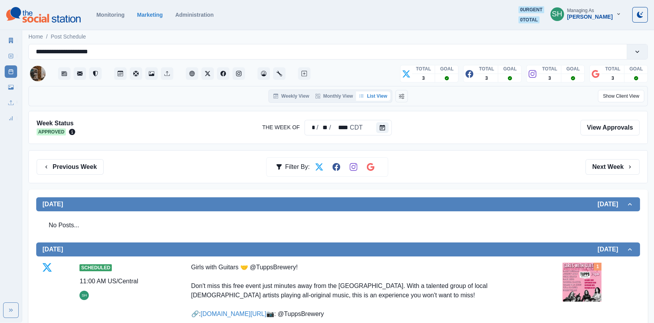
click at [601, 178] on div "Previous Week Filter By: Next Week" at bounding box center [337, 166] width 619 height 33
click at [601, 173] on button "Next Week" at bounding box center [612, 167] width 54 height 16
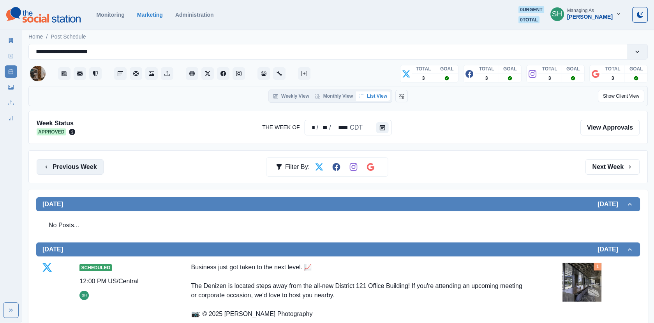
click at [55, 167] on button "Previous Week" at bounding box center [70, 167] width 67 height 16
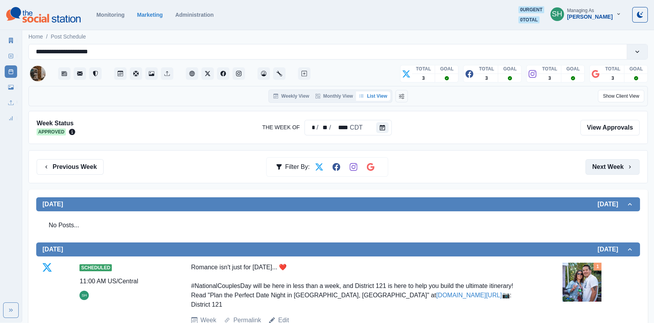
click at [629, 170] on button "Next Week" at bounding box center [612, 167] width 54 height 16
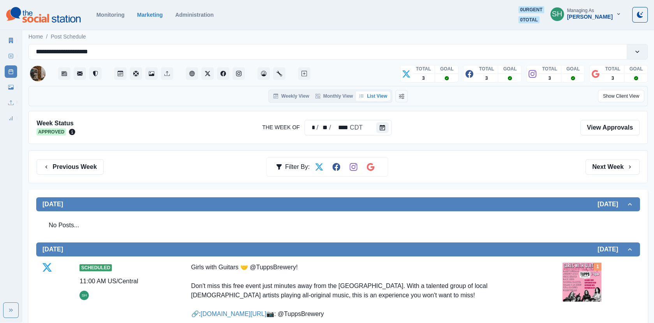
click at [629, 175] on div "Previous Week Filter By: Next Week" at bounding box center [337, 166] width 619 height 33
click at [618, 165] on button "Next Week" at bounding box center [612, 167] width 54 height 16
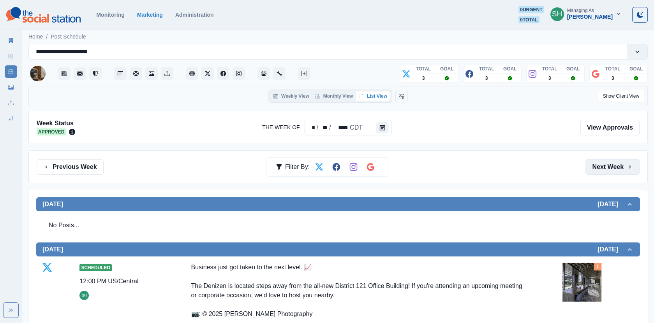
click at [622, 167] on button "Next Week" at bounding box center [612, 167] width 54 height 16
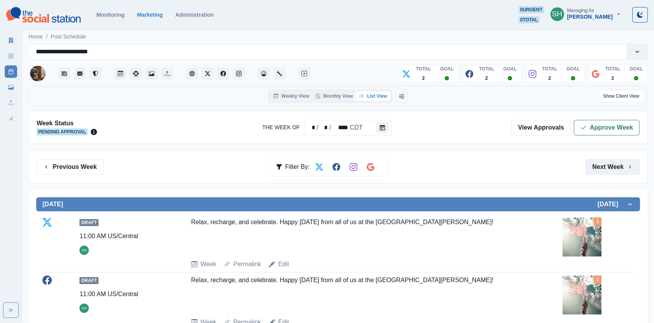
click at [602, 165] on button "Next Week" at bounding box center [612, 167] width 54 height 16
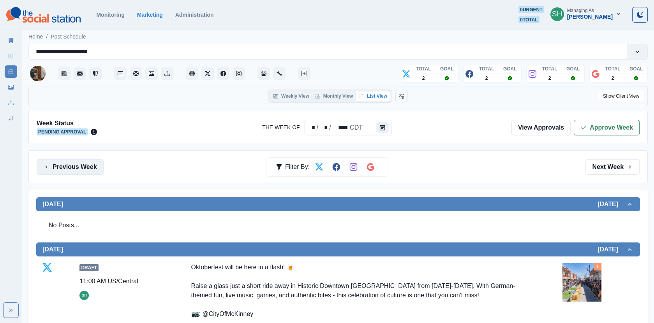
click at [83, 166] on button "Previous Week" at bounding box center [70, 167] width 67 height 16
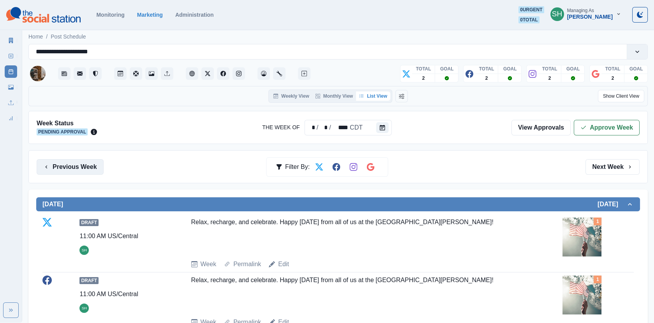
click at [83, 166] on button "Previous Week" at bounding box center [70, 167] width 67 height 16
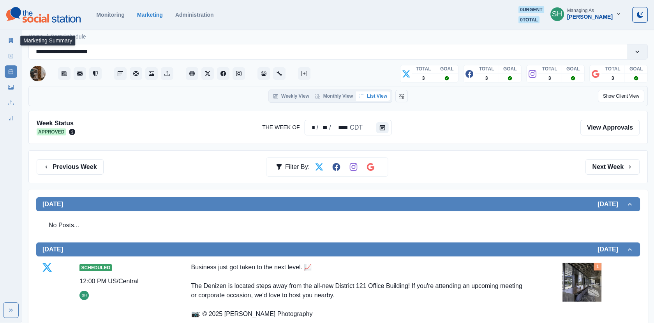
click at [7, 41] on link "Marketing Summary" at bounding box center [11, 40] width 12 height 12
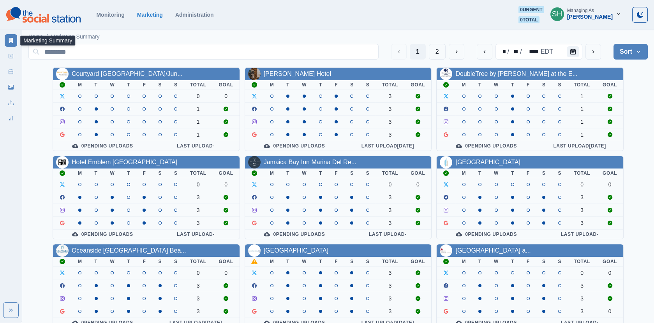
click at [600, 14] on div "Sara Haas" at bounding box center [590, 17] width 46 height 7
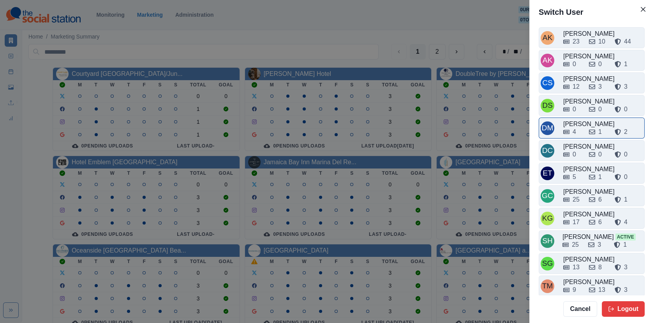
click at [588, 120] on div "[PERSON_NAME]" at bounding box center [602, 124] width 79 height 9
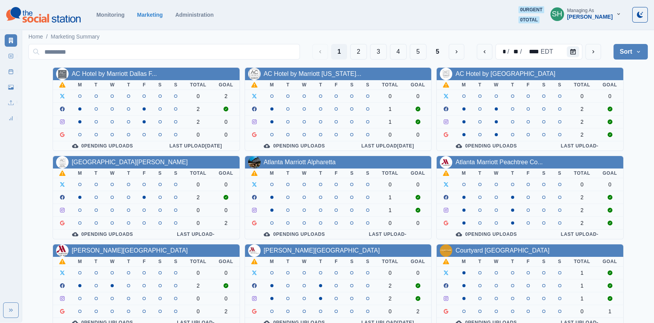
scroll to position [94, 0]
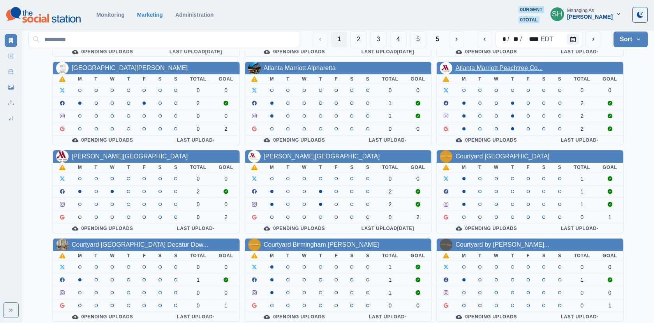
click at [501, 65] on link "Atlanta Marriott Peachtree Co..." at bounding box center [498, 68] width 87 height 7
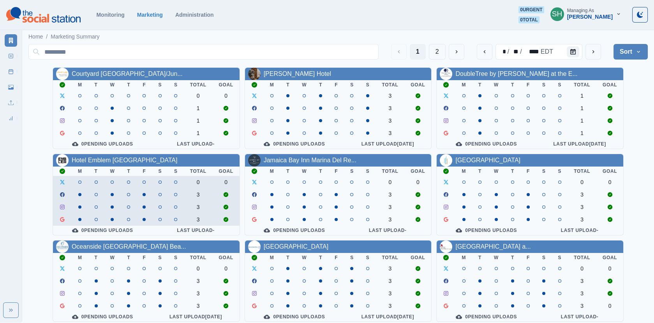
scroll to position [94, 0]
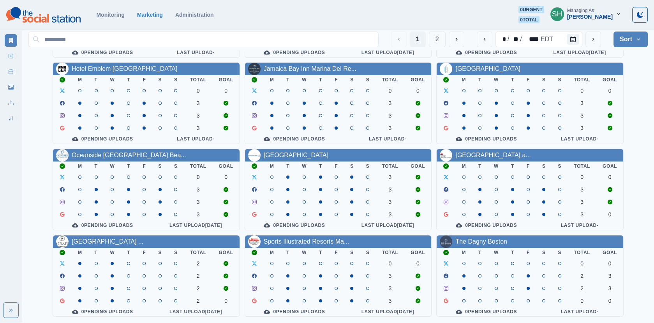
click at [584, 18] on button "SH Managing As Sara Haas" at bounding box center [585, 14] width 83 height 16
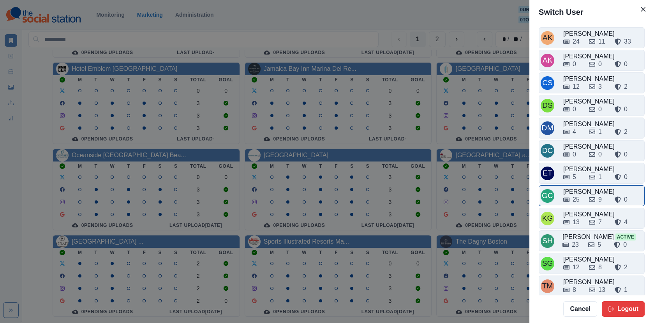
click at [580, 201] on div "25" at bounding box center [572, 199] width 19 height 9
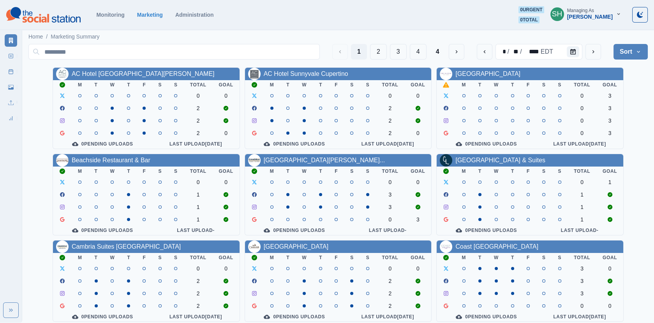
click at [448, 52] on div "1 2 3 4 4" at bounding box center [398, 52] width 132 height 16
click at [440, 49] on button "4" at bounding box center [438, 52] width 16 height 16
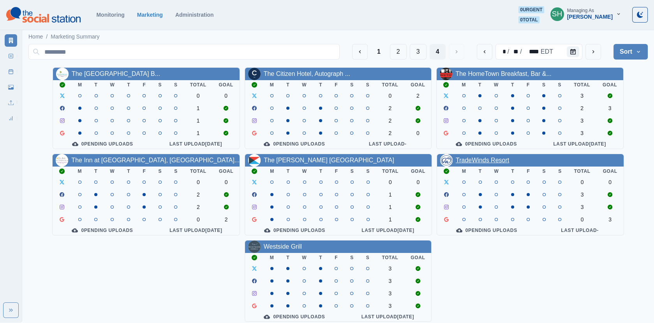
click at [469, 163] on link "TradeWinds Resort" at bounding box center [482, 160] width 53 height 7
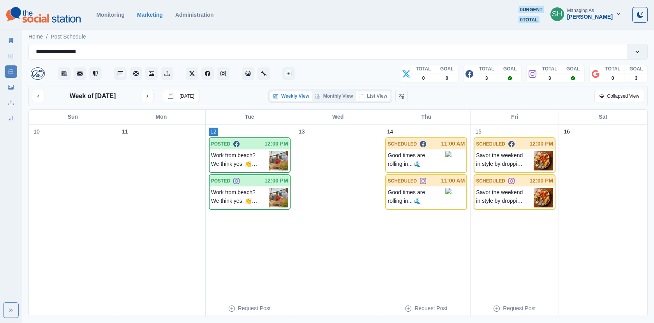
click at [380, 92] on button "List View" at bounding box center [373, 96] width 34 height 9
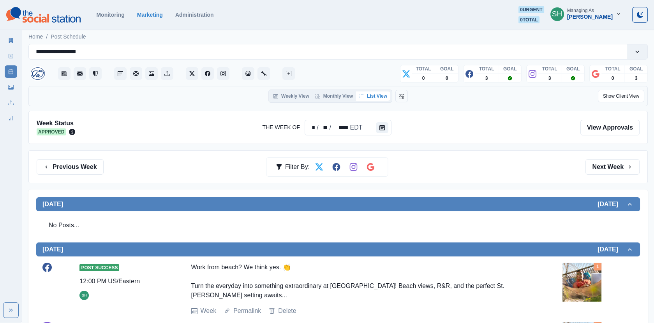
click at [606, 158] on div "Previous Week Filter By: Next Week" at bounding box center [337, 166] width 619 height 33
click at [603, 164] on button "Next Week" at bounding box center [612, 167] width 54 height 16
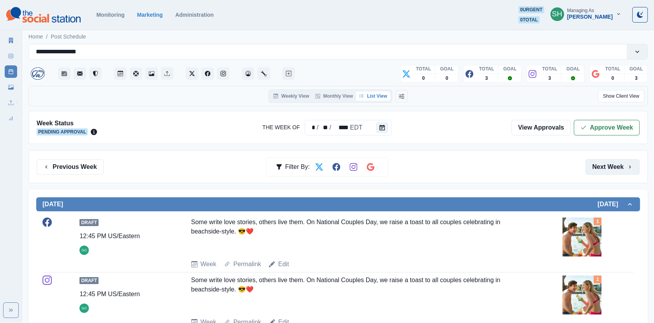
scroll to position [167, 0]
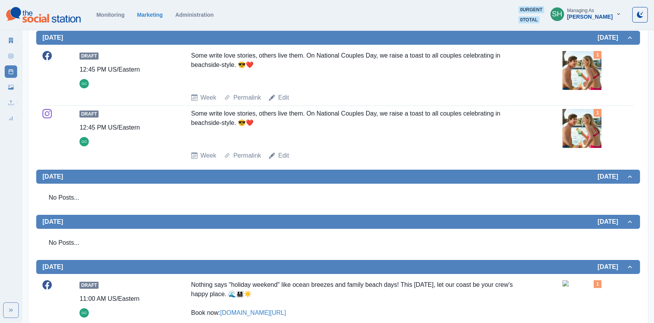
click at [580, 72] on img at bounding box center [581, 70] width 39 height 39
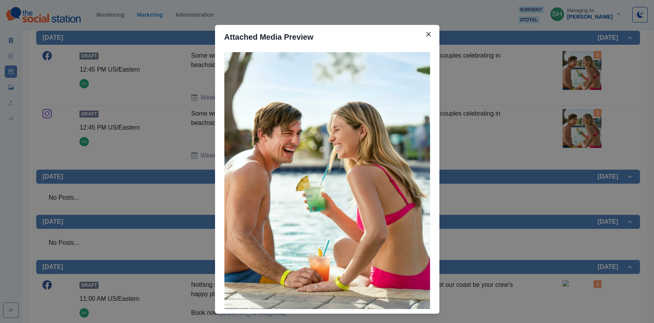
click at [580, 72] on div "Attached Media Preview" at bounding box center [327, 161] width 654 height 323
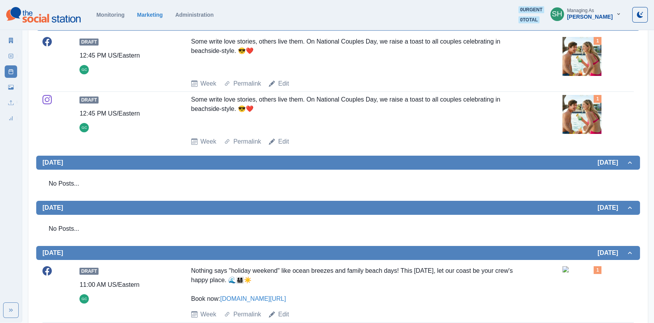
scroll to position [182, 0]
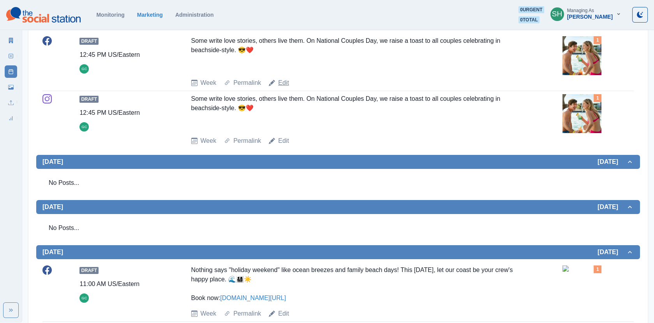
click at [282, 83] on link "Edit" at bounding box center [283, 82] width 11 height 9
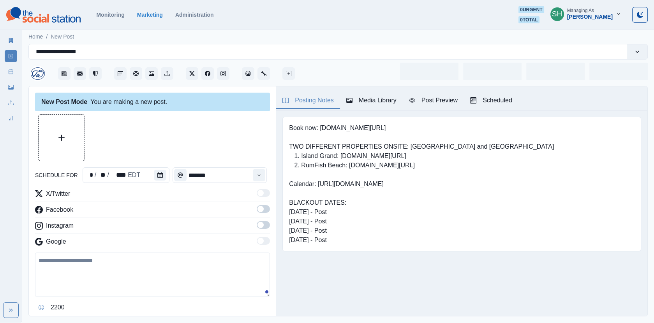
type input "********"
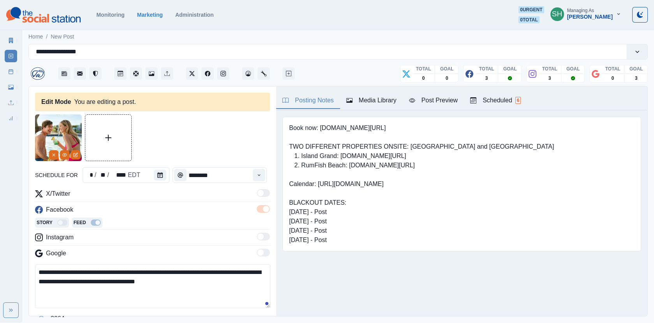
click at [165, 269] on textarea "**********" at bounding box center [152, 286] width 235 height 44
click at [194, 270] on textarea "**********" at bounding box center [152, 286] width 235 height 44
click at [219, 272] on textarea "**********" at bounding box center [152, 286] width 235 height 44
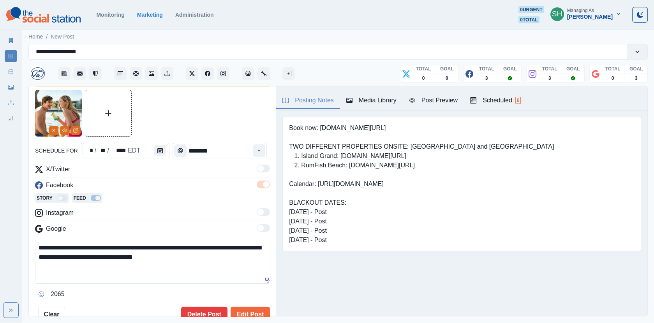
scroll to position [44, 0]
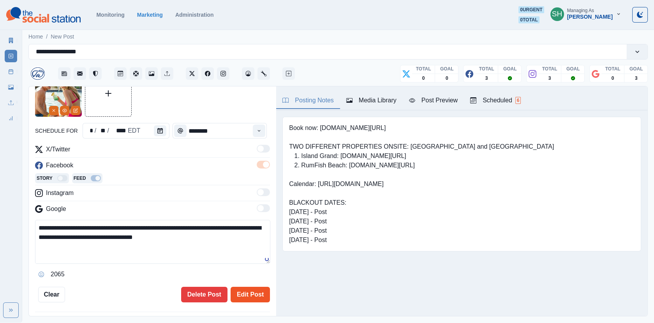
type textarea "**********"
click at [247, 289] on button "Edit Post" at bounding box center [250, 295] width 39 height 16
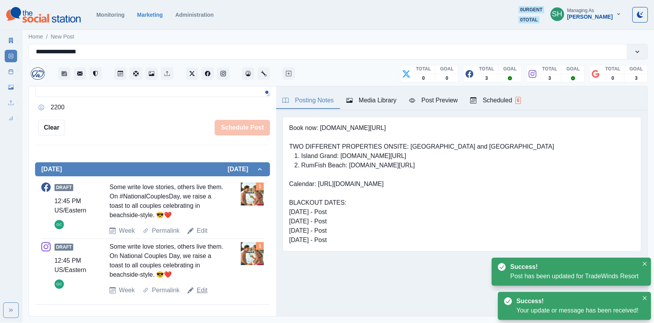
click at [202, 290] on link "Edit" at bounding box center [202, 290] width 11 height 9
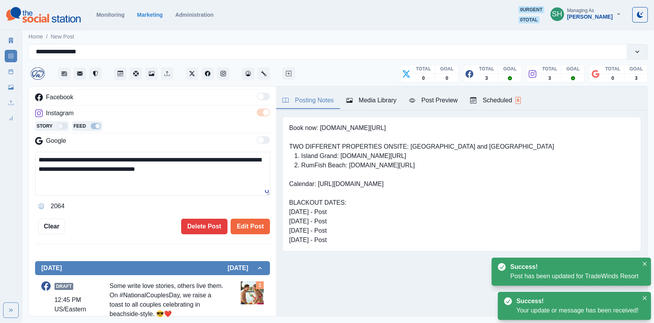
scroll to position [19, 0]
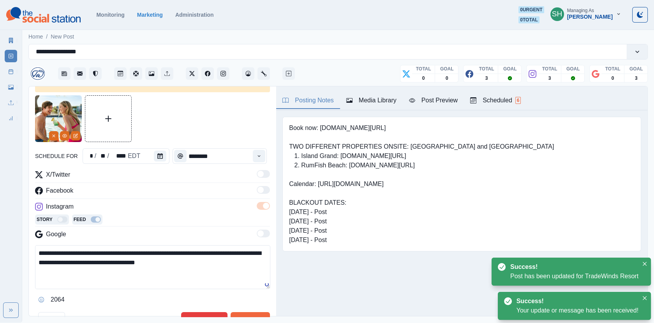
click at [166, 250] on textarea "**********" at bounding box center [152, 267] width 235 height 44
click at [196, 252] on textarea "**********" at bounding box center [152, 267] width 235 height 44
click at [218, 251] on textarea "**********" at bounding box center [152, 267] width 235 height 44
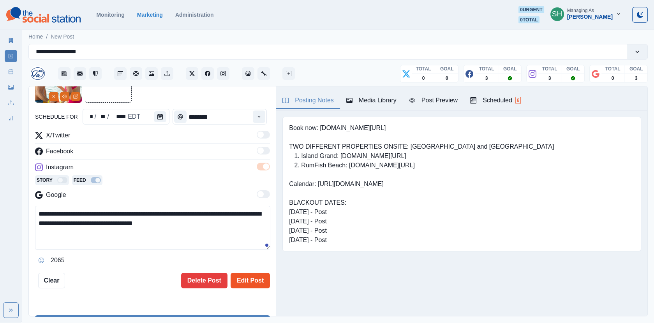
type textarea "**********"
click at [248, 284] on button "Edit Post" at bounding box center [250, 281] width 39 height 16
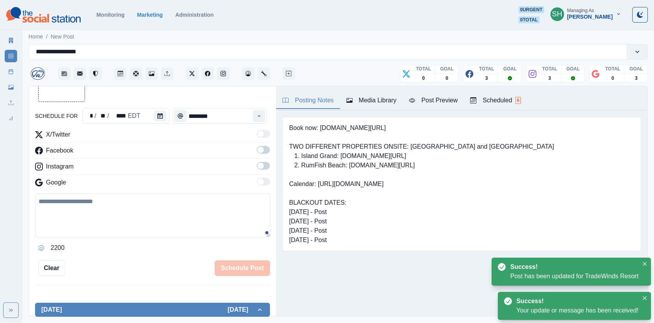
scroll to position [200, 0]
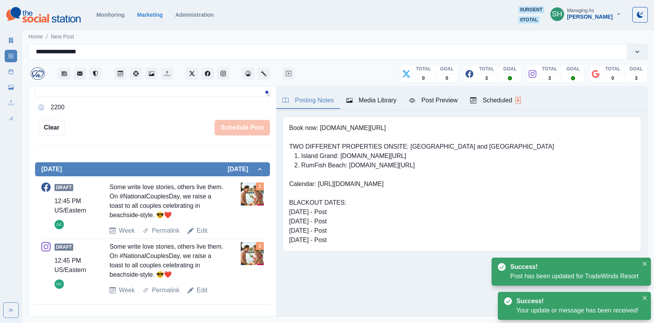
click at [4, 68] on div "Marketing Summary New Post Post Schedule Media Library Uploads Review Summary" at bounding box center [11, 77] width 22 height 93
click at [10, 70] on icon at bounding box center [10, 71] width 5 height 5
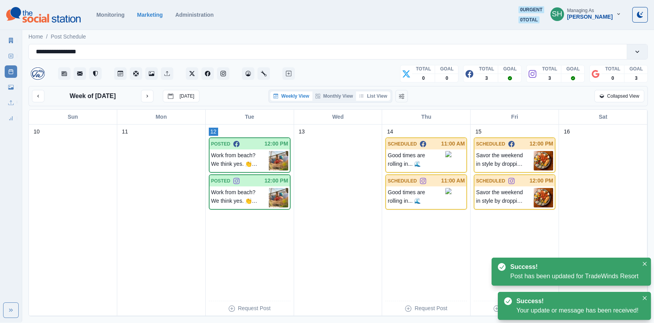
click at [379, 92] on button "List View" at bounding box center [373, 96] width 34 height 9
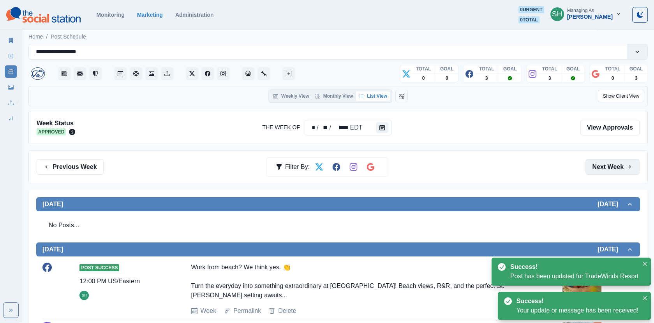
click at [612, 170] on button "Next Week" at bounding box center [612, 167] width 54 height 16
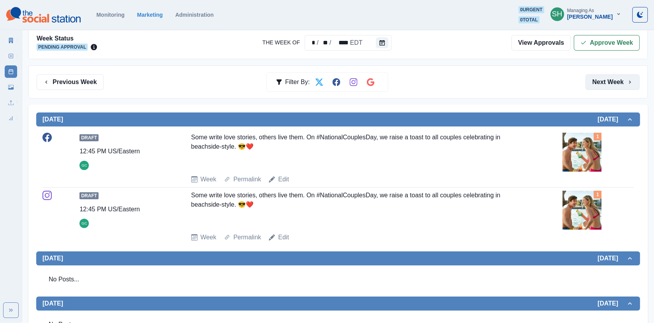
scroll to position [53, 0]
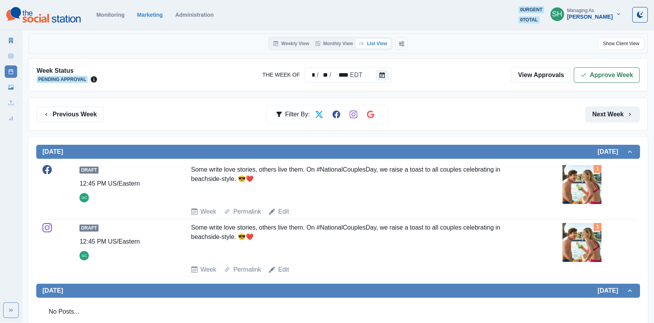
click at [612, 170] on div "1" at bounding box center [597, 184] width 71 height 39
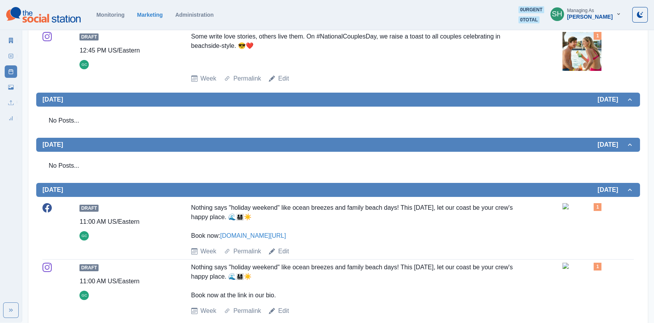
scroll to position [317, 0]
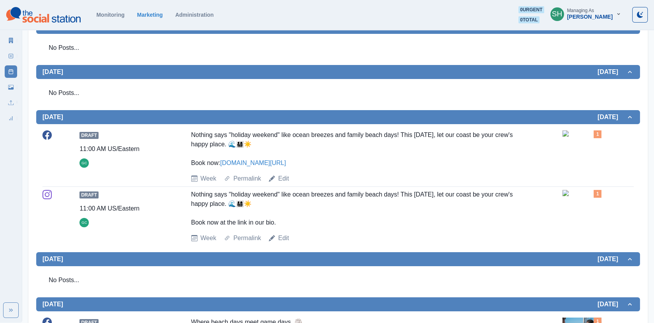
click at [567, 137] on img at bounding box center [581, 133] width 39 height 6
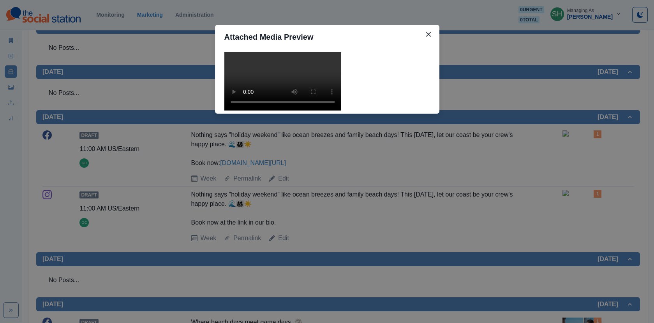
click at [564, 142] on div "Attached Media Preview" at bounding box center [327, 161] width 654 height 323
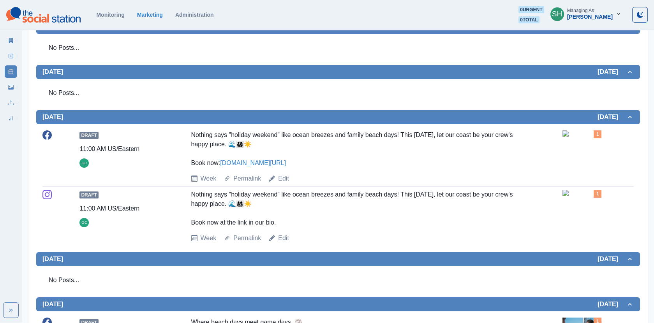
click at [577, 137] on img at bounding box center [581, 133] width 39 height 6
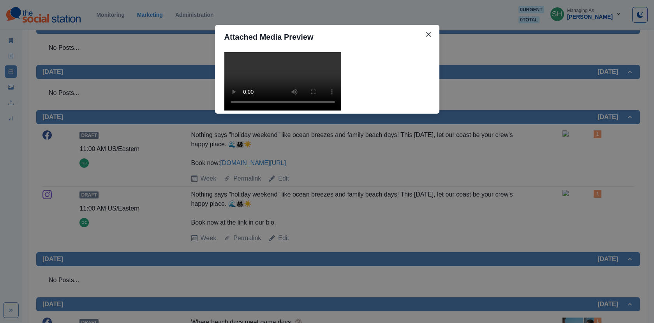
click at [266, 111] on video at bounding box center [282, 81] width 117 height 58
click at [452, 167] on div "Attached Media Preview" at bounding box center [327, 161] width 654 height 323
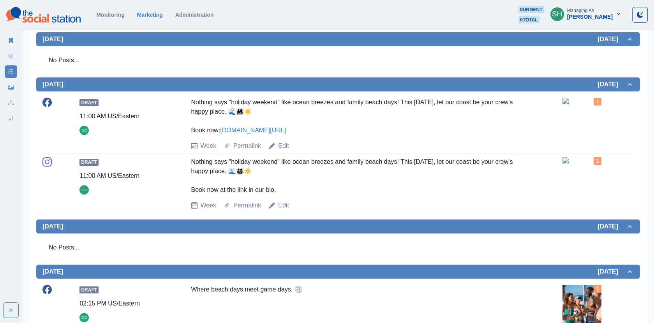
scroll to position [488, 0]
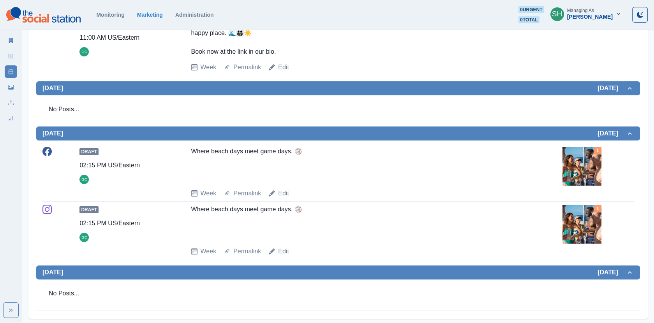
click at [578, 165] on img at bounding box center [581, 166] width 39 height 39
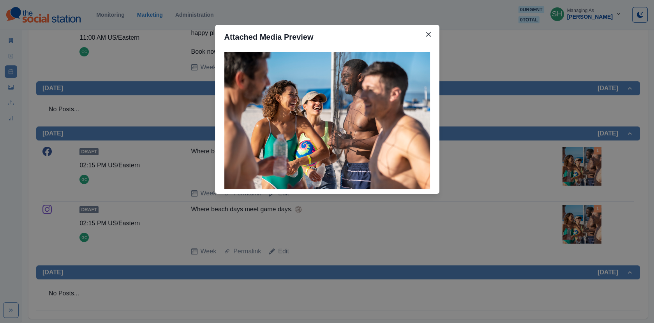
click at [578, 165] on div "Attached Media Preview" at bounding box center [327, 161] width 654 height 323
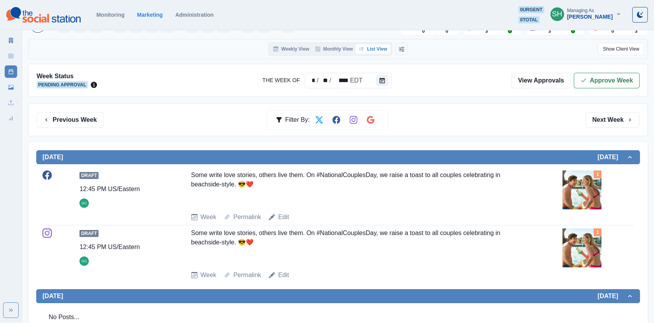
scroll to position [0, 0]
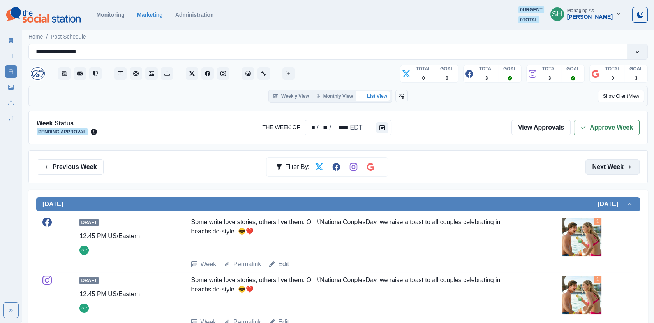
click at [603, 163] on button "Next Week" at bounding box center [612, 167] width 54 height 16
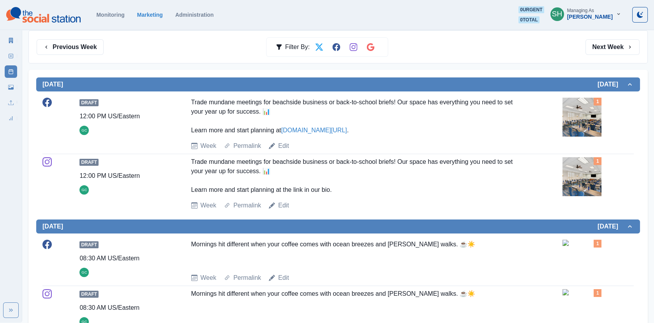
scroll to position [224, 0]
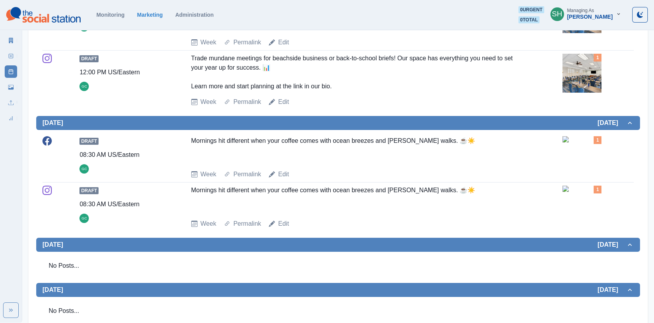
click at [585, 143] on img at bounding box center [581, 139] width 39 height 6
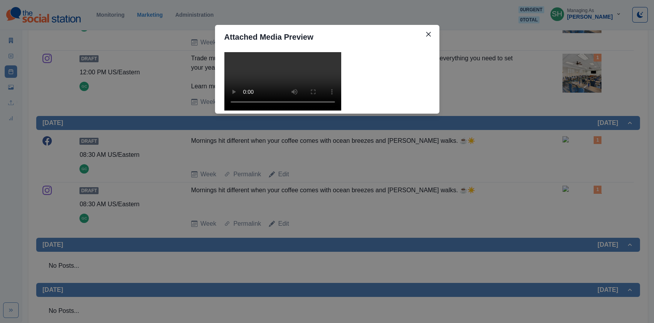
click at [316, 111] on video at bounding box center [282, 81] width 117 height 58
click at [488, 175] on div "Attached Media Preview" at bounding box center [327, 161] width 654 height 323
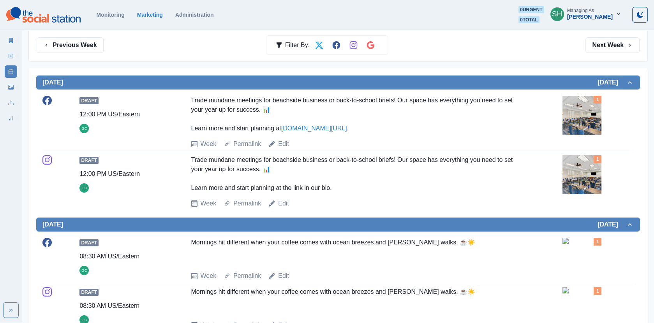
scroll to position [0, 0]
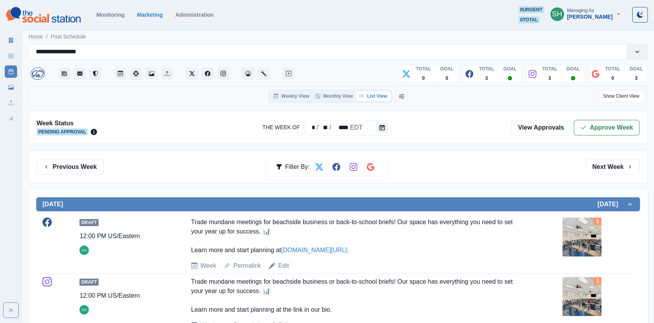
click at [95, 157] on div "Previous Week Filter By: Next Week" at bounding box center [337, 166] width 619 height 33
click at [100, 162] on button "Previous Week" at bounding box center [70, 167] width 67 height 16
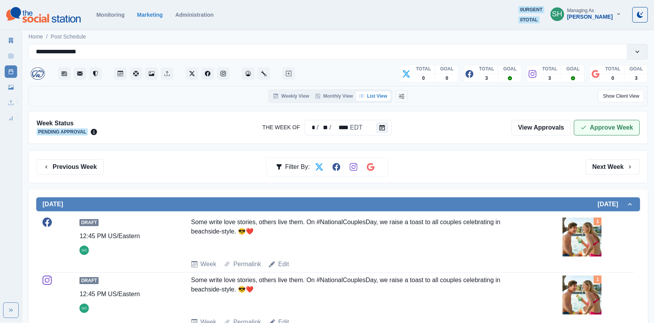
click at [585, 134] on button "Approve Week" at bounding box center [607, 128] width 66 height 16
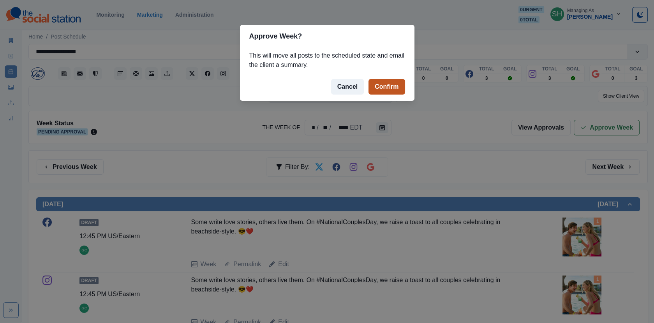
click at [382, 82] on button "Confirm" at bounding box center [387, 87] width 36 height 16
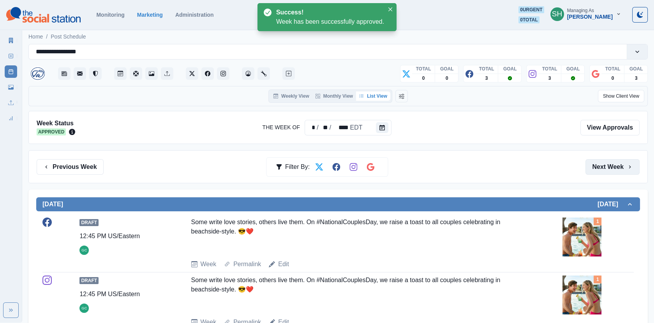
click at [611, 168] on button "Next Week" at bounding box center [612, 167] width 54 height 16
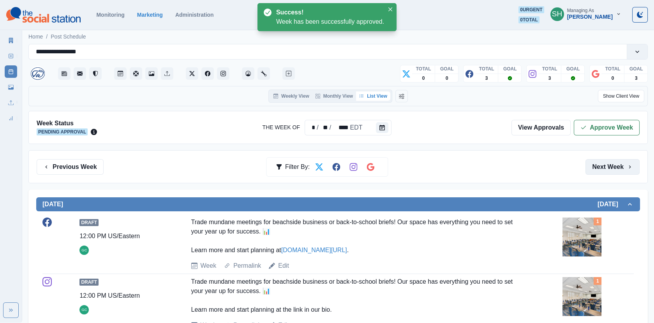
scroll to position [488, 0]
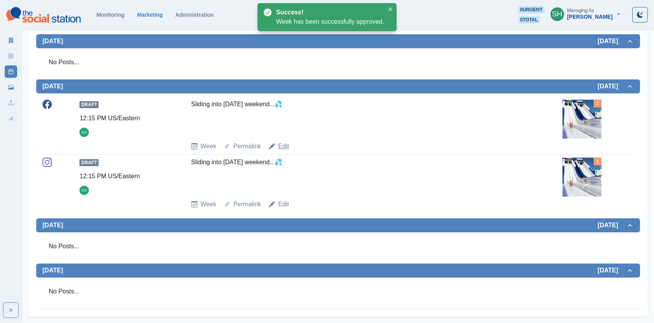
click at [288, 146] on link "Edit" at bounding box center [283, 146] width 11 height 9
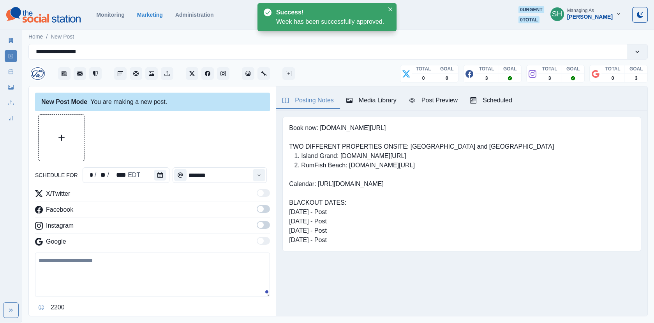
type input "********"
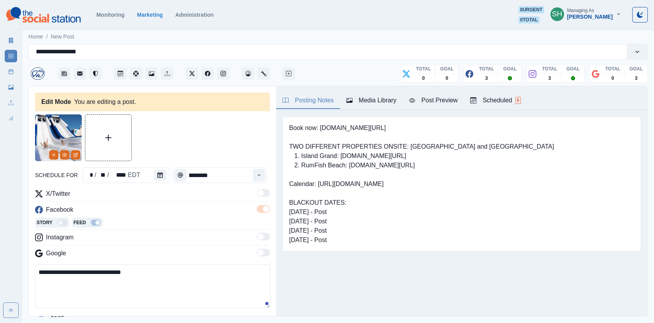
click at [132, 273] on textarea "**********" at bounding box center [152, 286] width 235 height 44
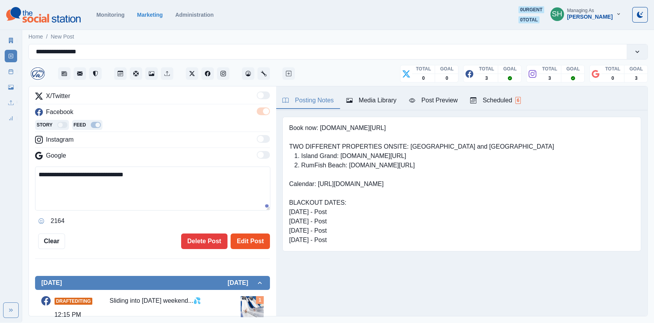
type textarea "**********"
click at [243, 235] on button "Edit Post" at bounding box center [250, 242] width 39 height 16
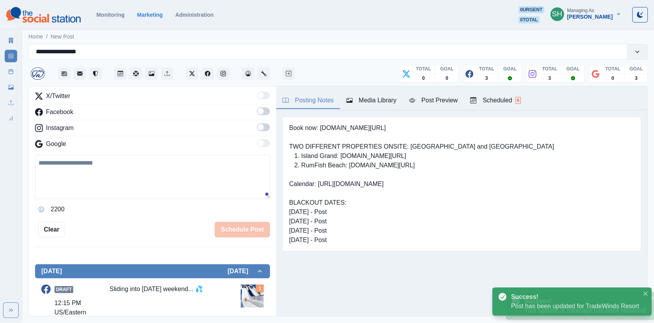
scroll to position [188, 0]
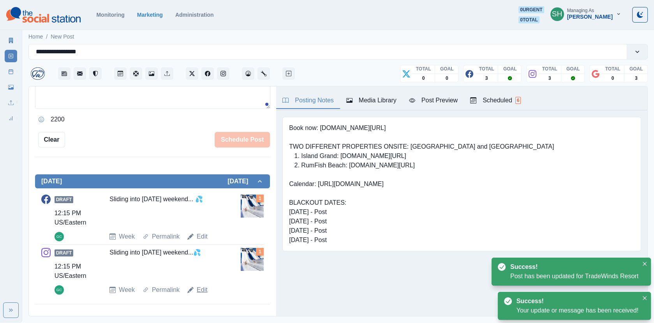
click at [198, 288] on link "Edit" at bounding box center [202, 290] width 11 height 9
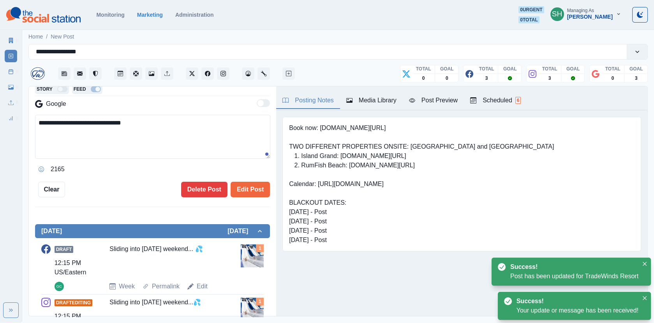
scroll to position [97, 0]
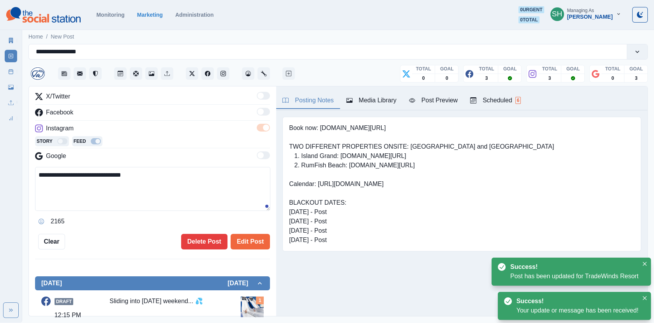
click at [132, 176] on textarea "**********" at bounding box center [152, 189] width 235 height 44
click at [126, 173] on textarea "**********" at bounding box center [152, 189] width 235 height 44
type textarea "**********"
click at [259, 236] on button "Edit Post" at bounding box center [250, 242] width 39 height 16
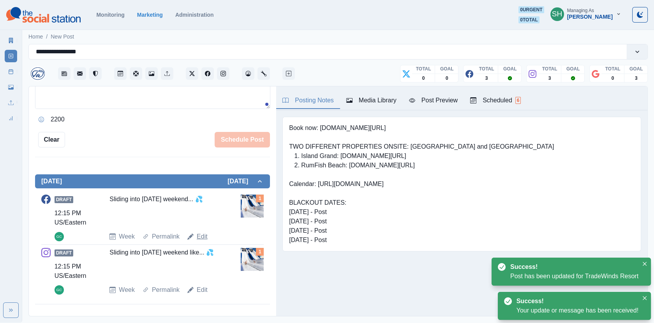
click at [199, 233] on link "Edit" at bounding box center [202, 236] width 11 height 9
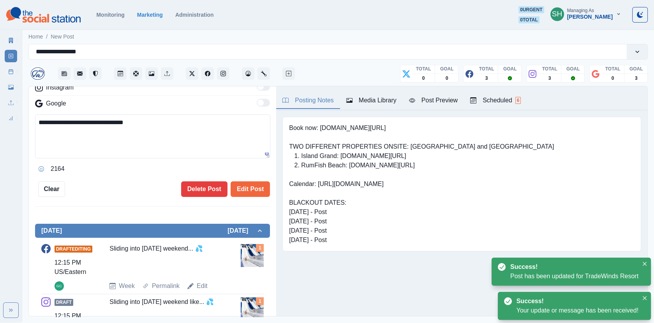
scroll to position [105, 0]
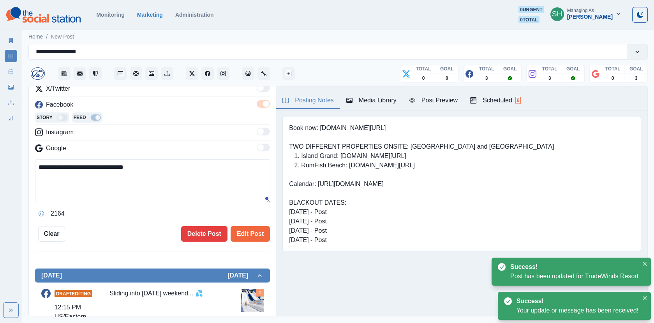
click at [127, 168] on textarea "**********" at bounding box center [152, 181] width 235 height 44
type textarea "**********"
click at [256, 232] on button "Edit Post" at bounding box center [250, 234] width 39 height 16
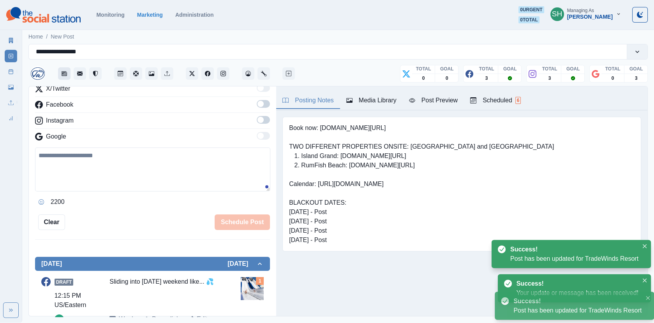
scroll to position [188, 0]
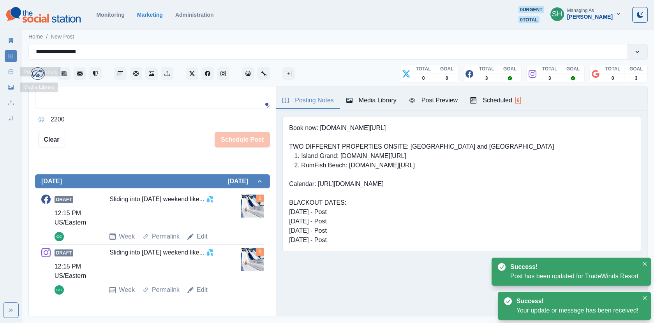
click at [5, 74] on link "Post Schedule" at bounding box center [11, 71] width 12 height 12
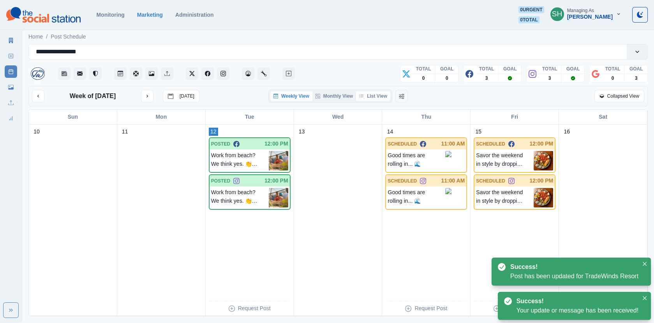
click at [377, 99] on button "List View" at bounding box center [373, 96] width 34 height 9
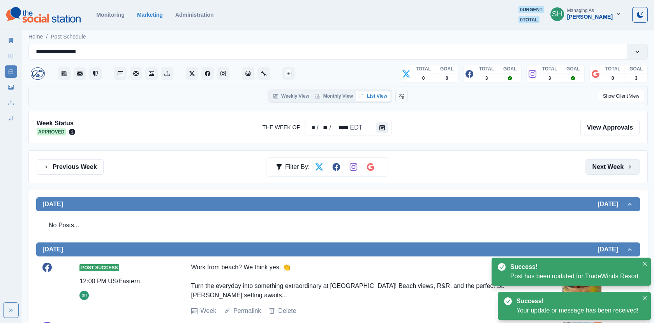
click at [604, 160] on button "Next Week" at bounding box center [612, 167] width 54 height 16
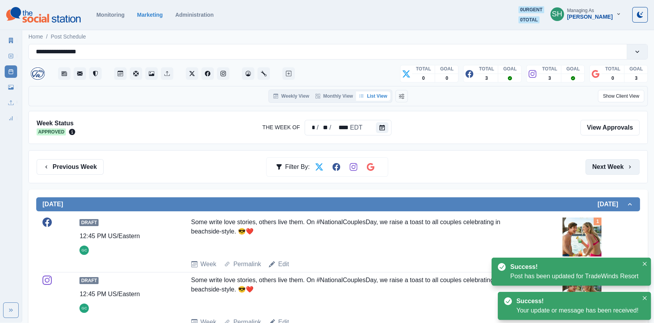
click at [604, 160] on button "Next Week" at bounding box center [612, 167] width 54 height 16
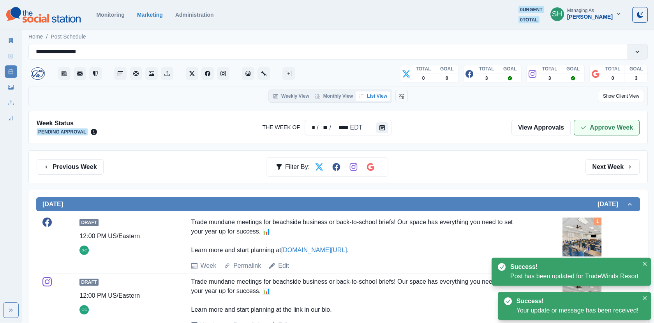
click at [598, 125] on button "Approve Week" at bounding box center [607, 128] width 66 height 16
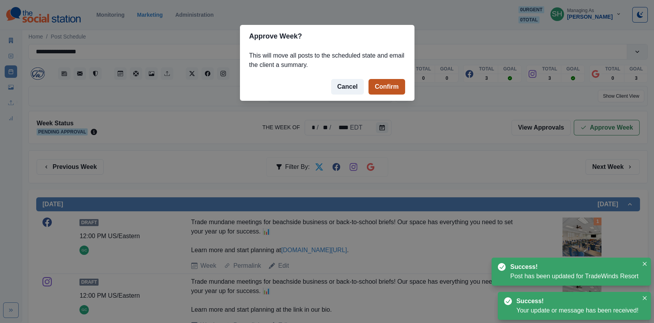
click at [385, 84] on button "Confirm" at bounding box center [387, 87] width 36 height 16
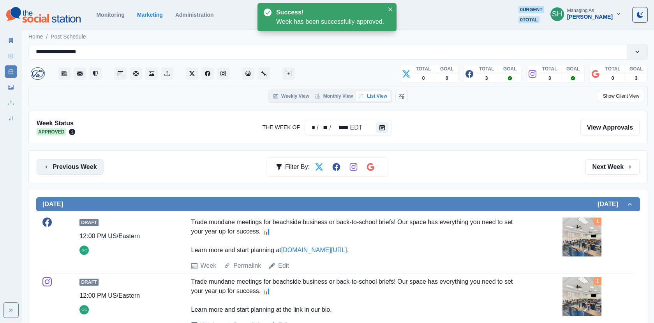
click at [91, 166] on button "Previous Week" at bounding box center [70, 167] width 67 height 16
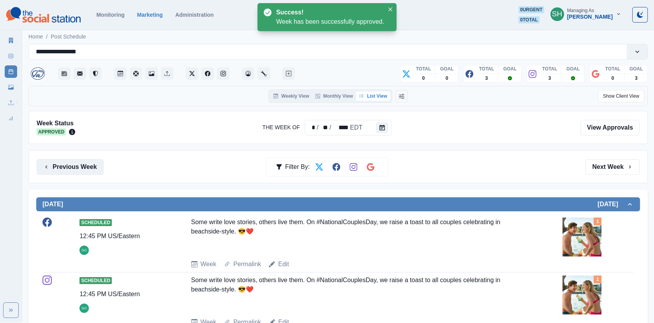
click at [91, 166] on button "Previous Week" at bounding box center [70, 167] width 67 height 16
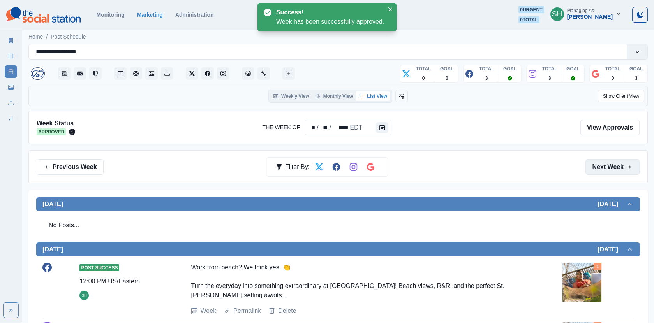
click at [617, 173] on button "Next Week" at bounding box center [612, 167] width 54 height 16
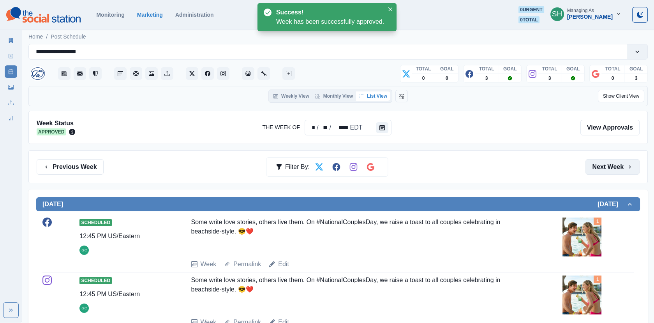
click at [617, 173] on button "Next Week" at bounding box center [612, 167] width 54 height 16
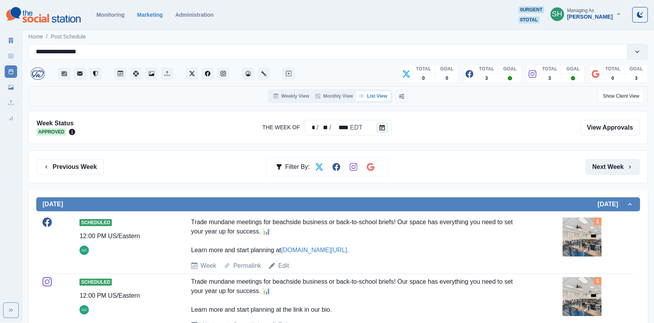
click at [615, 173] on button "Next Week" at bounding box center [612, 167] width 54 height 16
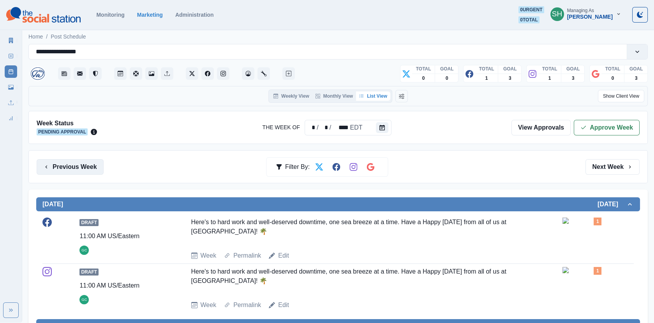
click at [86, 166] on button "Previous Week" at bounding box center [70, 167] width 67 height 16
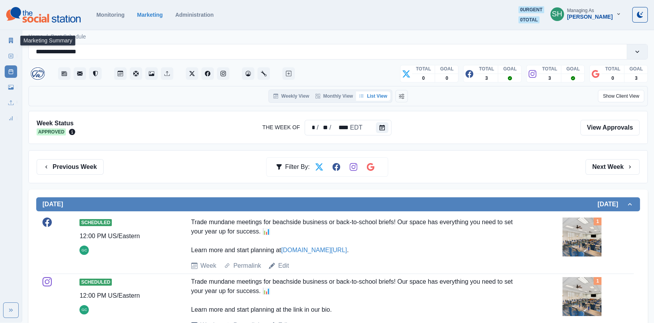
click at [8, 40] on icon at bounding box center [10, 40] width 5 height 5
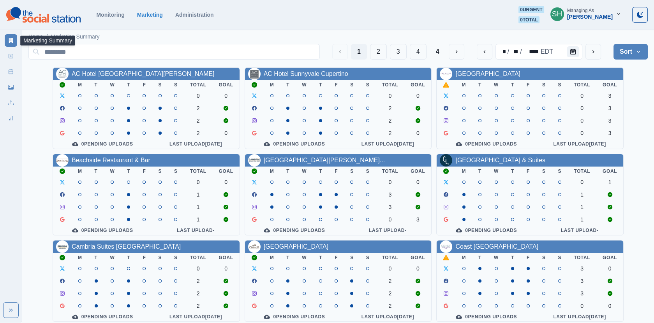
click at [619, 52] on button "Sort" at bounding box center [631, 52] width 34 height 16
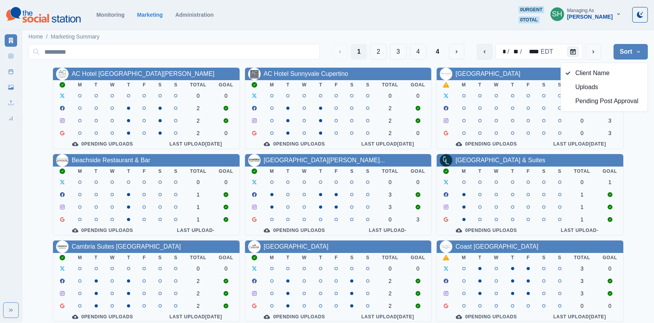
click at [491, 47] on button "previous" at bounding box center [485, 52] width 16 height 16
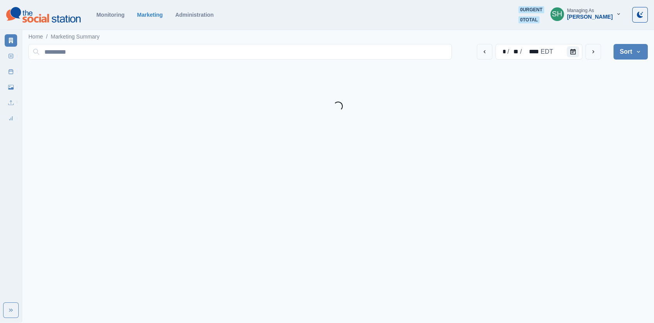
click at [644, 63] on div "* / ** / **** EDT Sort Client Name Uploads Pending Post Approval Loading..." at bounding box center [337, 76] width 619 height 70
click at [633, 51] on button "Sort" at bounding box center [631, 52] width 34 height 16
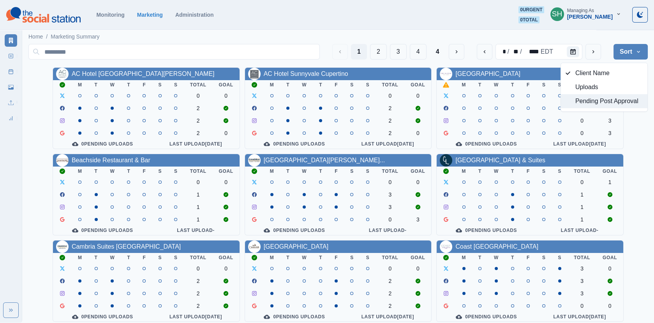
click at [608, 98] on span "Pending Post Approval" at bounding box center [608, 101] width 67 height 9
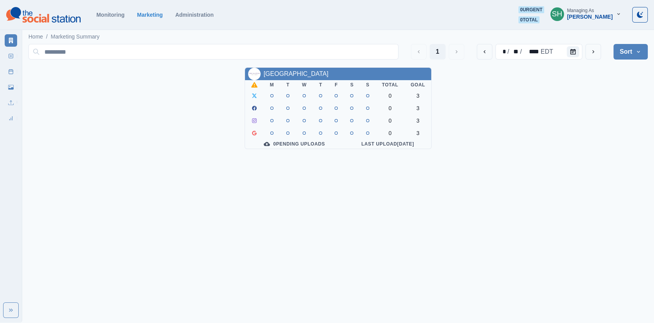
click at [630, 44] on button "Sort" at bounding box center [631, 52] width 34 height 16
click at [594, 71] on span "Client Name" at bounding box center [608, 73] width 67 height 9
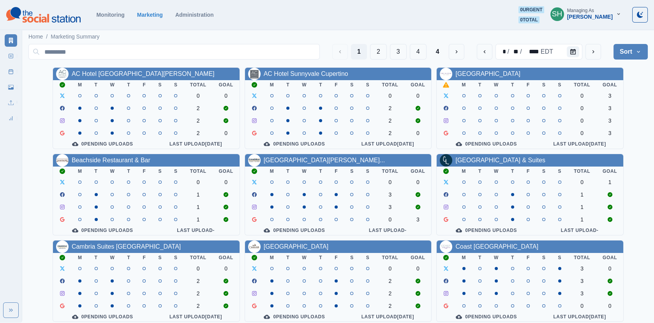
click at [591, 17] on div "Gizelle Carlos" at bounding box center [590, 17] width 46 height 7
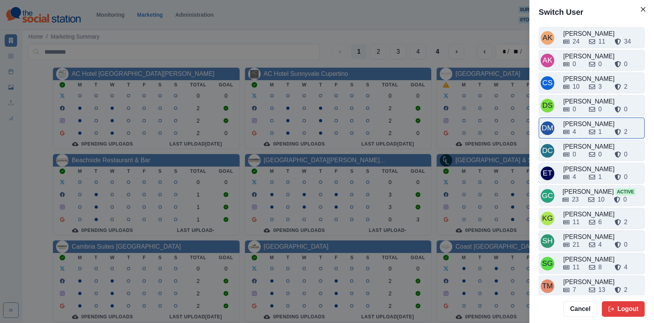
click at [582, 122] on div "[PERSON_NAME]" at bounding box center [602, 124] width 79 height 9
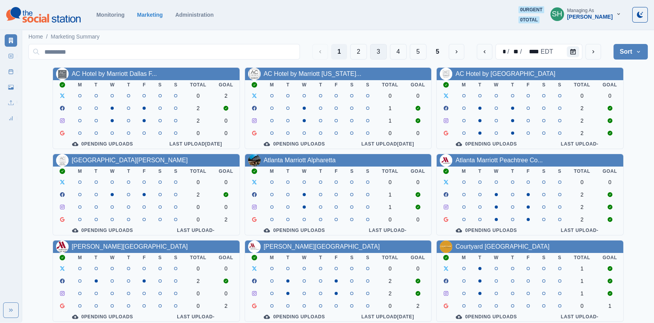
click at [380, 53] on button "3" at bounding box center [378, 52] width 17 height 16
